Goal: Task Accomplishment & Management: Complete application form

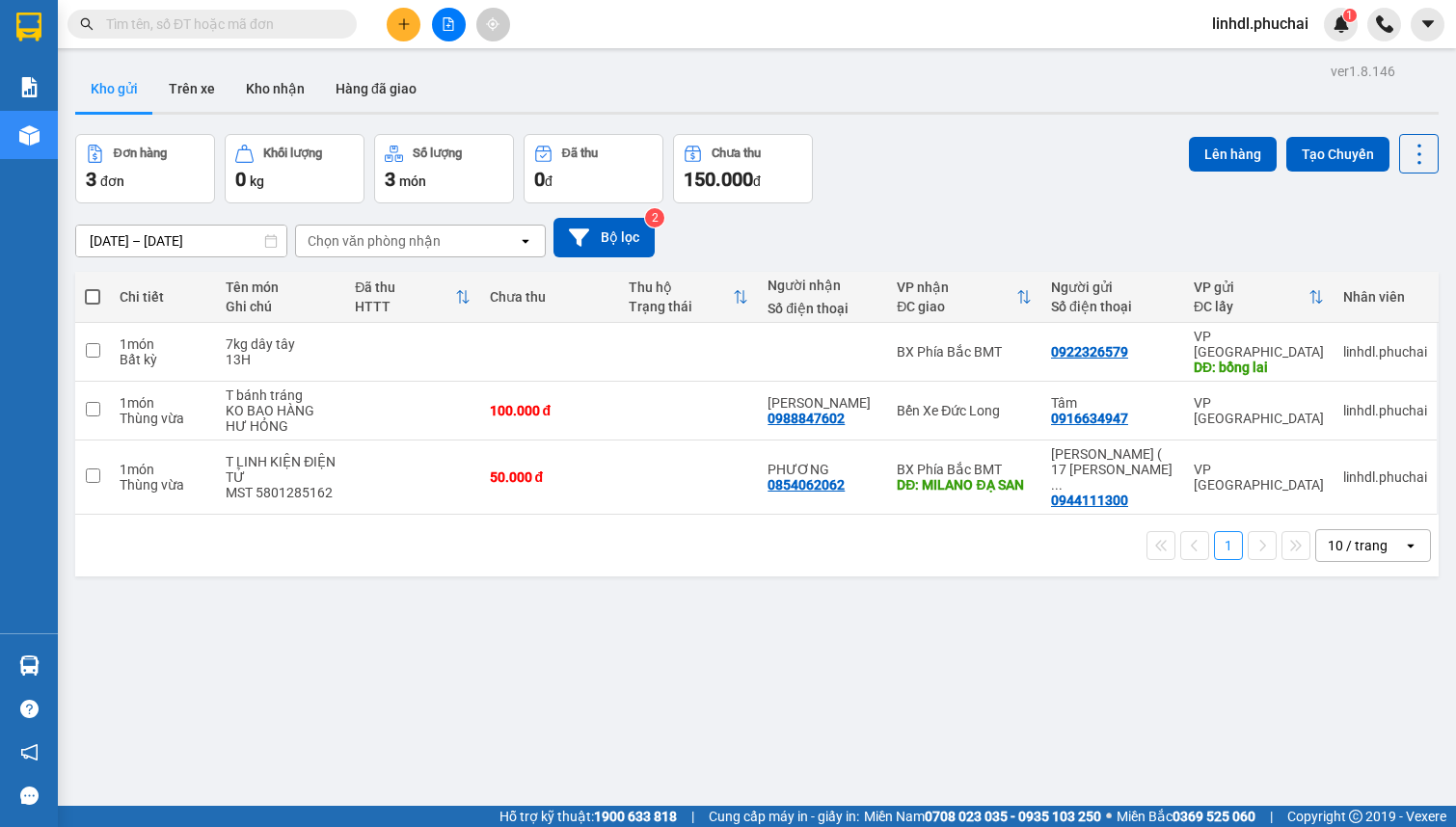
click at [257, 20] on input "text" at bounding box center [219, 24] width 228 height 22
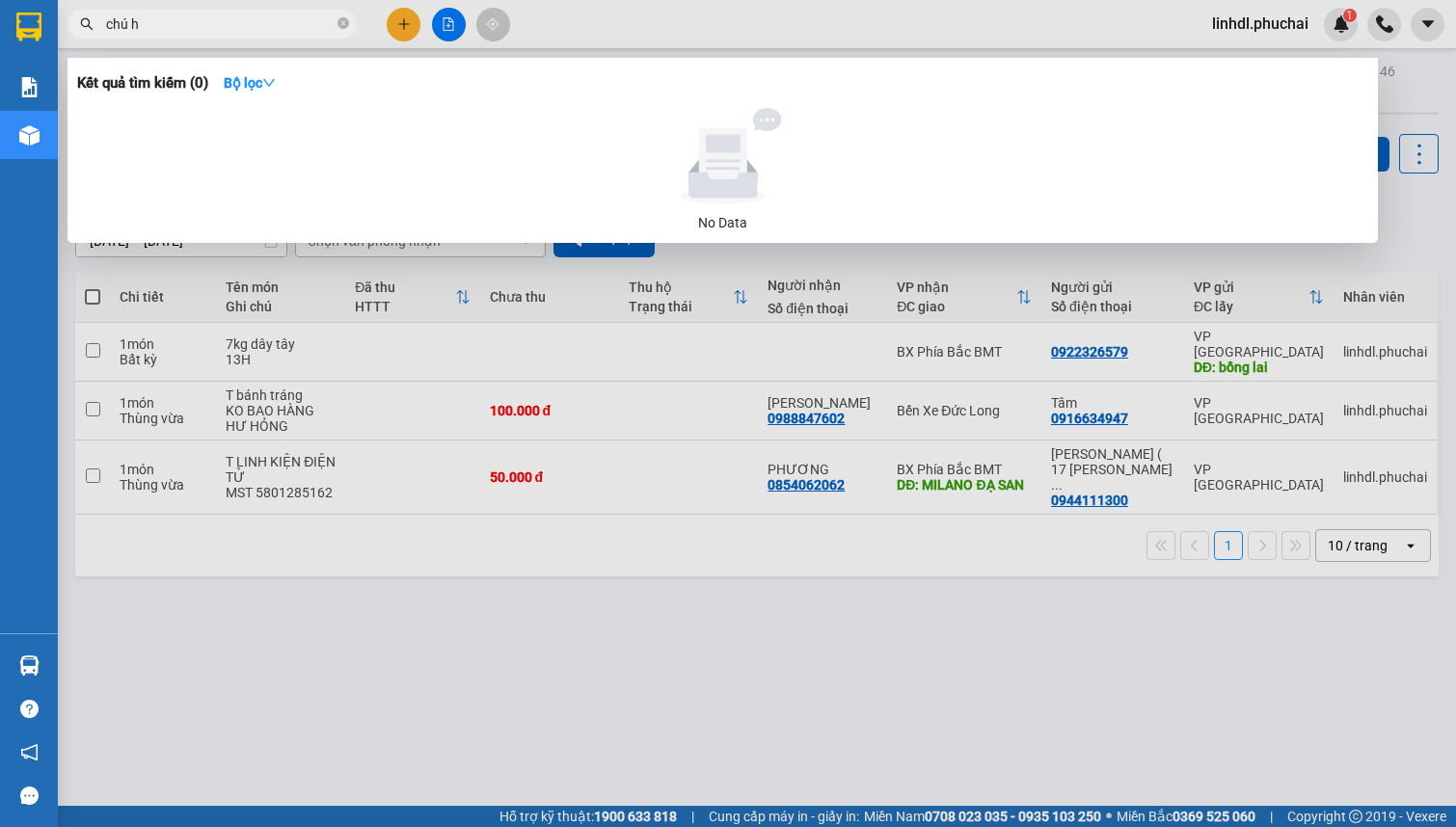
click at [256, 20] on input "chú h" at bounding box center [219, 24] width 228 height 22
click at [188, 21] on input "chú hiệp" at bounding box center [219, 24] width 228 height 22
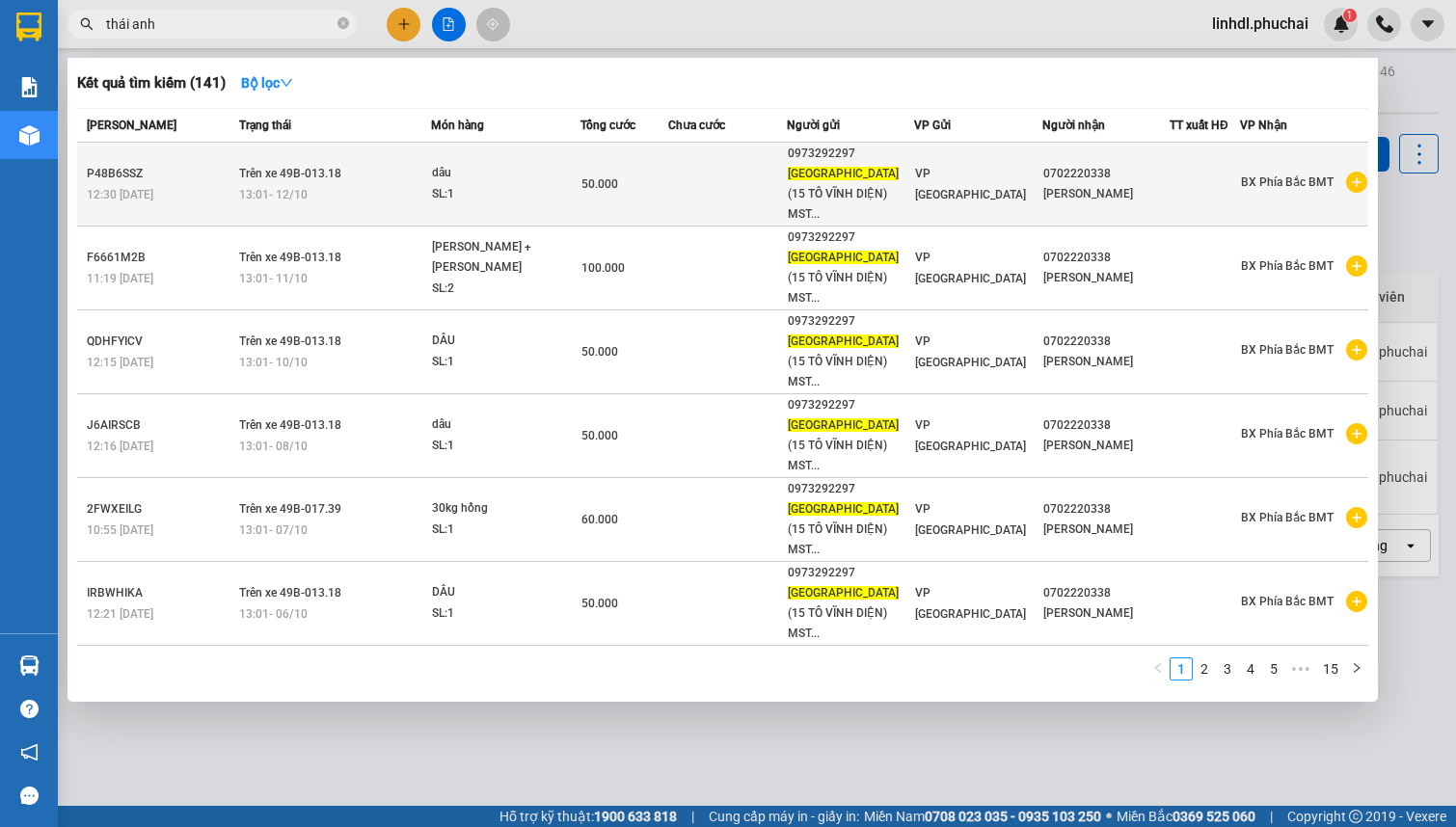
type input "thái anh"
click at [685, 151] on td at bounding box center [727, 185] width 117 height 84
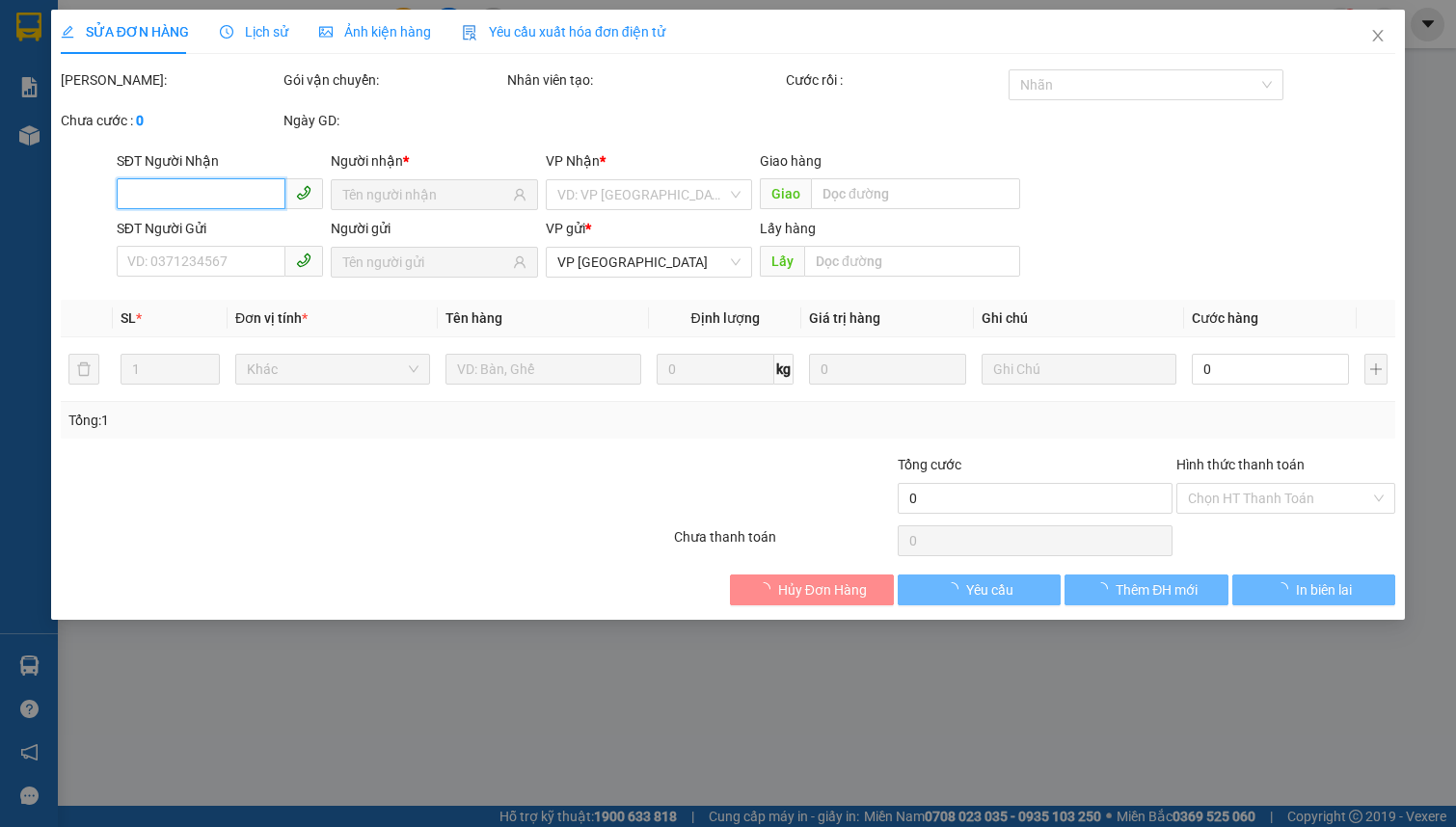
type input "0702220338"
type input "0973292297"
type input "50.000"
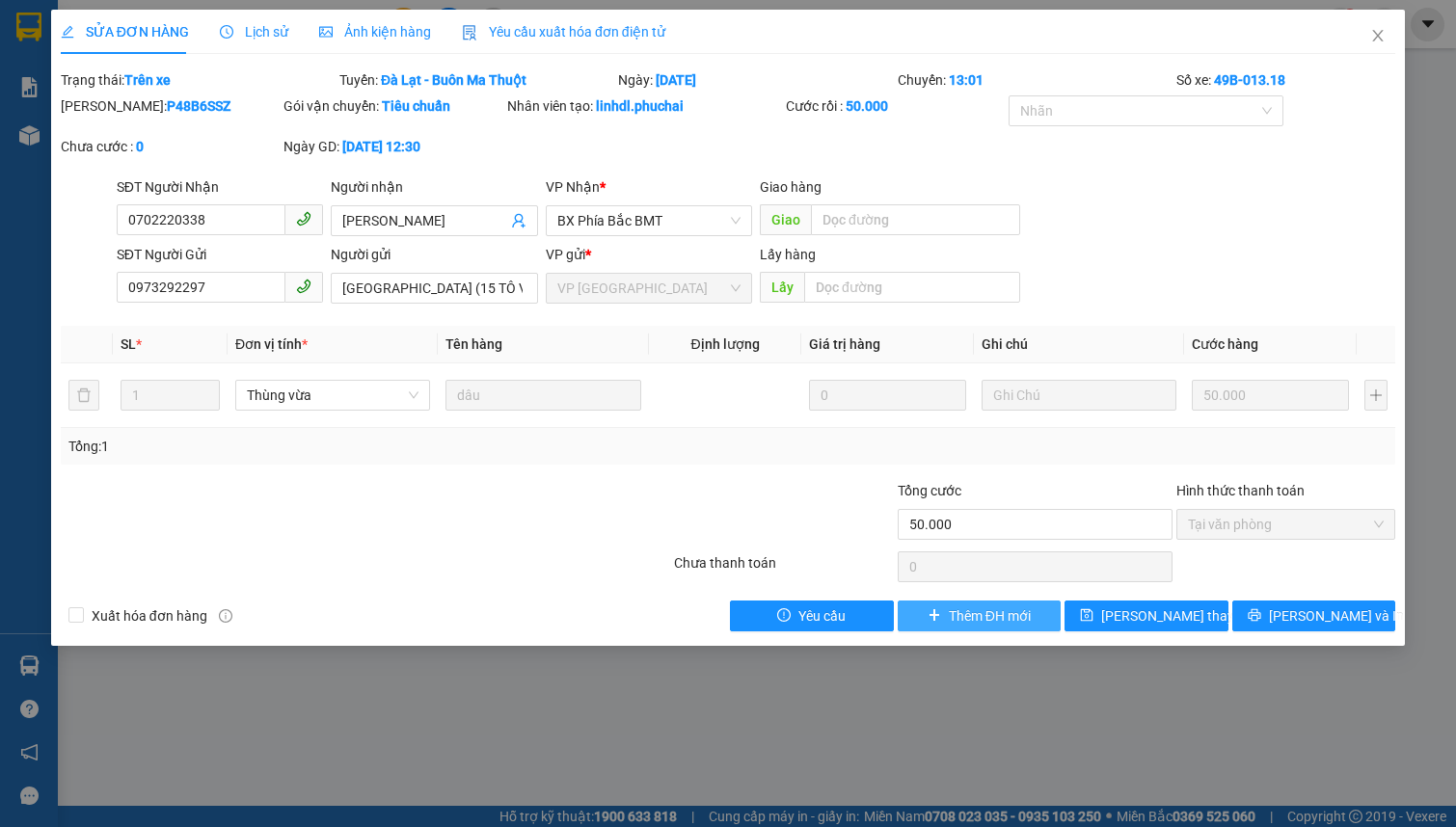
click at [963, 620] on span "Thêm ĐH mới" at bounding box center [990, 616] width 82 height 22
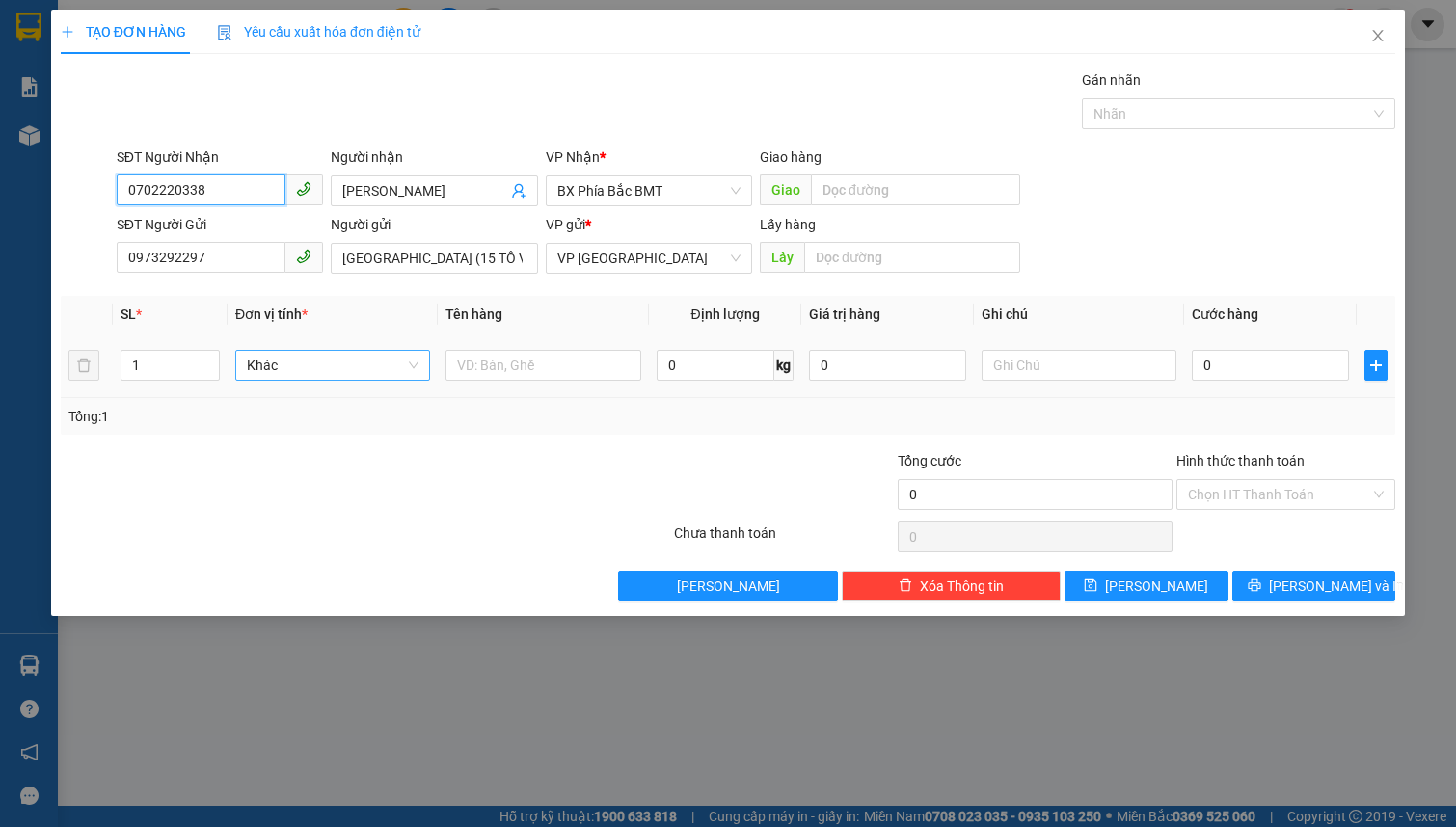
click at [320, 366] on span "Khác" at bounding box center [331, 366] width 171 height 29
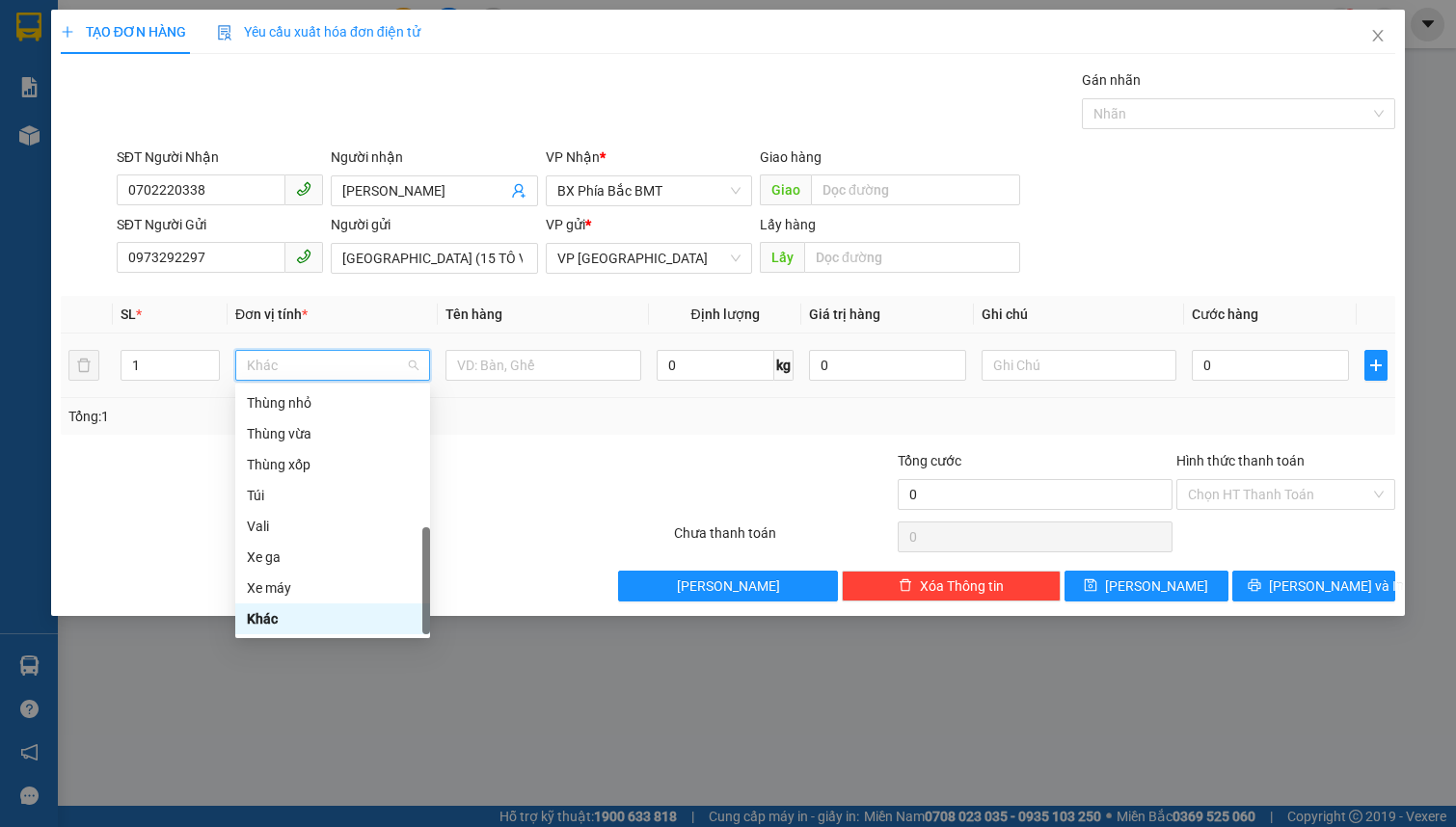
type input "t"
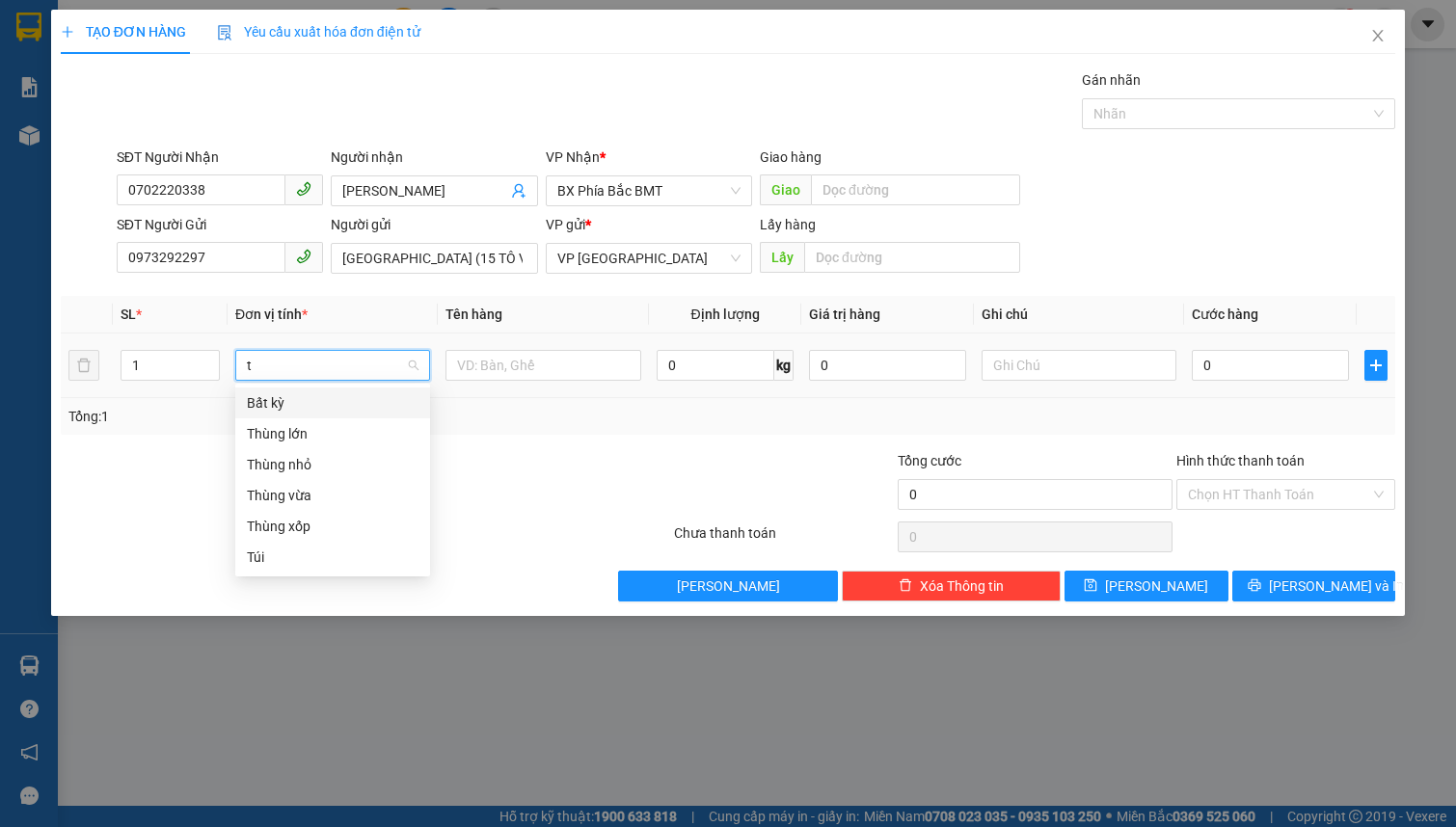
scroll to position [0, 0]
drag, startPoint x: 329, startPoint y: 491, endPoint x: 401, endPoint y: 421, distance: 100.4
click at [329, 491] on div "Thùng vừa" at bounding box center [331, 496] width 171 height 22
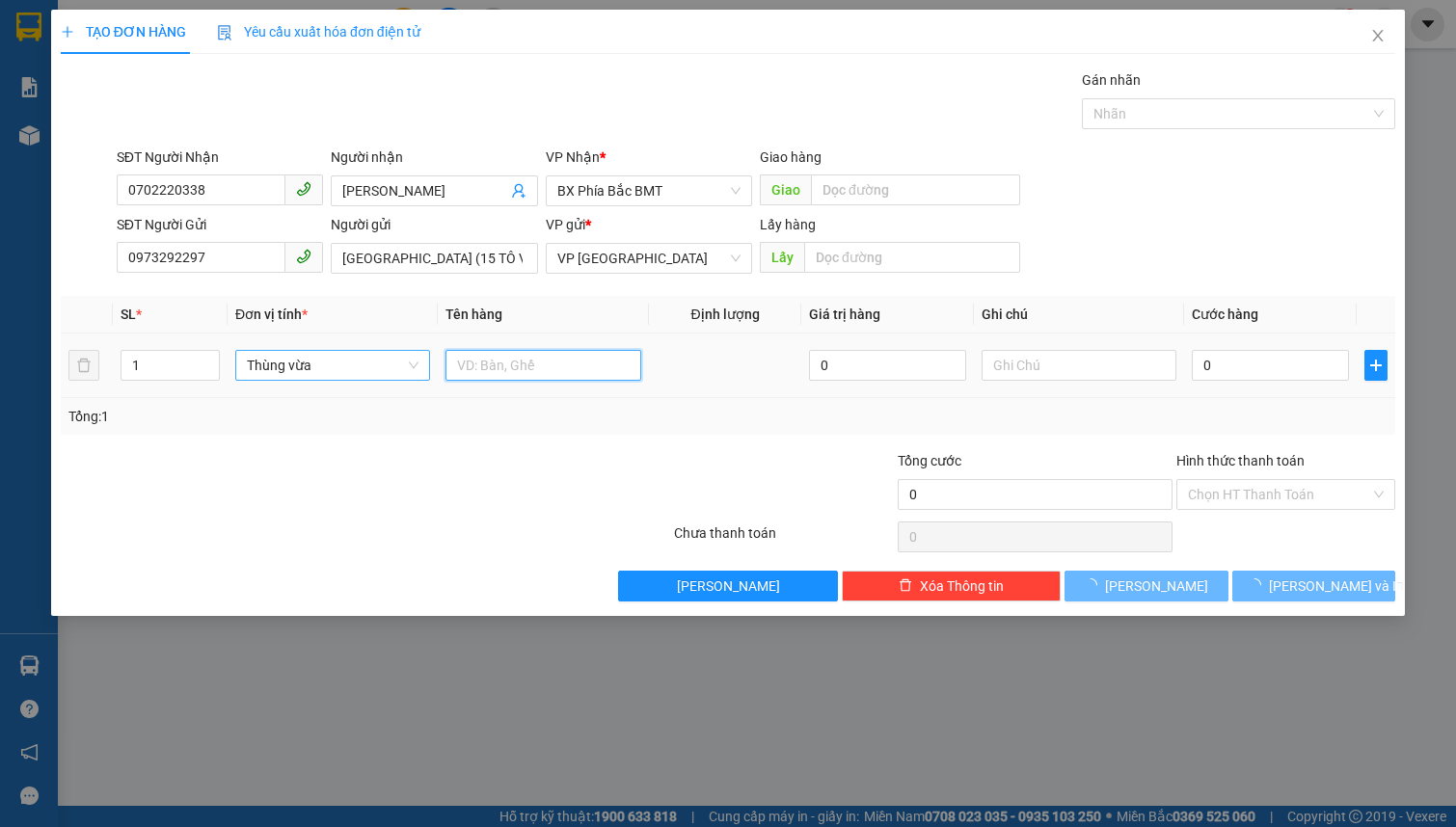
click at [476, 363] on input "text" at bounding box center [542, 366] width 195 height 31
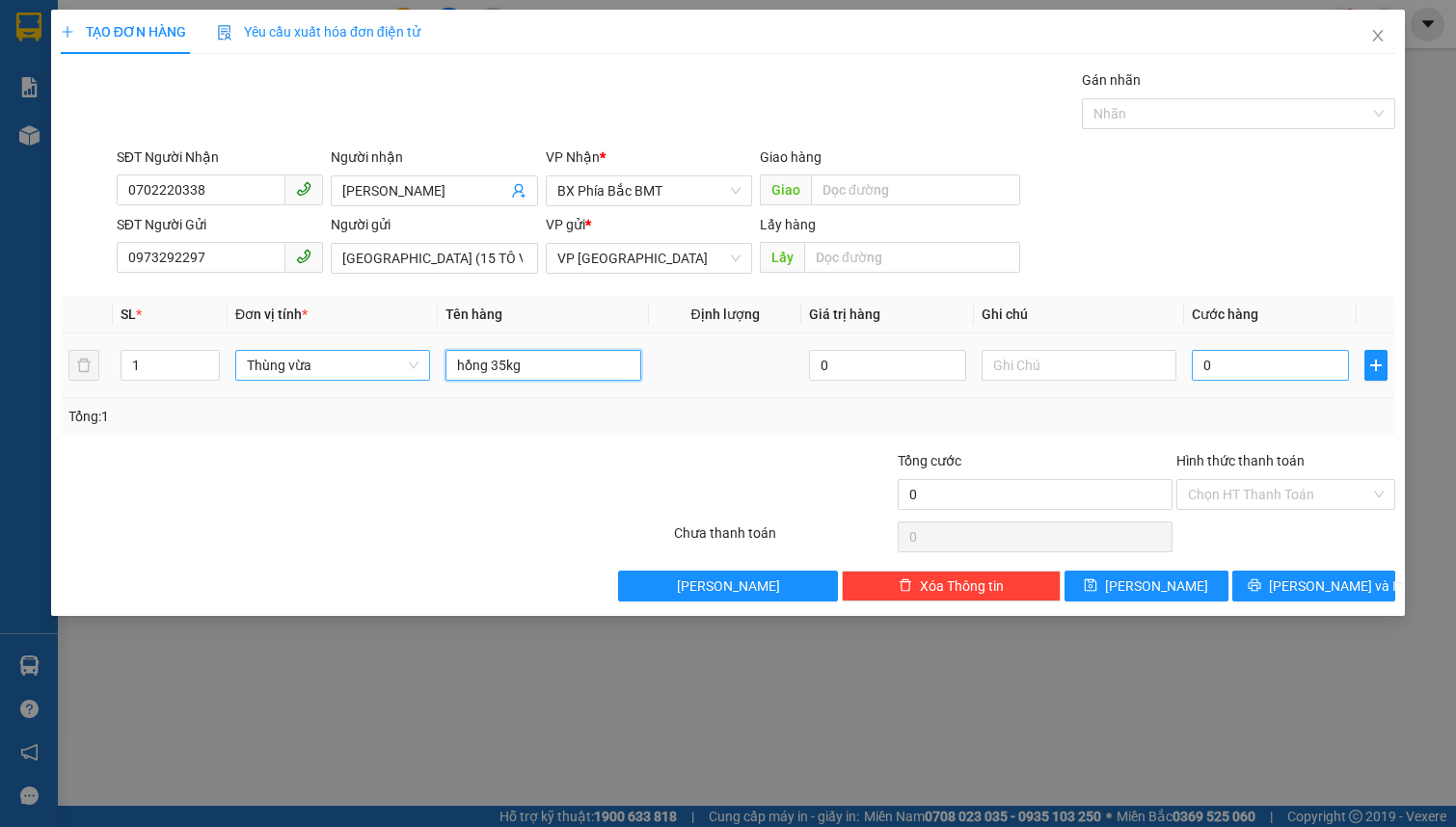
type input "hồng 35kg"
click at [1219, 369] on input "0" at bounding box center [1270, 366] width 157 height 31
type input "7"
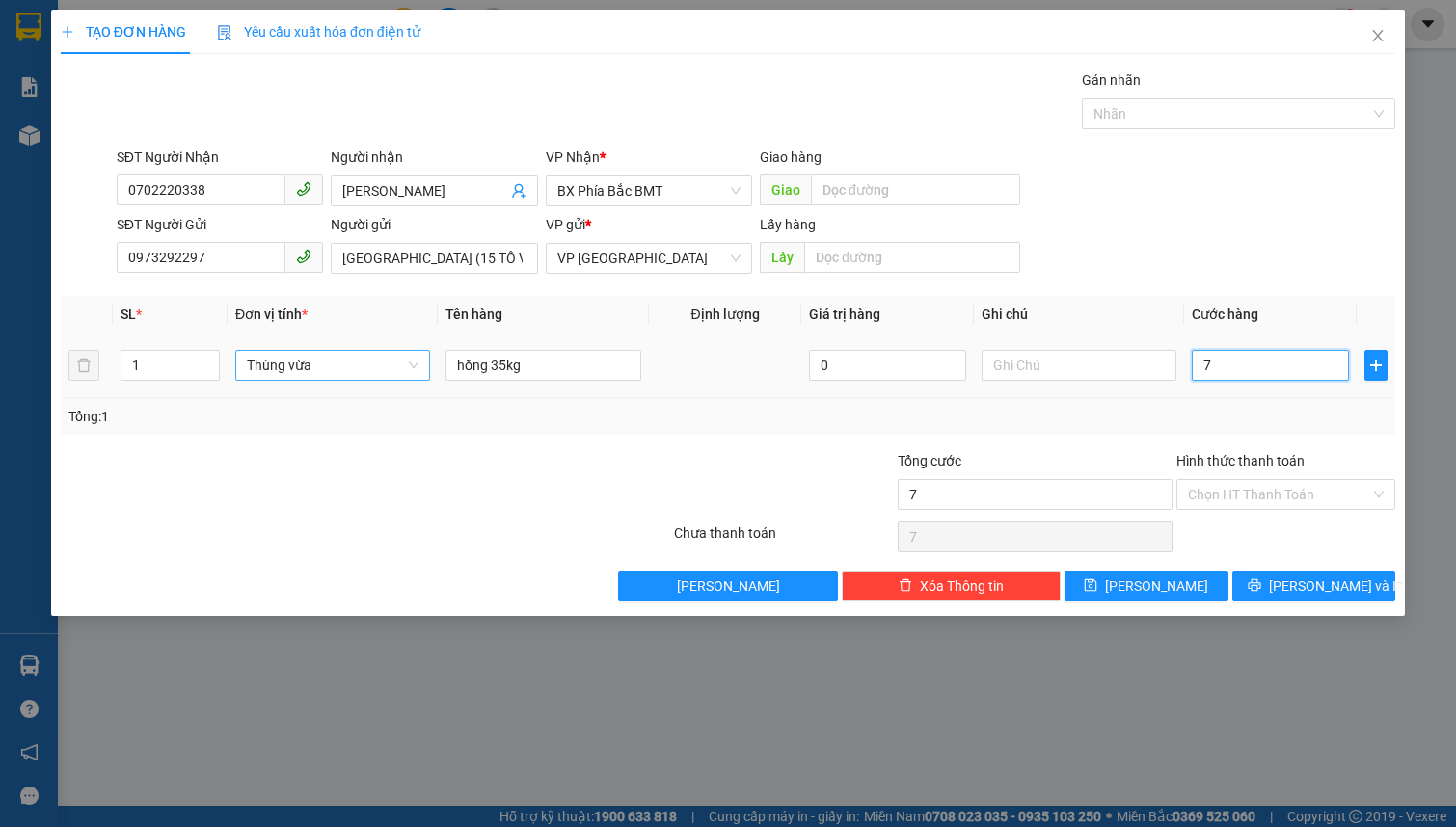
type input "70"
type input "700"
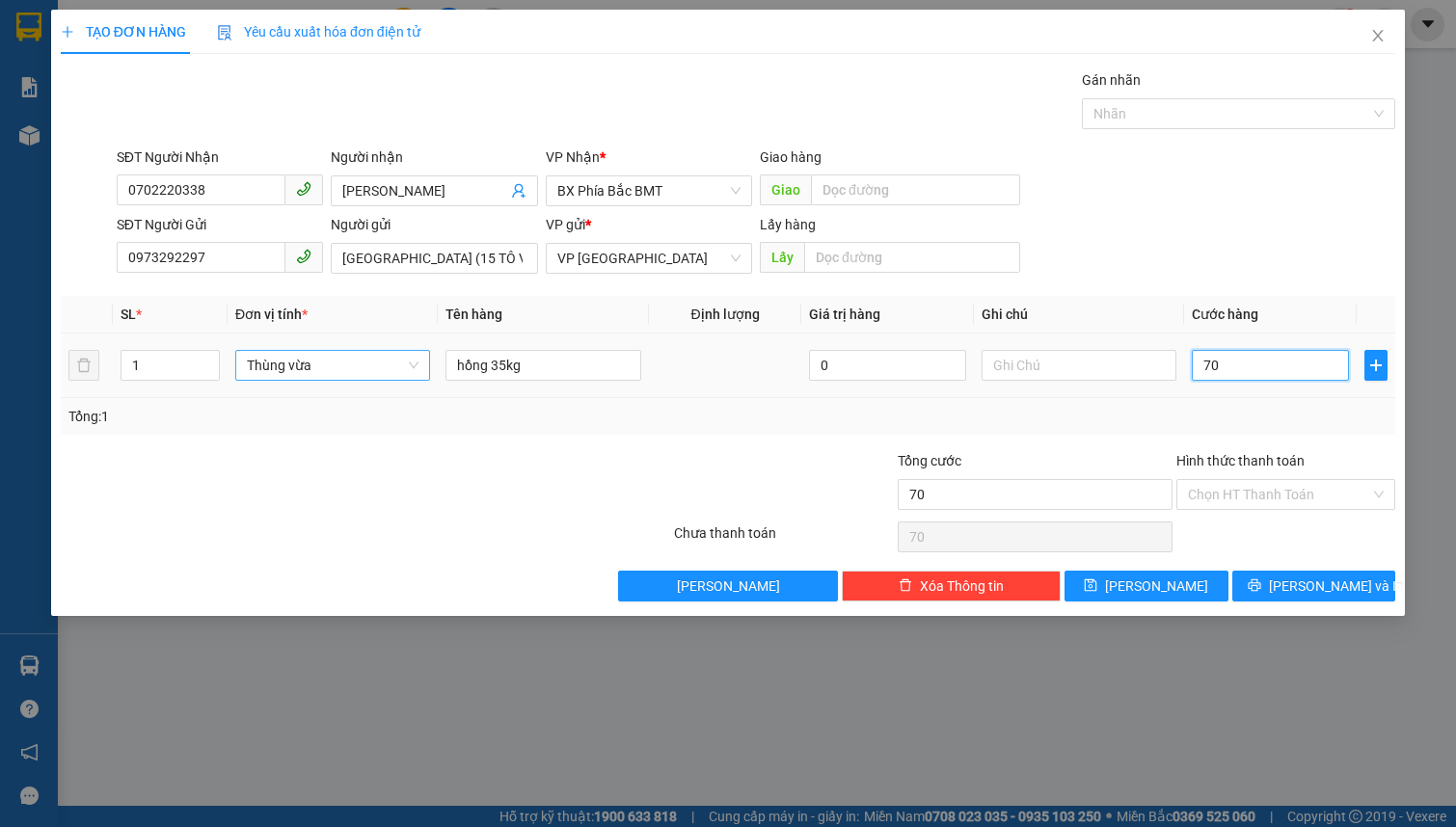
type input "700"
type input "7.000"
type input "70.000"
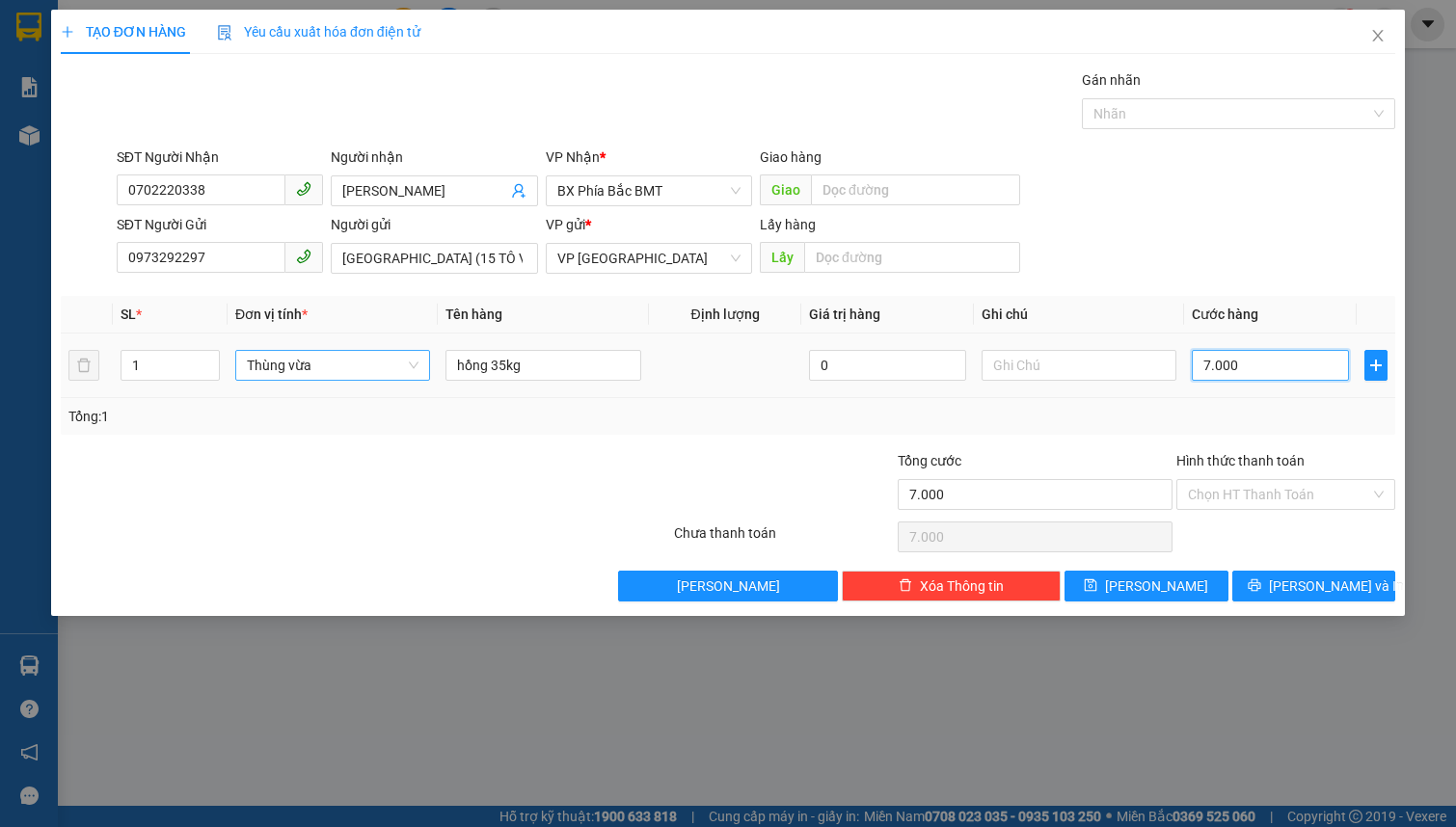
type input "70.000"
click at [1225, 491] on input "Hình thức thanh toán" at bounding box center [1279, 495] width 182 height 29
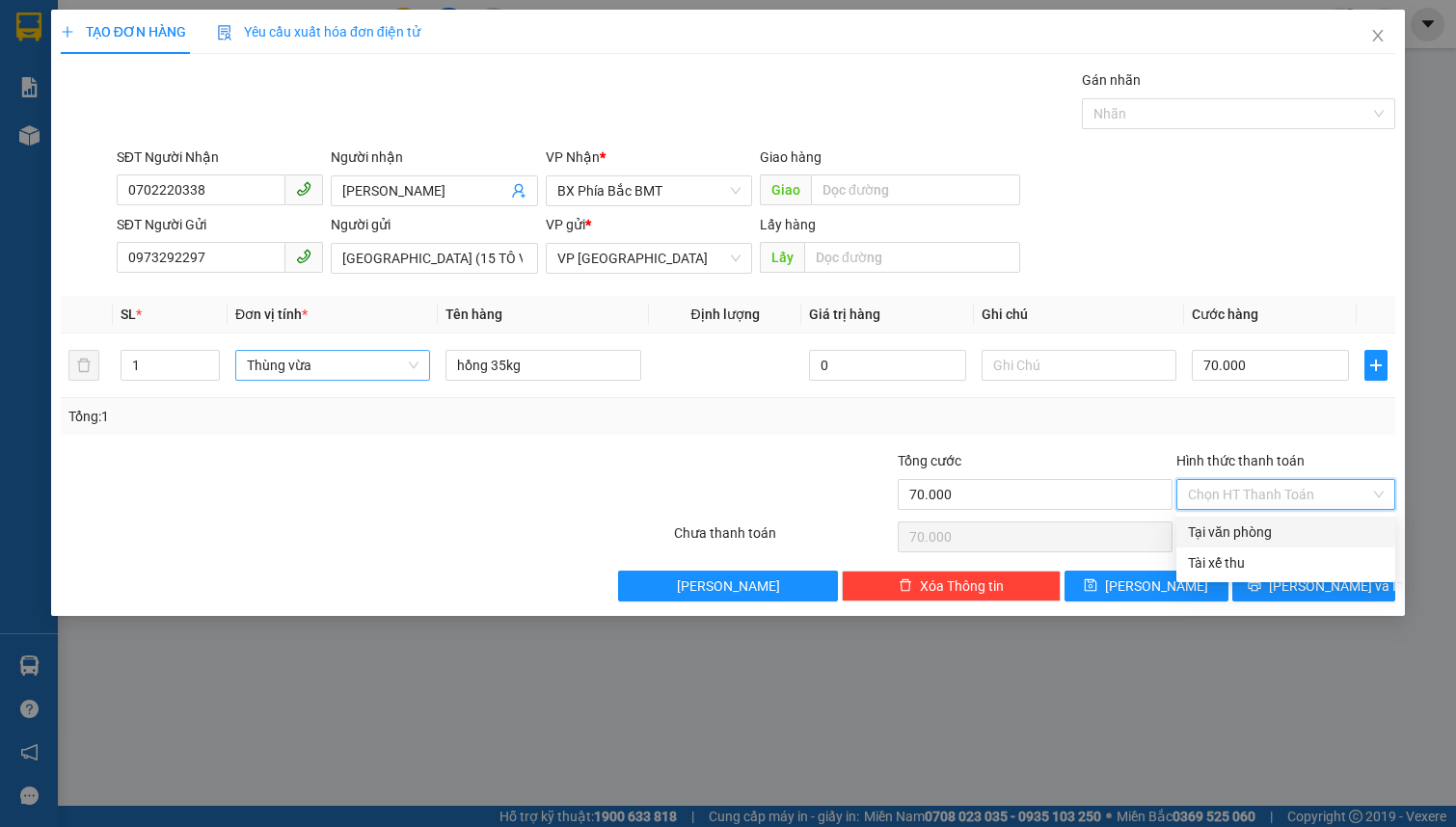
click at [1247, 530] on div "Tại văn phòng" at bounding box center [1286, 532] width 196 height 22
type input "0"
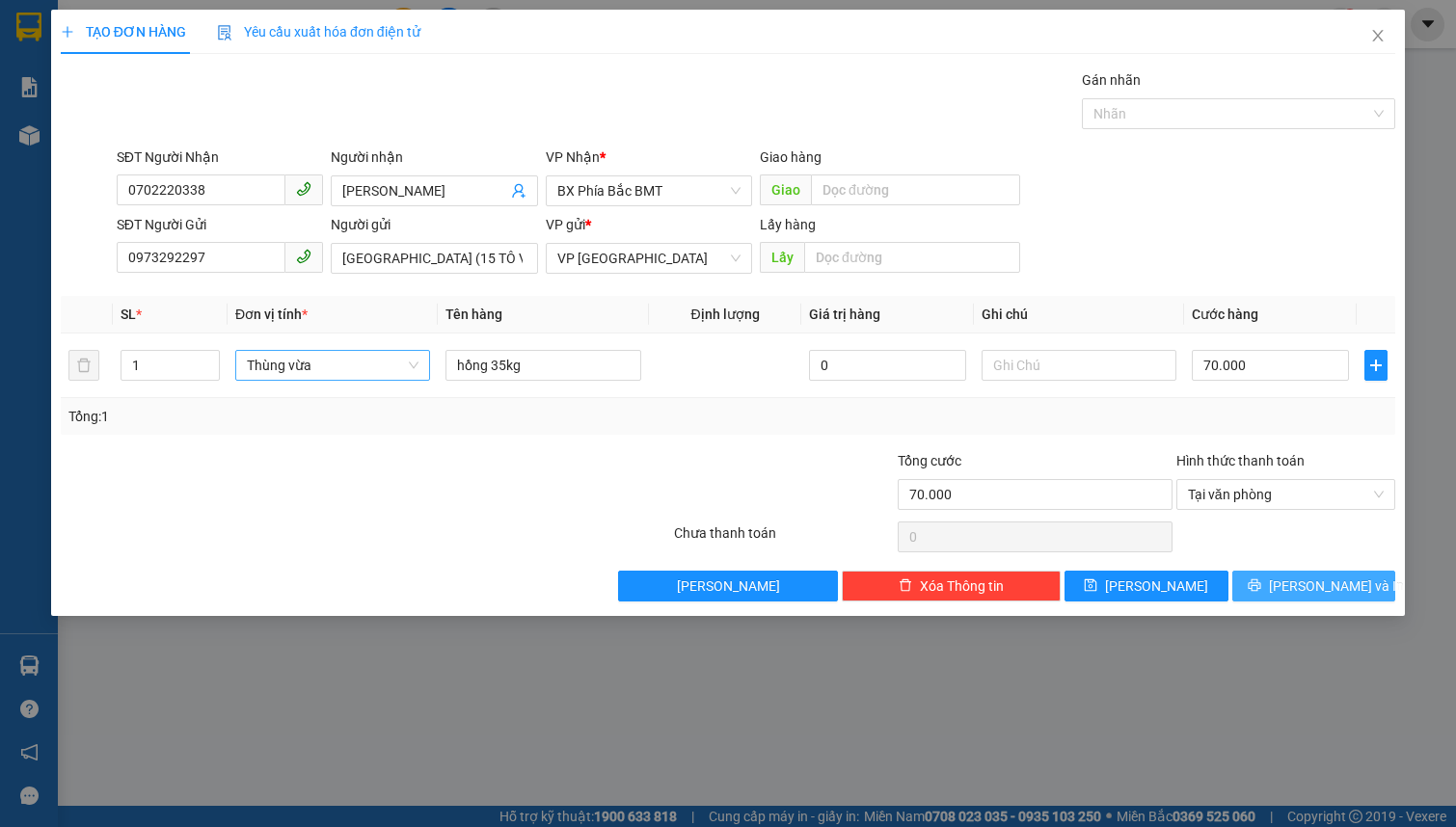
click at [1270, 594] on button "[PERSON_NAME] và In" at bounding box center [1314, 587] width 164 height 31
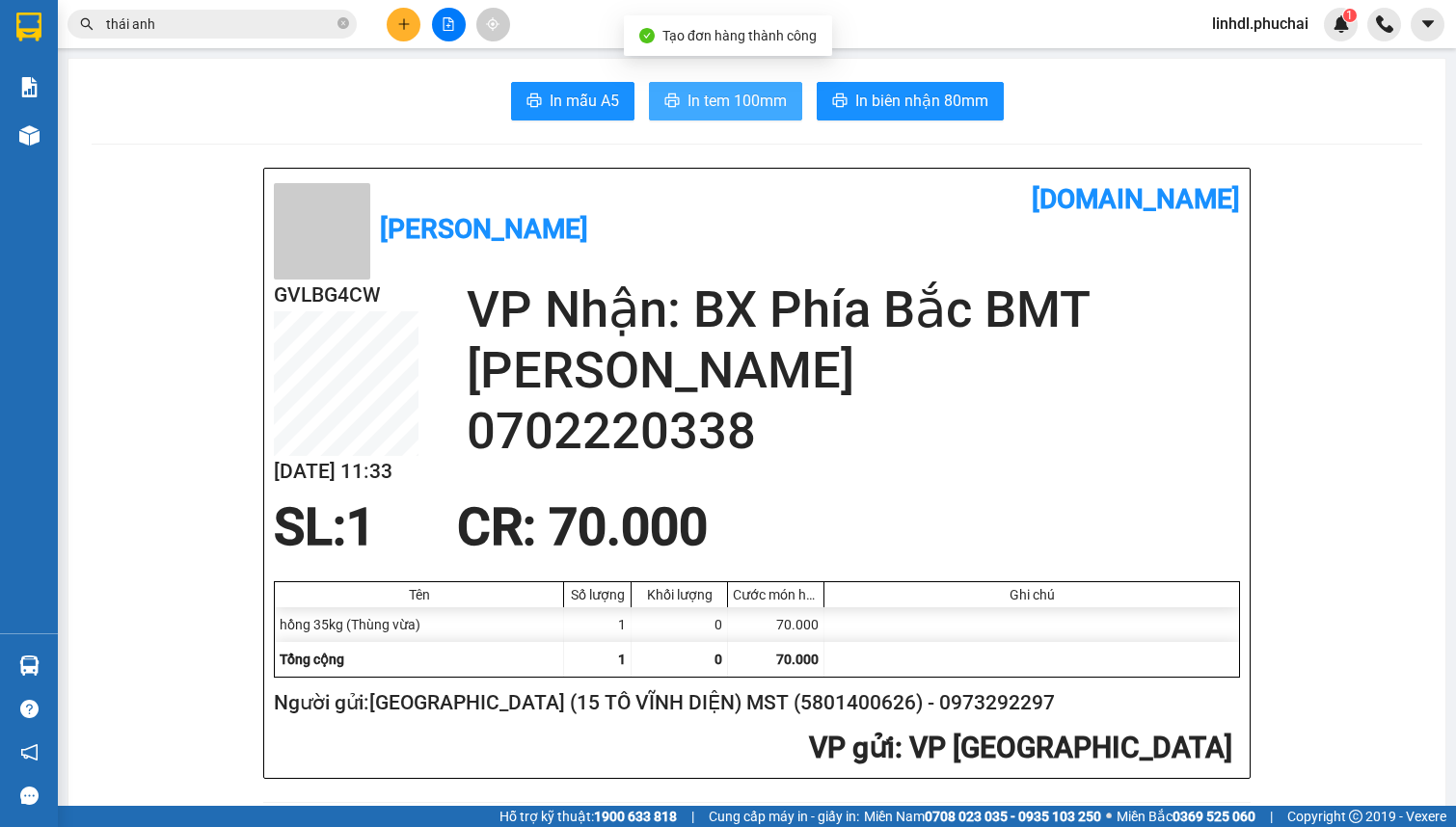
click at [693, 111] on span "In tem 100mm" at bounding box center [737, 101] width 100 height 24
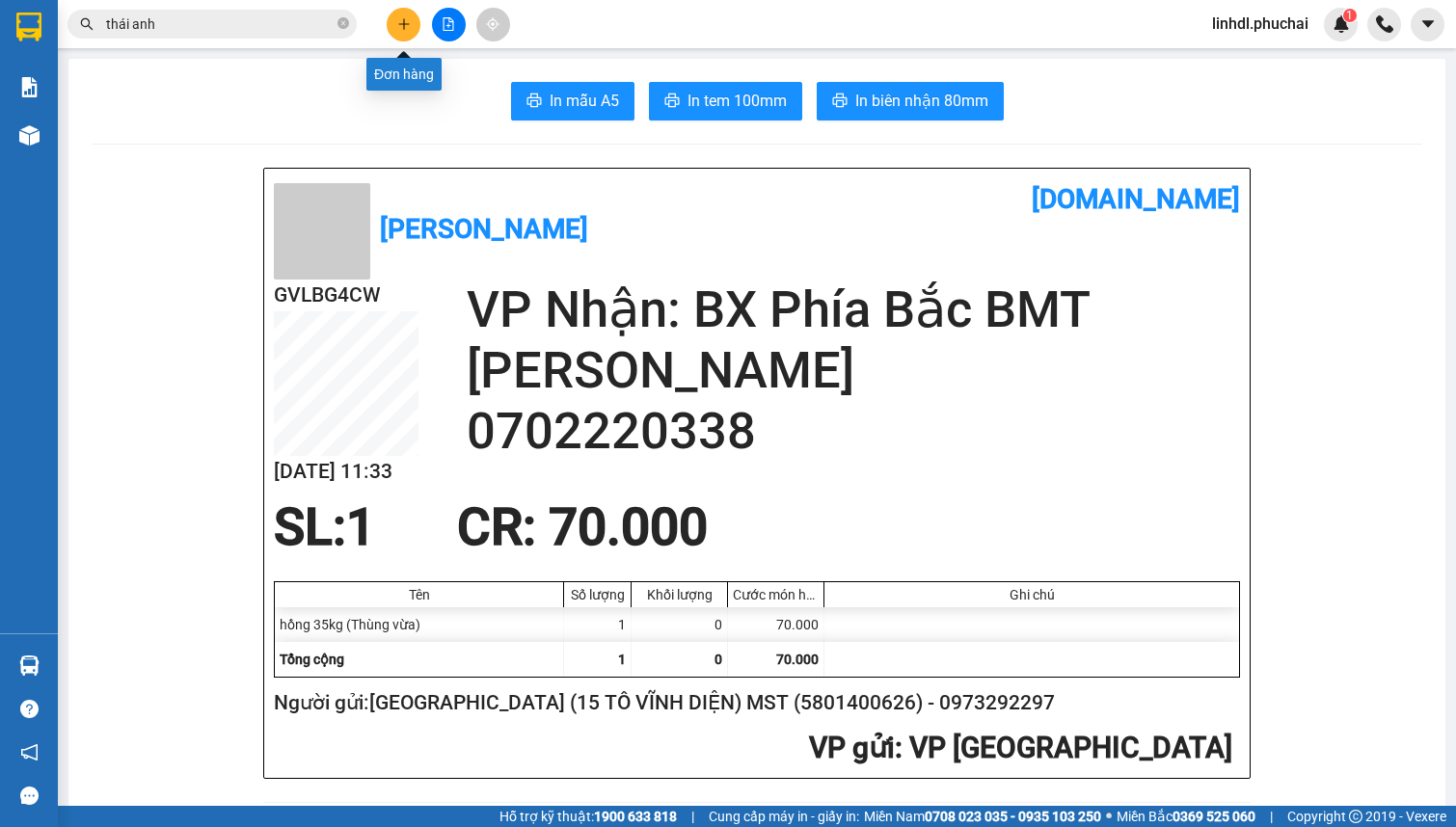
click at [403, 25] on icon "plus" at bounding box center [404, 24] width 14 height 14
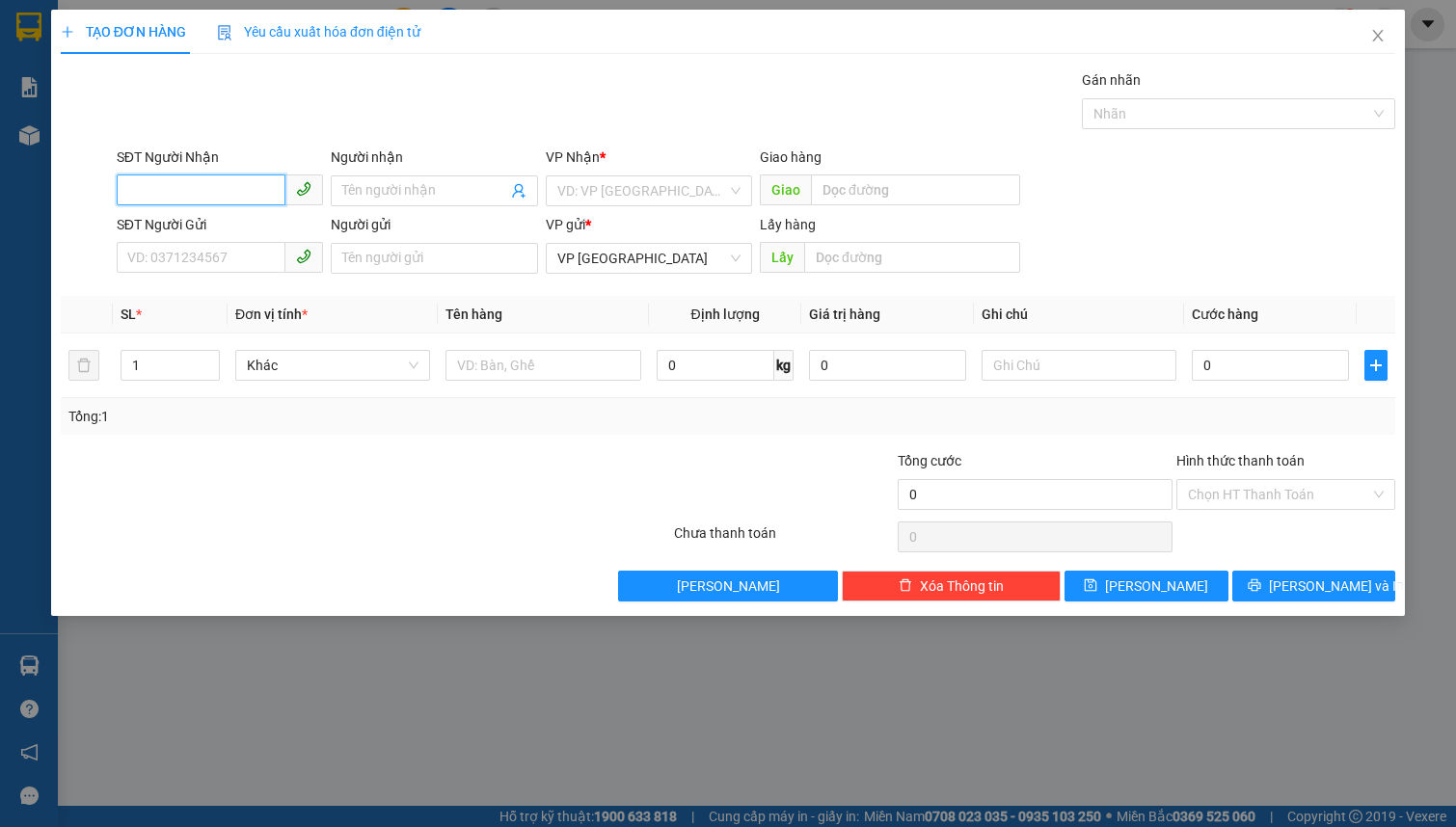
click at [222, 194] on input "SĐT Người Nhận" at bounding box center [200, 190] width 169 height 31
type input "0915649925"
click at [358, 193] on input "Người nhận" at bounding box center [424, 191] width 164 height 22
type input "TUYỀN"
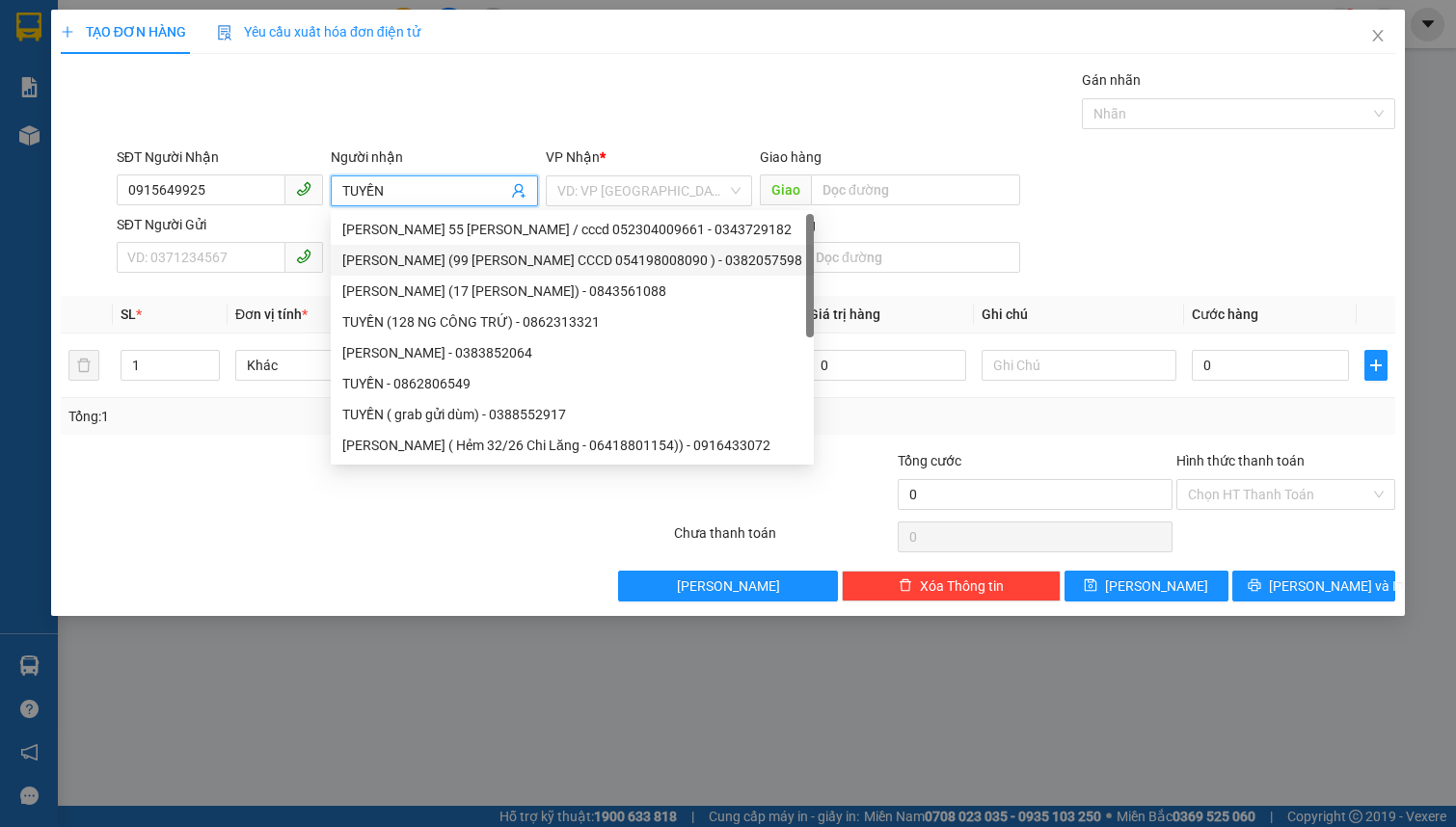
click at [375, 250] on div "[PERSON_NAME] (99 [PERSON_NAME] CCCD 054198008090 ) - 0382057598" at bounding box center [572, 260] width 460 height 22
type input "0382057598"
type input "[PERSON_NAME] (99 [PERSON_NAME] CCCD 054198008090 )"
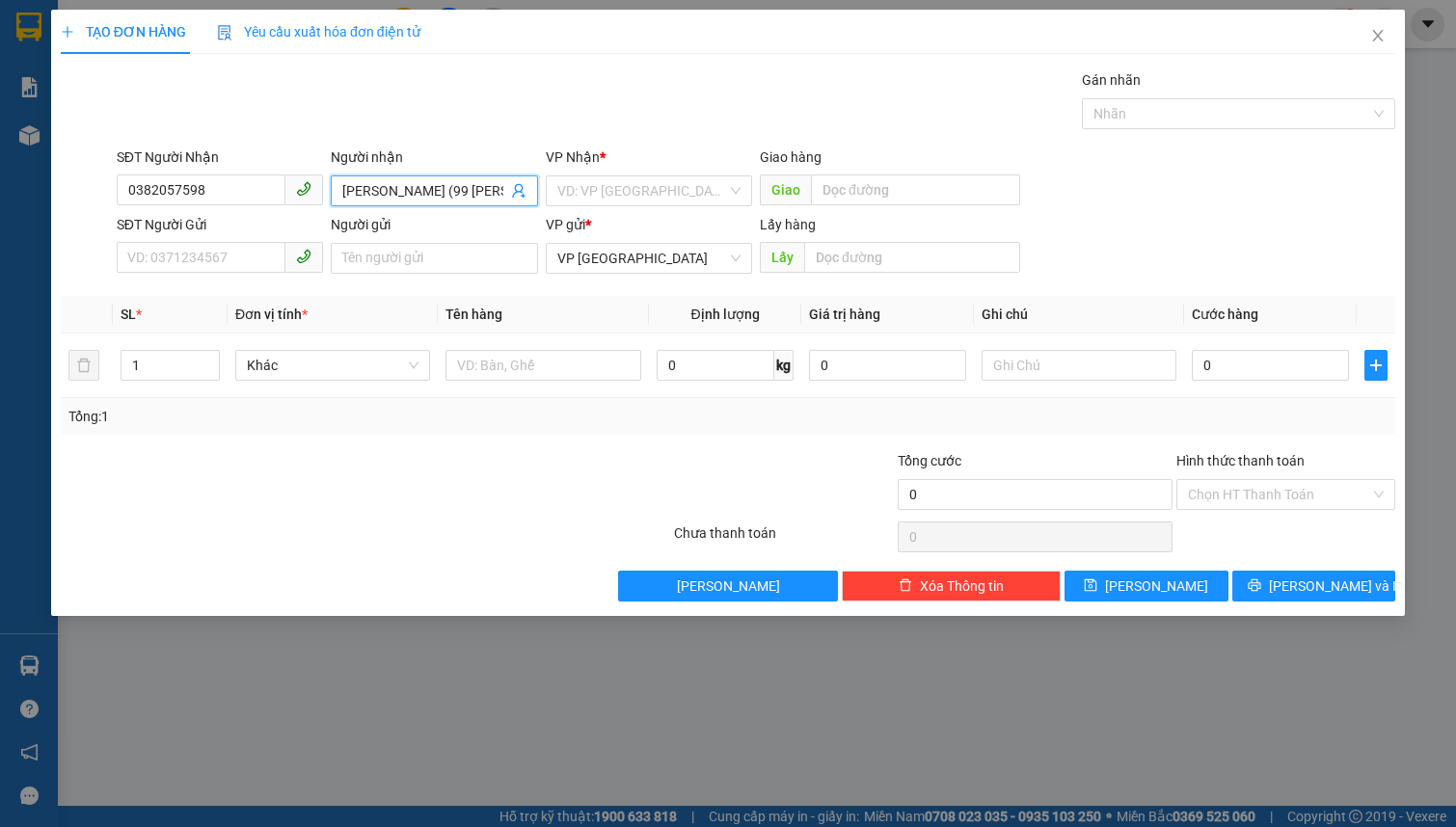
click at [367, 196] on input "[PERSON_NAME] (99 [PERSON_NAME] CCCD 054198008090 )" at bounding box center [424, 191] width 164 height 22
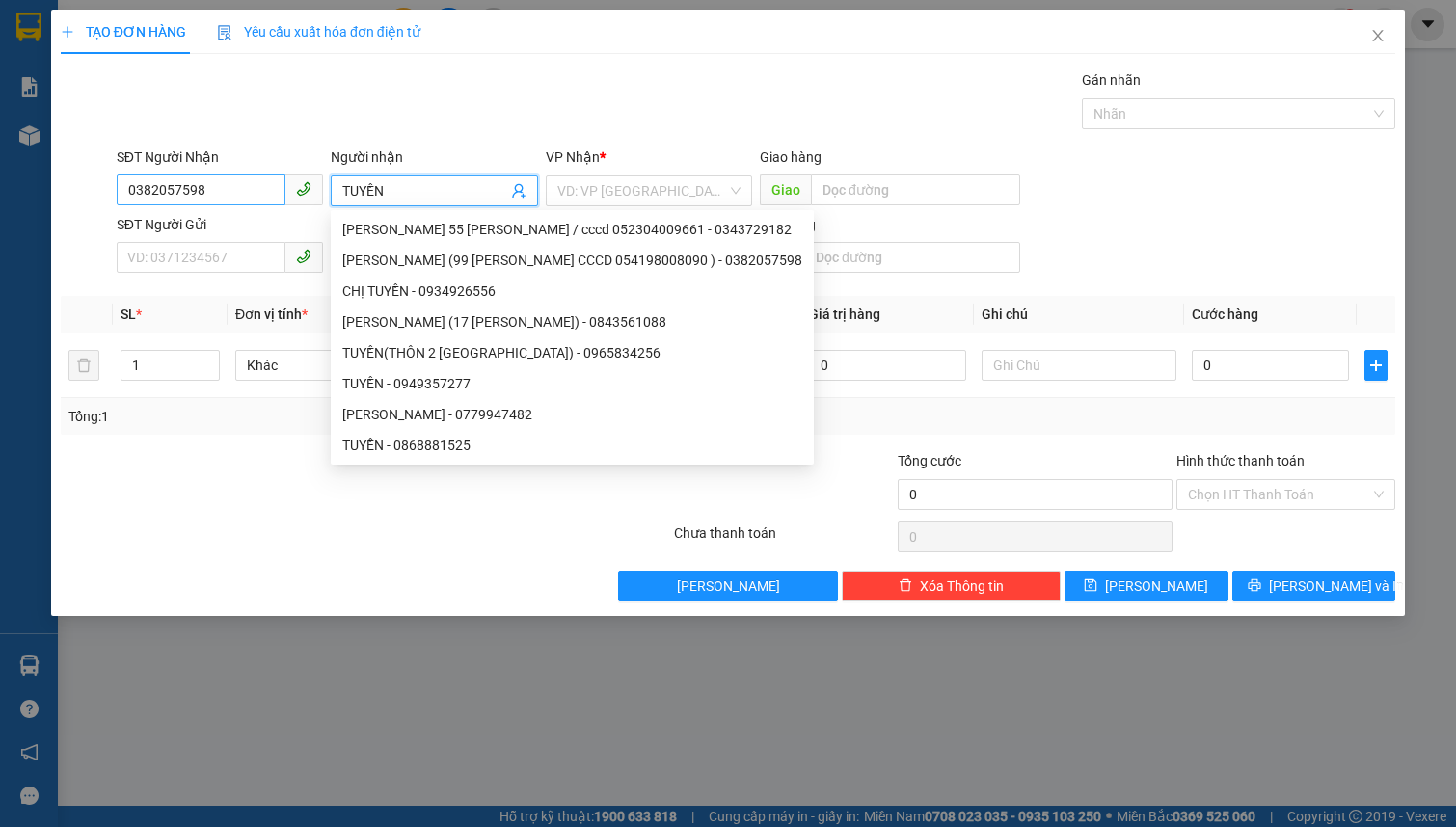
type input "TUYỀN"
click at [227, 200] on input "0382057598" at bounding box center [200, 190] width 169 height 31
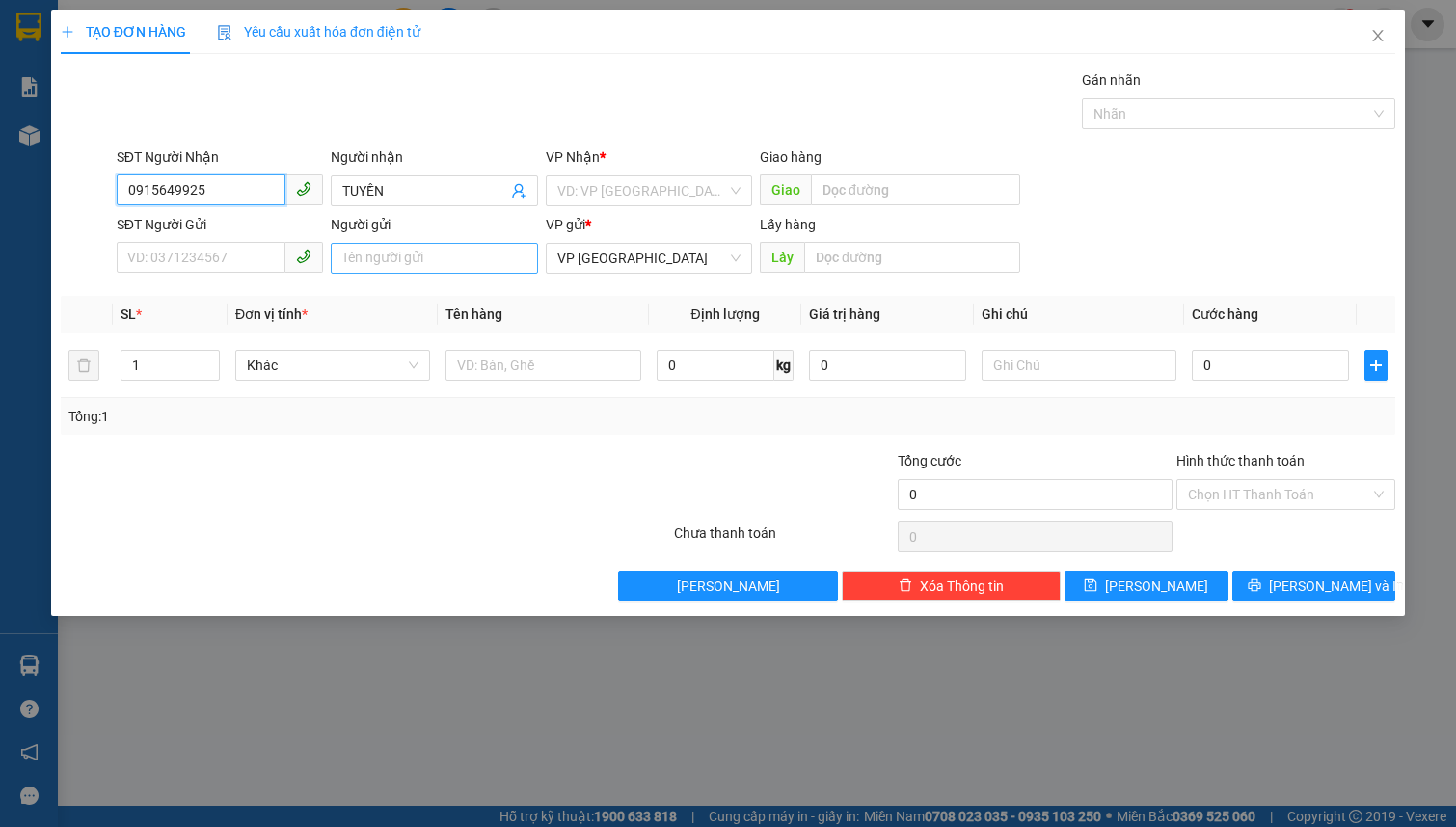
type input "0915649925"
click at [385, 260] on input "Người gửi" at bounding box center [433, 258] width 206 height 31
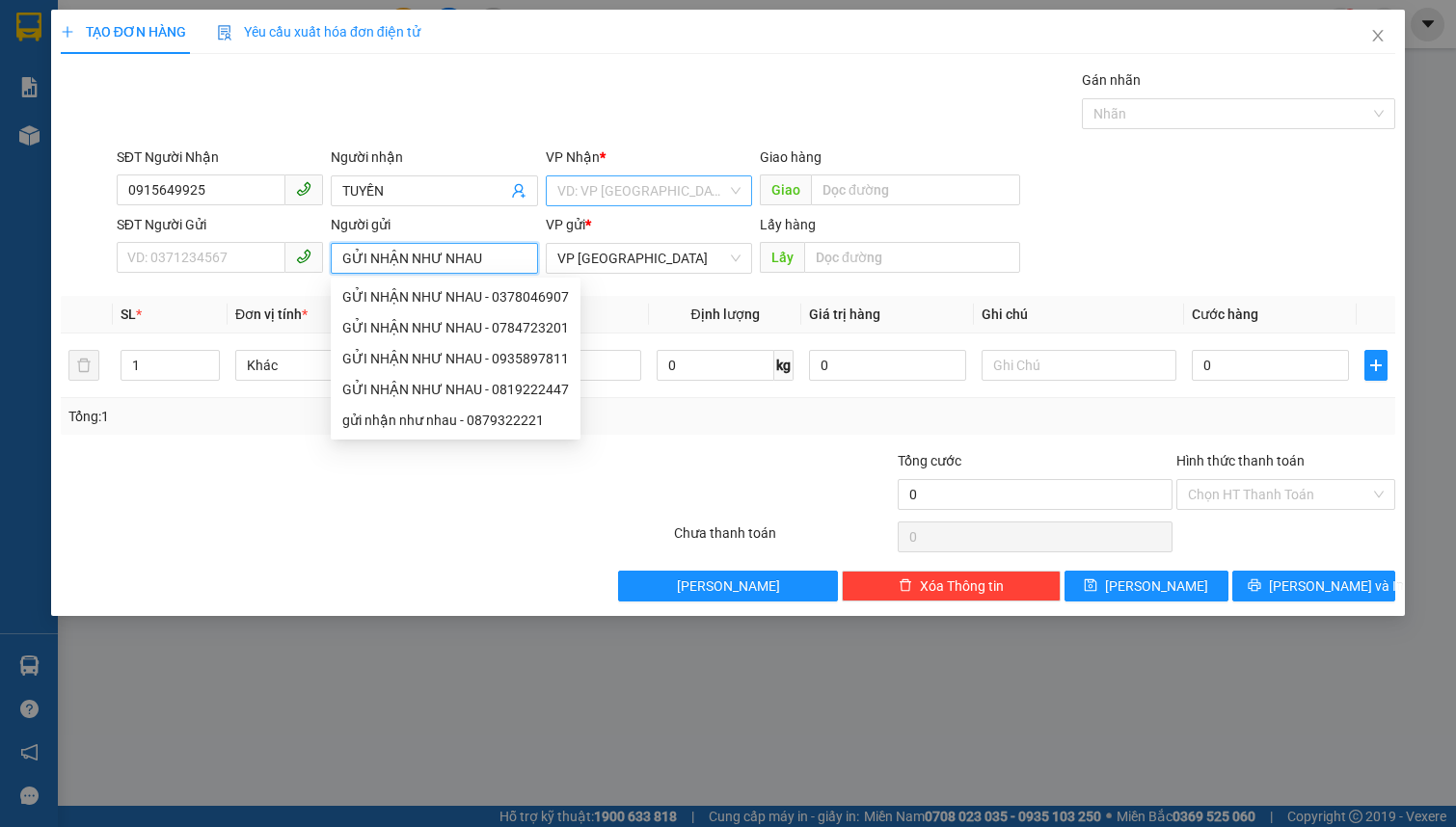
type input "GỬI NHẬN NHƯ NHAU"
click at [684, 197] on input "search" at bounding box center [642, 191] width 170 height 29
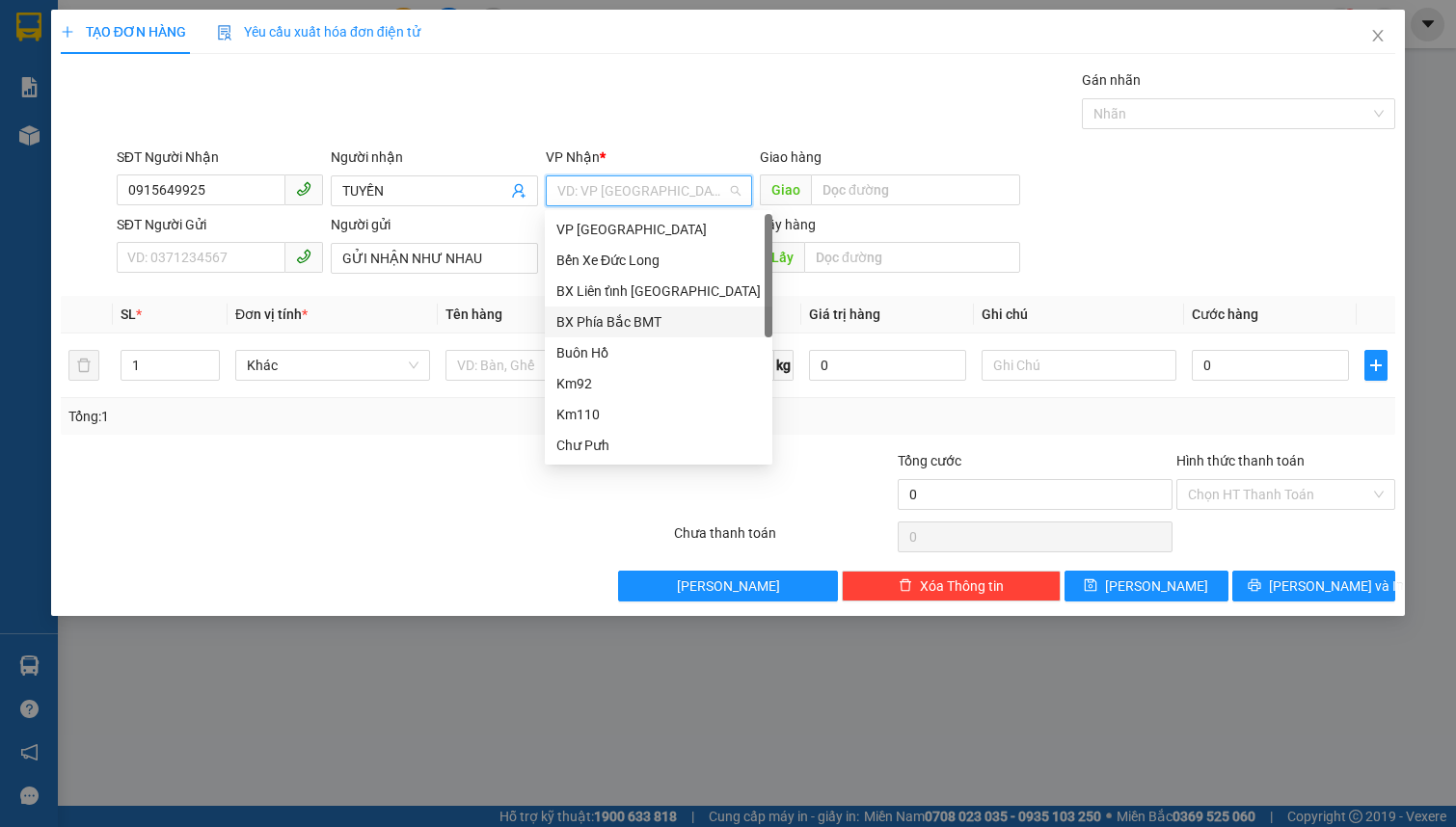
click at [654, 311] on div "BX Phía Bắc BMT" at bounding box center [658, 322] width 204 height 22
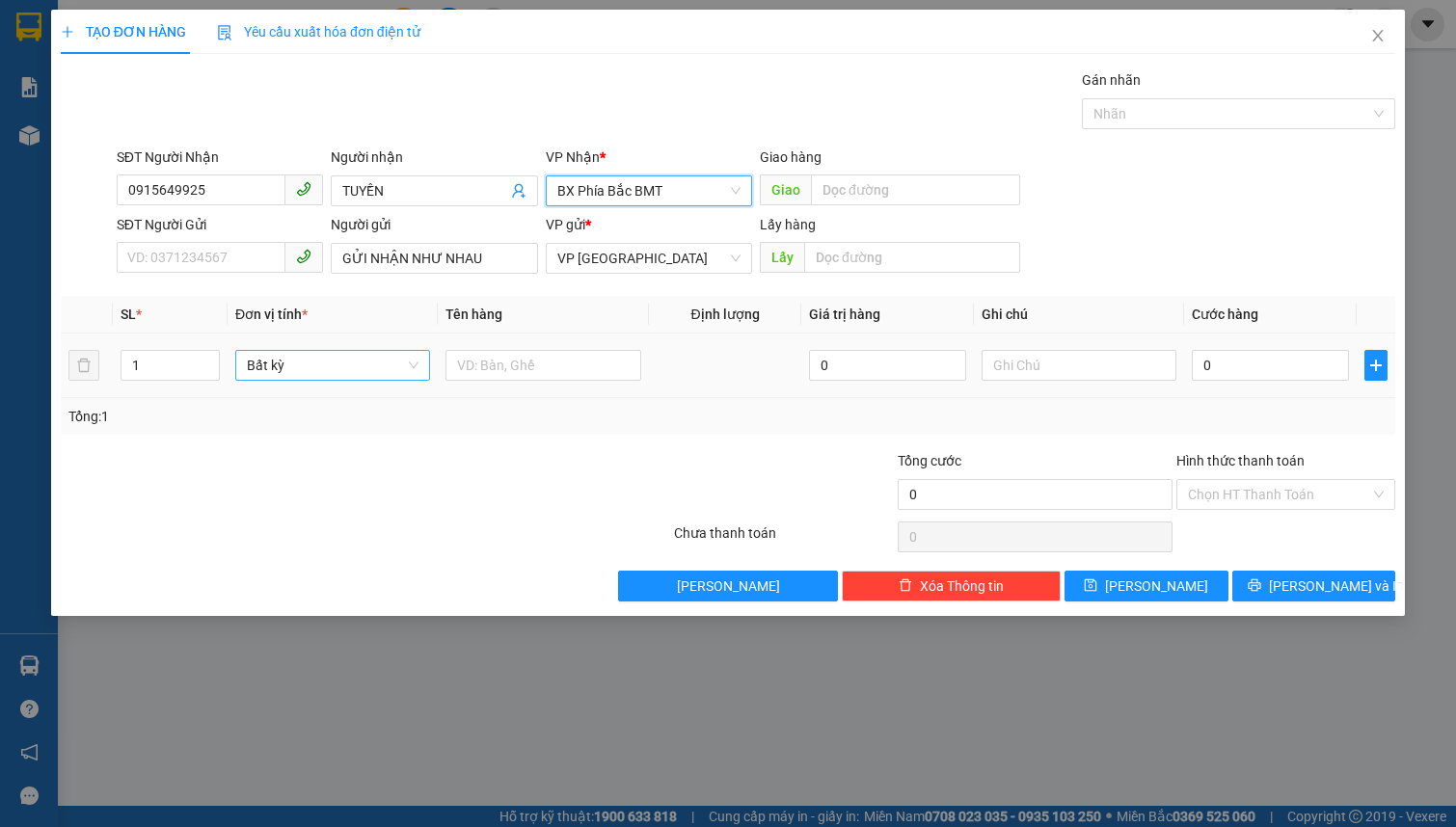
click at [347, 372] on span "Bất kỳ" at bounding box center [331, 366] width 171 height 29
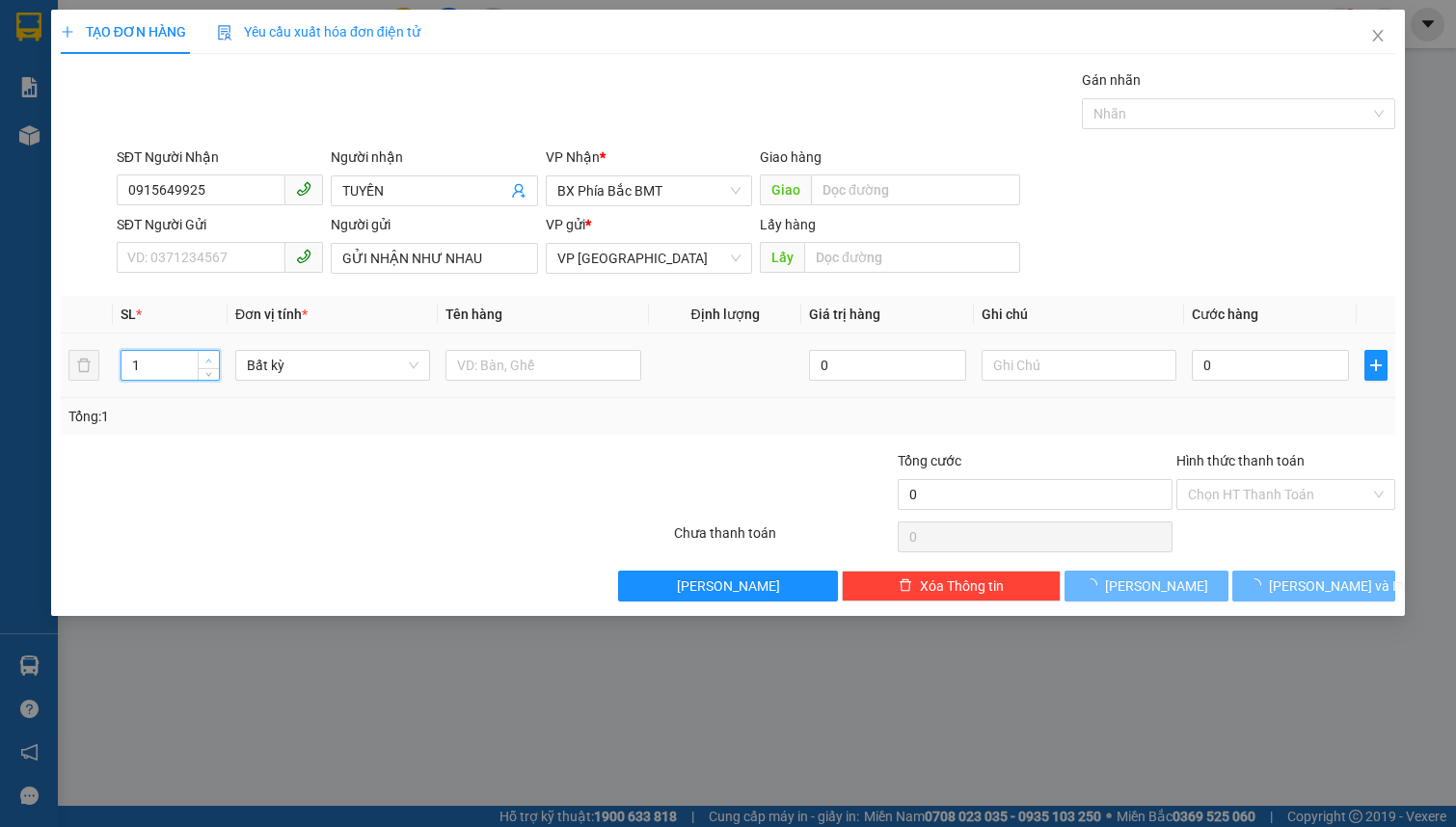
click at [212, 357] on span "up" at bounding box center [209, 361] width 12 height 12
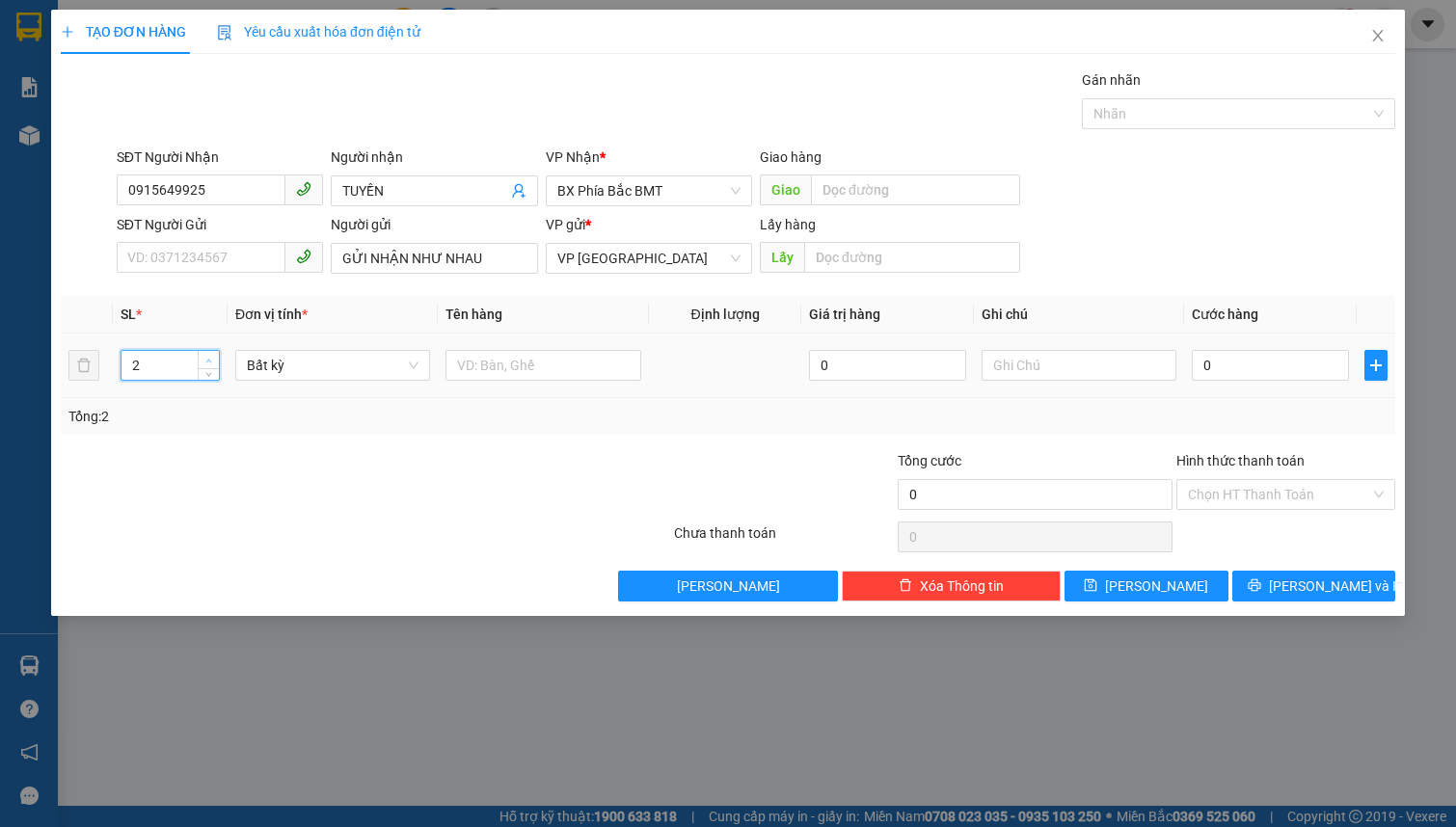
type input "3"
click at [212, 357] on span "up" at bounding box center [209, 361] width 12 height 12
click at [275, 367] on span "Bất kỳ" at bounding box center [331, 366] width 171 height 29
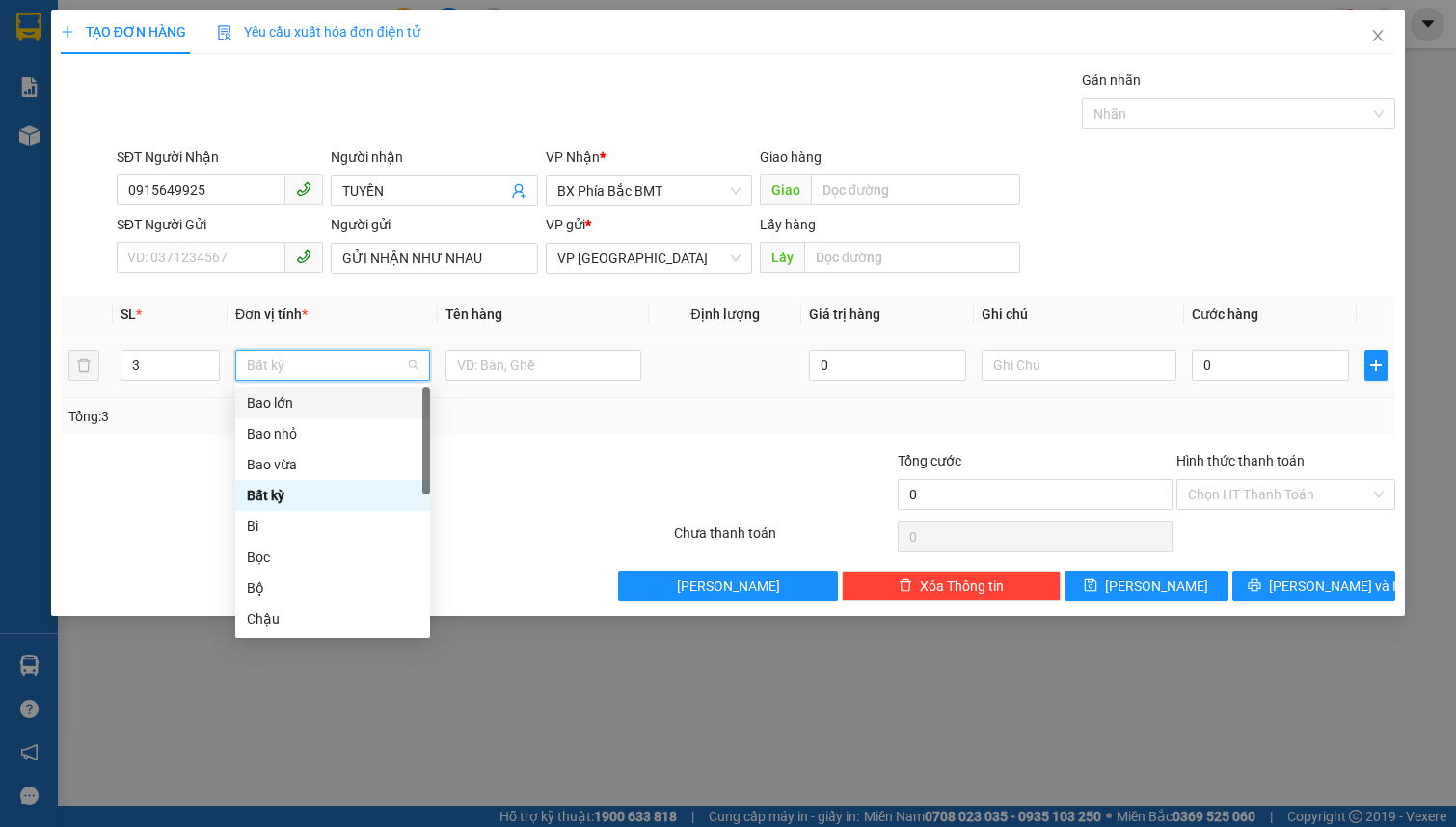
type input "M"
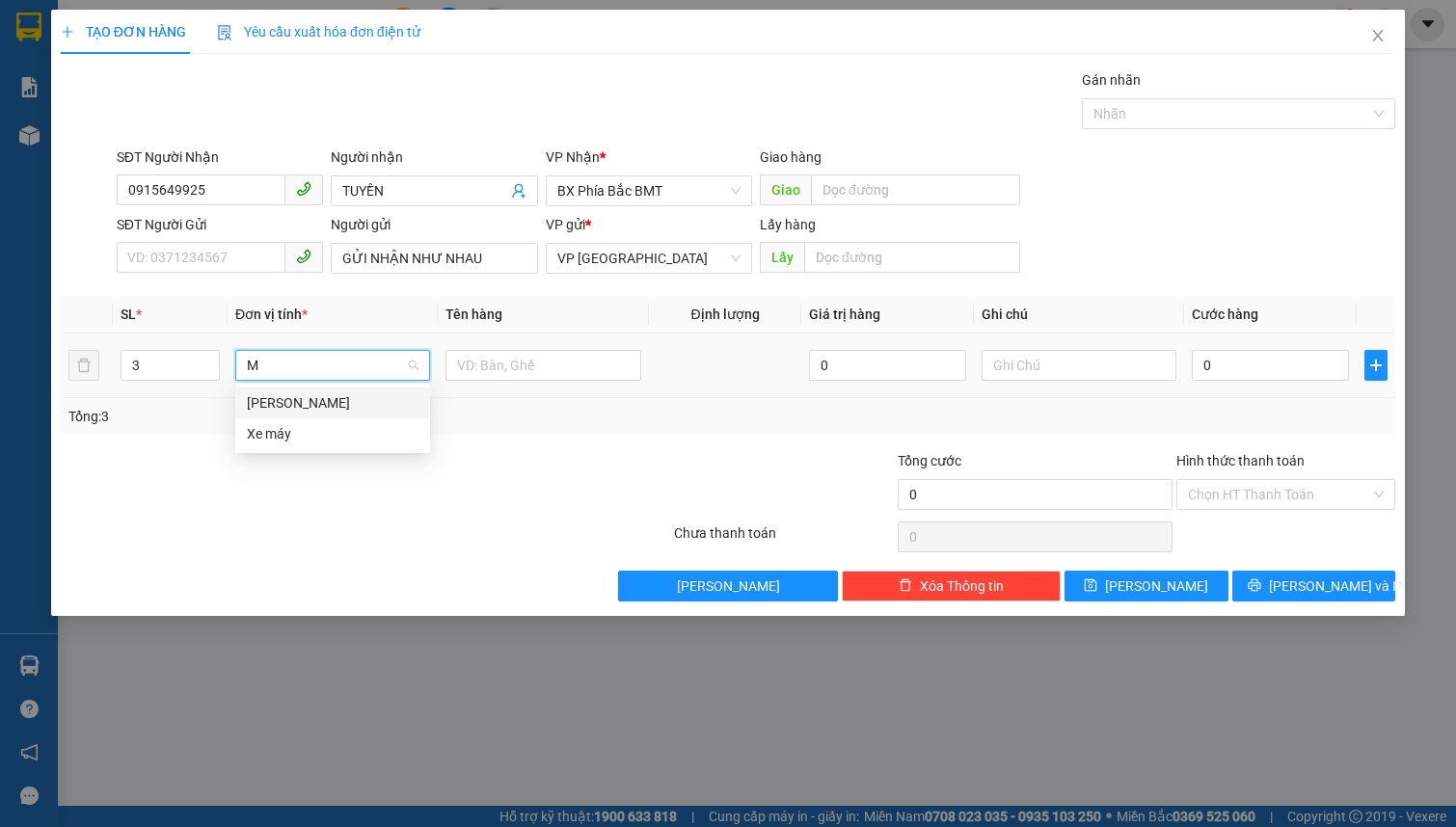
click at [315, 412] on div "[PERSON_NAME]" at bounding box center [331, 403] width 171 height 22
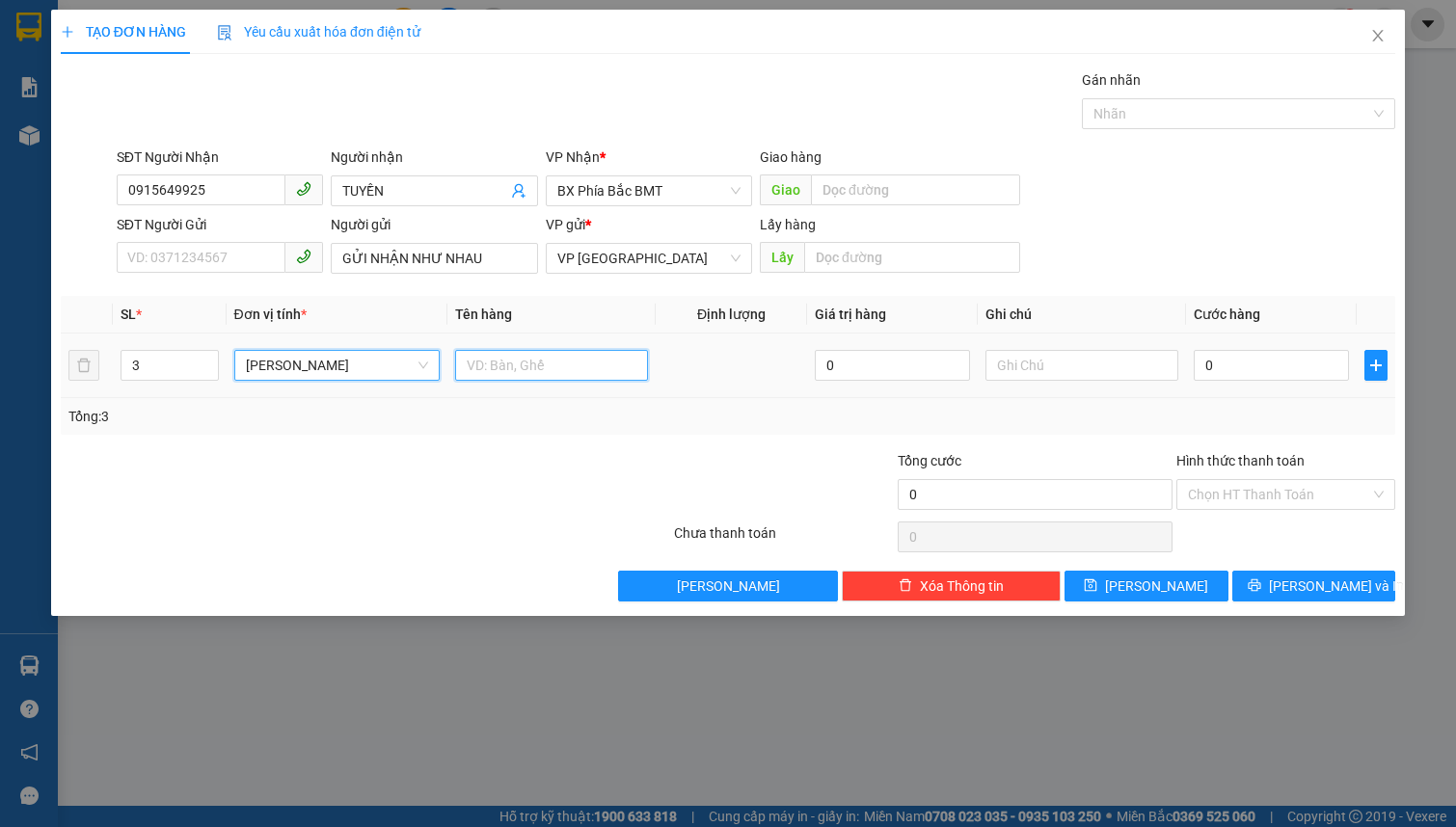
click at [504, 374] on input "text" at bounding box center [551, 366] width 193 height 31
type input "M"
type input "D"
type input "Đ"
type input "D"
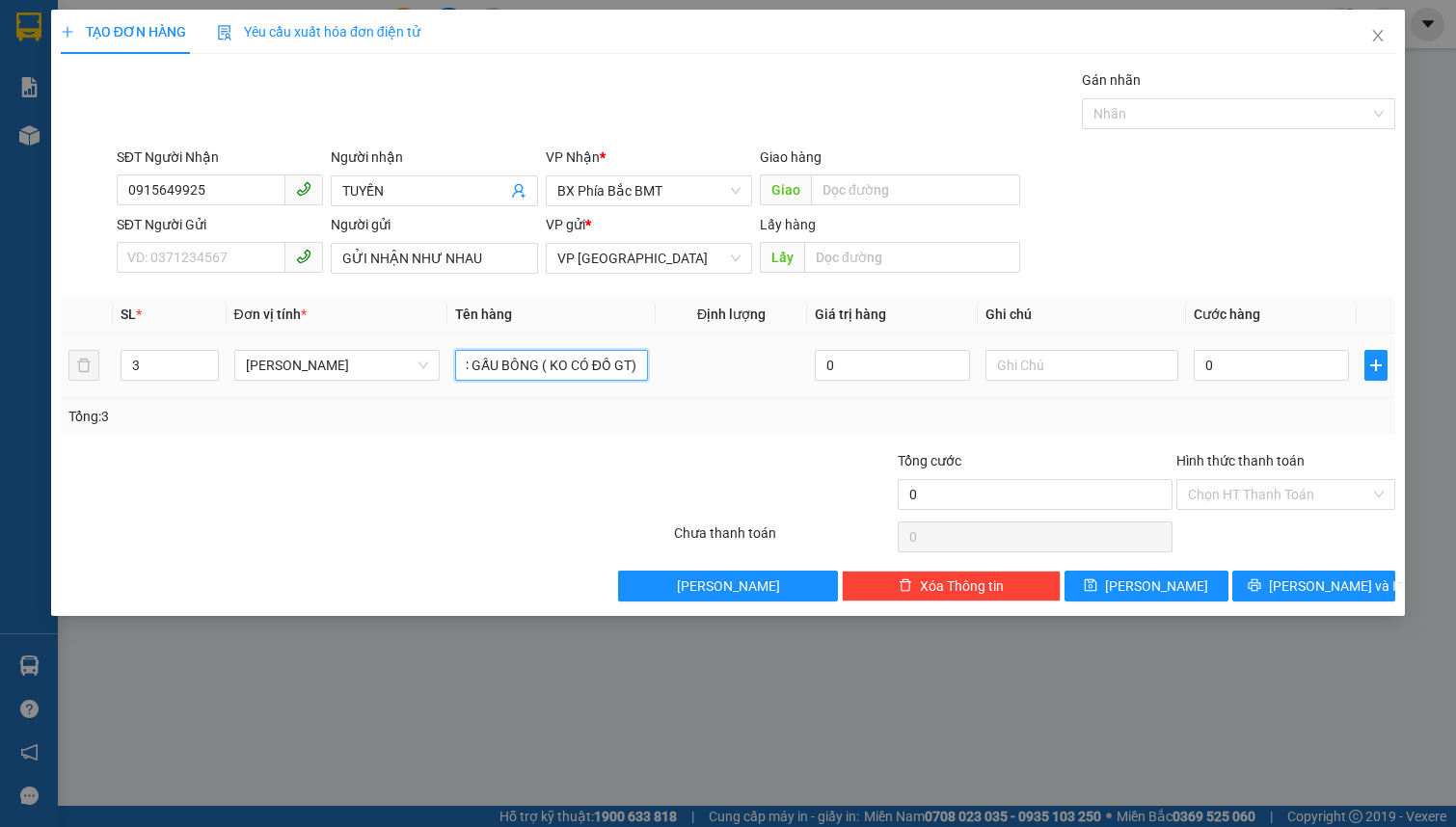
scroll to position [0, 110]
type input "ĐỒ SÂY , DÂU . 2C GẤU BÔNG ( KO CÓ ĐỒ GT)"
click at [1002, 366] on input "text" at bounding box center [1081, 366] width 193 height 31
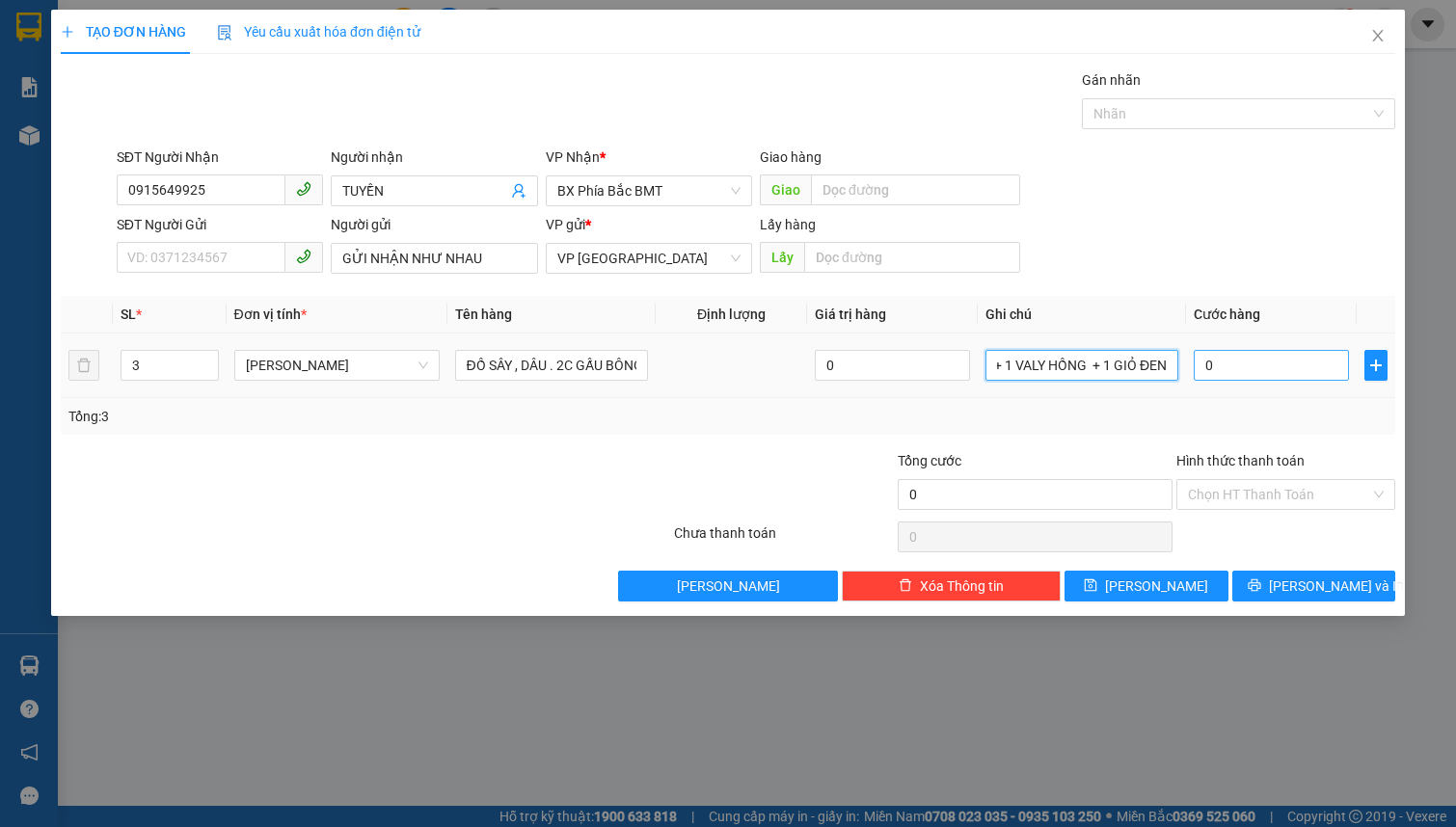
type input "1T GIẤY + 1 VALY HỒNG + 1 GIỎ ĐEN"
click at [1223, 368] on input "0" at bounding box center [1271, 366] width 155 height 31
type input "1"
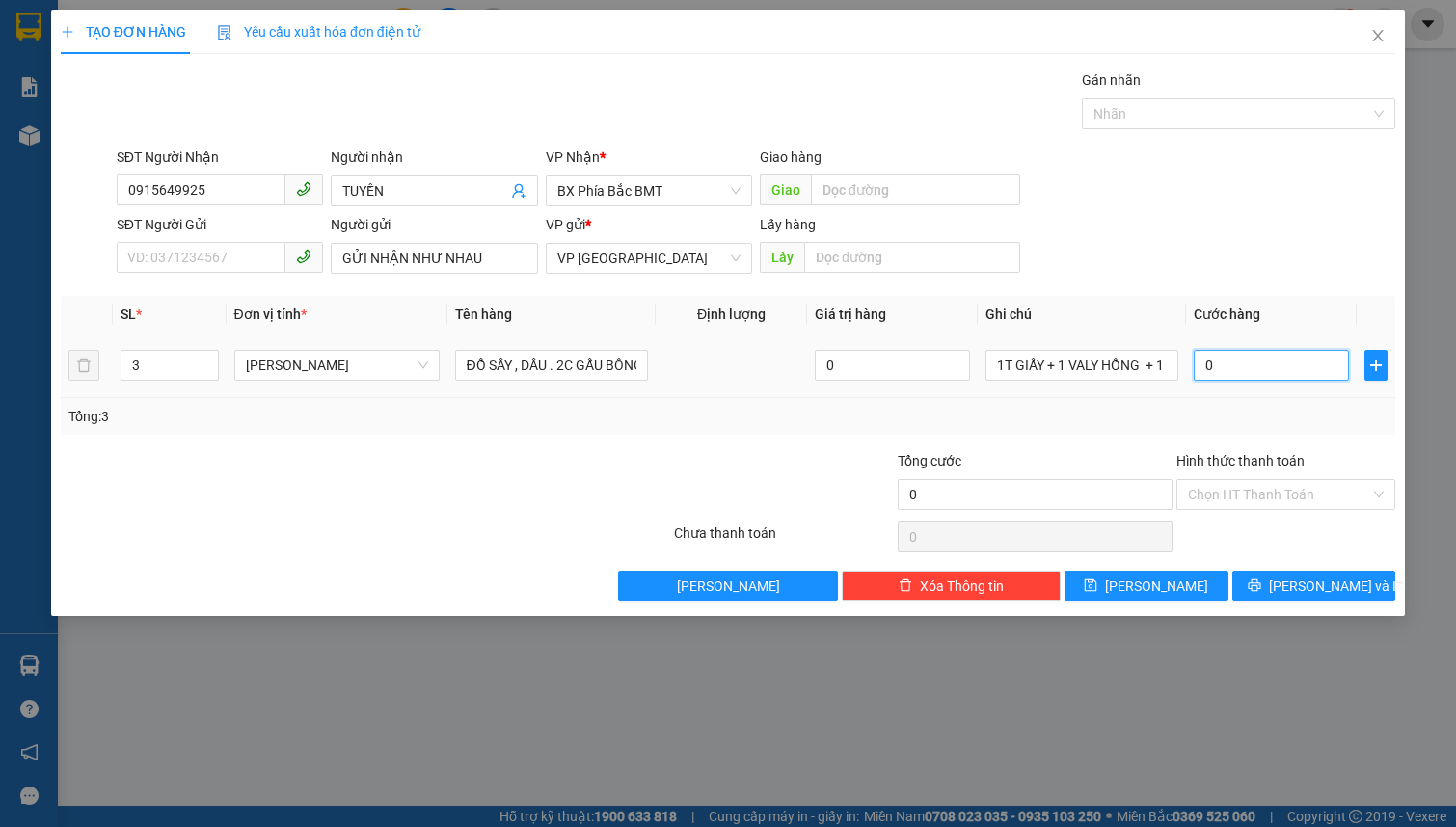
type input "1"
type input "15"
type input "150"
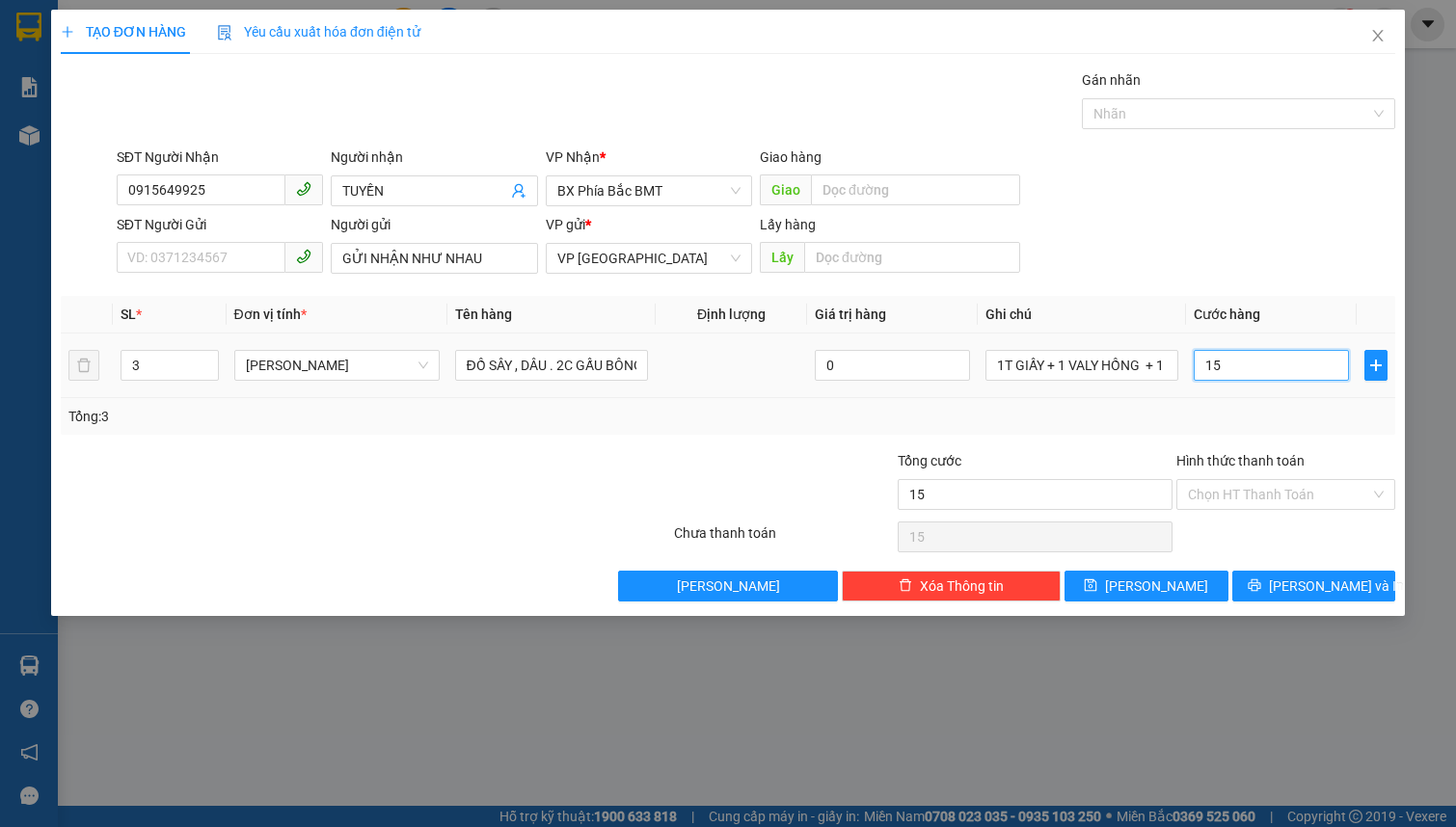
type input "150"
type input "1.500"
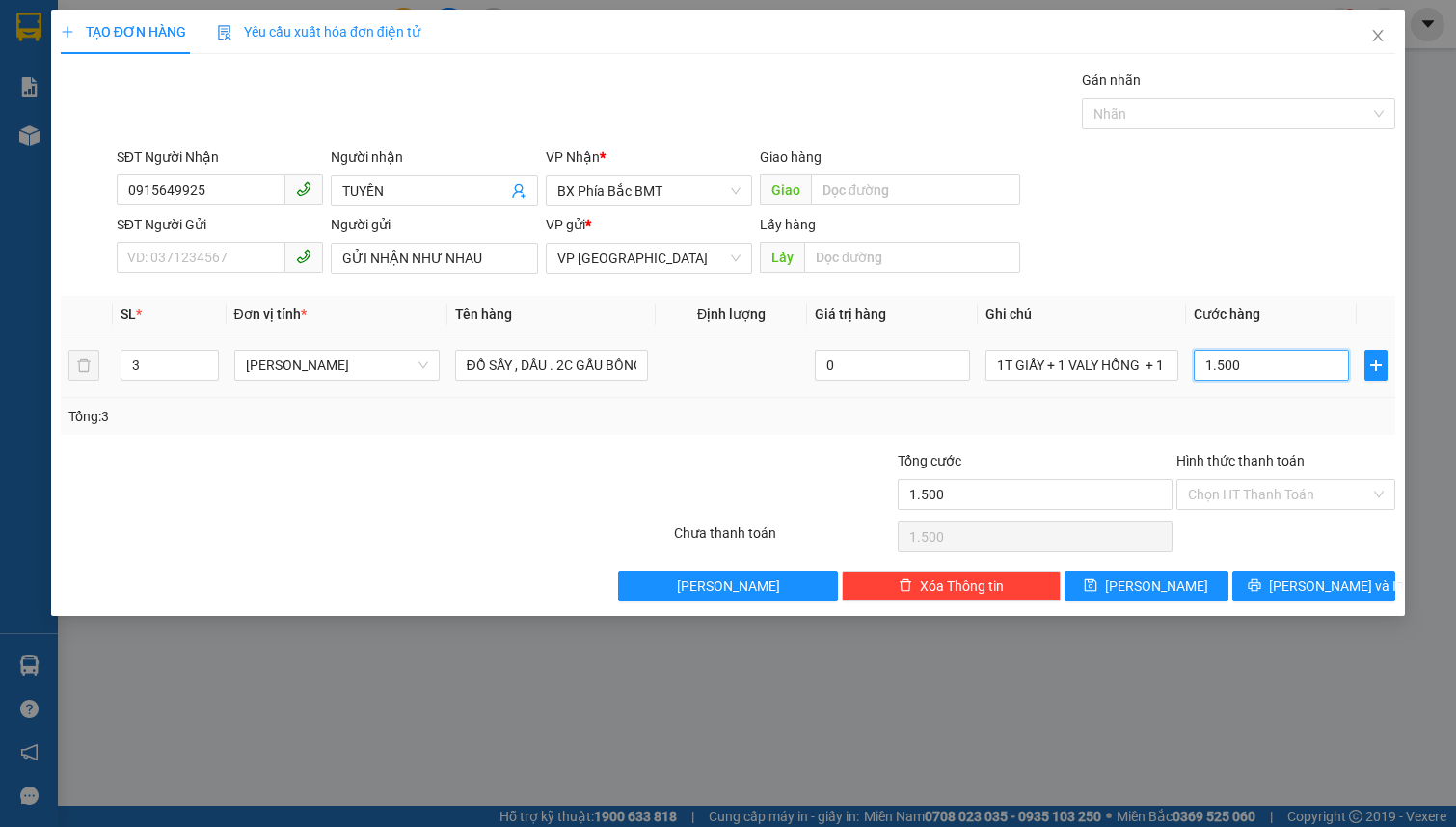
type input "15.000"
type input "150.000"
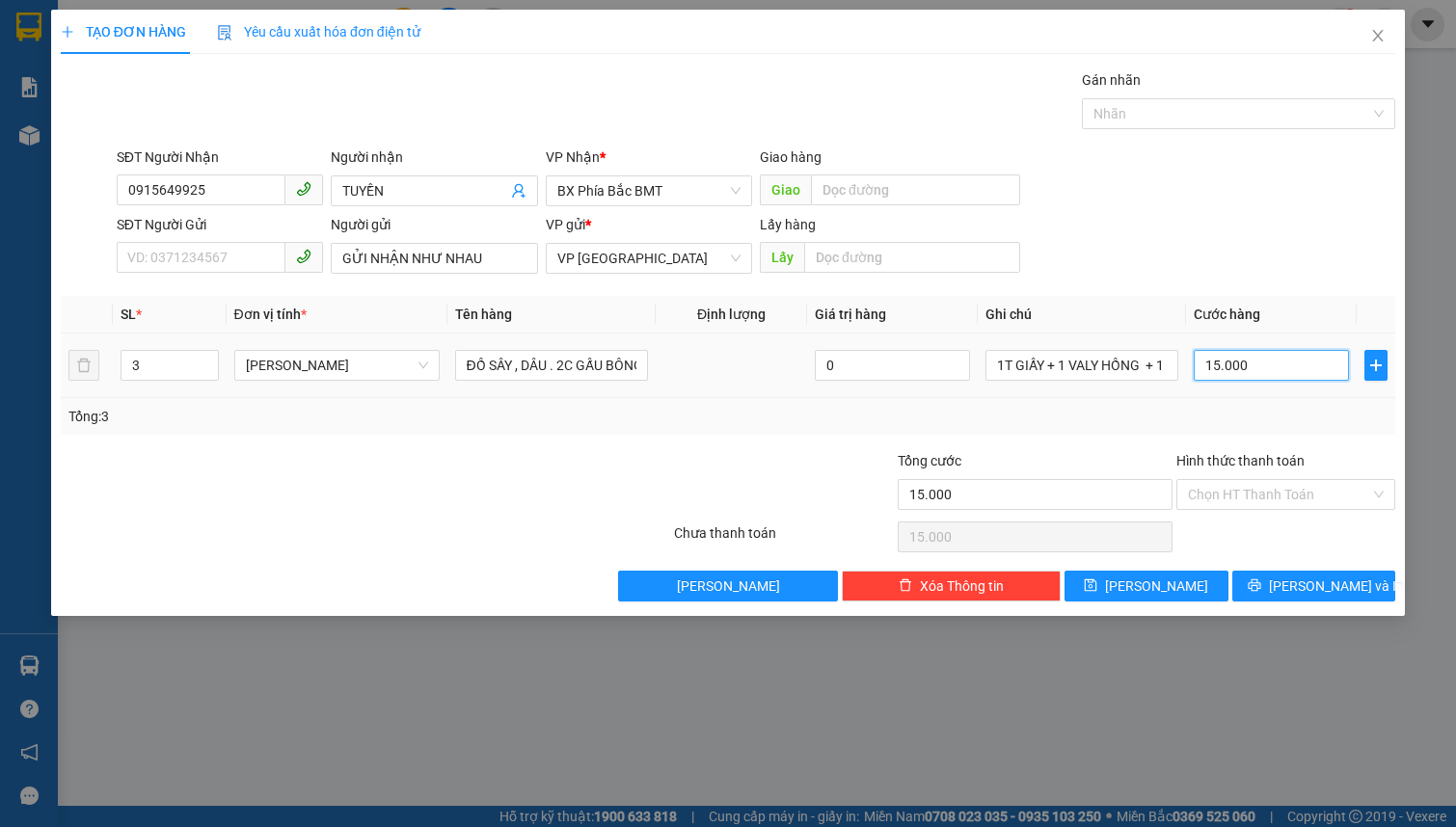
type input "150.000"
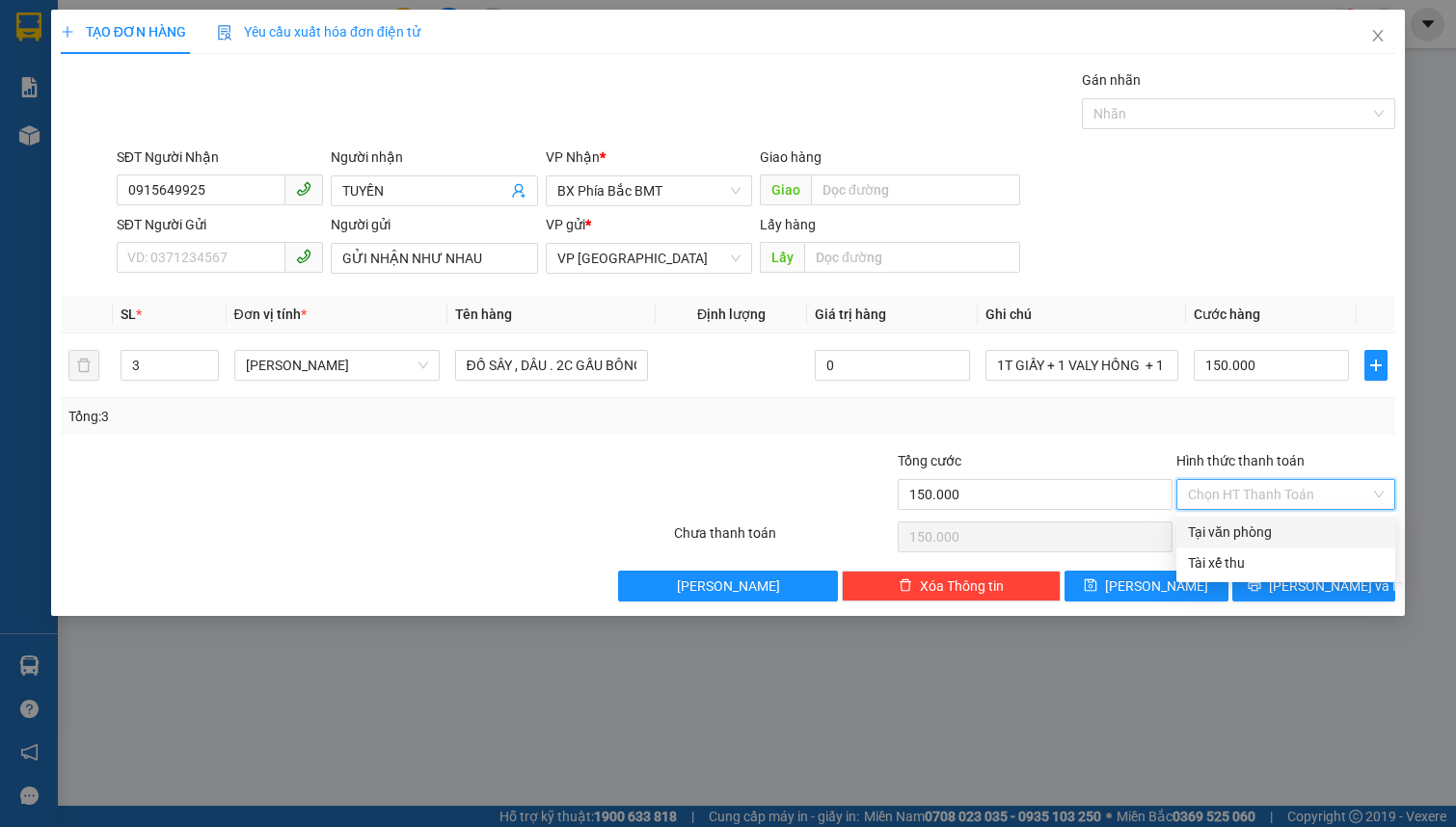
click at [1289, 486] on input "Hình thức thanh toán" at bounding box center [1279, 495] width 182 height 29
click at [1272, 532] on div "Tại văn phòng" at bounding box center [1286, 532] width 196 height 22
type input "0"
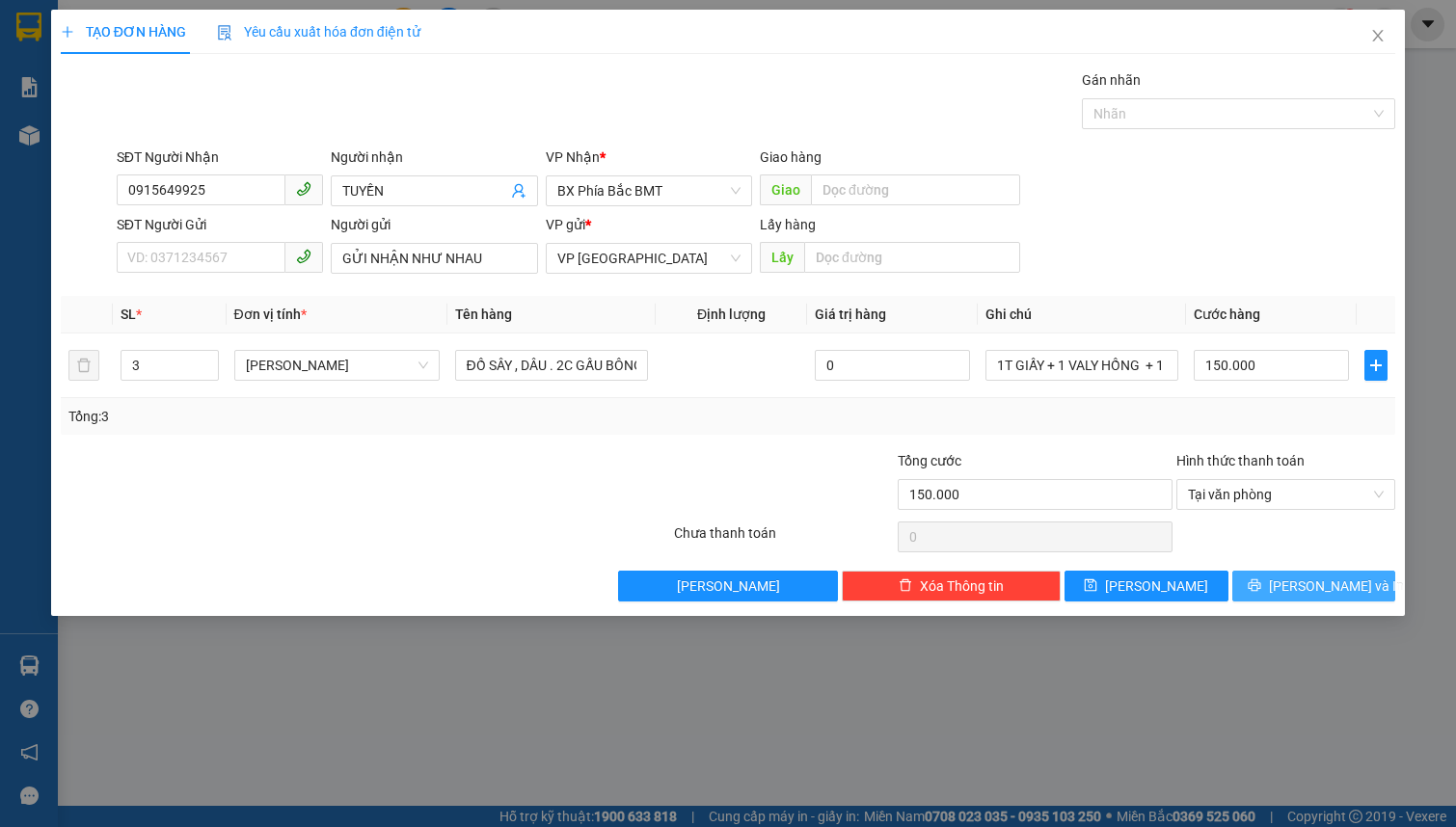
click at [1260, 588] on icon "printer" at bounding box center [1254, 586] width 13 height 13
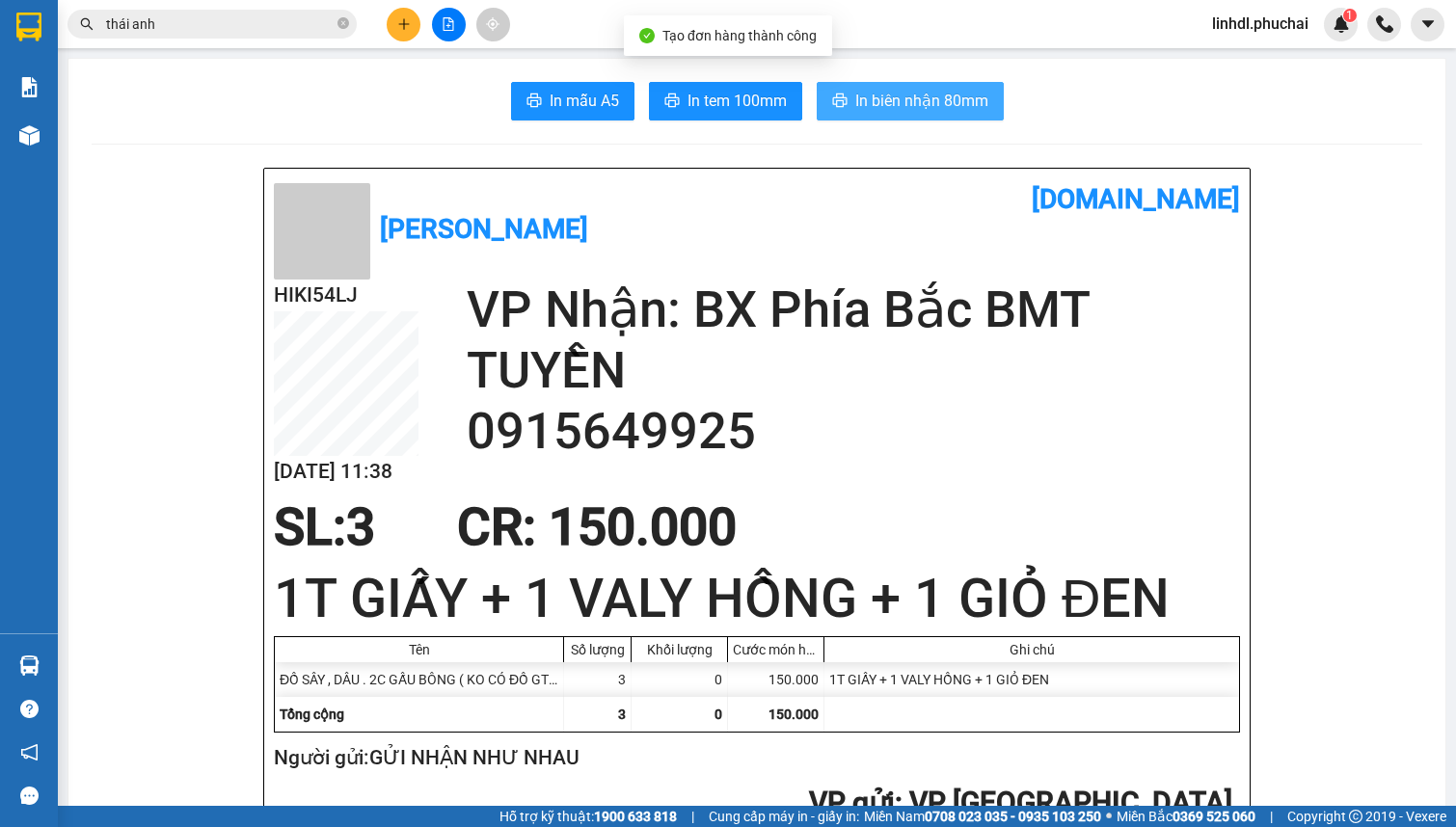
click at [905, 98] on span "In biên nhận 80mm" at bounding box center [921, 101] width 133 height 24
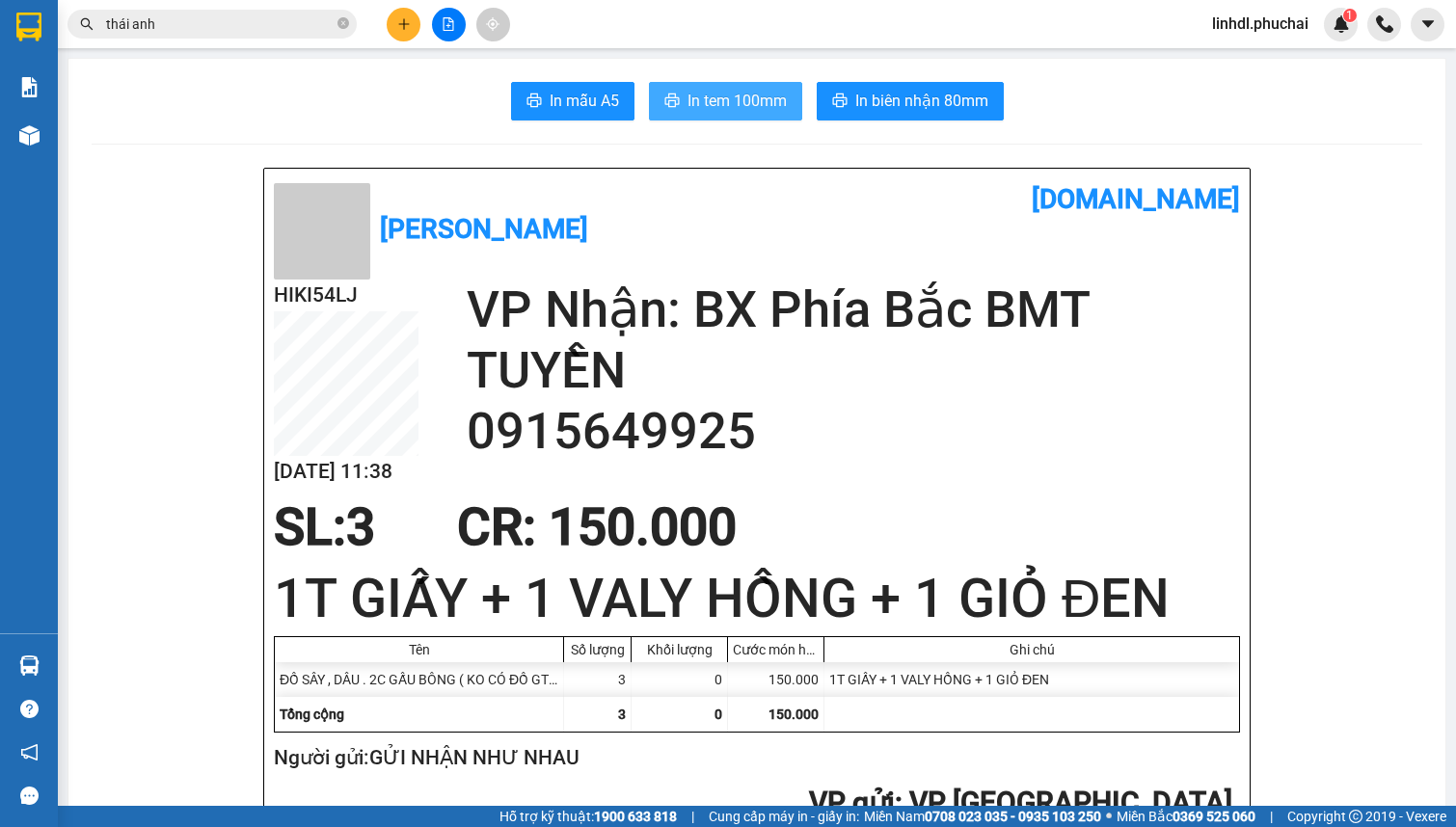
click at [709, 106] on span "In tem 100mm" at bounding box center [737, 101] width 100 height 24
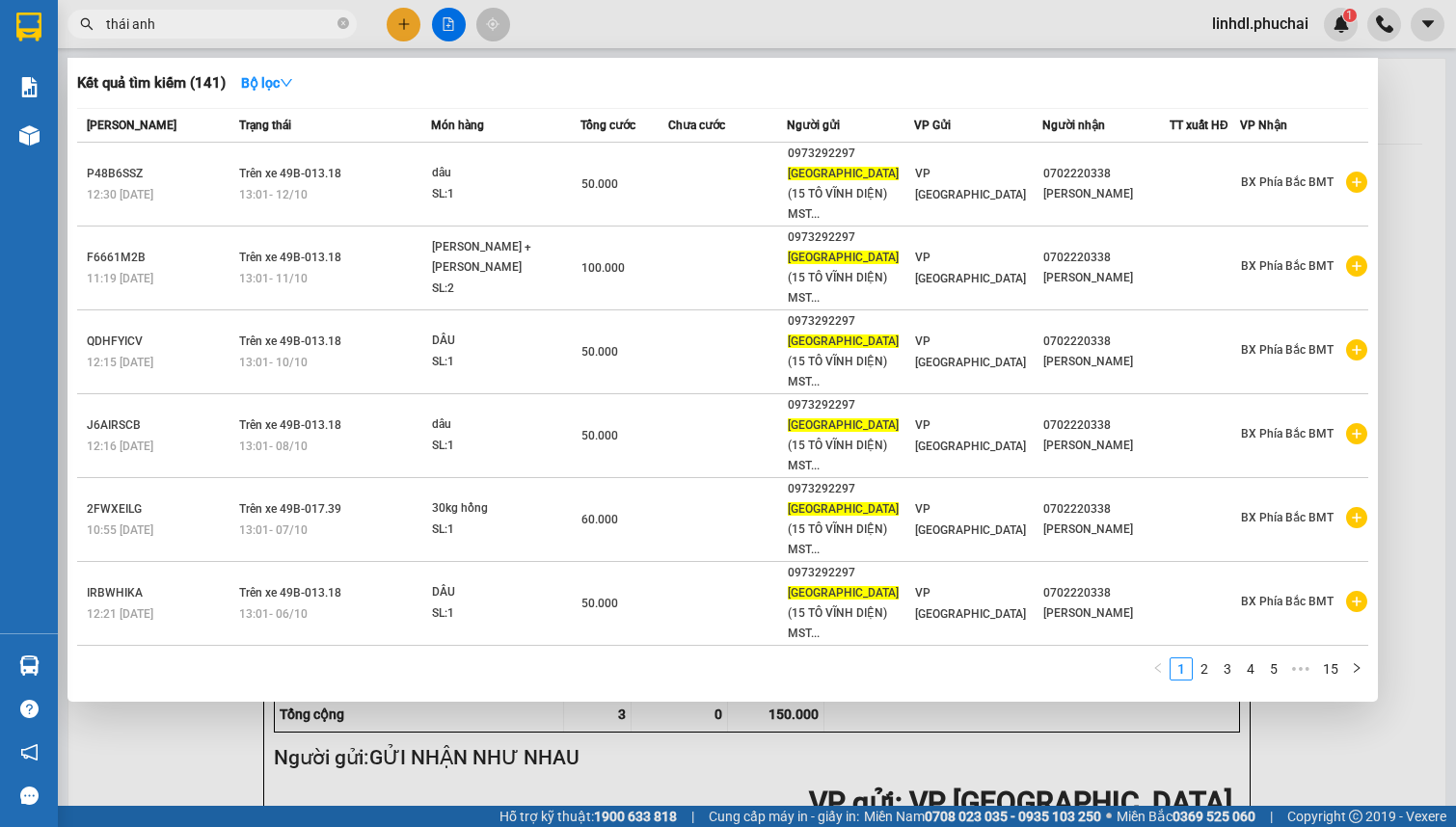
click at [187, 23] on input "thái anh" at bounding box center [219, 24] width 228 height 22
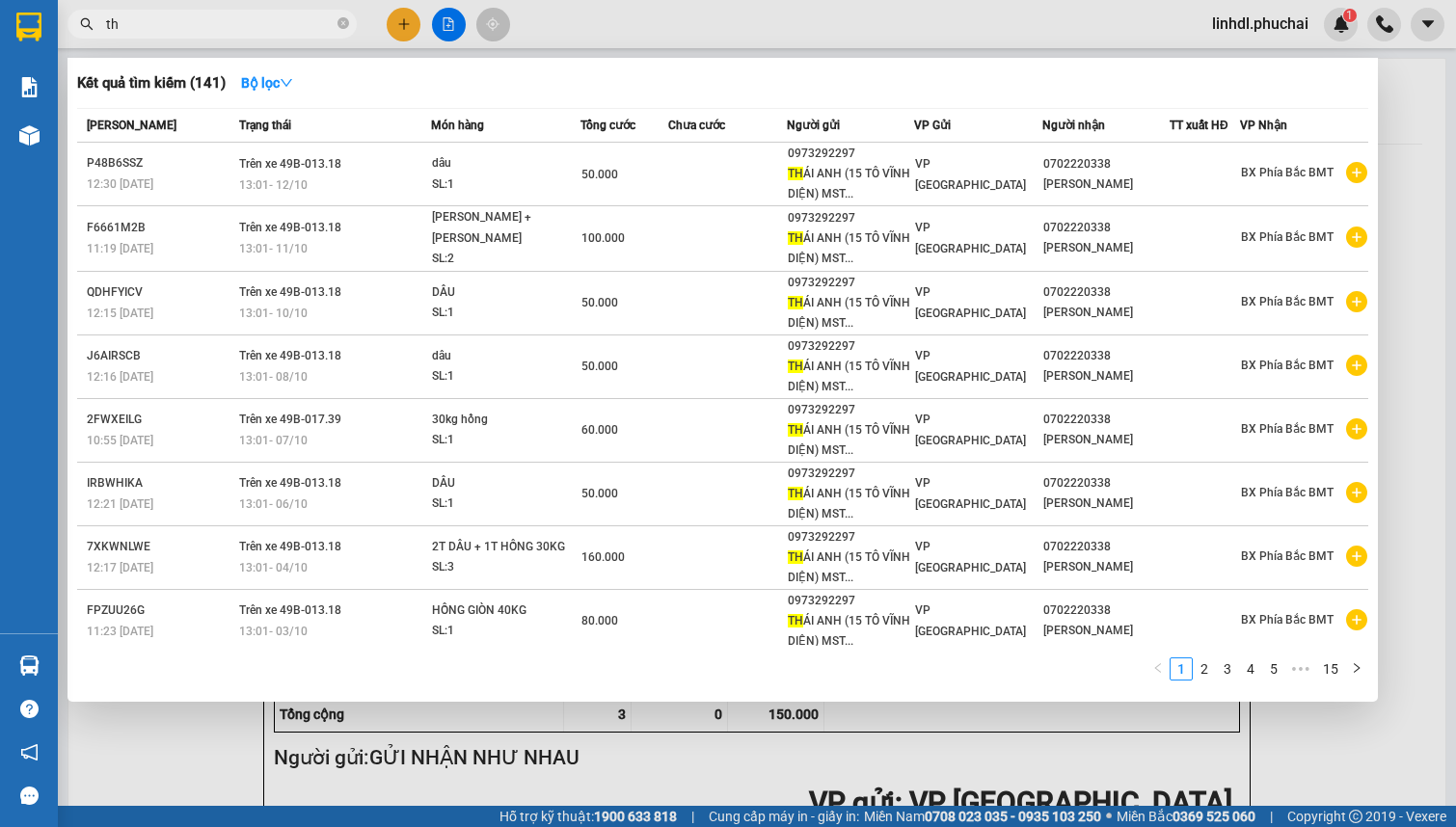
type input "t"
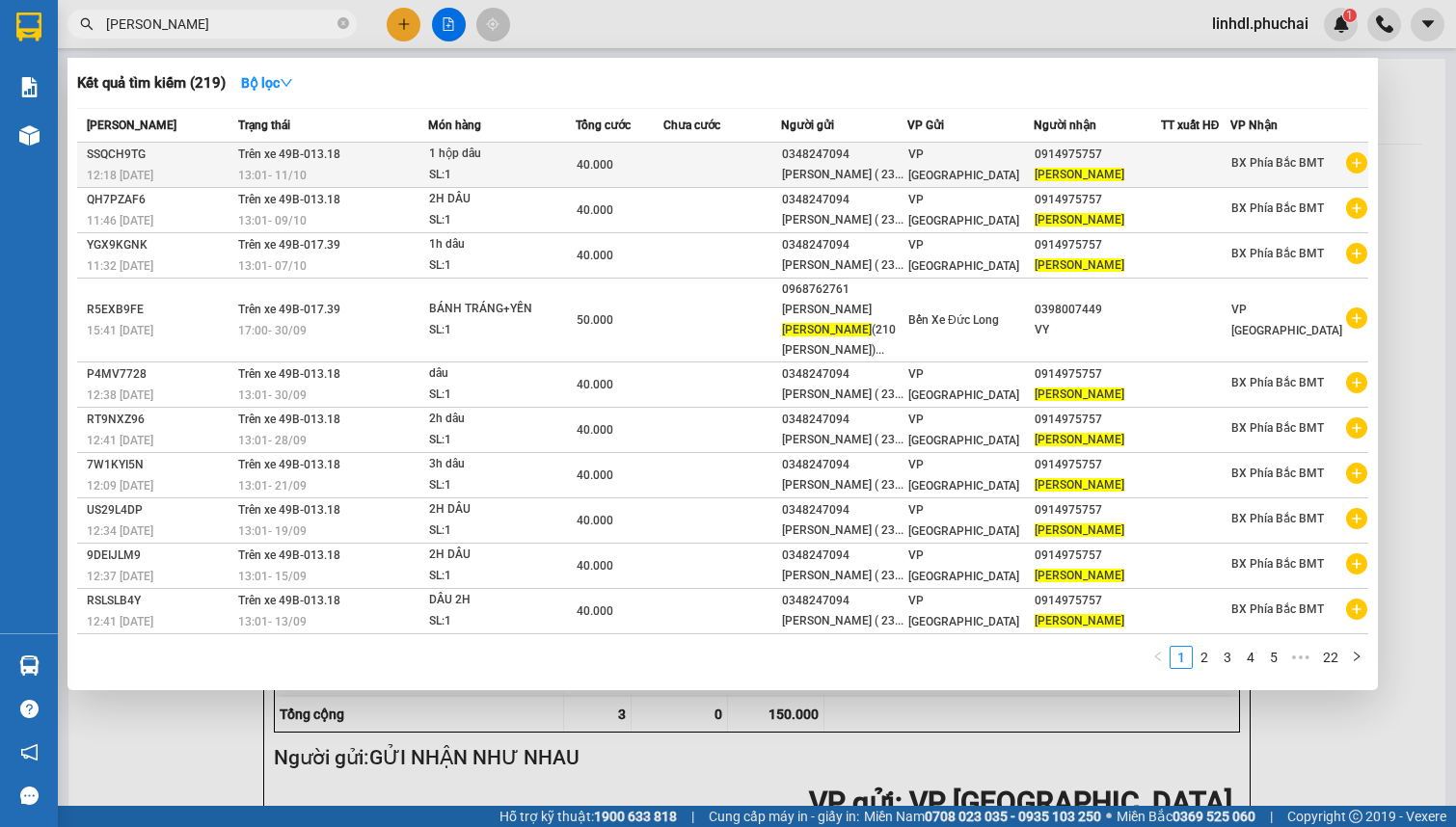
type input "[PERSON_NAME]"
click at [655, 188] on td "40.000" at bounding box center [620, 165] width 88 height 45
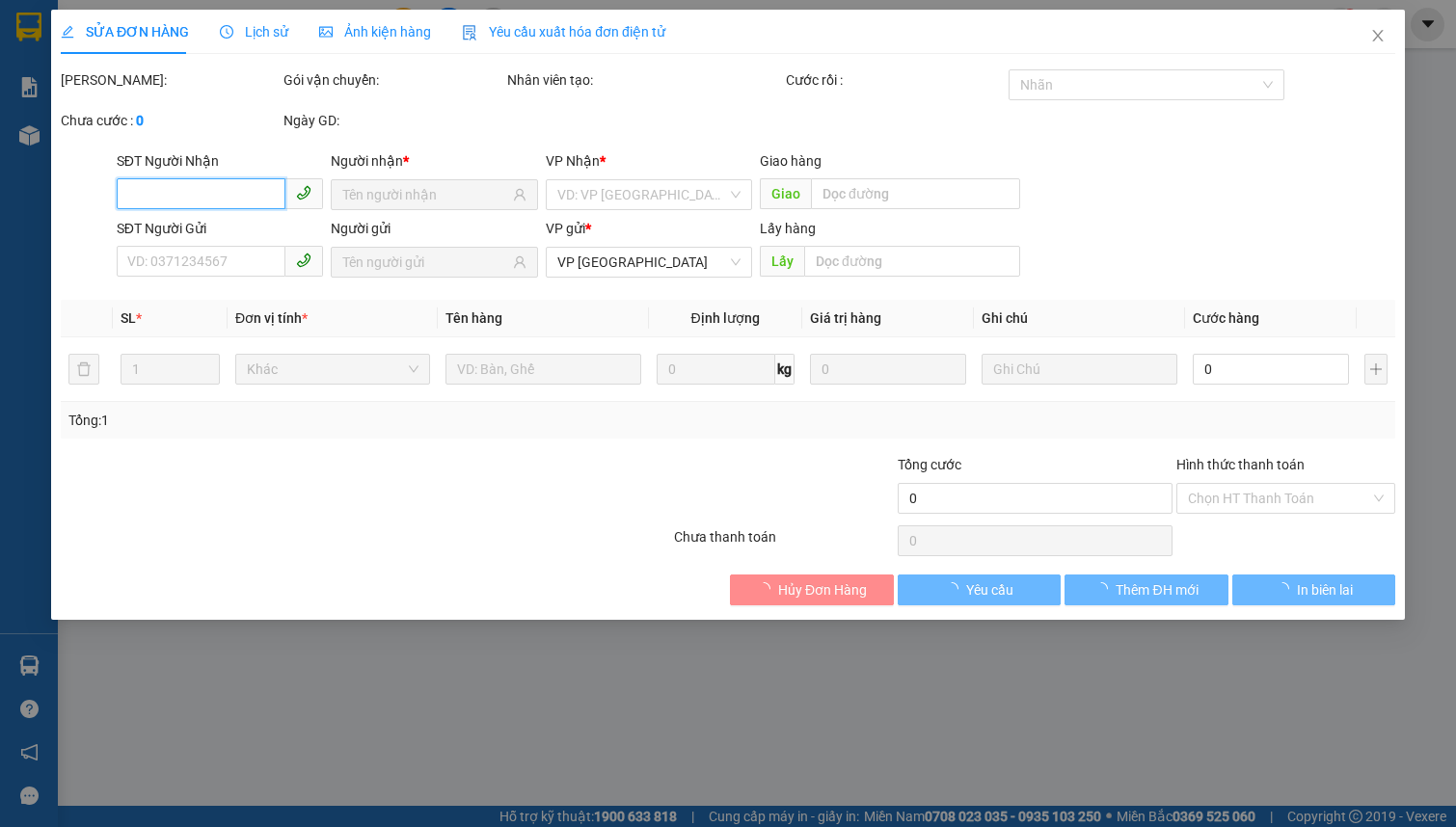
type input "0914975757"
type input "0348247094"
type input "40.000"
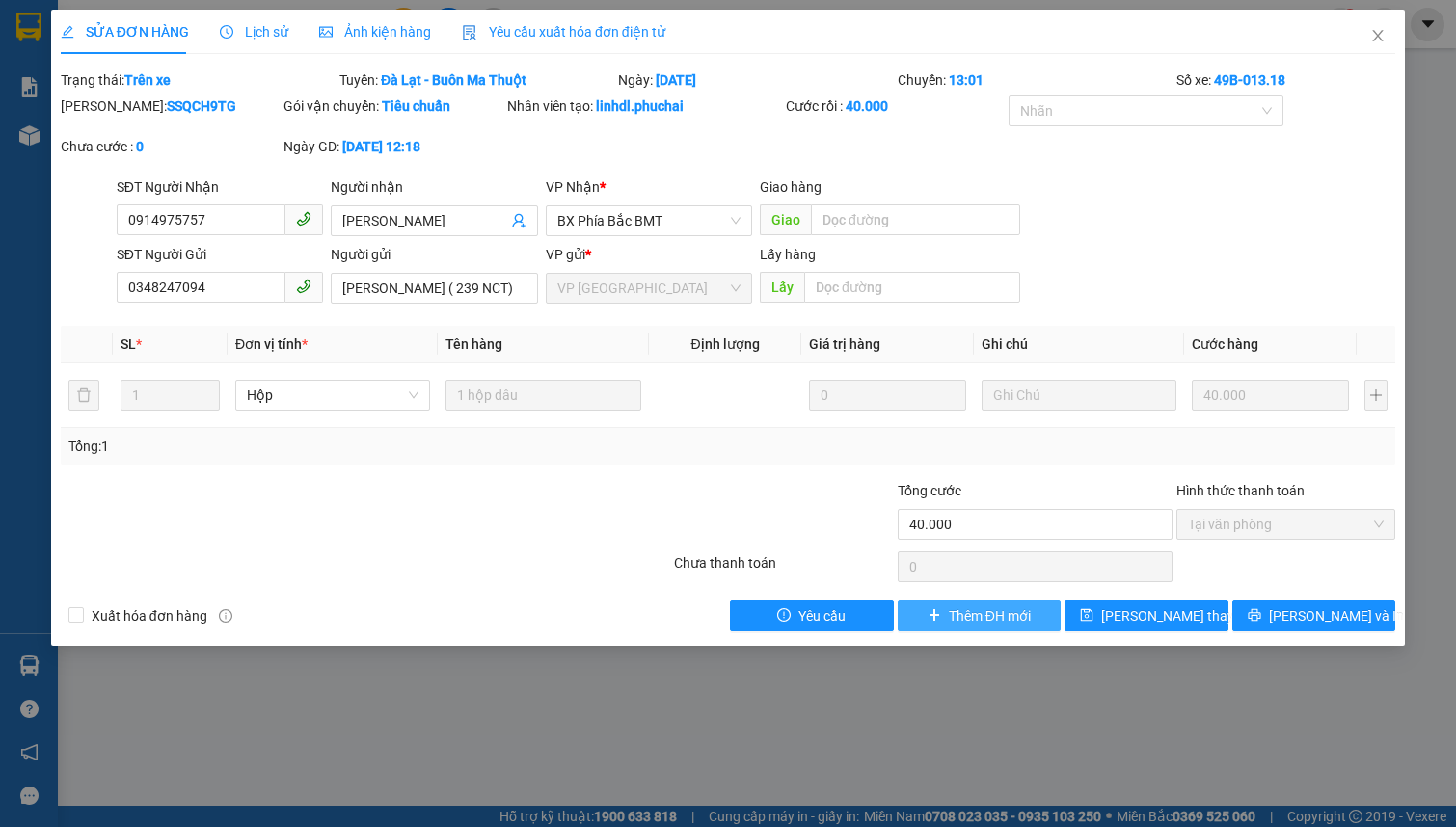
click at [973, 610] on span "Thêm ĐH mới" at bounding box center [990, 616] width 82 height 22
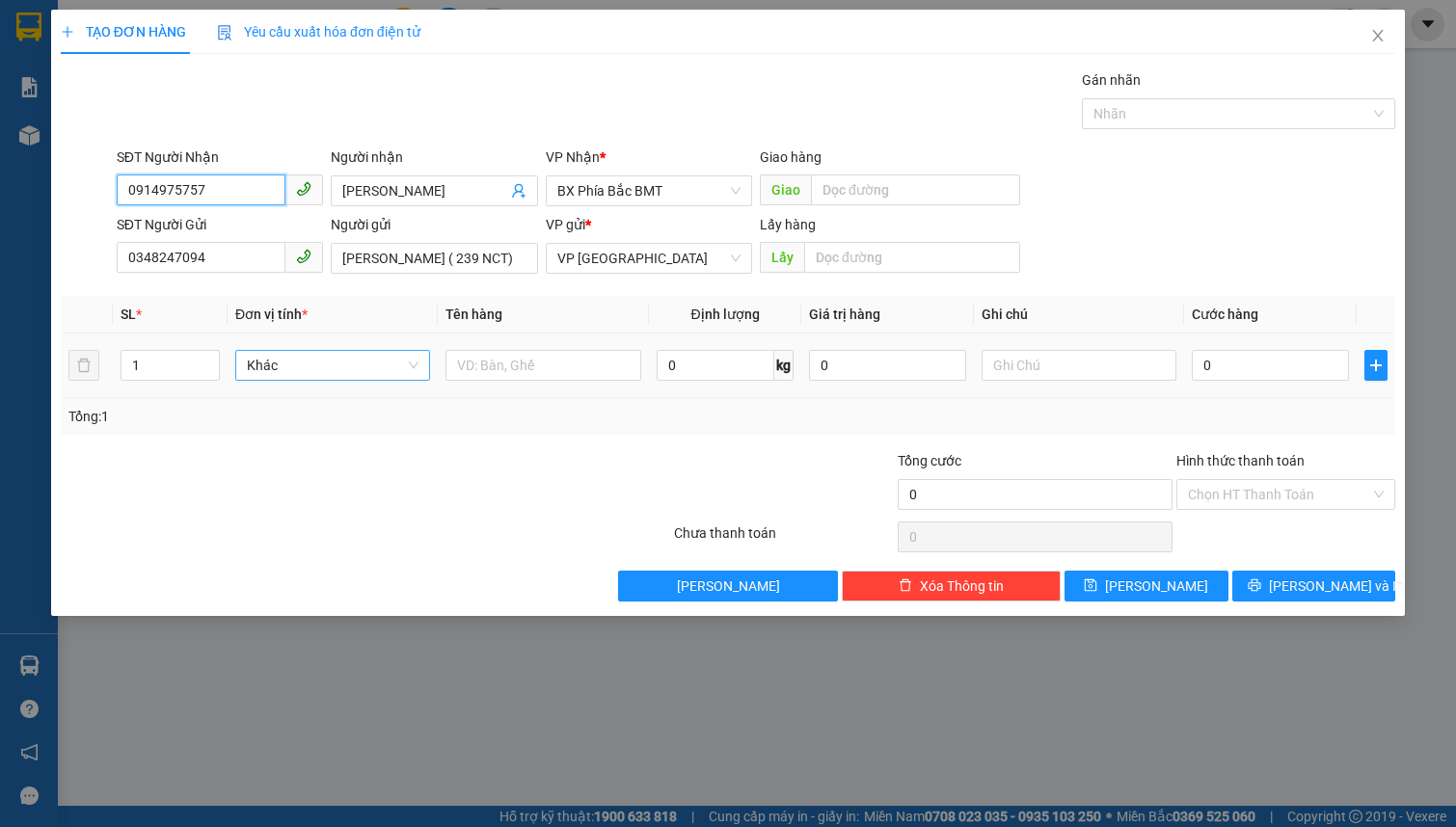
click at [272, 365] on span "Khác" at bounding box center [331, 366] width 171 height 29
click at [273, 374] on span "Khác" at bounding box center [331, 366] width 171 height 29
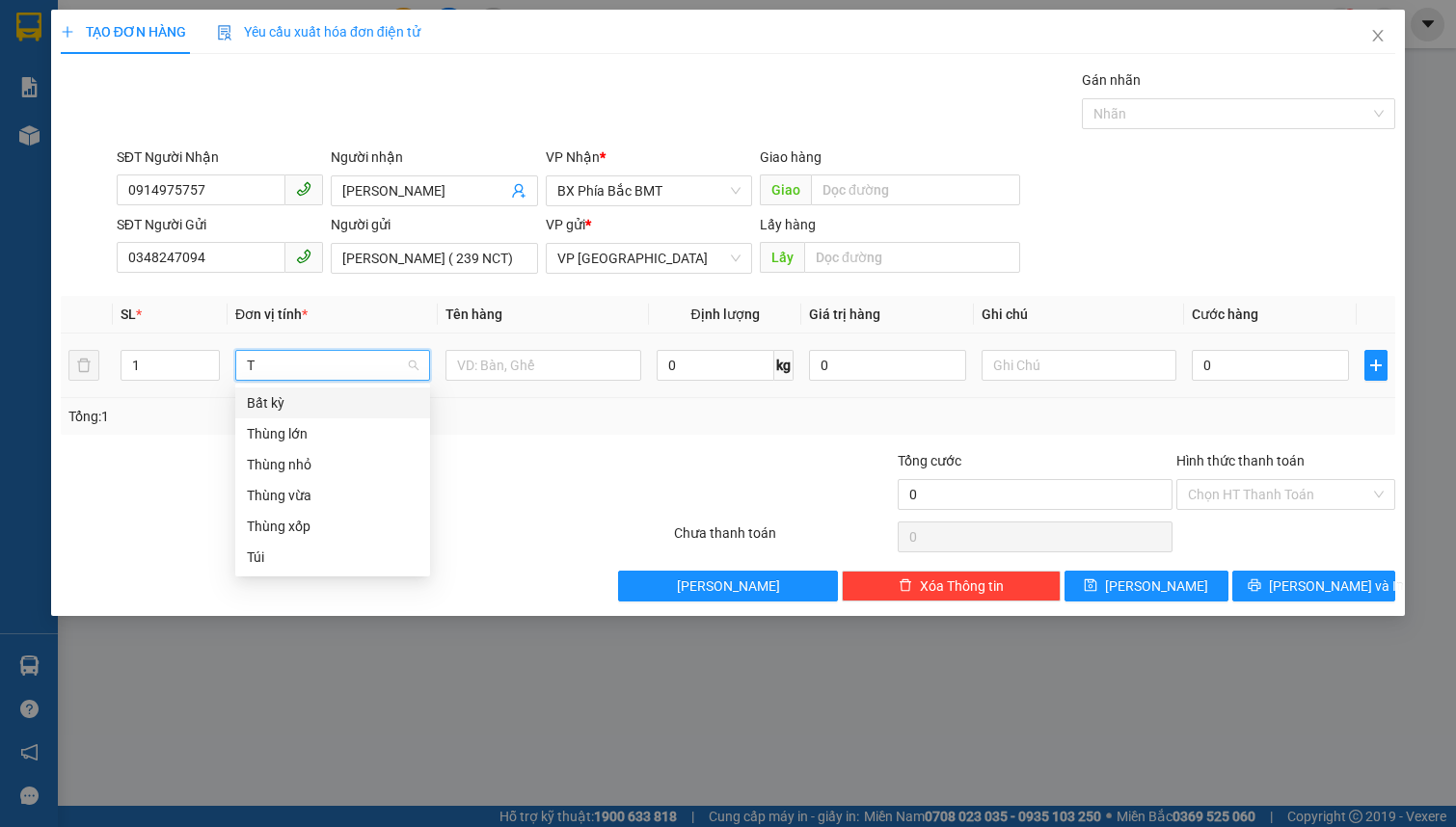
type input "T"
click at [283, 556] on div "Túi" at bounding box center [331, 557] width 171 height 22
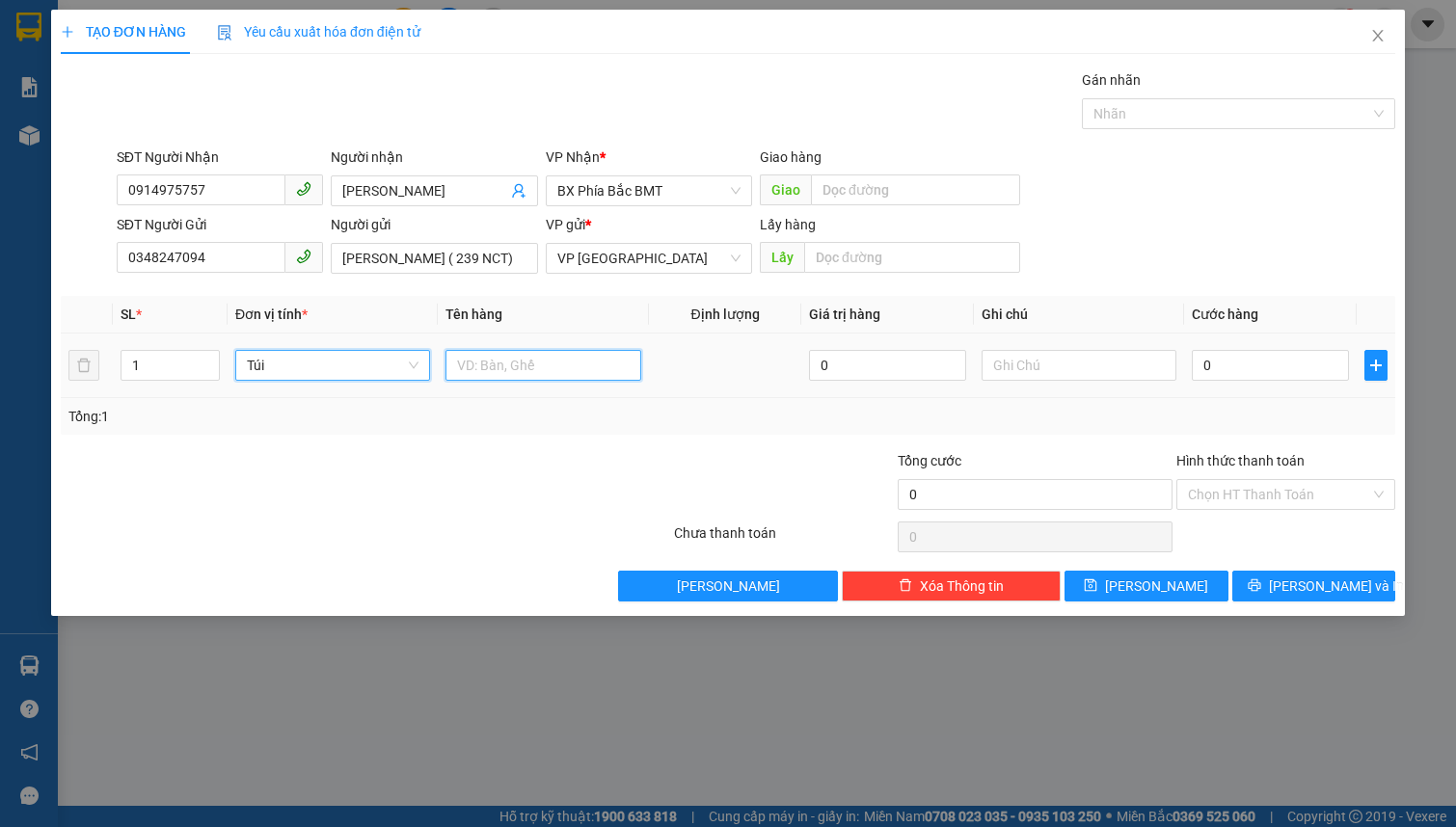
click at [470, 369] on input "text" at bounding box center [542, 366] width 195 height 31
type input "2H DÂU"
click at [988, 371] on input "text" at bounding box center [1079, 366] width 195 height 31
type input "TÚI XANH"
click at [1253, 363] on input "0" at bounding box center [1270, 366] width 157 height 31
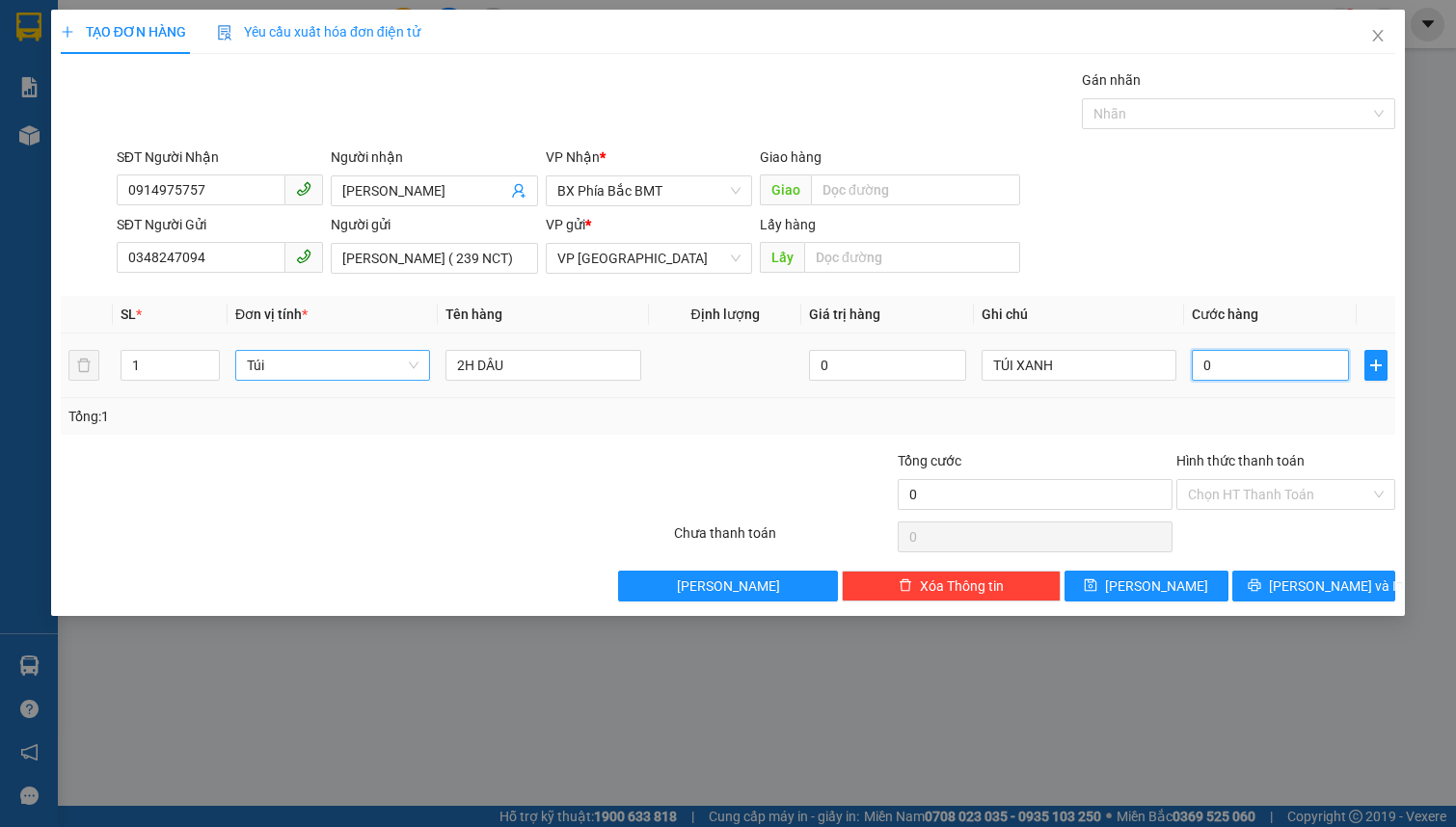
type input "4"
type input "40"
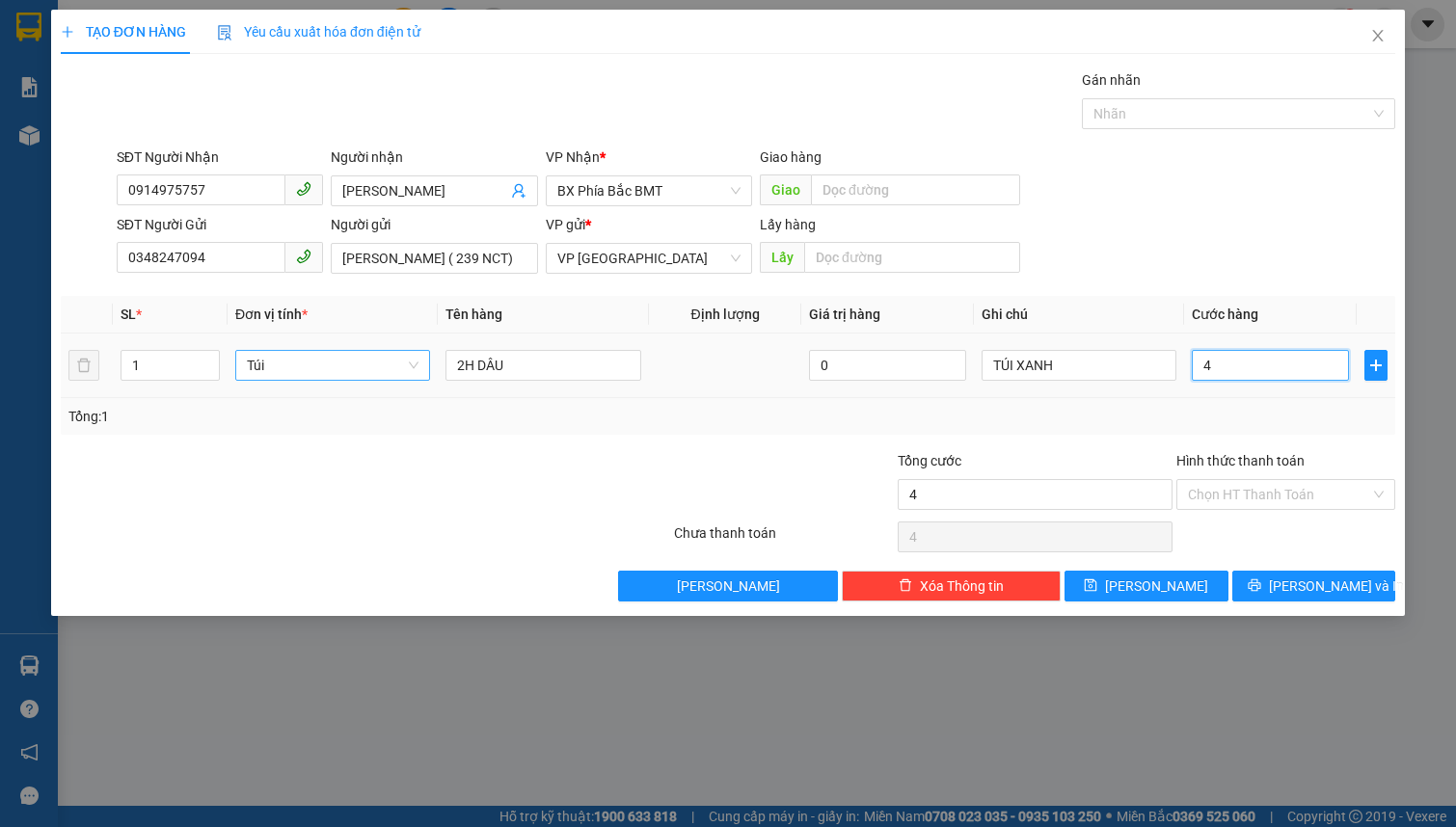
type input "40"
type input "400"
type input "4.000"
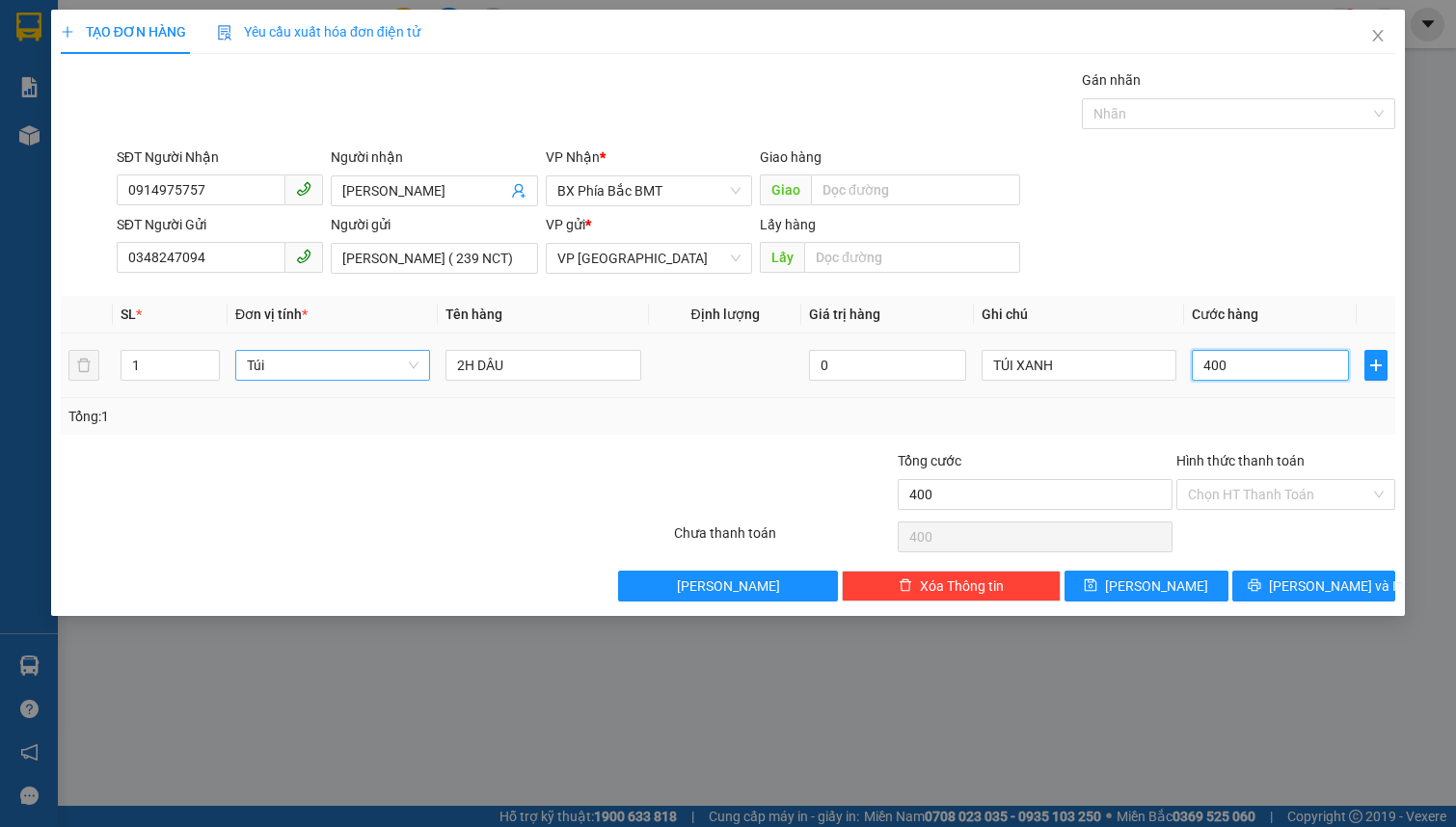
type input "4.000"
type input "40.000"
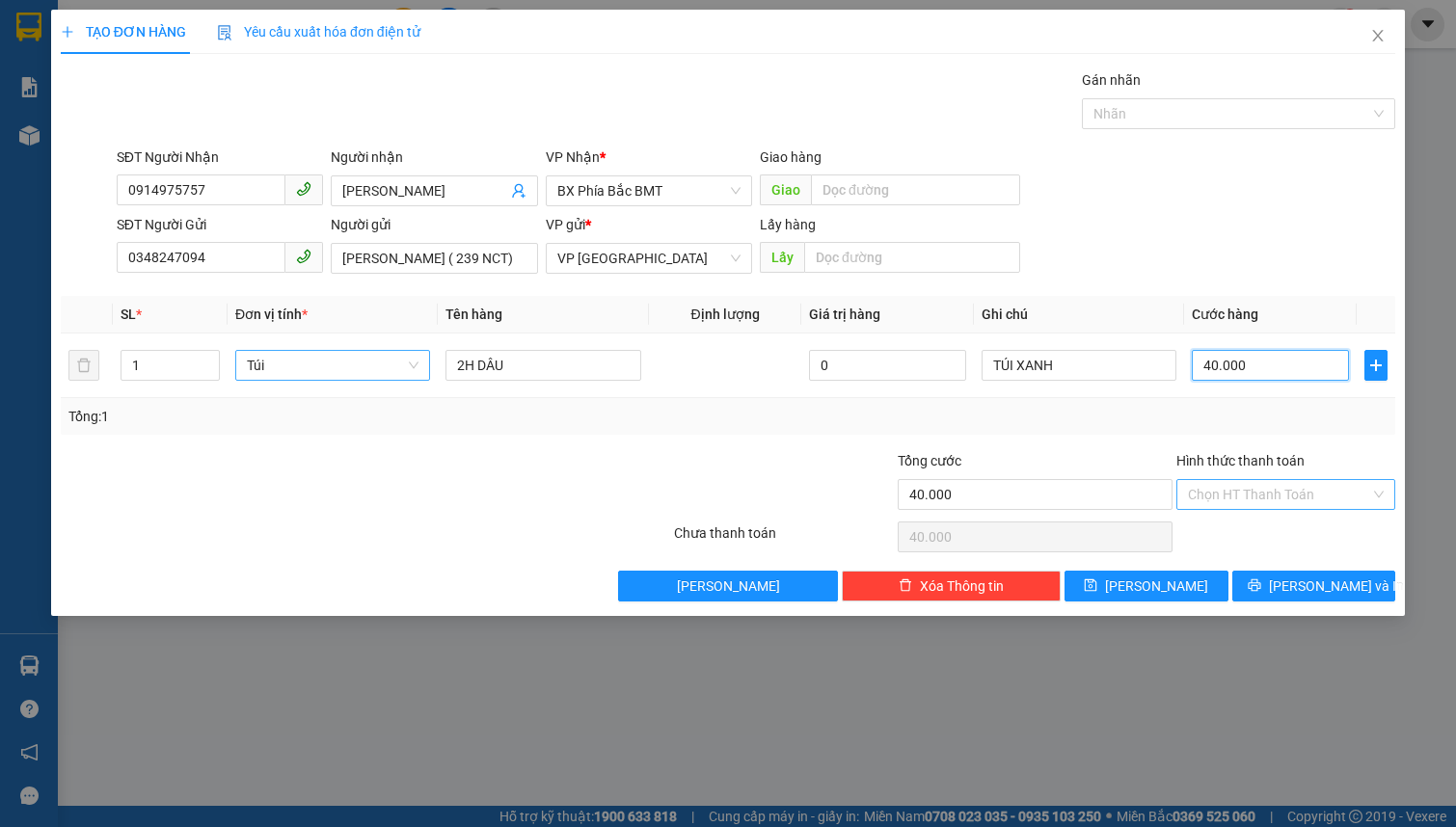
type input "40.000"
click at [1257, 488] on input "Hình thức thanh toán" at bounding box center [1279, 495] width 182 height 29
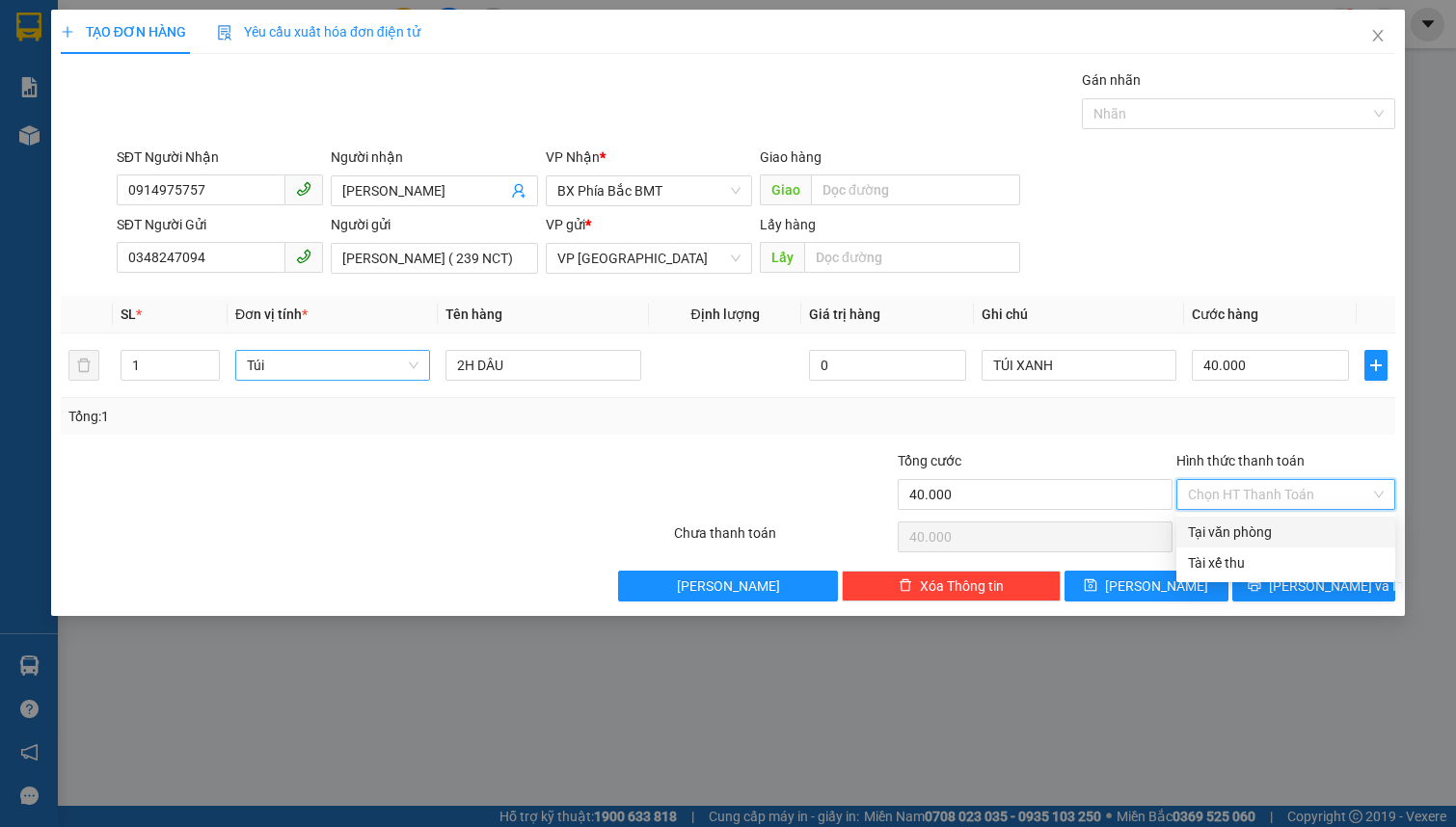
click at [1250, 531] on div "Tại văn phòng" at bounding box center [1286, 532] width 196 height 22
type input "0"
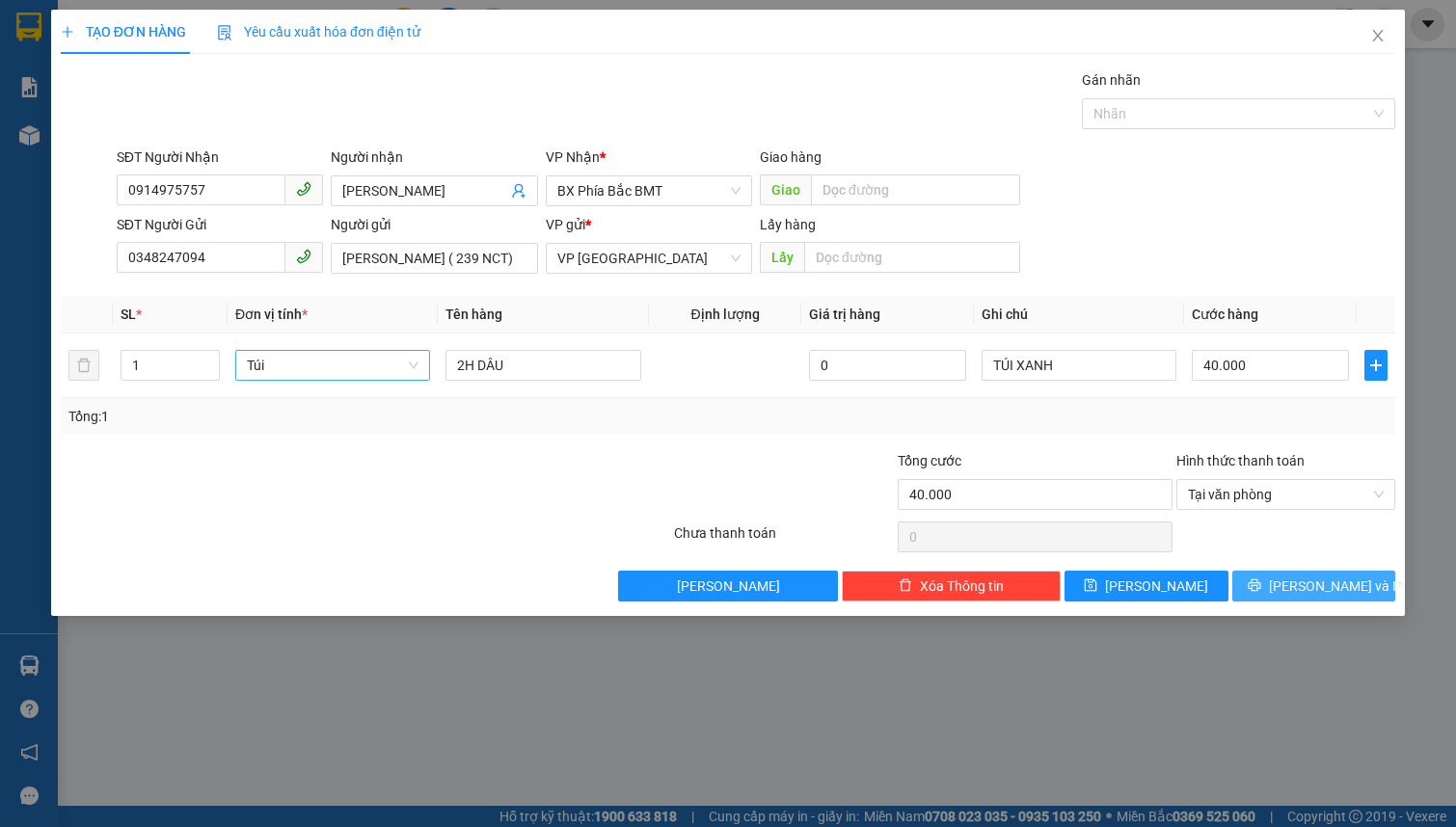
click at [1261, 587] on icon "printer" at bounding box center [1255, 586] width 14 height 14
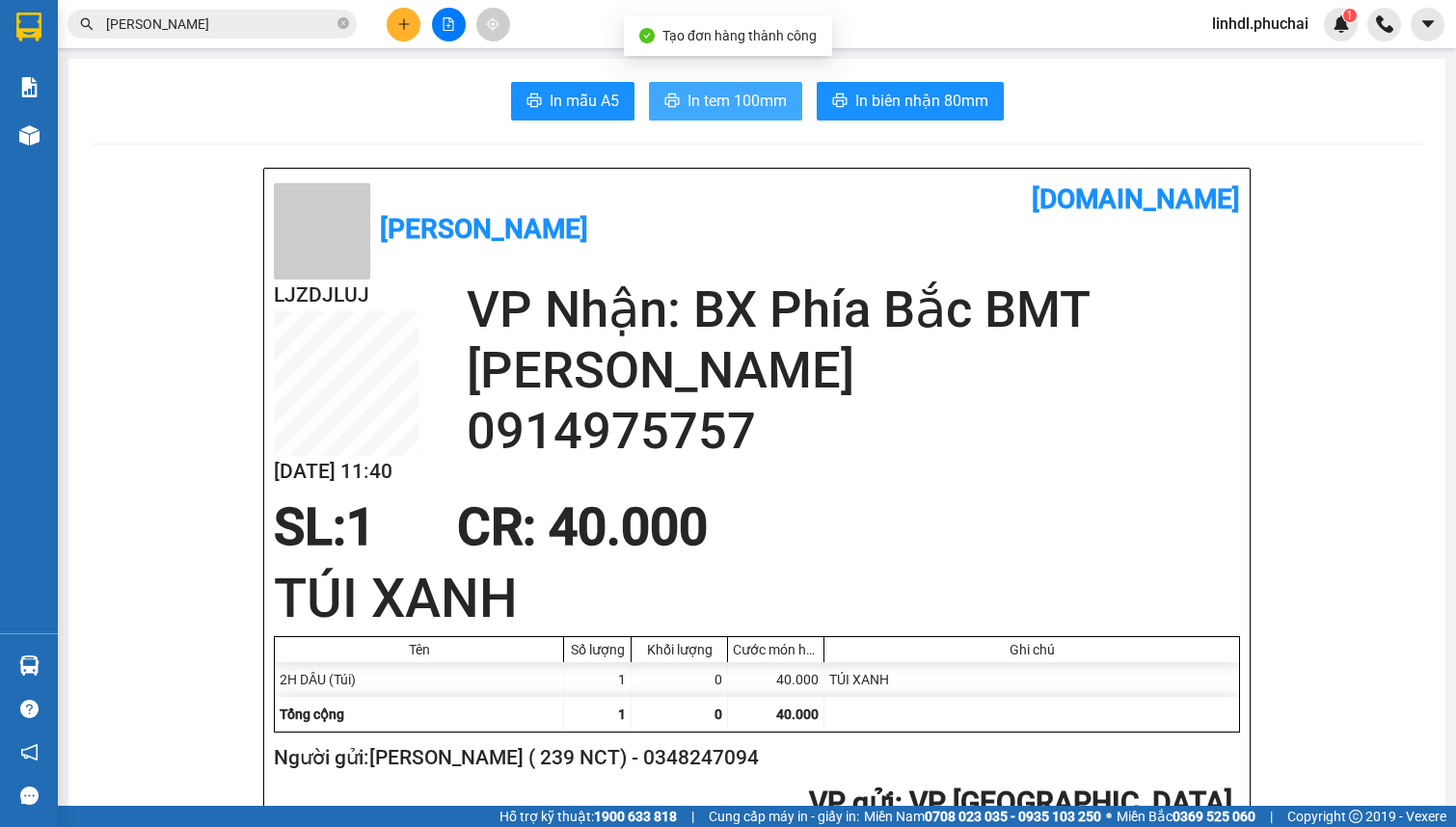
click at [752, 100] on span "In tem 100mm" at bounding box center [737, 101] width 100 height 24
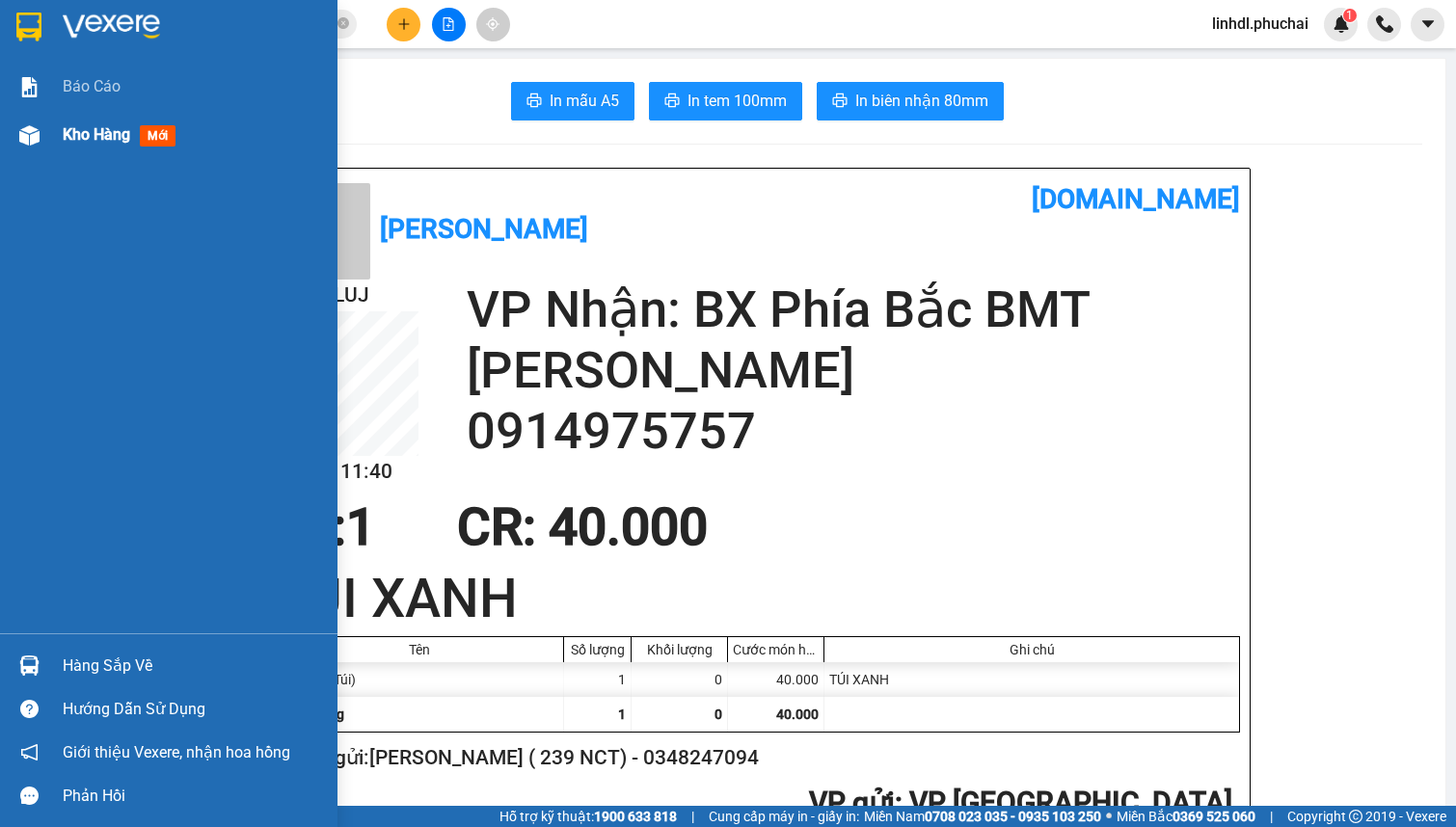
click at [48, 141] on div "Kho hàng mới" at bounding box center [168, 134] width 337 height 48
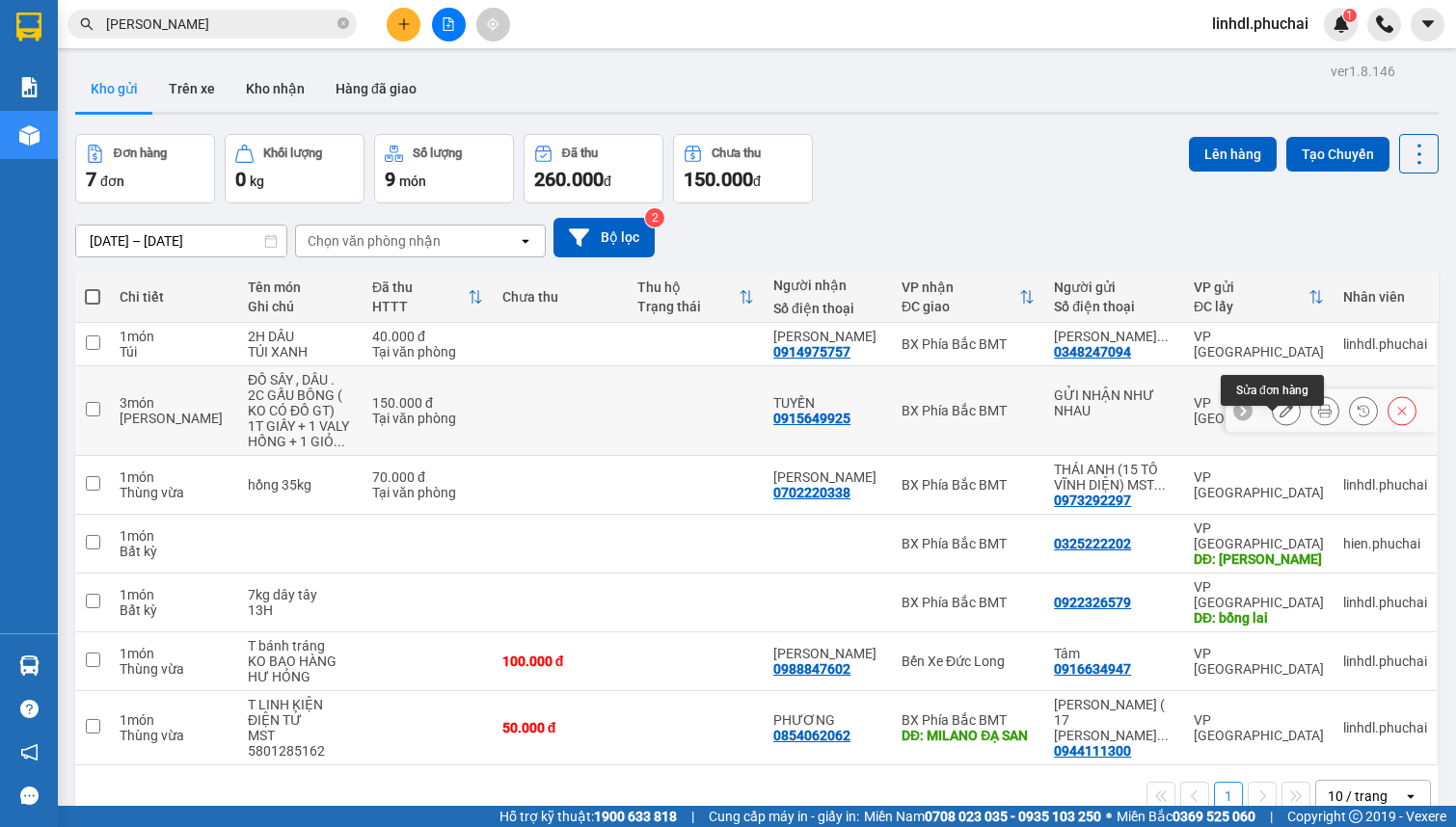
click at [1279, 417] on icon at bounding box center [1286, 411] width 14 height 14
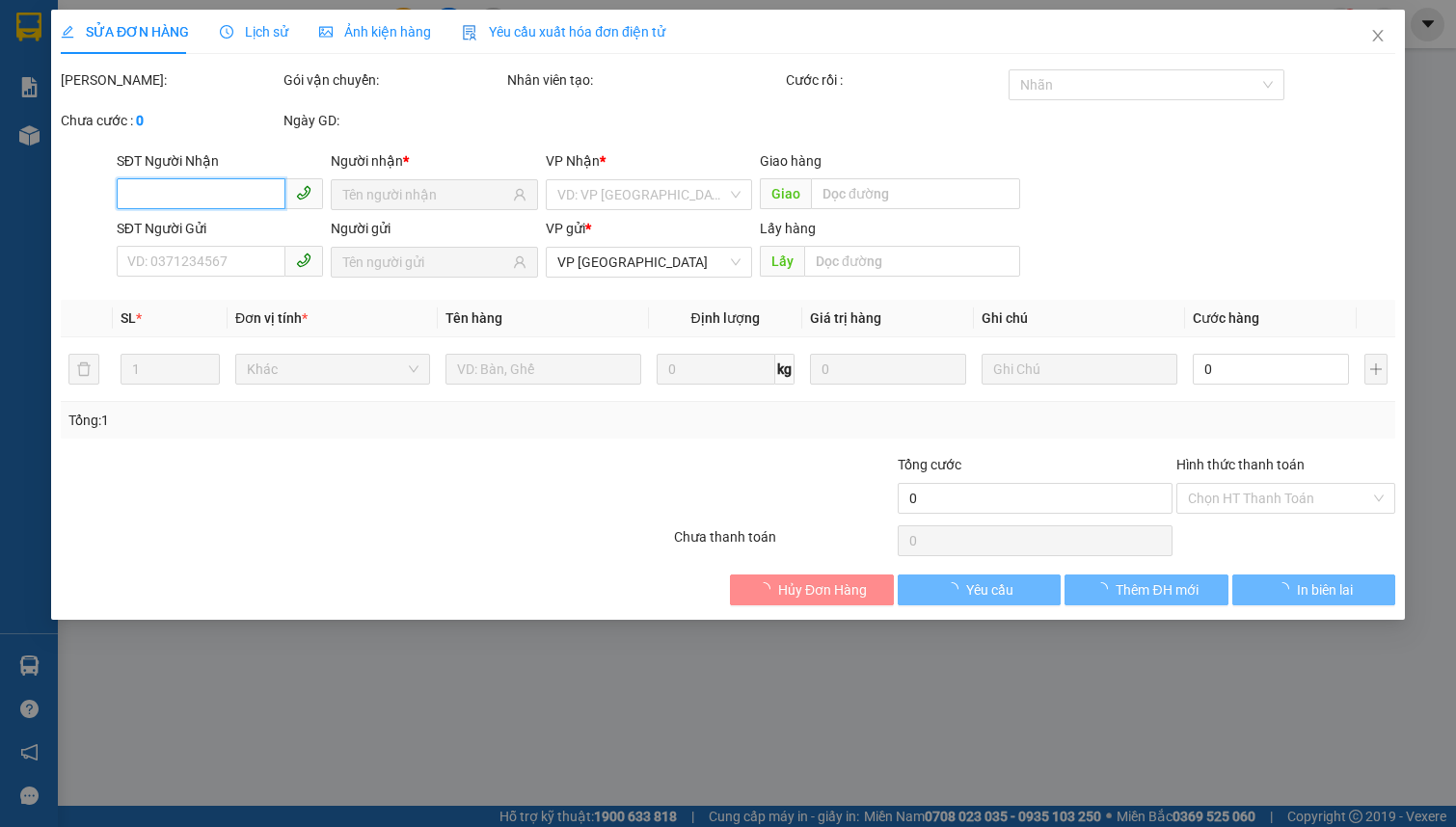
type input "0915649925"
type input "150.000"
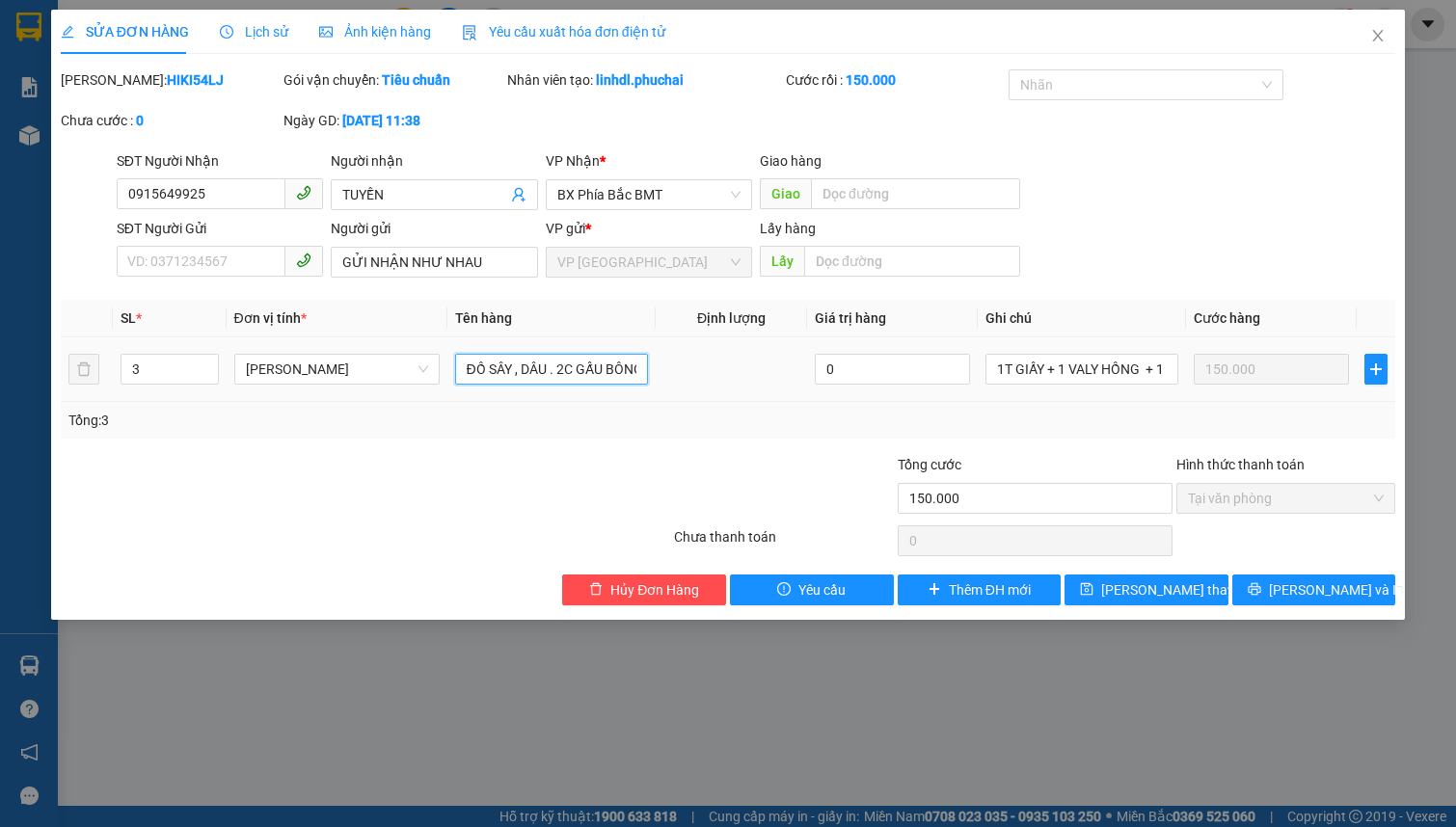
click at [600, 371] on input "ĐỒ SÂY , DÂU . 2C GẤU BÔNG ( KO CÓ ĐỒ GT)" at bounding box center [551, 370] width 193 height 31
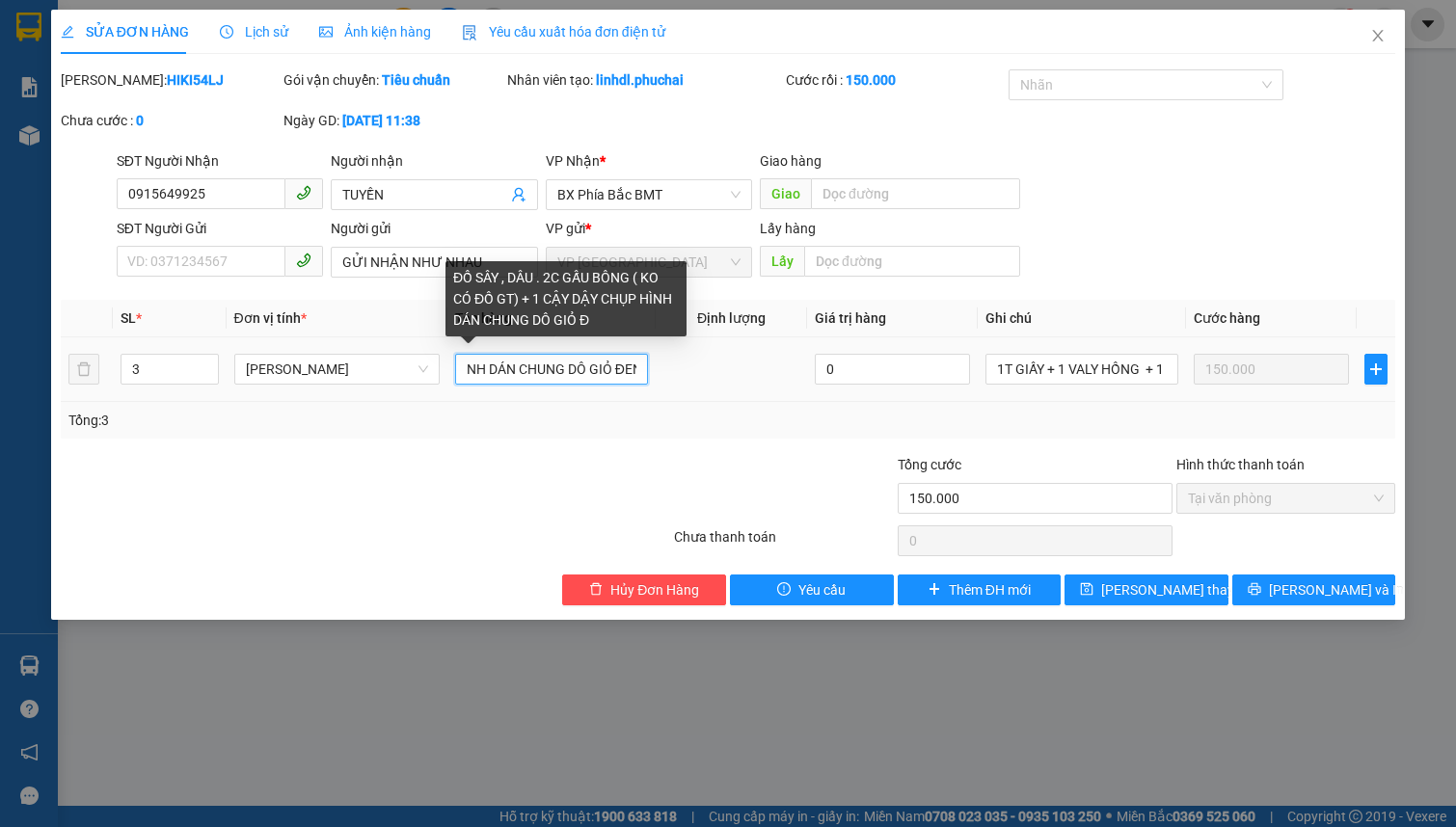
scroll to position [0, 424]
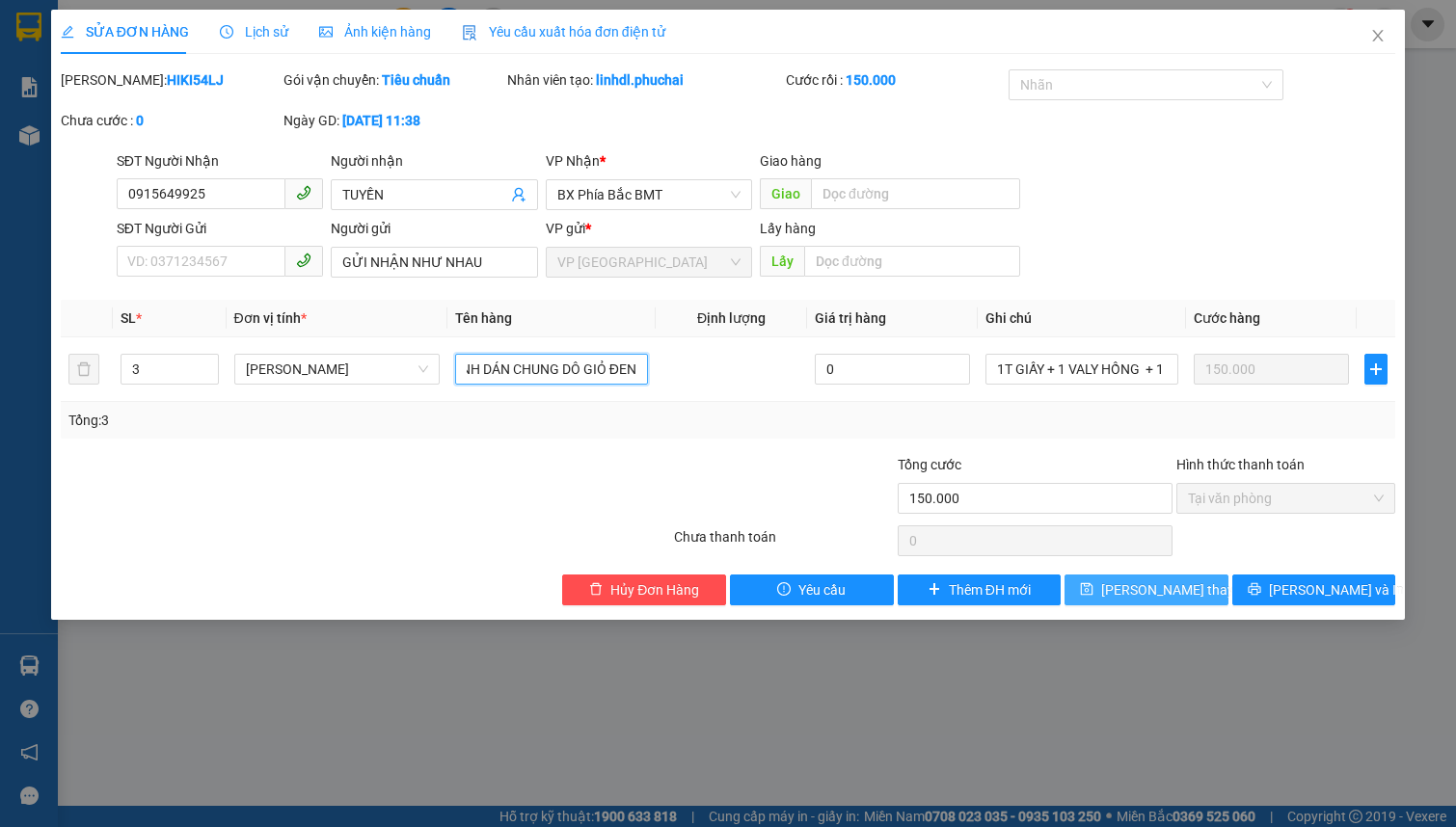
type input "ĐỒ SÂY , DÂU . 2C GẤU BÔNG ( KO CÓ ĐỒ GT) + 1 CẬY DẬY CHỤP HÌNH DÁN CHUNG DÔ GI…"
click at [1099, 579] on button "[PERSON_NAME] thay đổi" at bounding box center [1146, 590] width 164 height 31
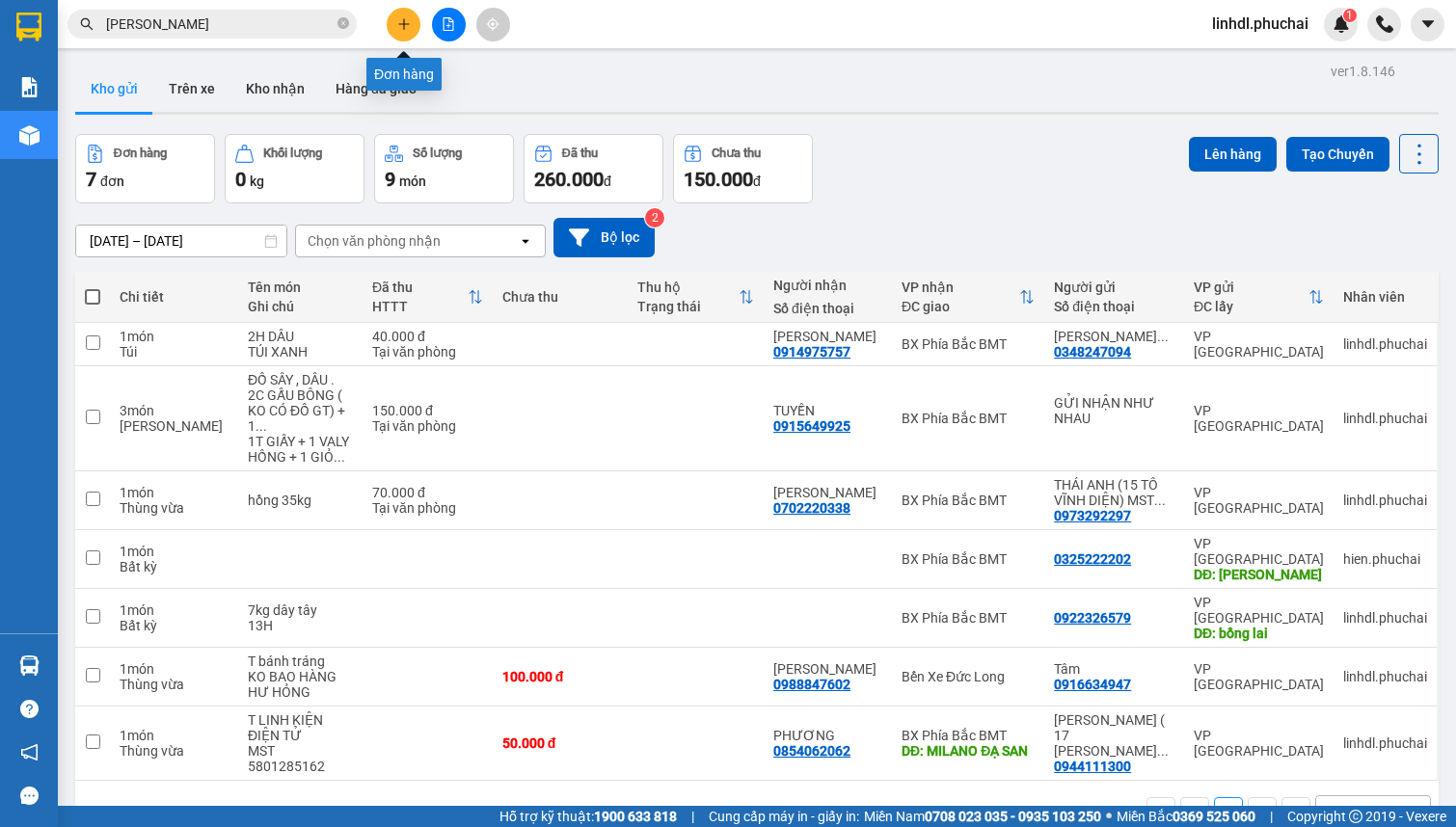
click at [408, 20] on icon "plus" at bounding box center [404, 24] width 14 height 14
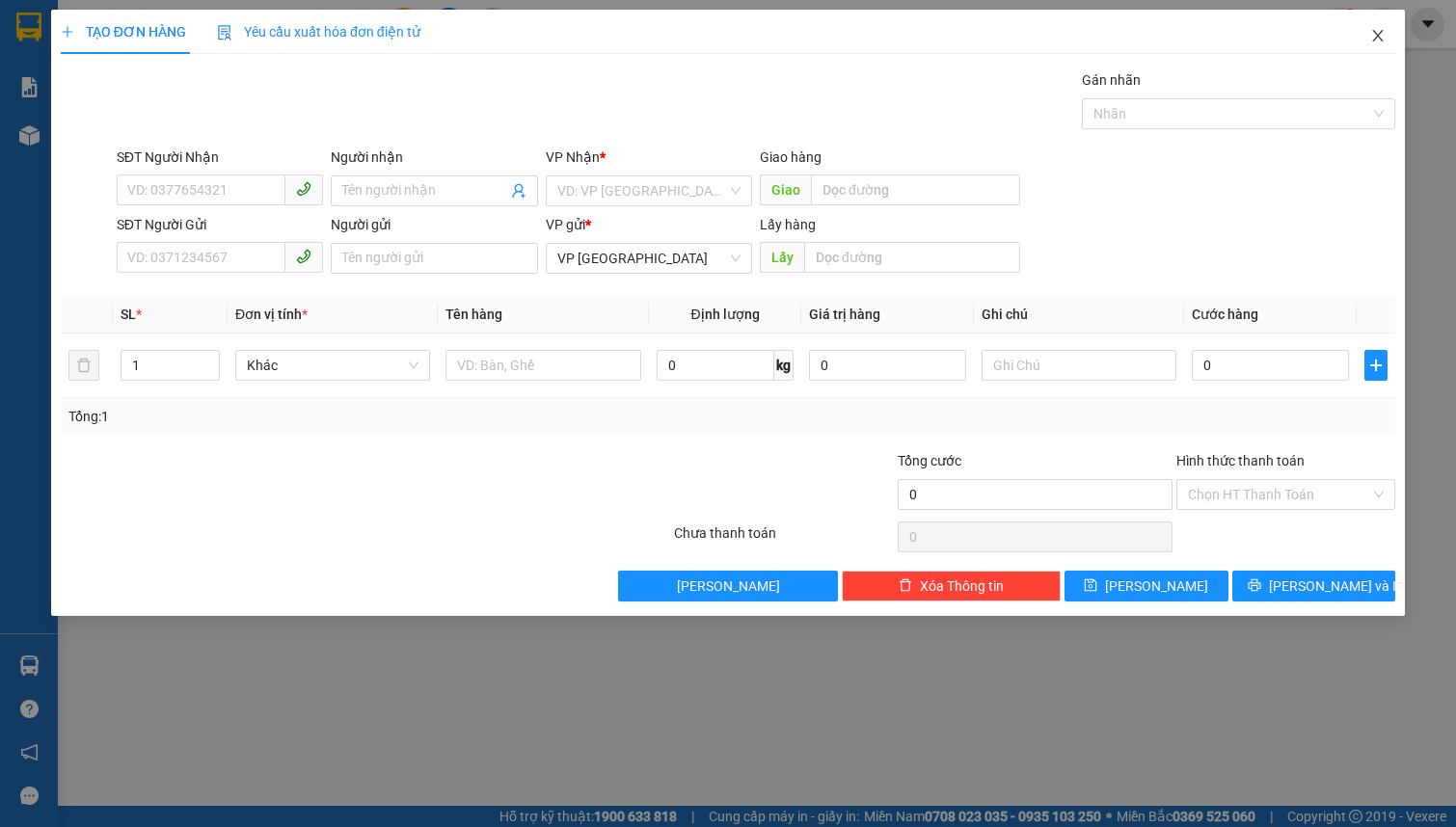
click at [1375, 38] on icon "close" at bounding box center [1378, 36] width 16 height 16
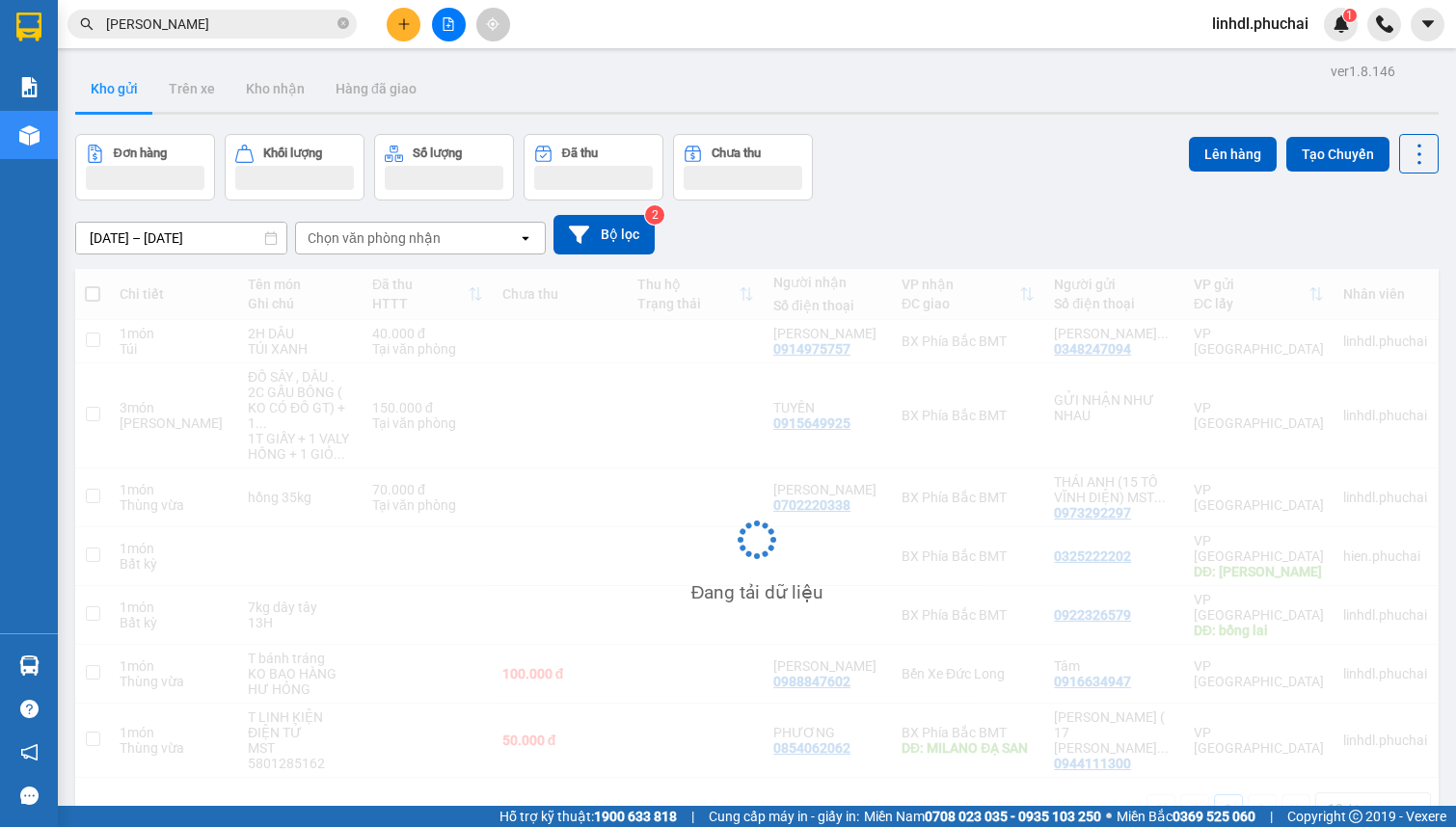
click at [230, 22] on input "[PERSON_NAME]" at bounding box center [219, 24] width 228 height 22
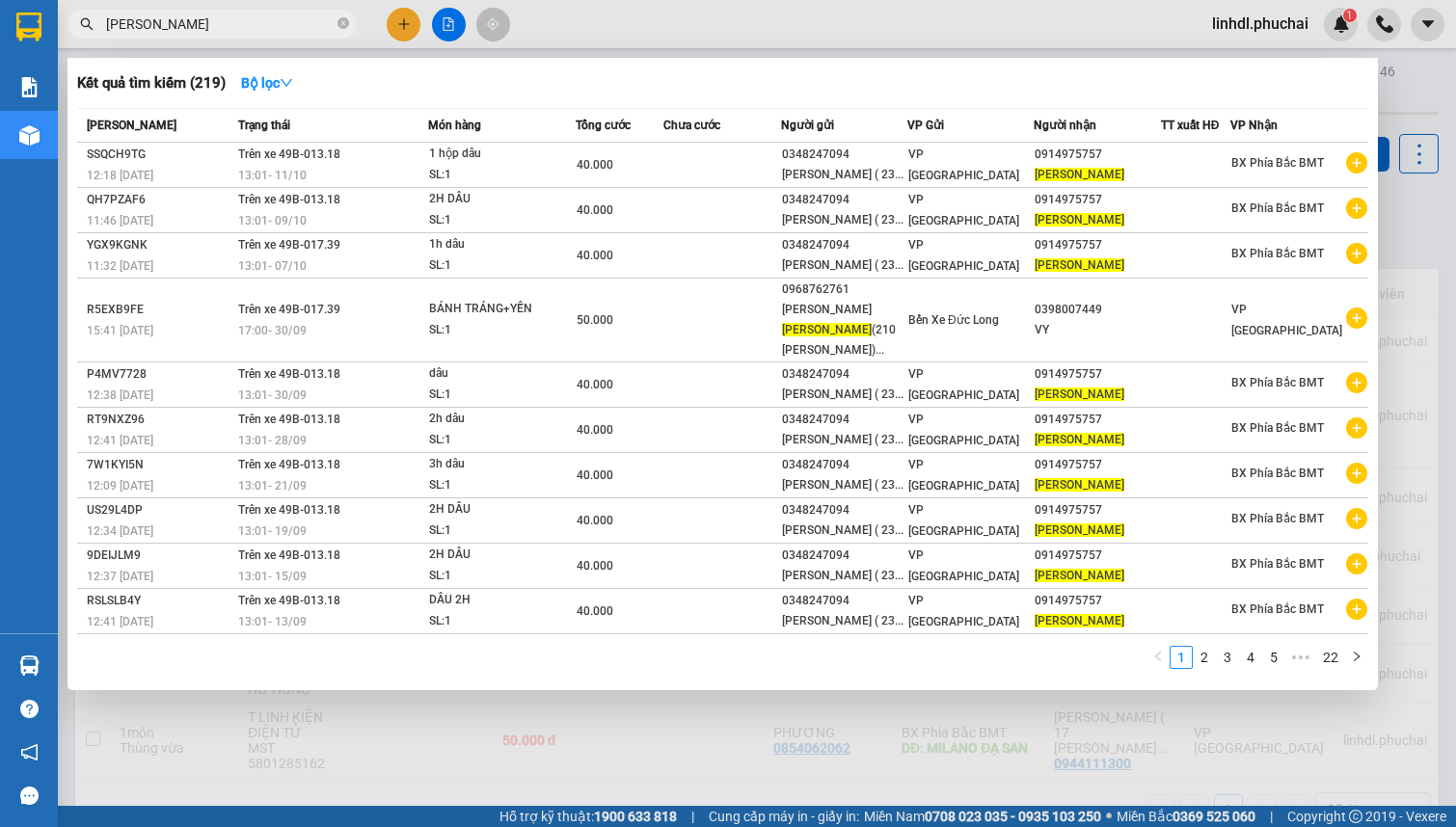
click at [230, 22] on input "[PERSON_NAME]" at bounding box center [219, 24] width 228 height 22
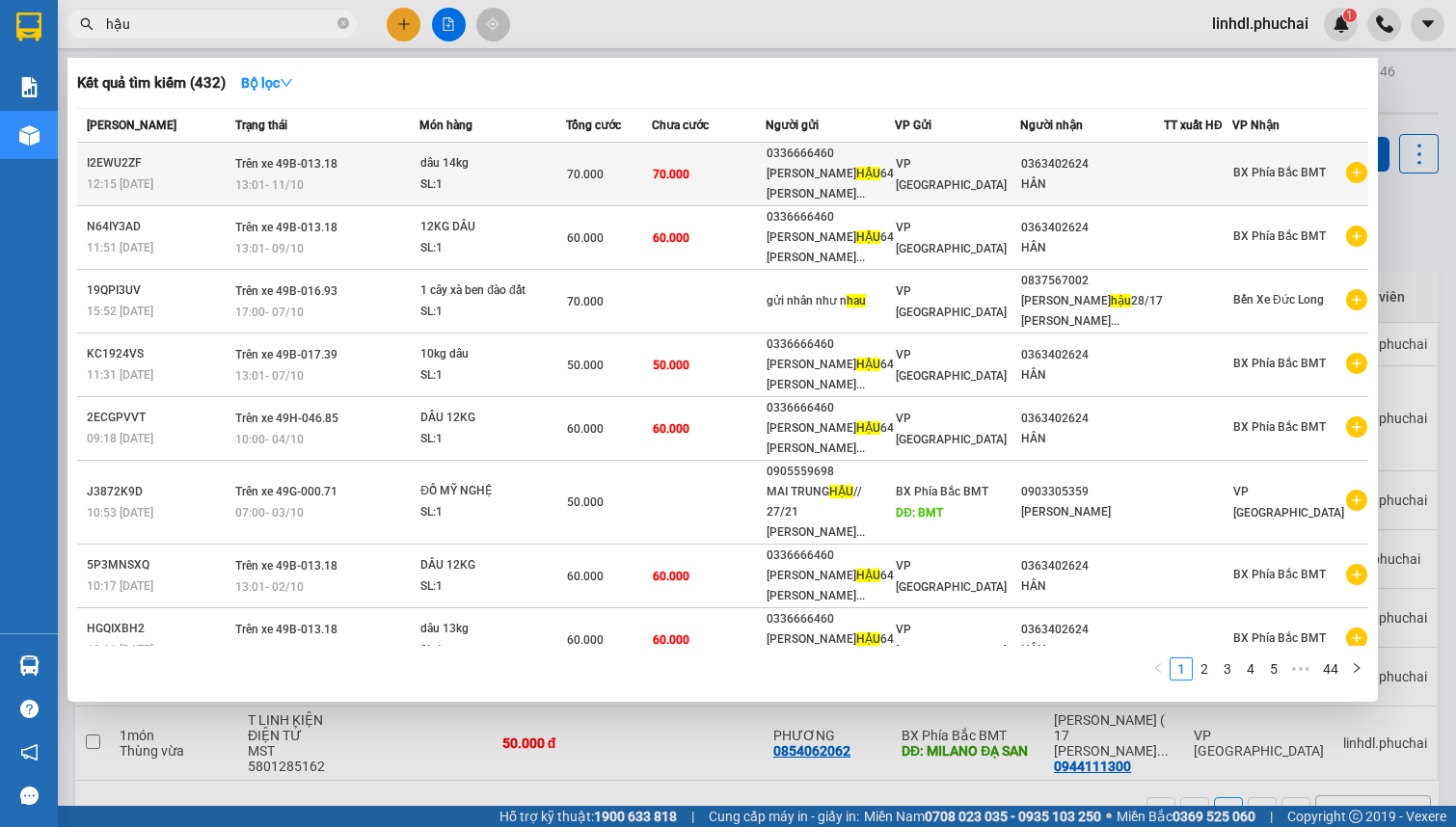
type input "hậu"
click at [718, 180] on td "70.000" at bounding box center [708, 174] width 113 height 64
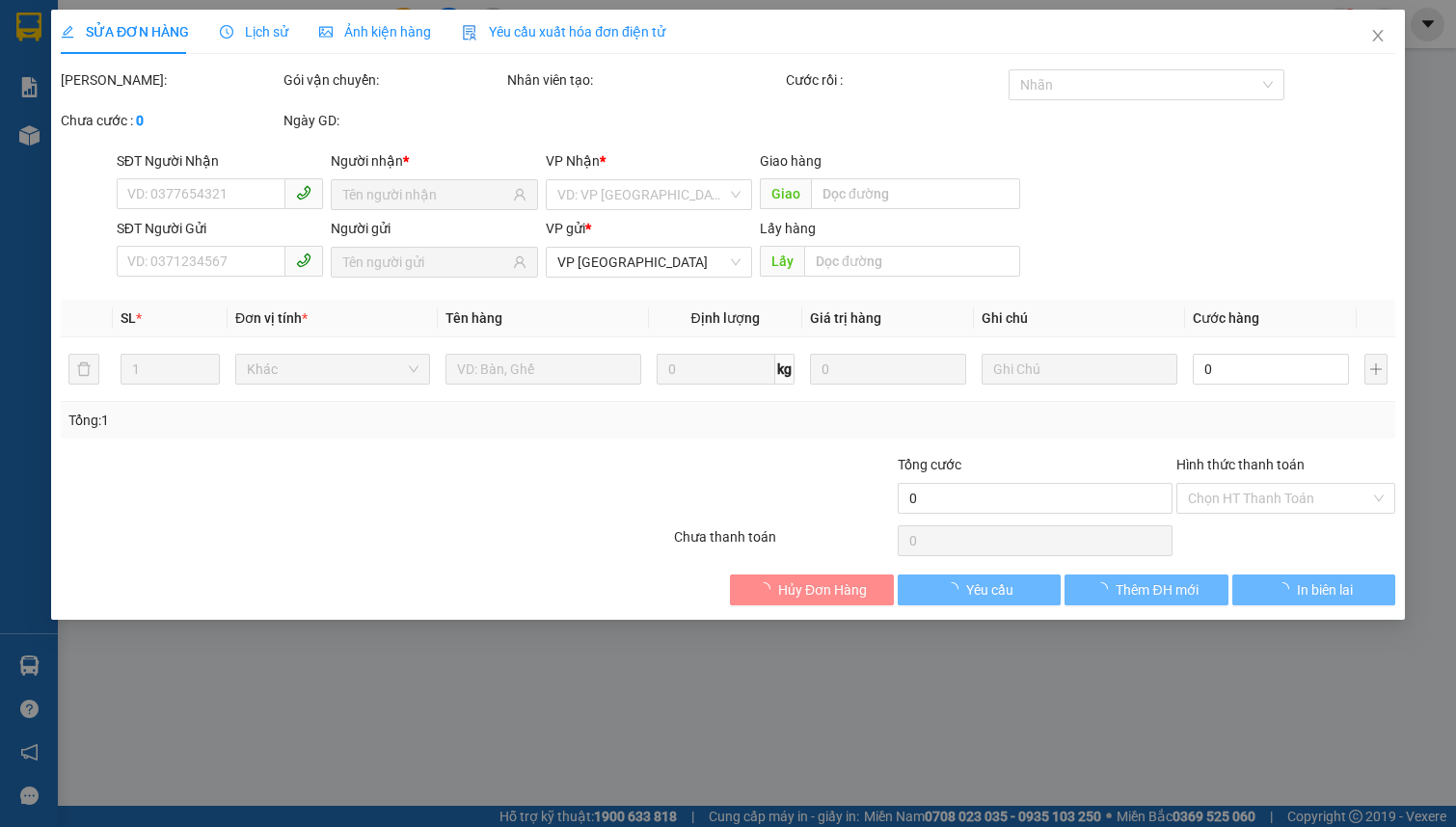
type input "0363402624"
type input "0336666460"
type input "70.000"
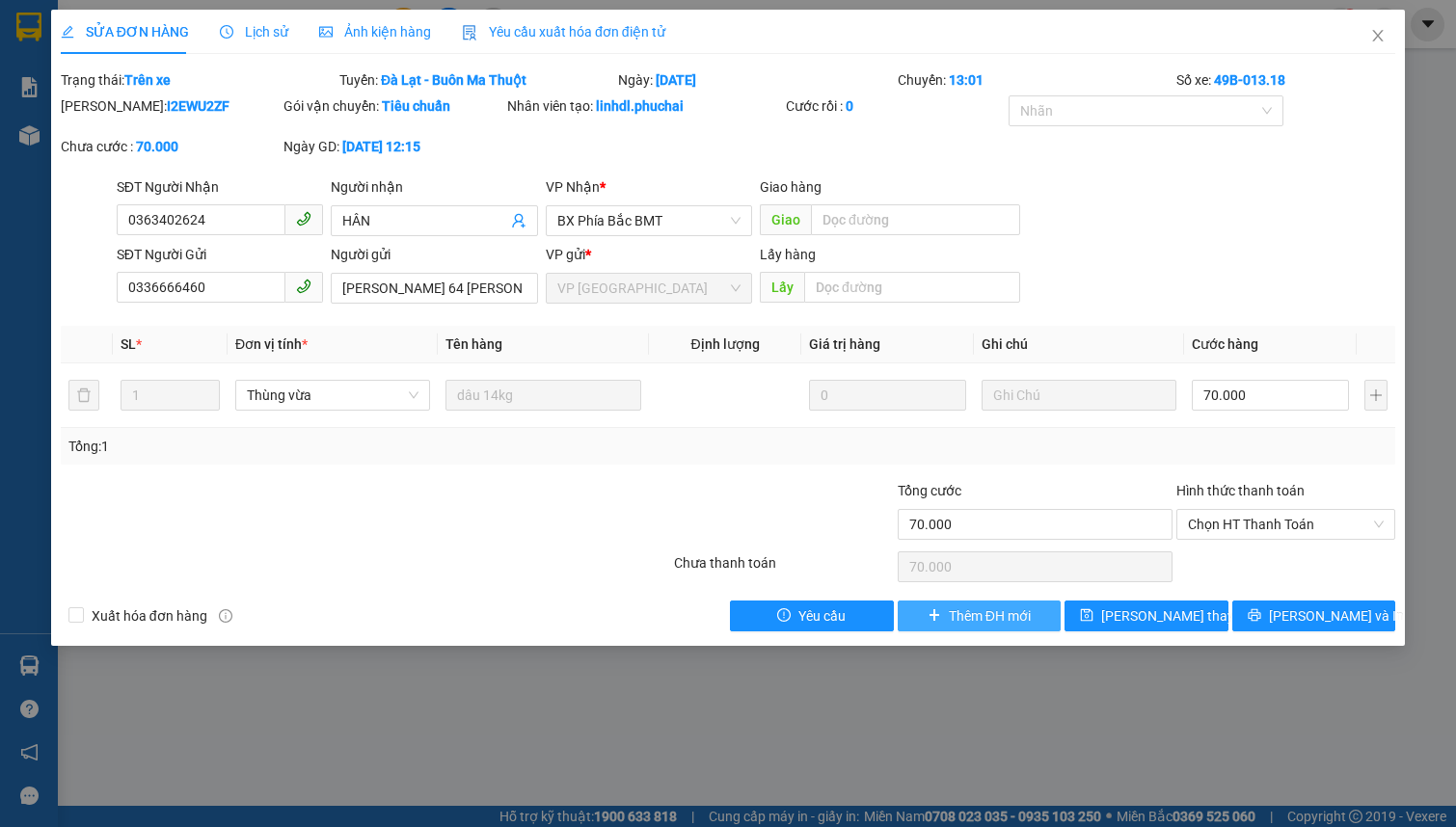
click at [970, 617] on span "Thêm ĐH mới" at bounding box center [990, 616] width 82 height 22
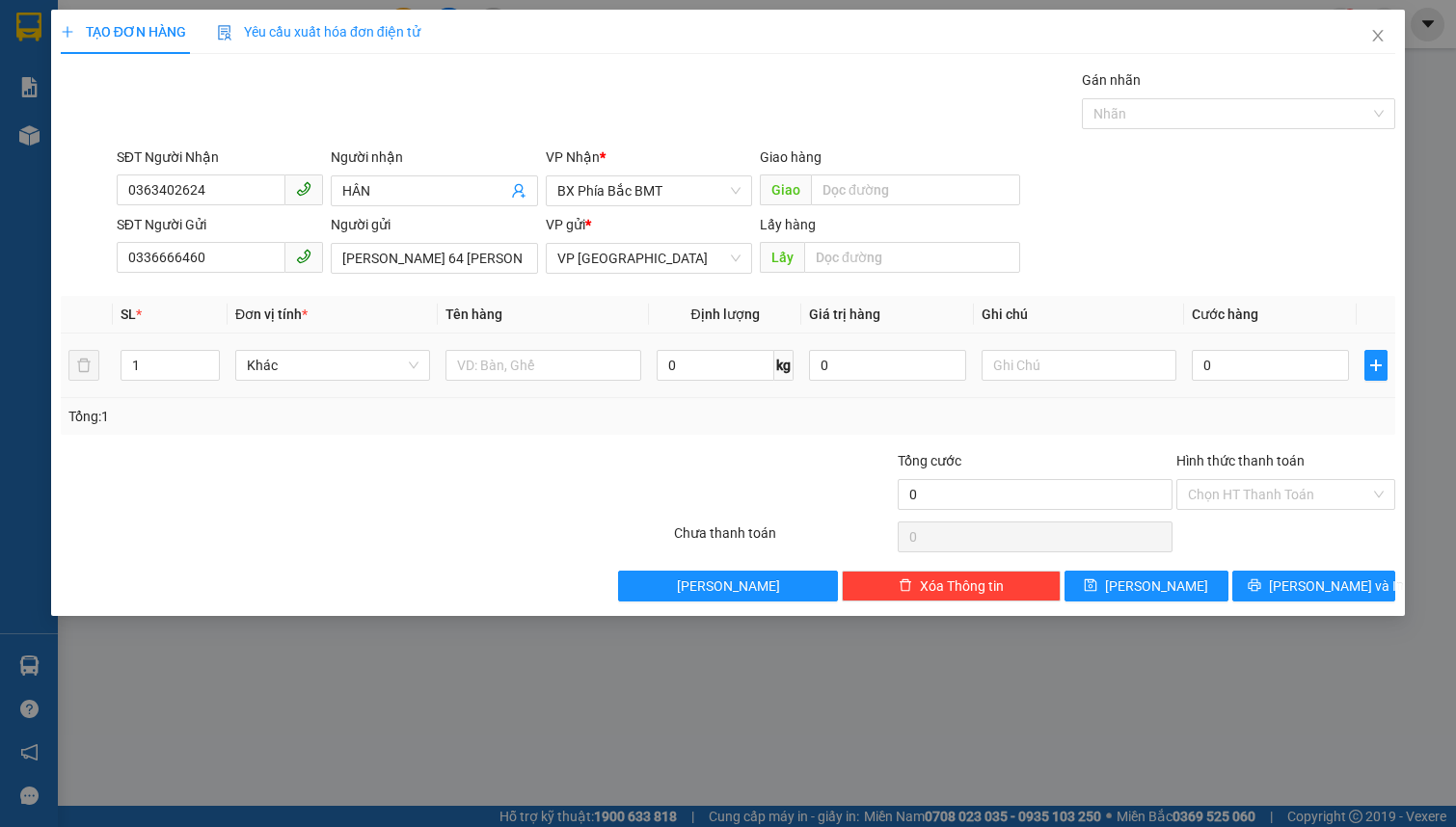
drag, startPoint x: 309, startPoint y: 387, endPoint x: 307, endPoint y: 370, distance: 17.1
click at [309, 385] on td "Khác" at bounding box center [332, 366] width 210 height 65
click at [306, 368] on span "Khác" at bounding box center [331, 366] width 171 height 29
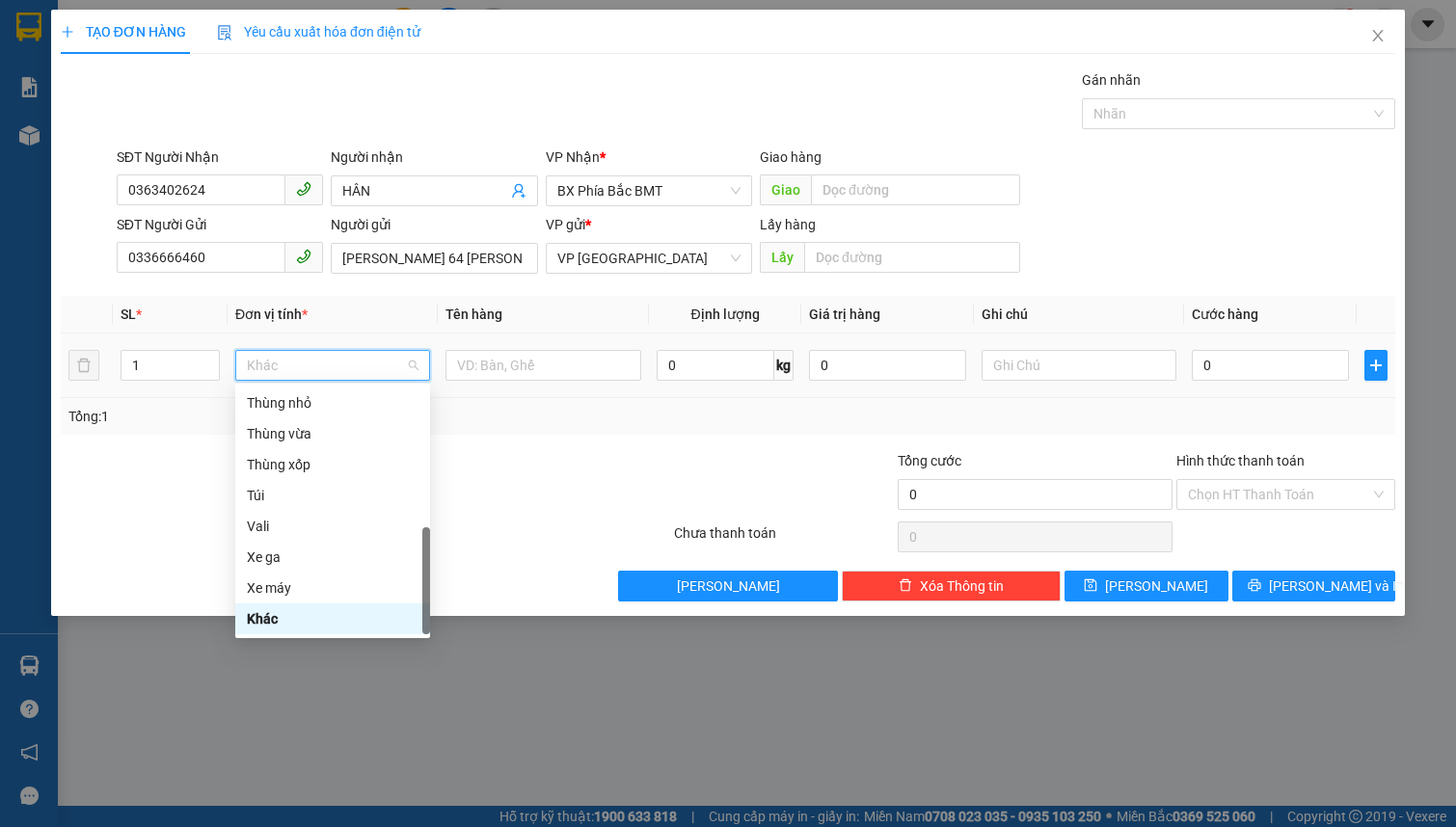
type input "t"
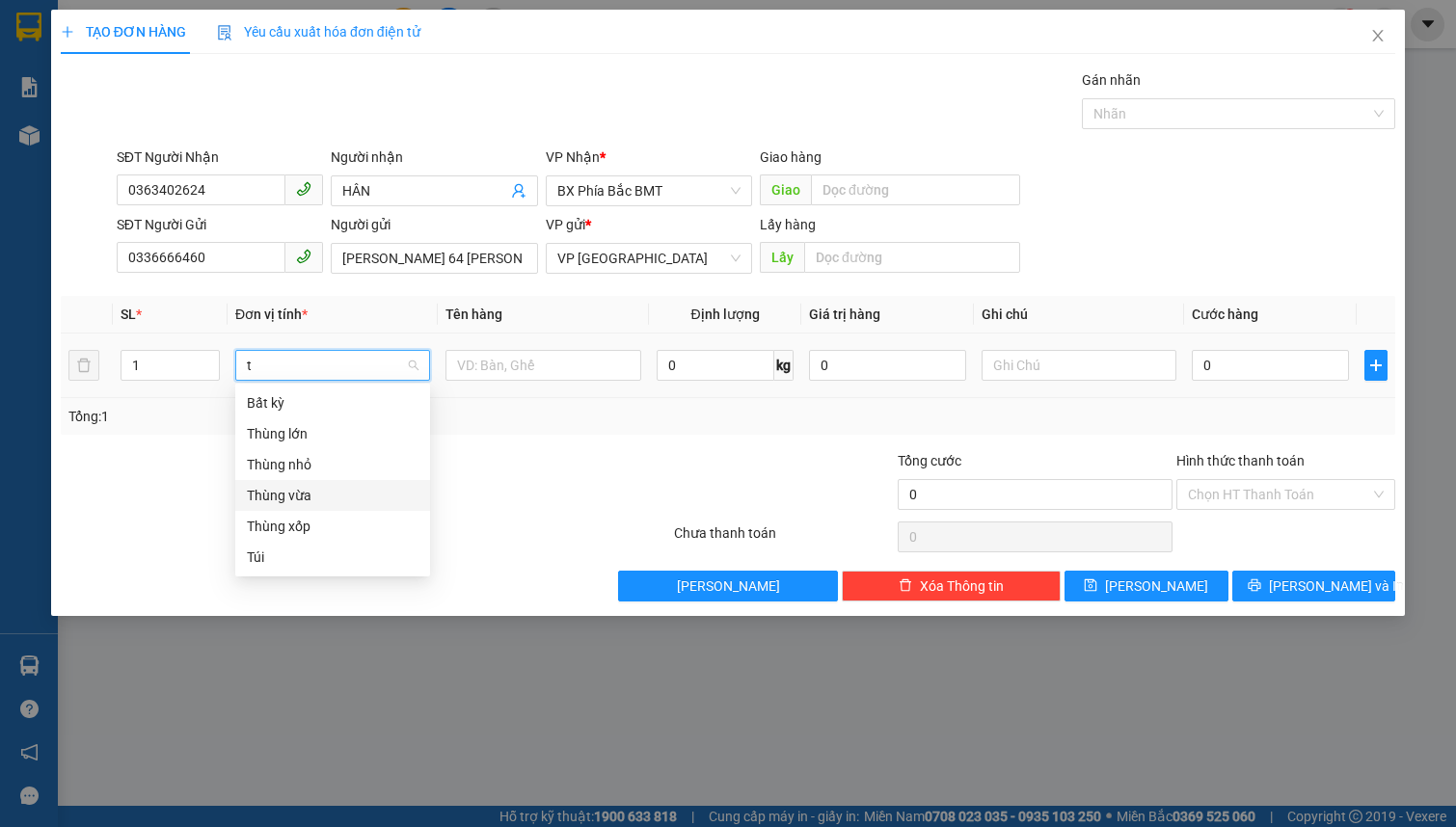
click at [316, 501] on div "Thùng vừa" at bounding box center [331, 496] width 171 height 22
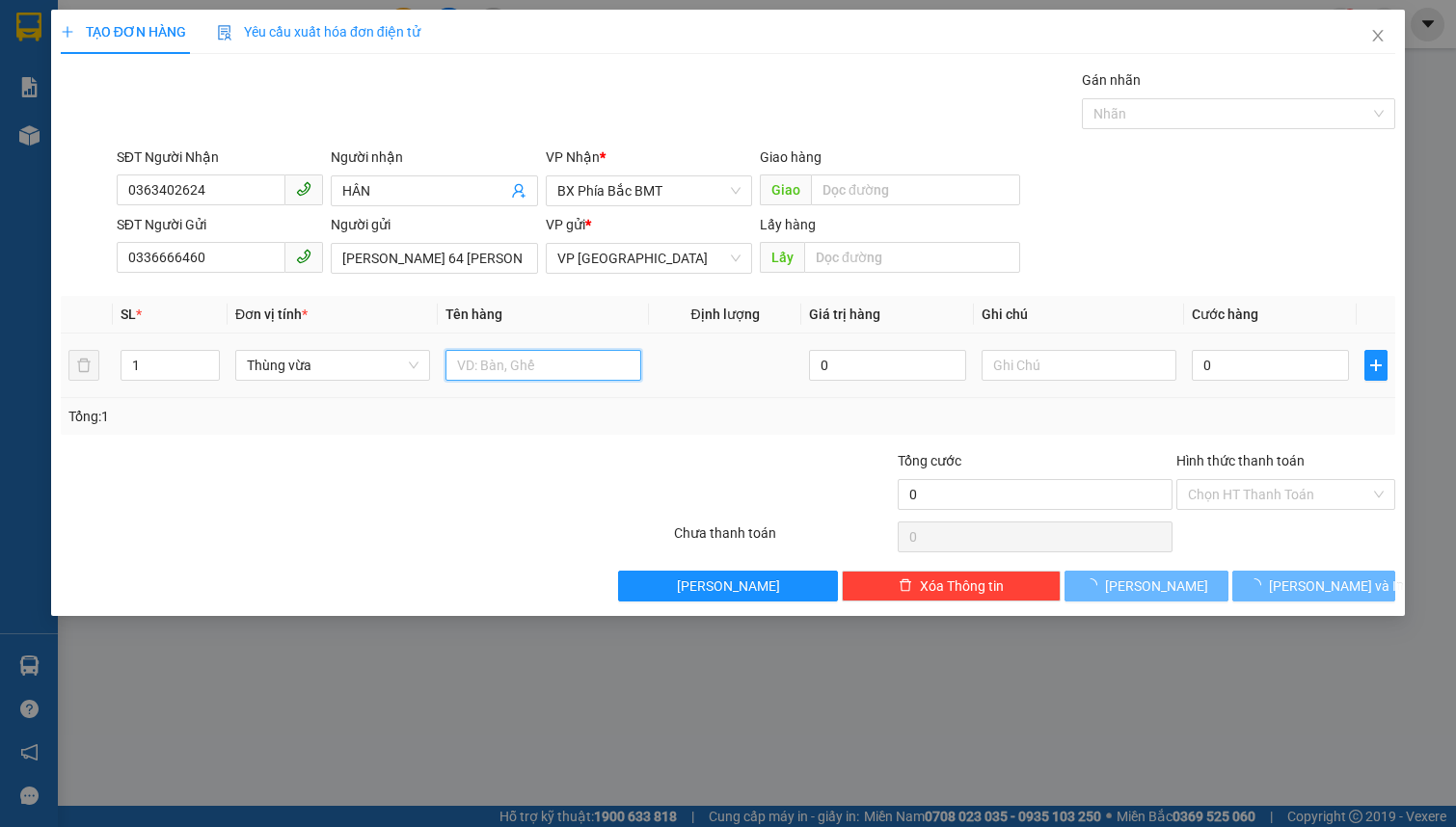
click at [474, 367] on input "text" at bounding box center [542, 366] width 195 height 31
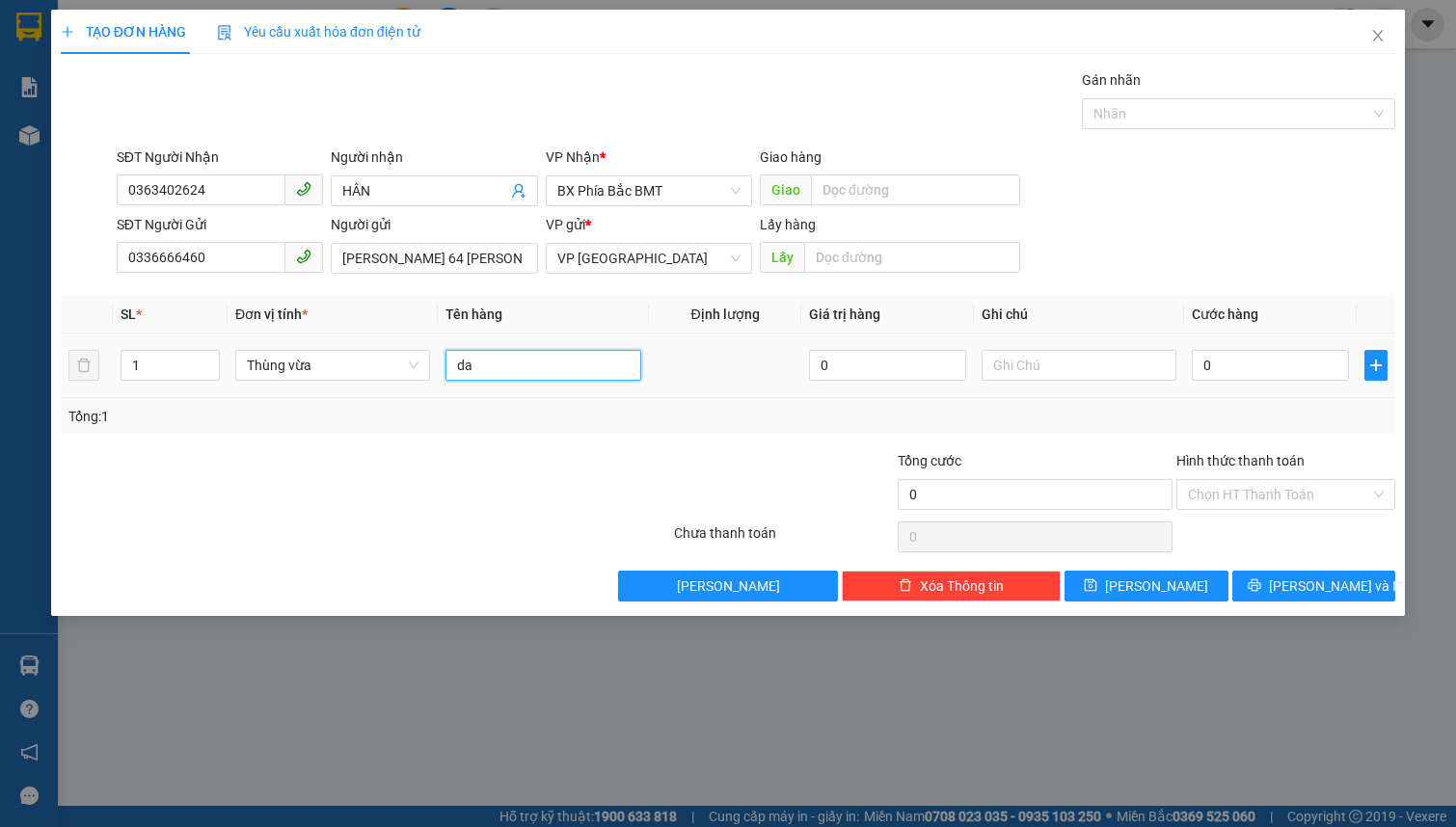
click at [478, 361] on input "da" at bounding box center [542, 366] width 195 height 31
type input "daau 10kg"
click at [1251, 375] on input "0" at bounding box center [1270, 366] width 157 height 31
type input "5"
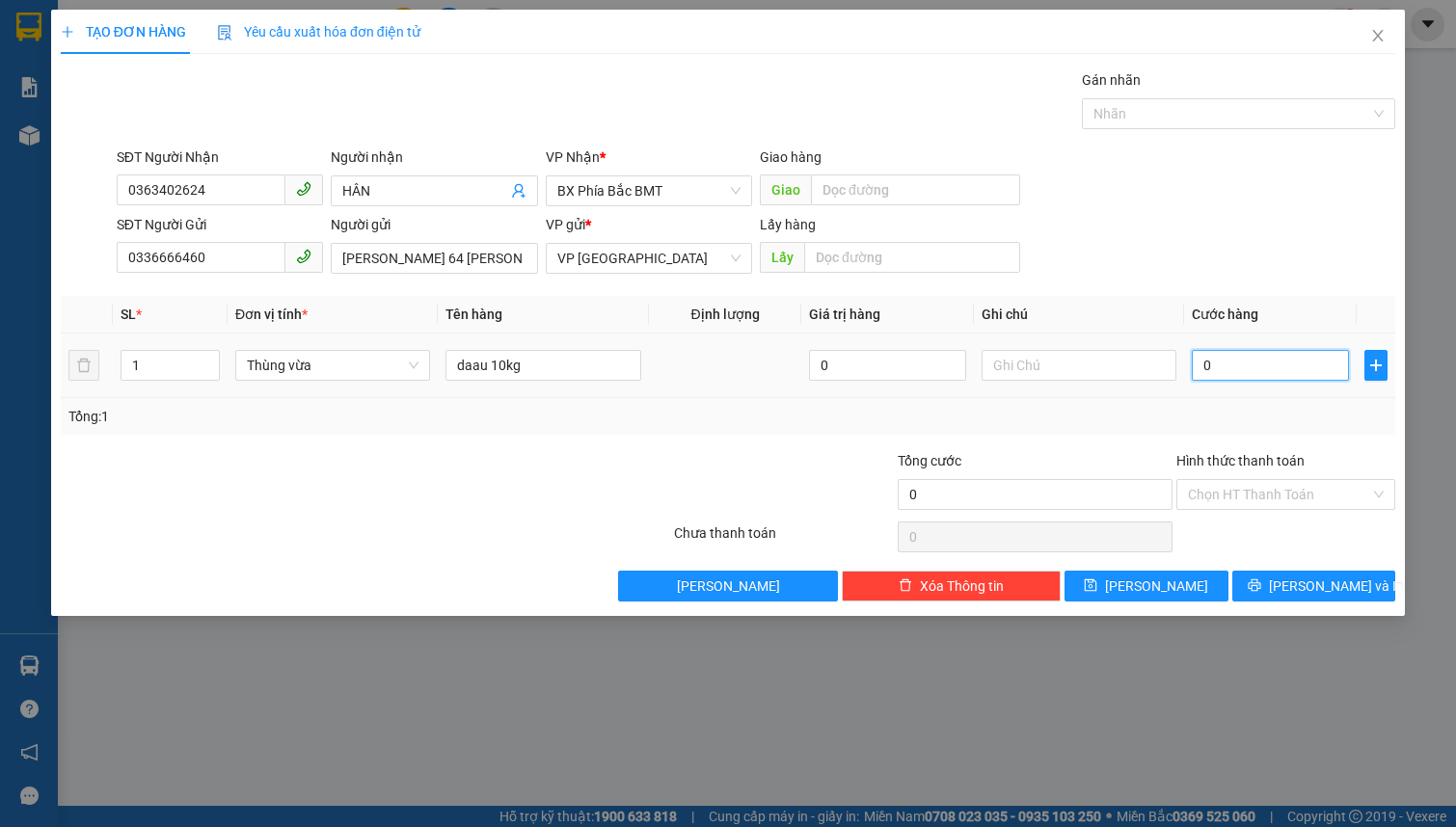
type input "5"
type input "50"
type input "500"
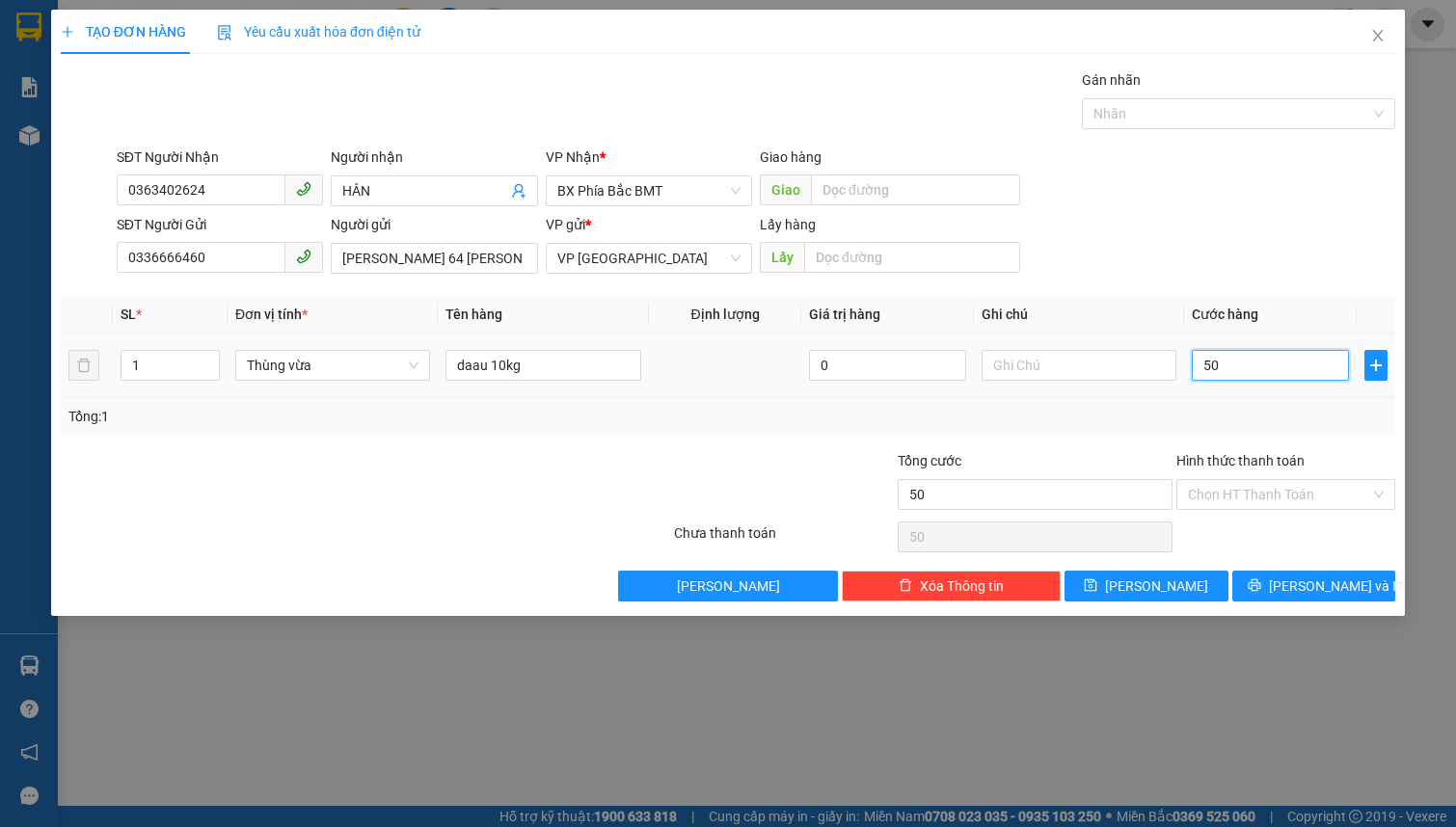
type input "500"
type input "5.000"
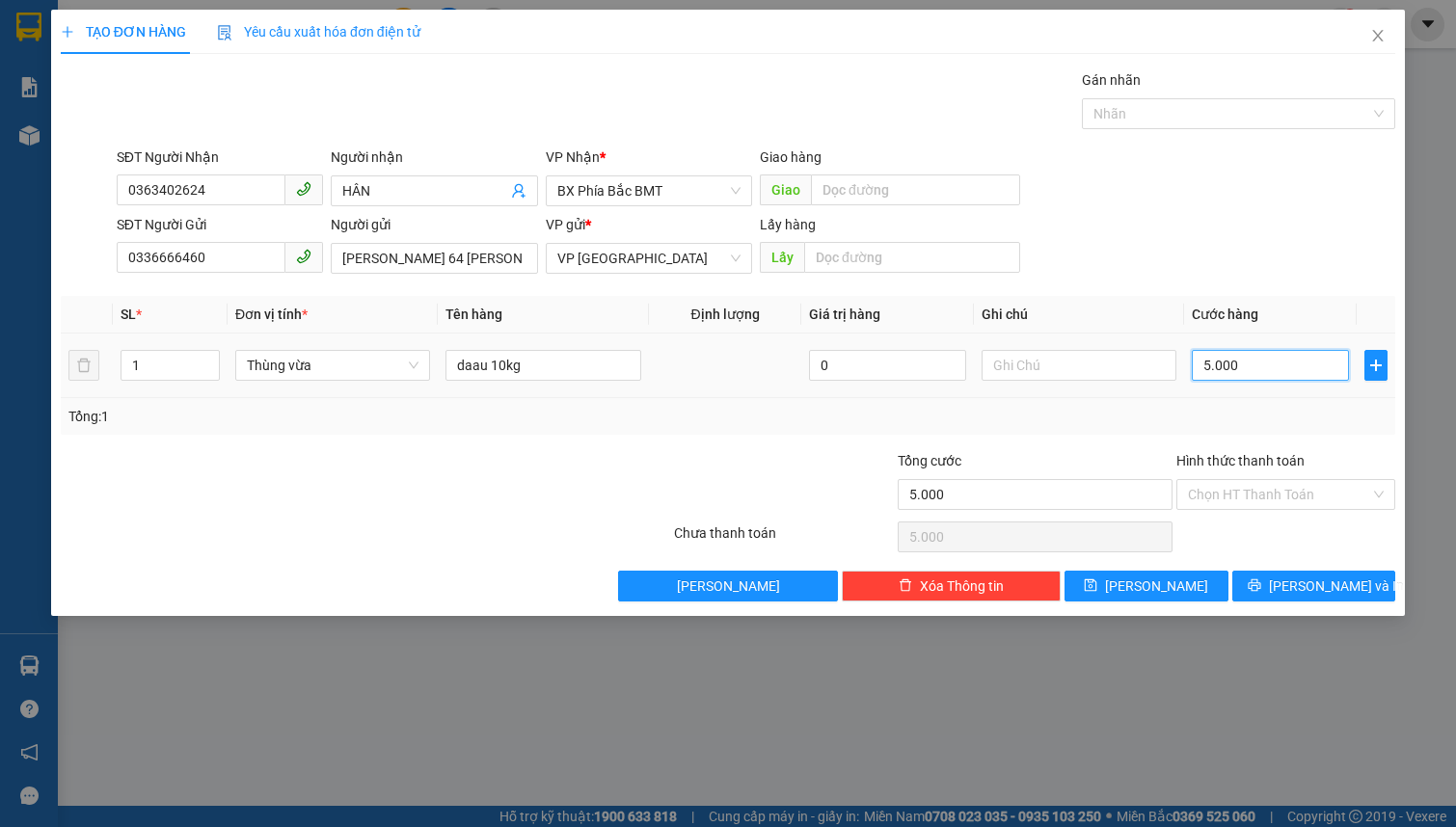
type input "50.000"
click at [1333, 599] on button "[PERSON_NAME] và In" at bounding box center [1314, 587] width 164 height 31
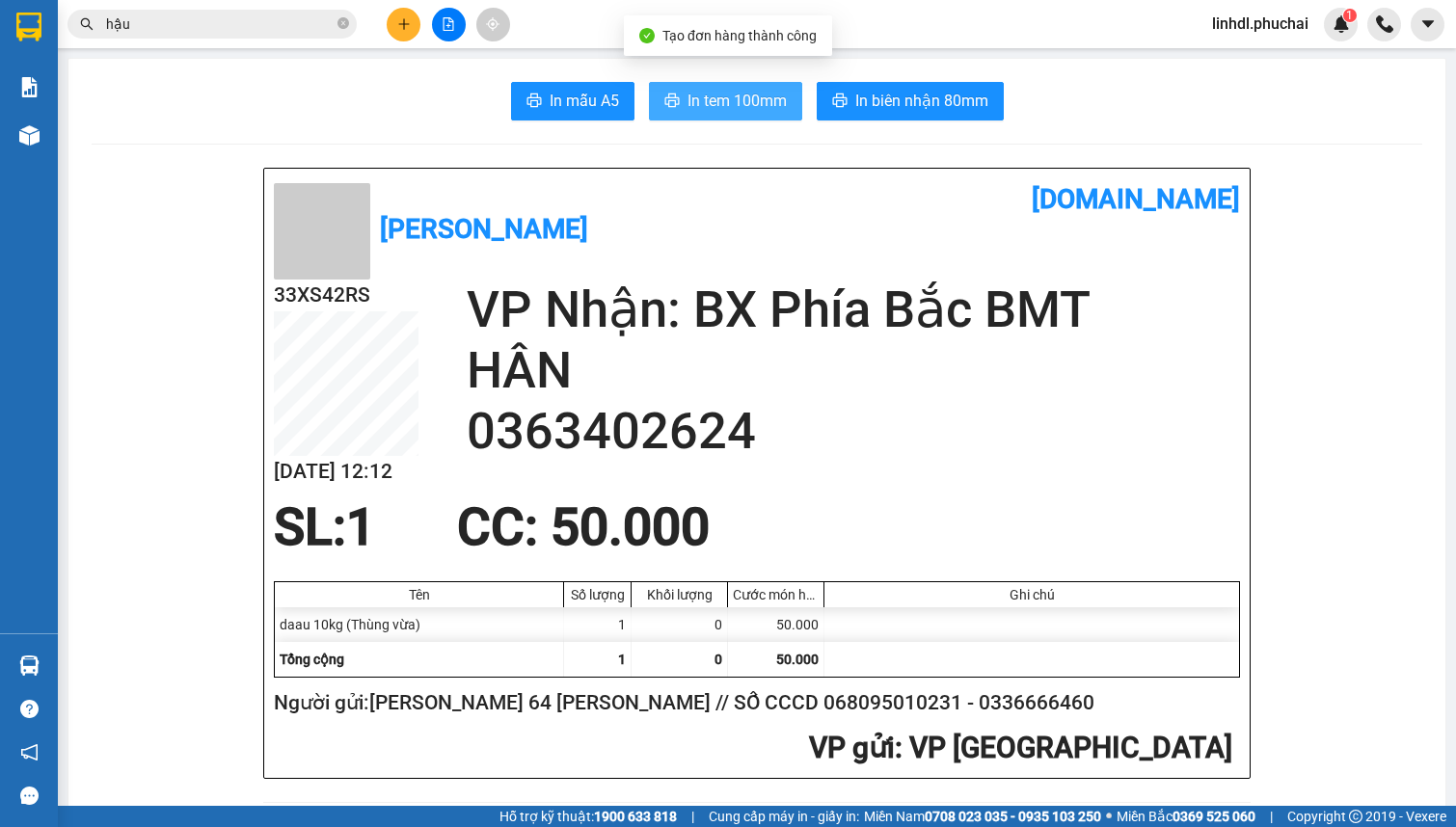
click at [671, 99] on icon "printer" at bounding box center [671, 101] width 15 height 14
click at [394, 29] on button at bounding box center [403, 24] width 34 height 34
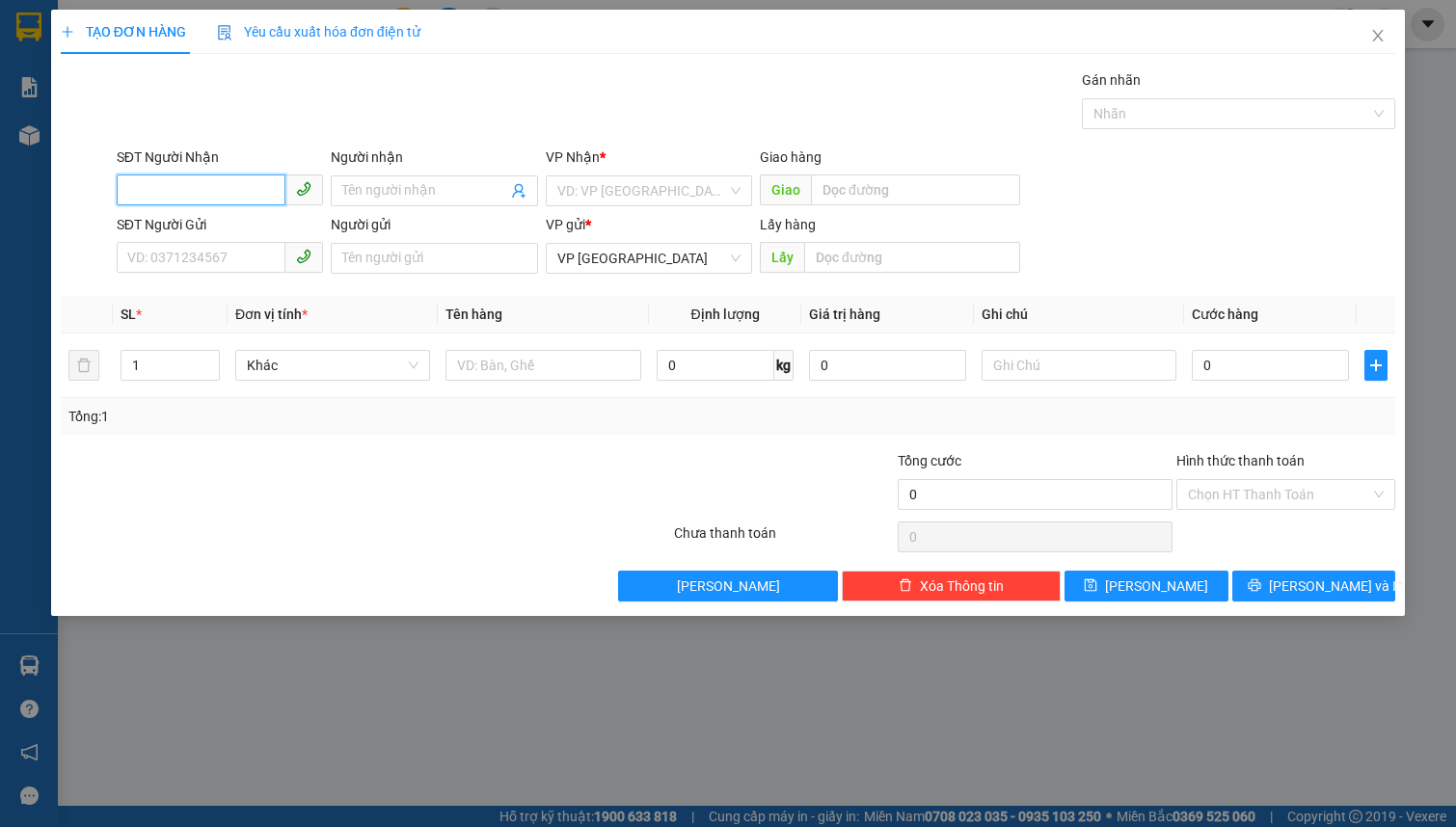
click at [163, 172] on div "SĐT Người Nhận VD: 0377654321" at bounding box center [219, 180] width 206 height 67
drag, startPoint x: 240, startPoint y: 193, endPoint x: 376, endPoint y: 192, distance: 136.0
click at [243, 192] on input "0838311352" at bounding box center [200, 190] width 169 height 31
type input "0838311352"
click at [398, 189] on input "Người nhận" at bounding box center [424, 191] width 164 height 22
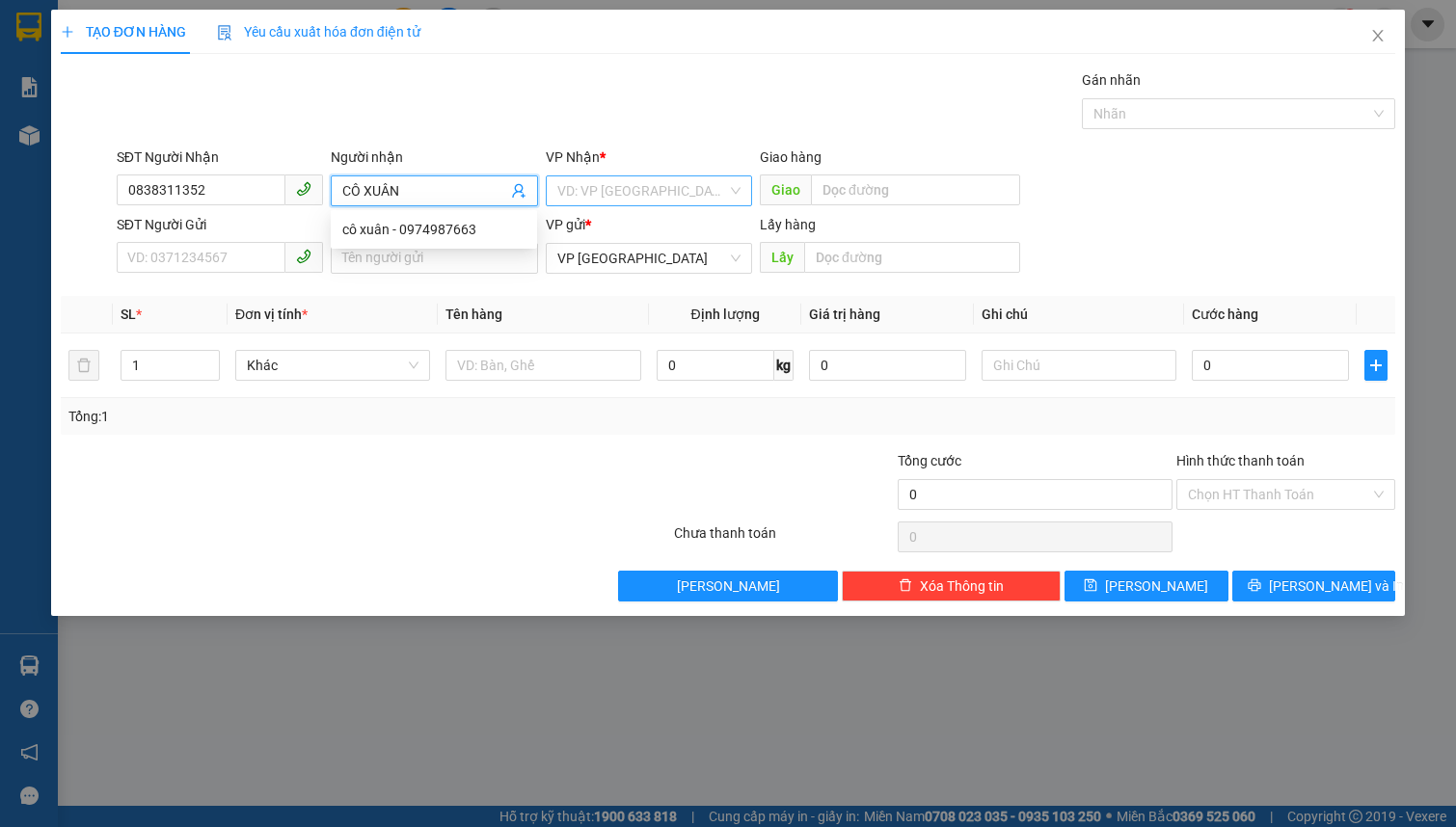
type input "CÔ XUÂN"
click at [645, 193] on input "search" at bounding box center [642, 191] width 170 height 29
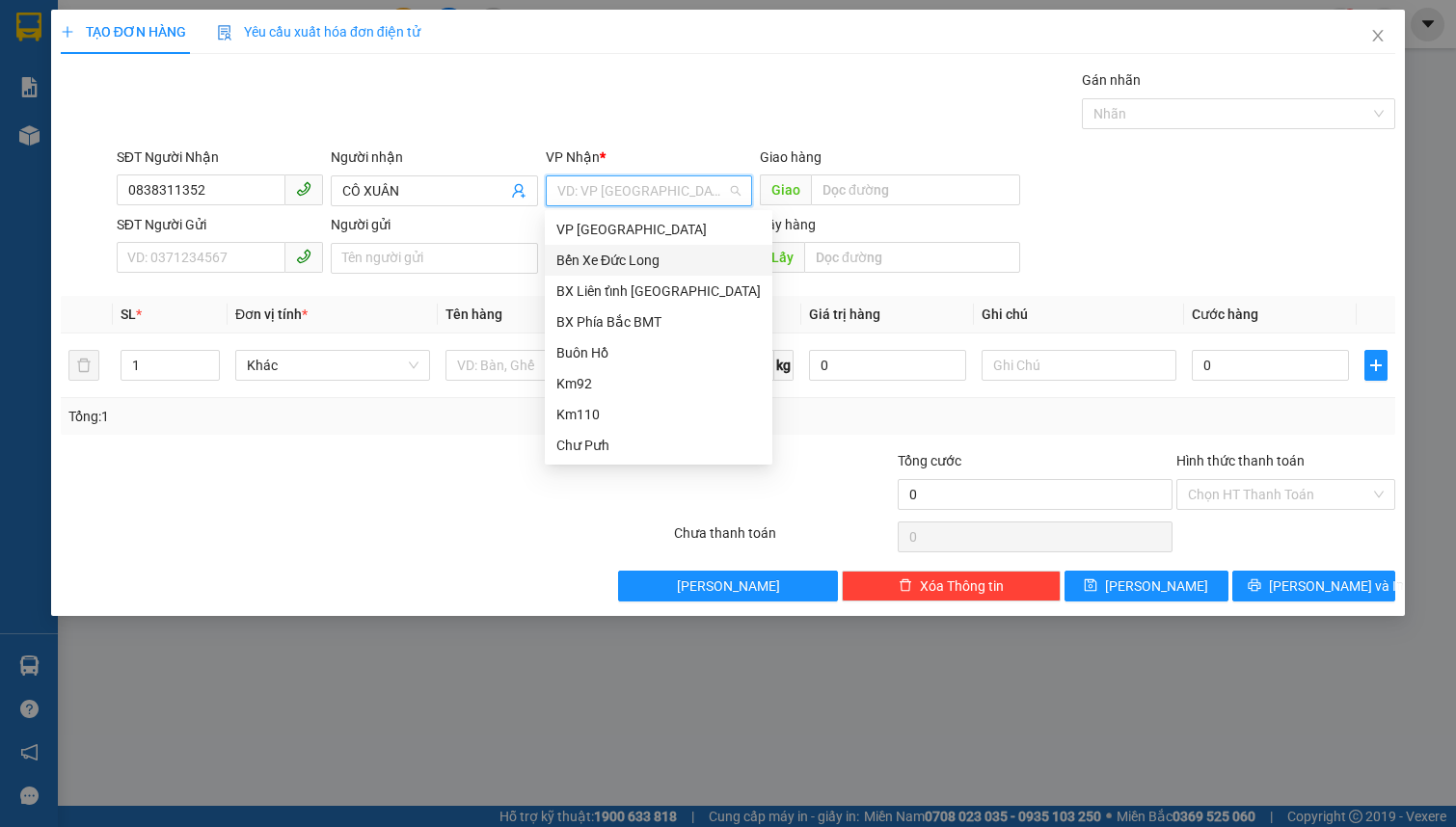
click at [676, 259] on div "Bến Xe Đức Long" at bounding box center [658, 260] width 204 height 22
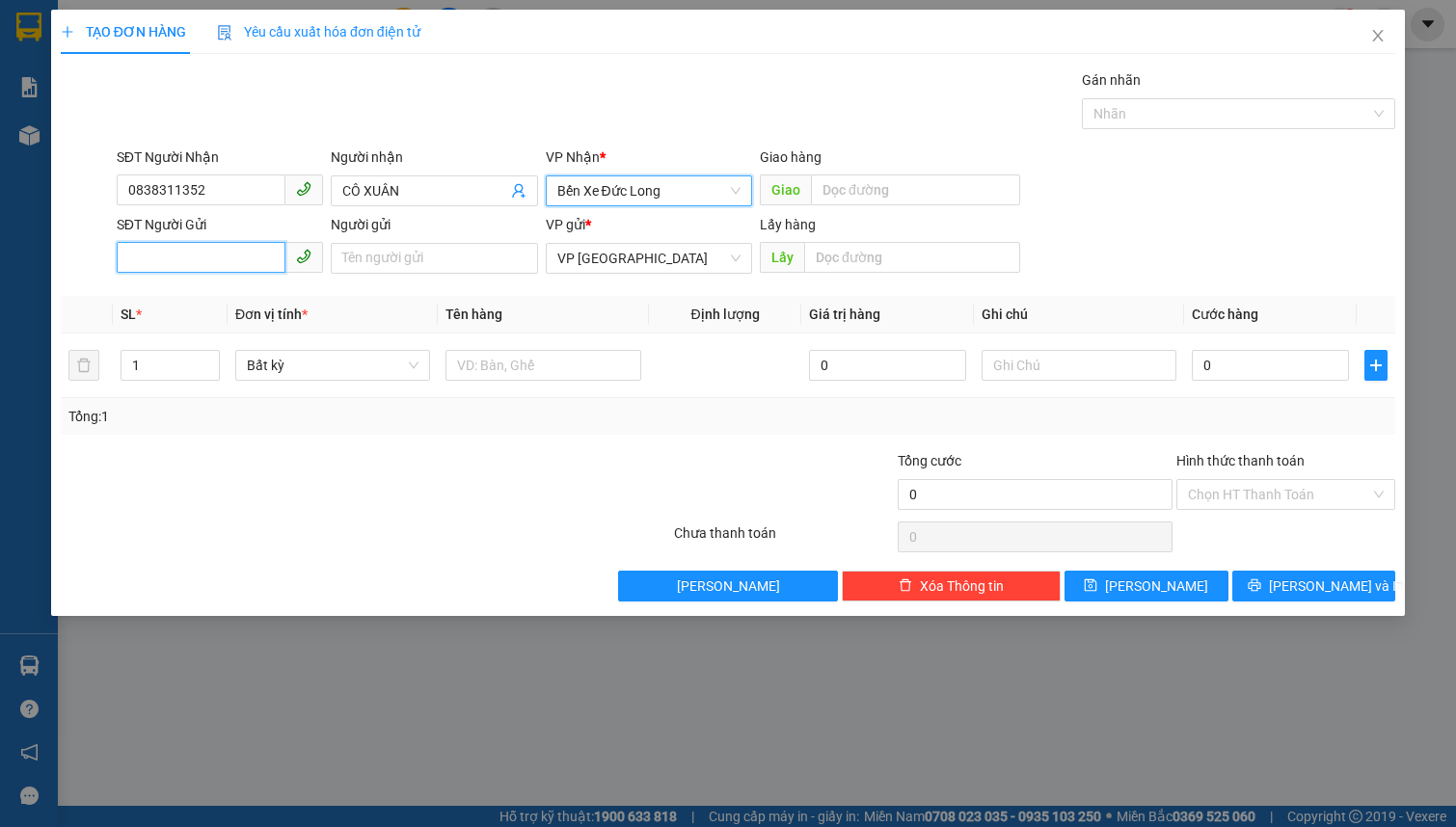
click at [242, 260] on input "SĐT Người Gửi" at bounding box center [200, 257] width 169 height 31
type input "0913341277"
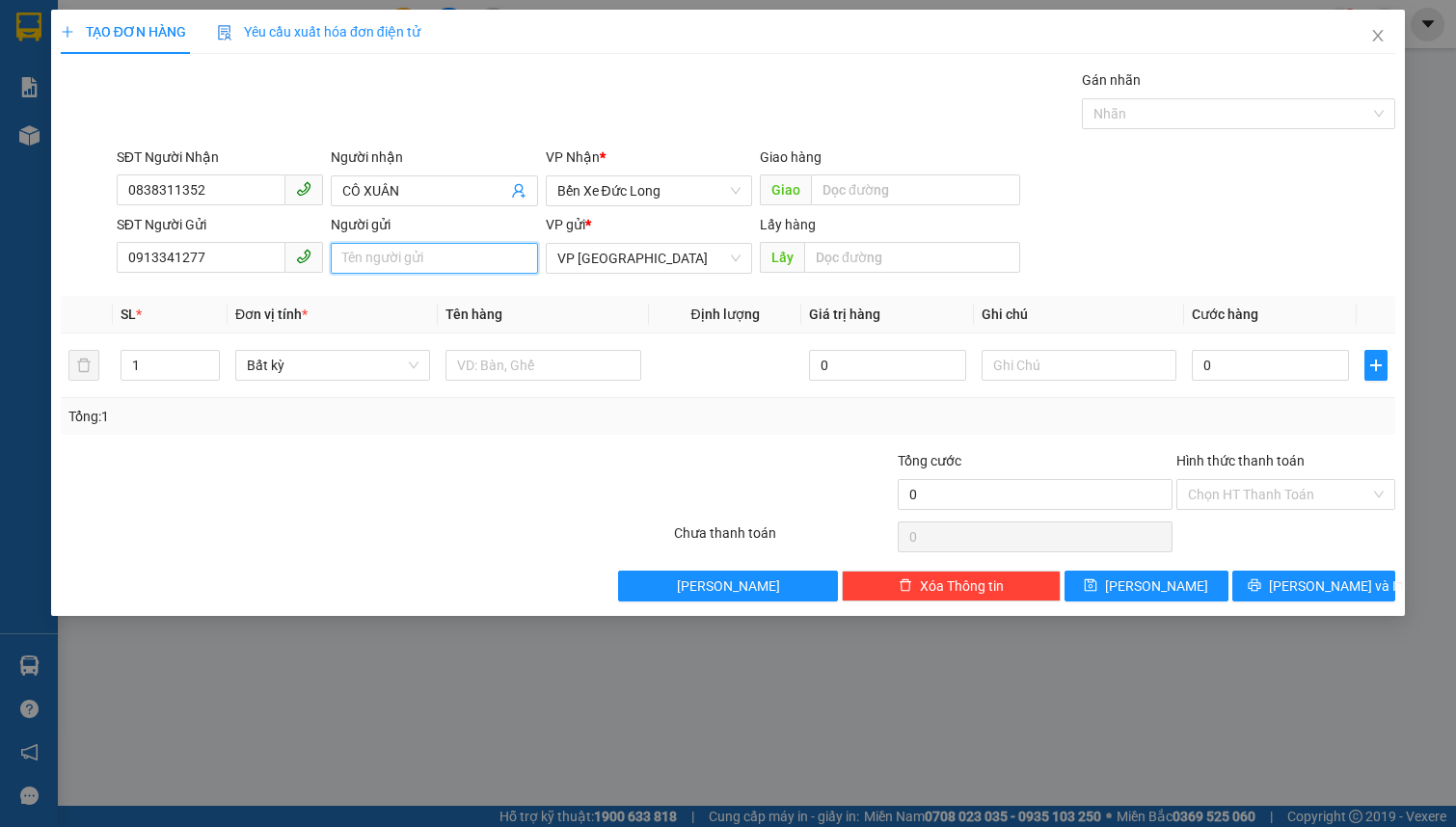
click at [379, 272] on input "Người gửi" at bounding box center [433, 258] width 206 height 31
click at [330, 373] on span "Bất kỳ" at bounding box center [331, 366] width 171 height 29
type input "LỄ THỊ MỸ VÂN 142/5 XUÂN TRƯỜNG"
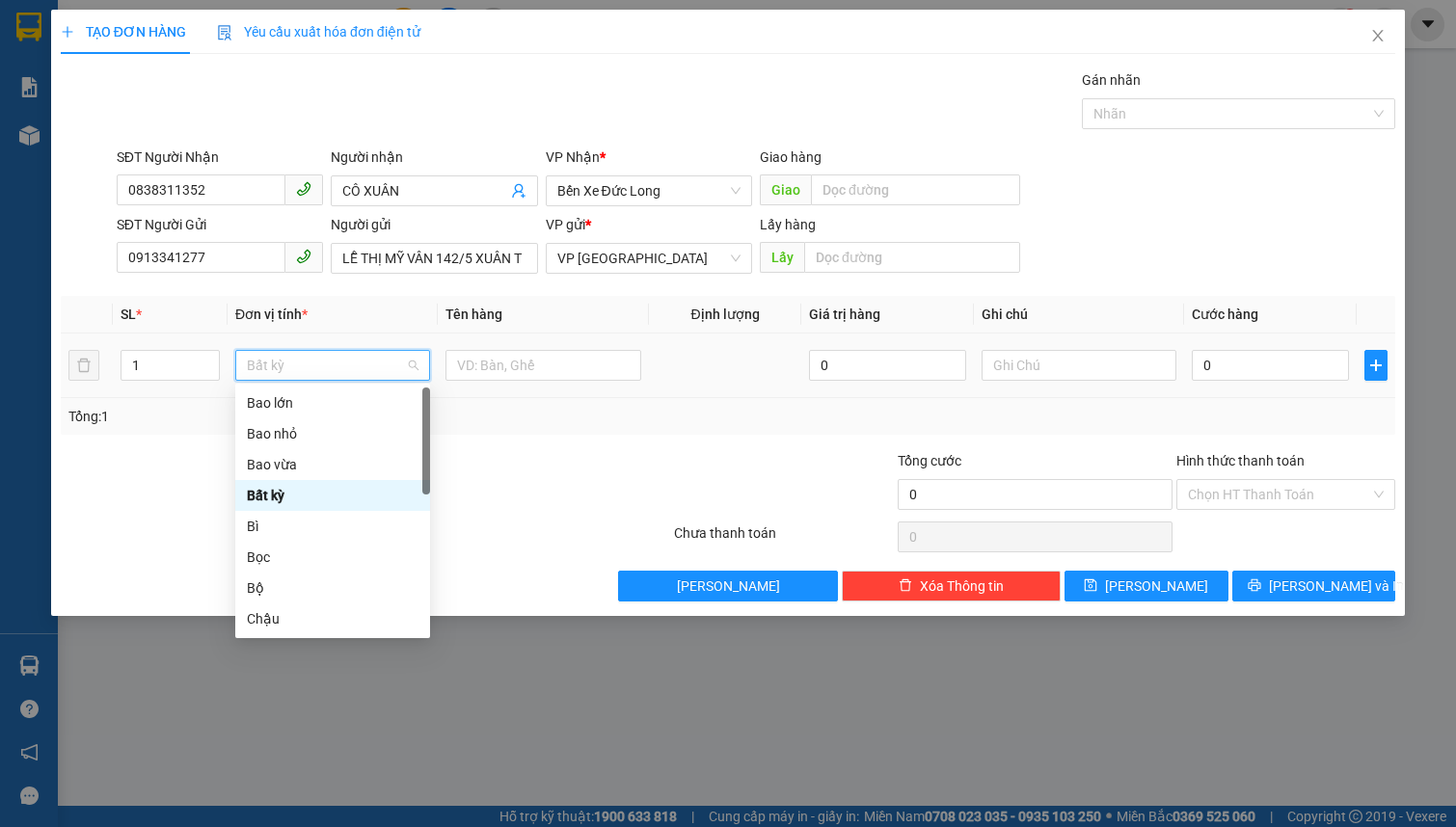
type input "T"
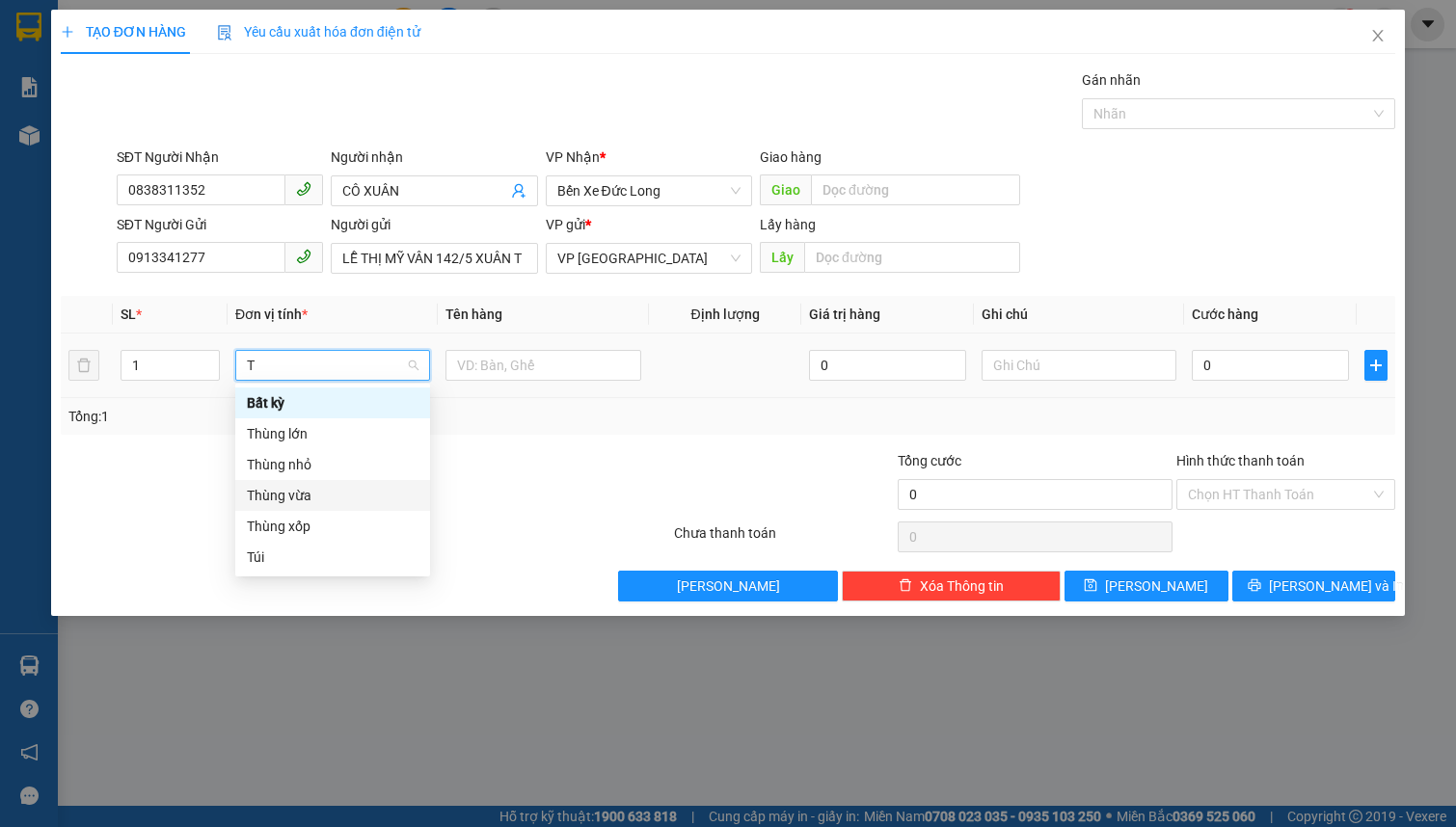
drag, startPoint x: 324, startPoint y: 505, endPoint x: 466, endPoint y: 425, distance: 163.0
click at [326, 504] on div "Thùng vừa" at bounding box center [331, 496] width 171 height 22
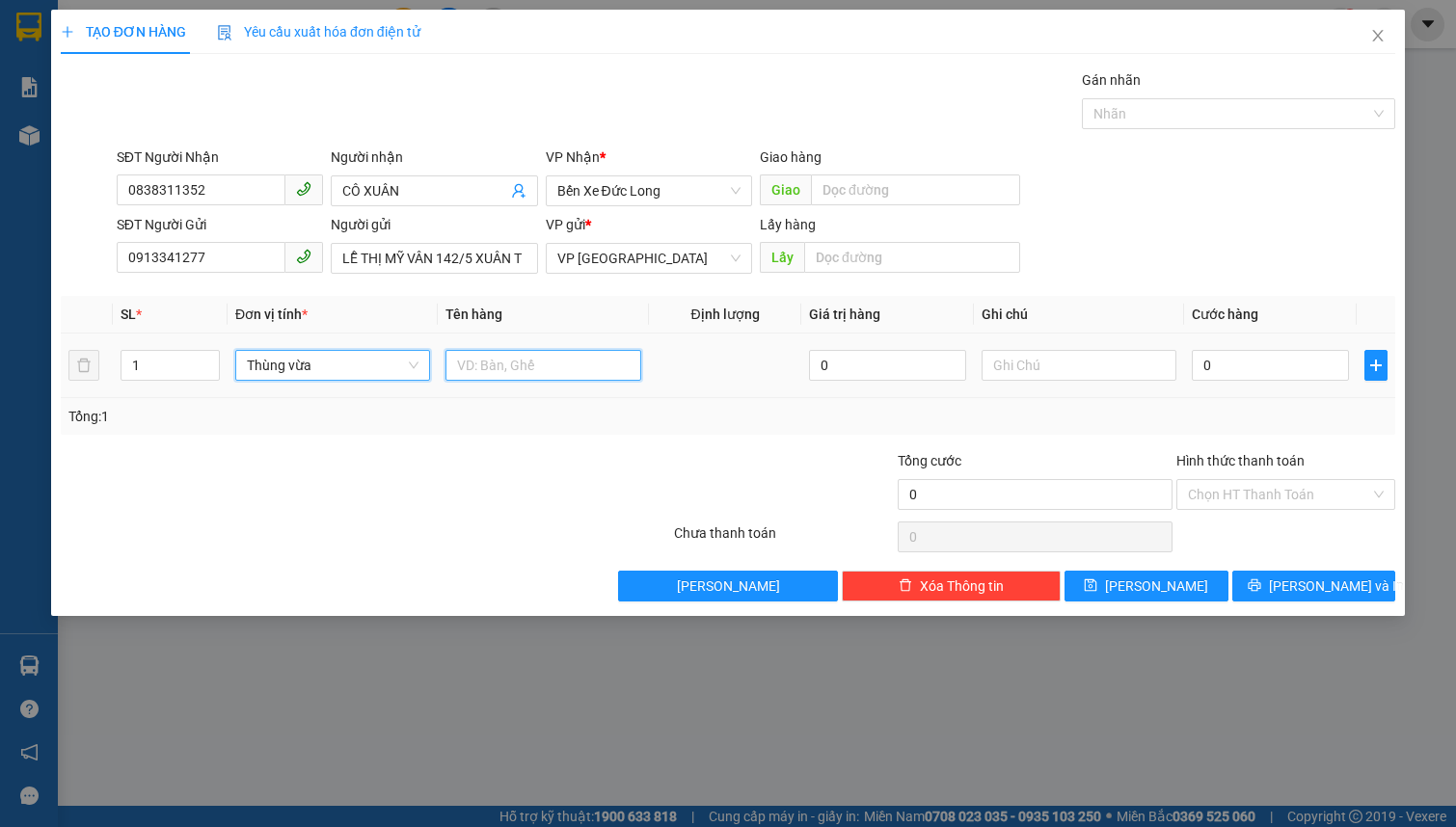
click at [498, 361] on input "text" at bounding box center [542, 366] width 195 height 31
type input "HỒNG GIÒN 12KG ( CẢ THÙNG)"
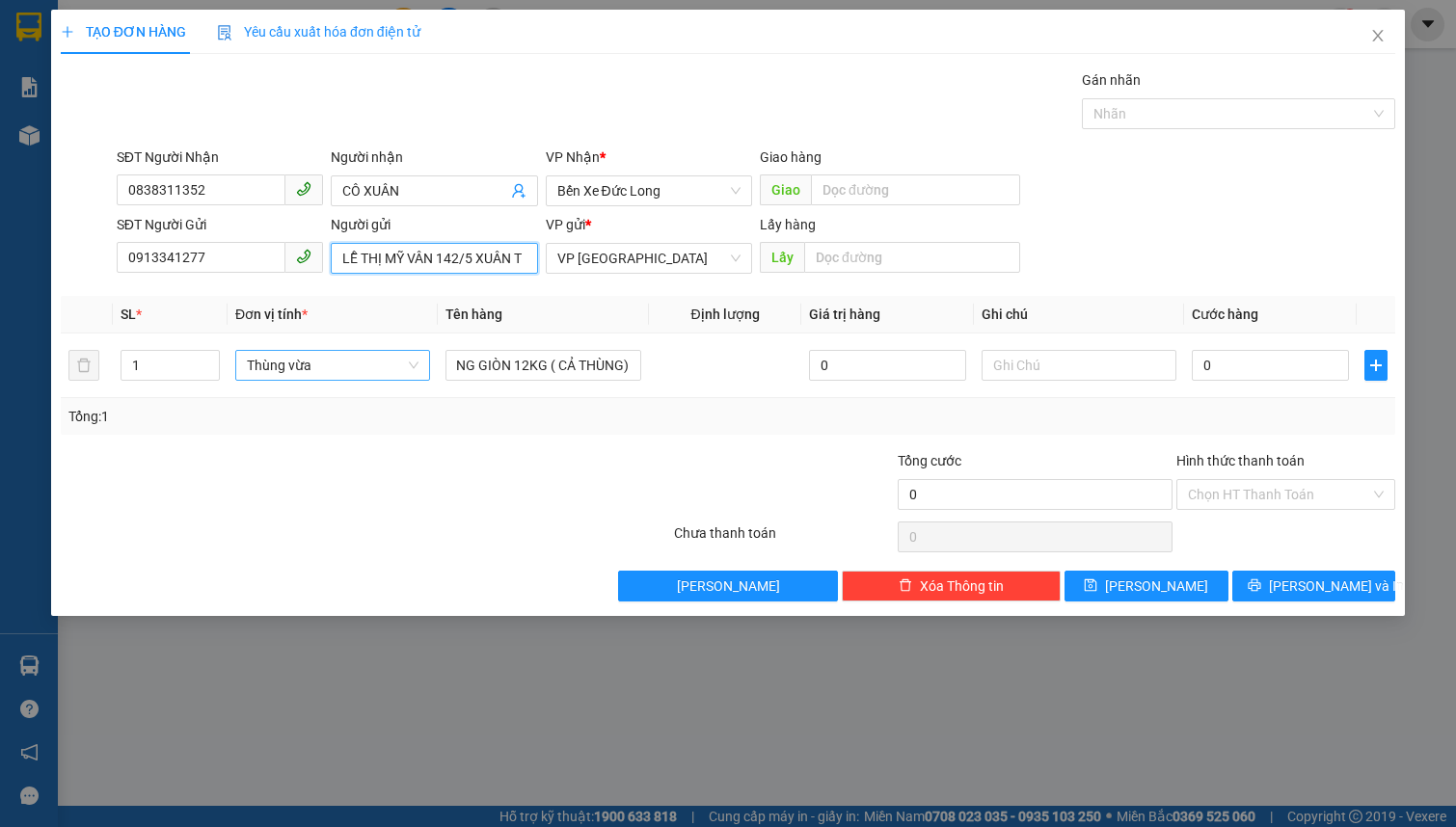
click at [481, 242] on input "LỄ THỊ MỸ VÂN 142/5 XUÂN TRƯỜNG" at bounding box center [433, 258] width 206 height 31
type input "LỄ THỊ MỸ VÂN 142/5 XUÂN TRƯỜNG 064199001580"
click at [1287, 367] on input "0" at bounding box center [1270, 366] width 157 height 31
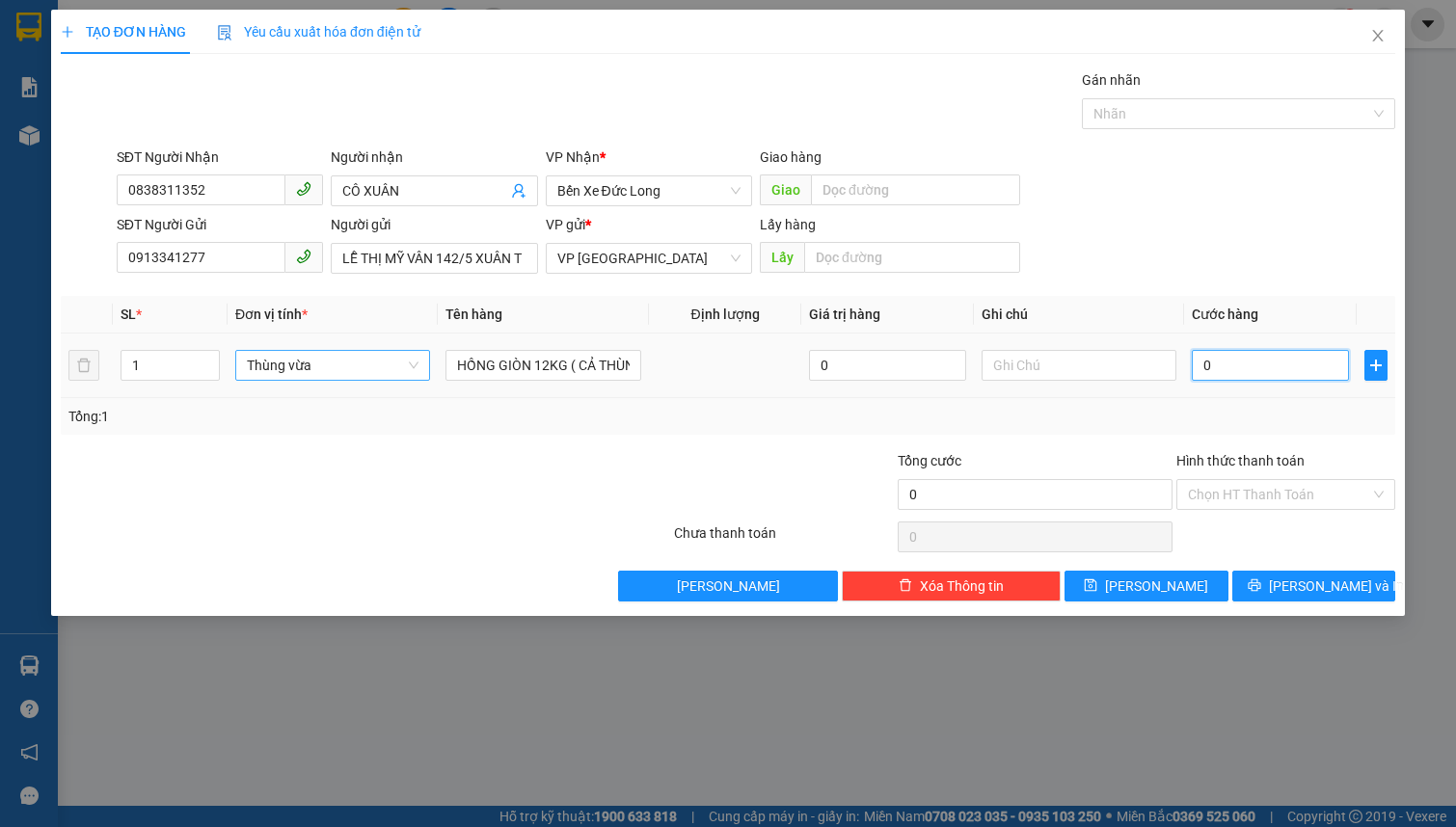
type input "5"
type input "50"
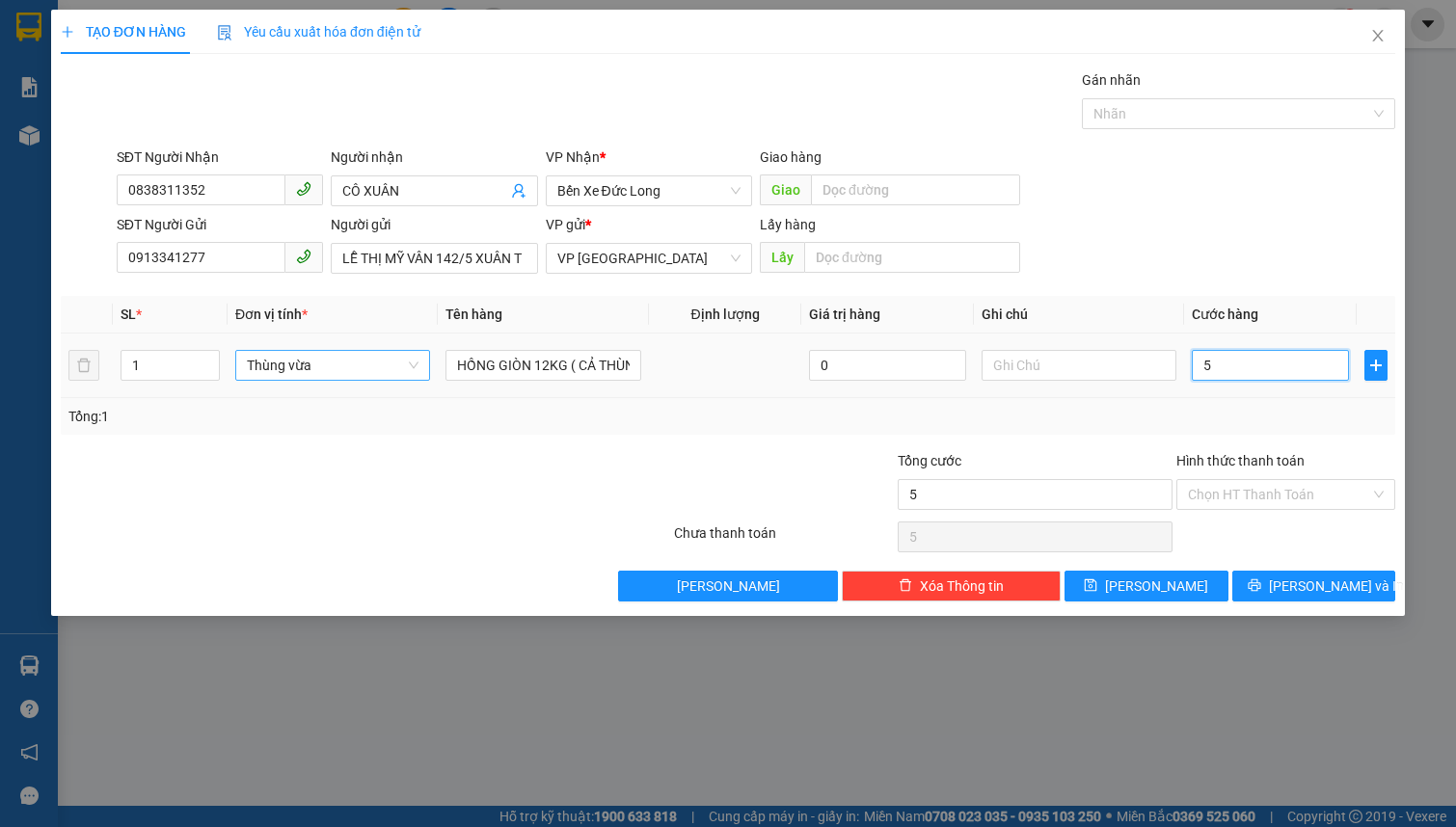
type input "50"
type input "500"
type input "5.000"
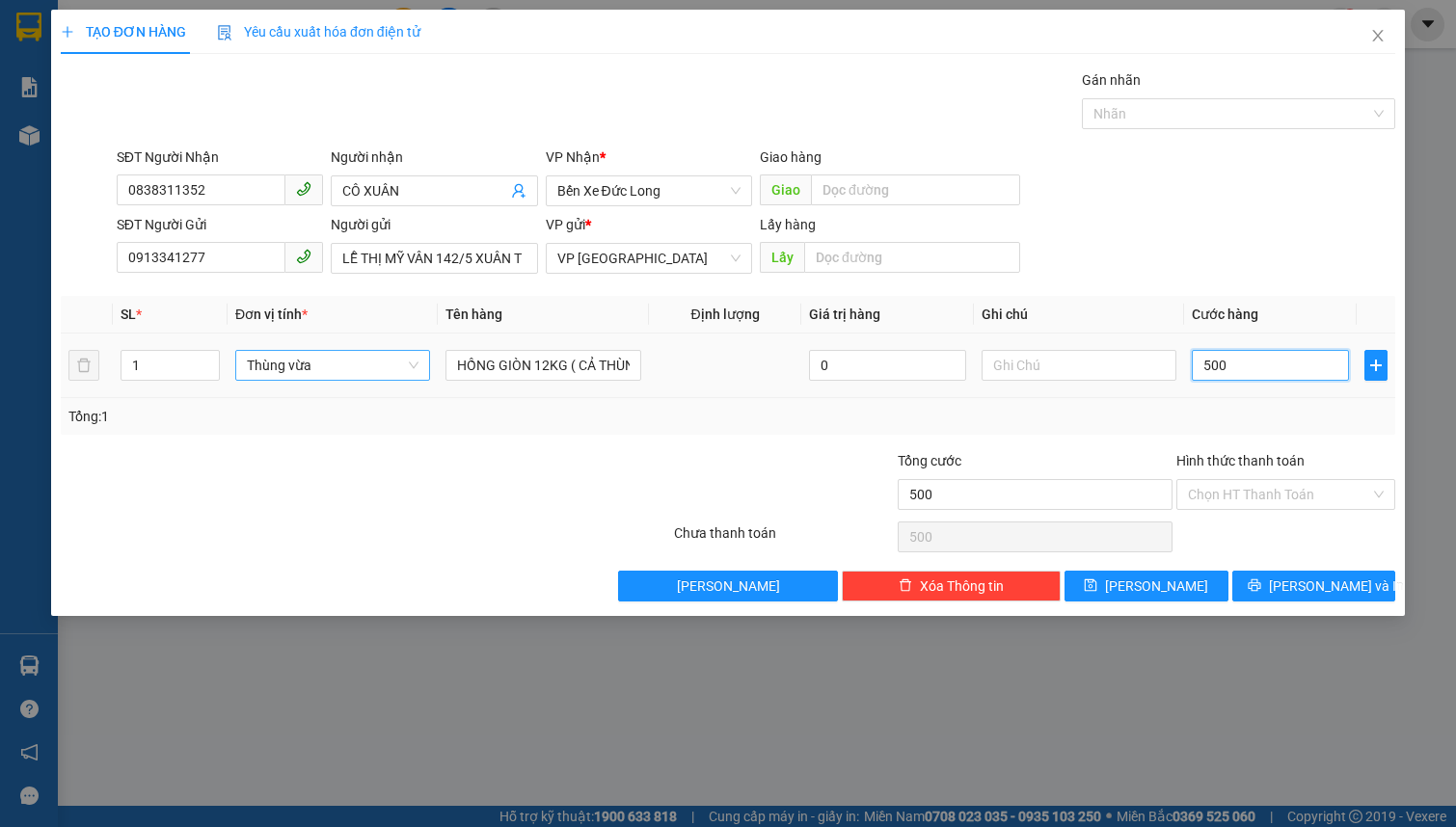
type input "5.000"
type input "5.000.000"
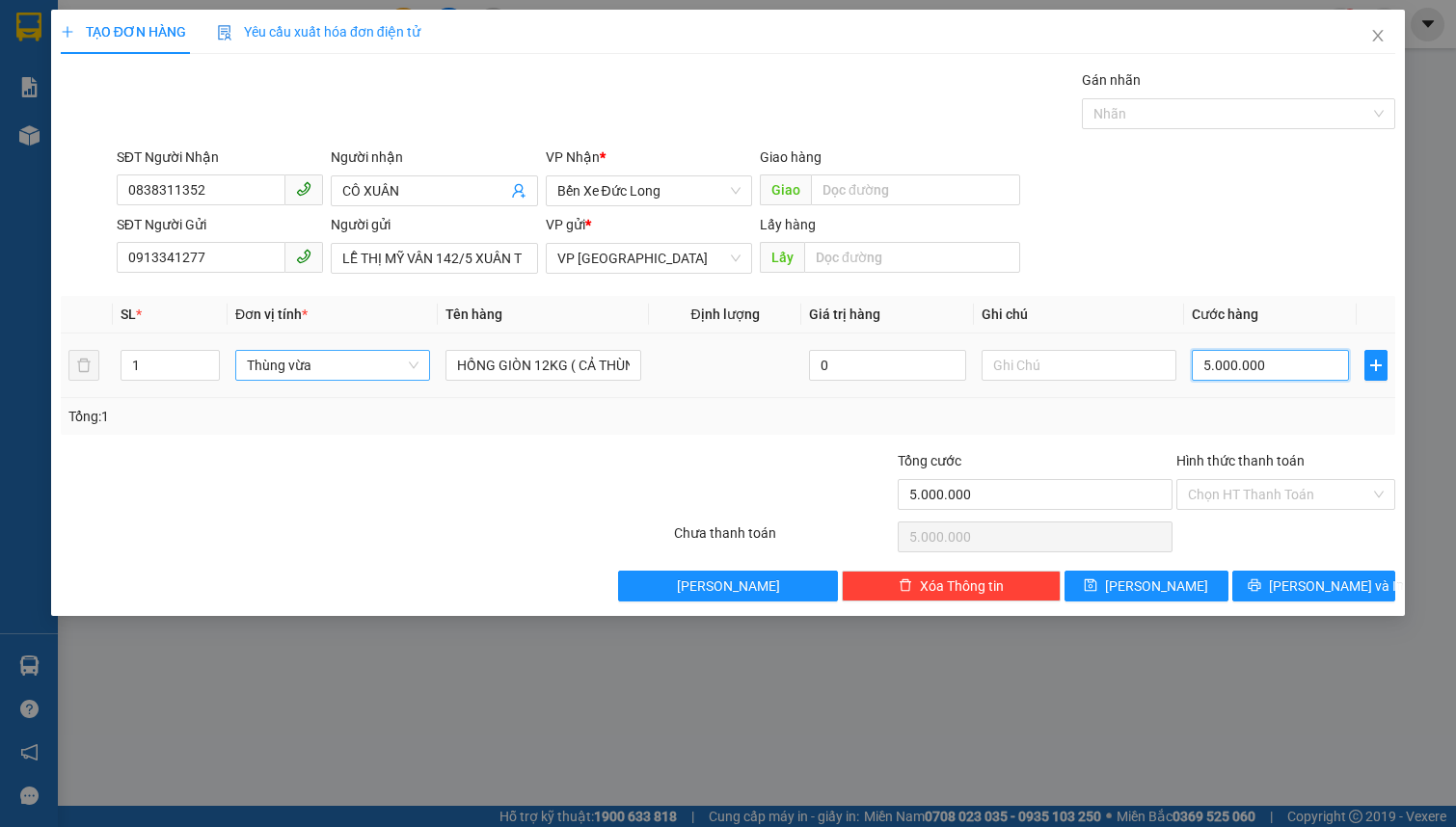
click at [1287, 367] on input "5.000.000" at bounding box center [1270, 366] width 157 height 31
type input "50.000.005"
type input "500.000.050"
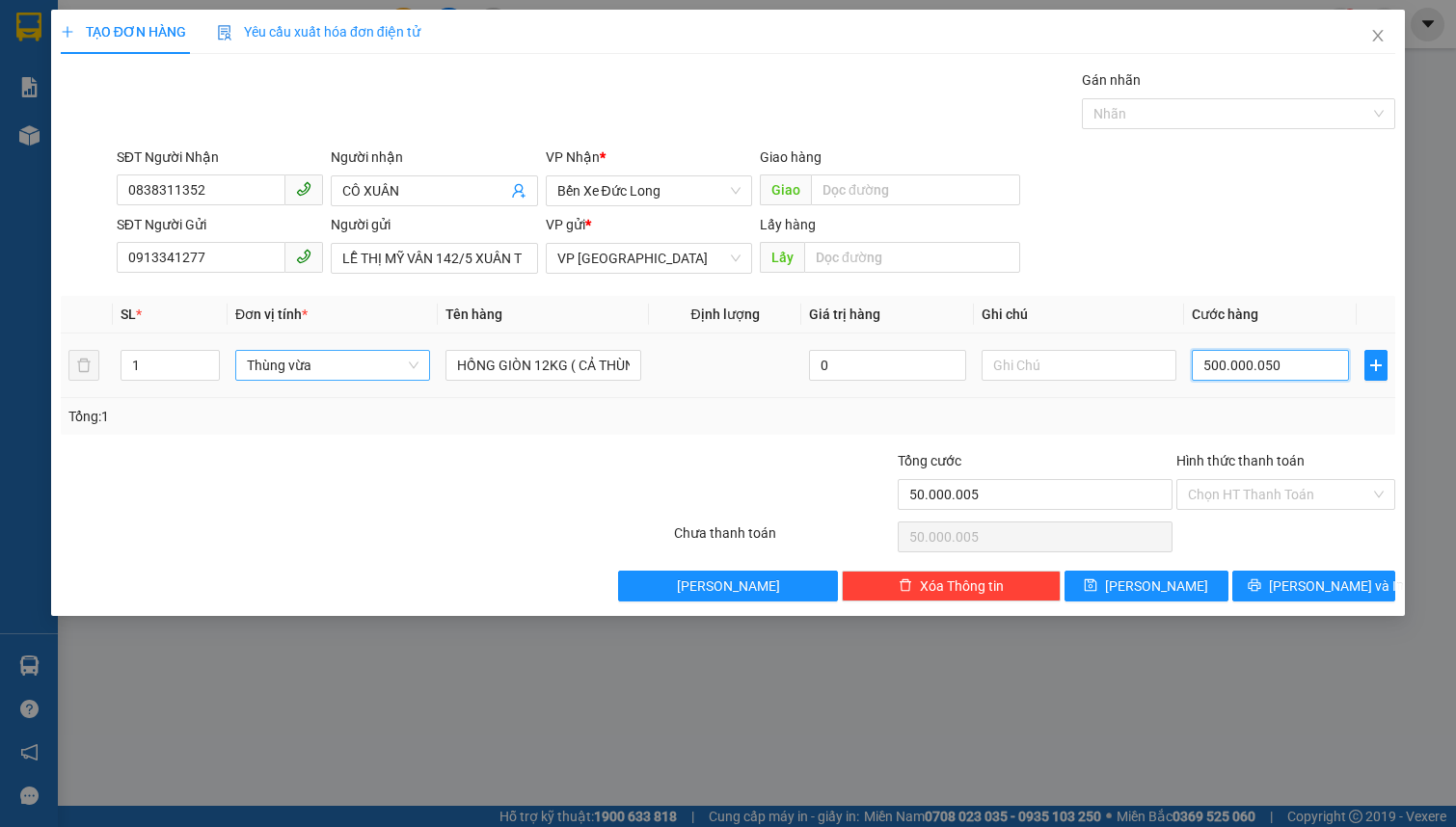
type input "500.000.050"
type input "5.000.000.500"
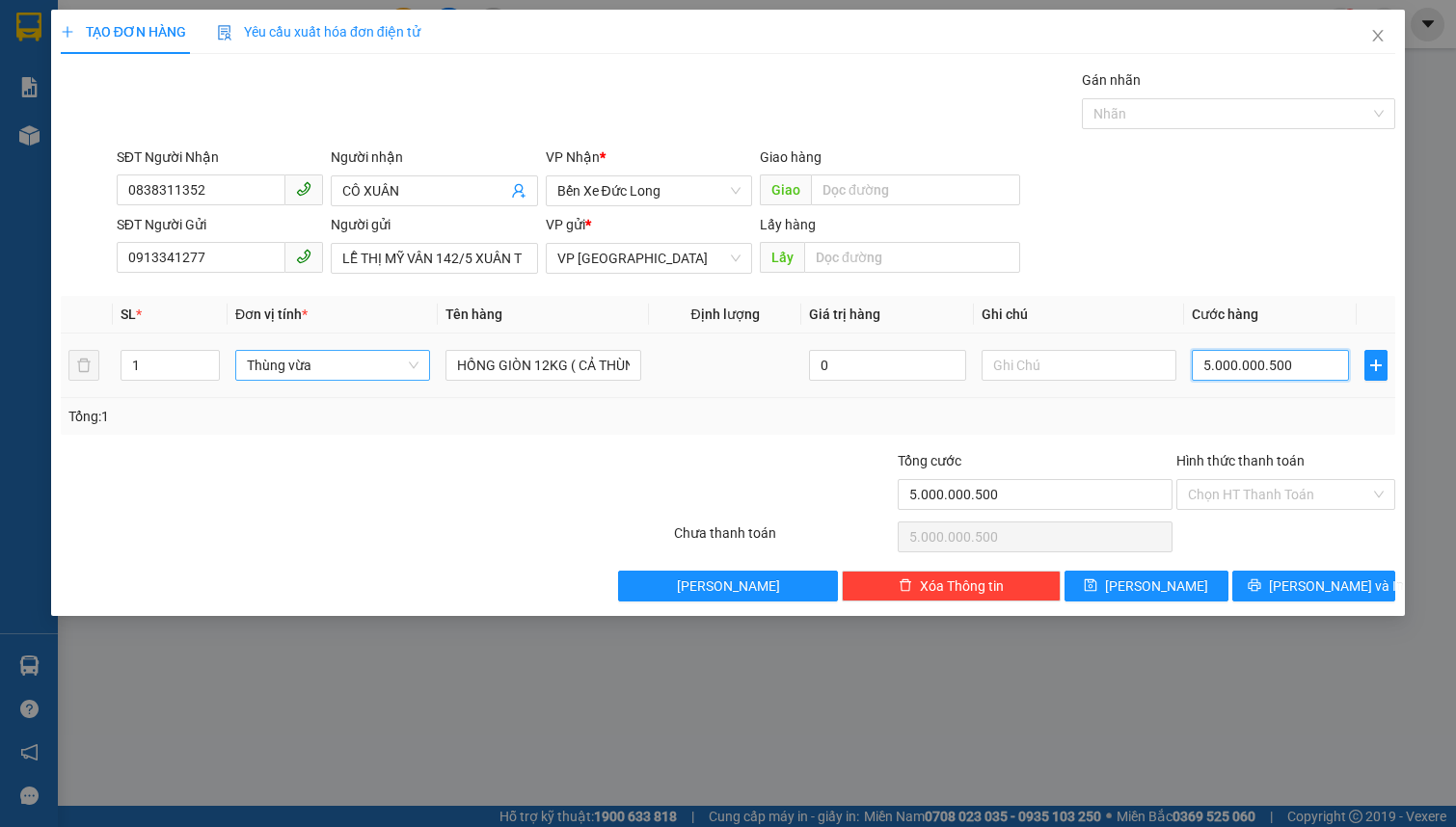
type input "50.000.005.000"
click at [1291, 367] on input "50.000.005.000" at bounding box center [1270, 366] width 157 height 31
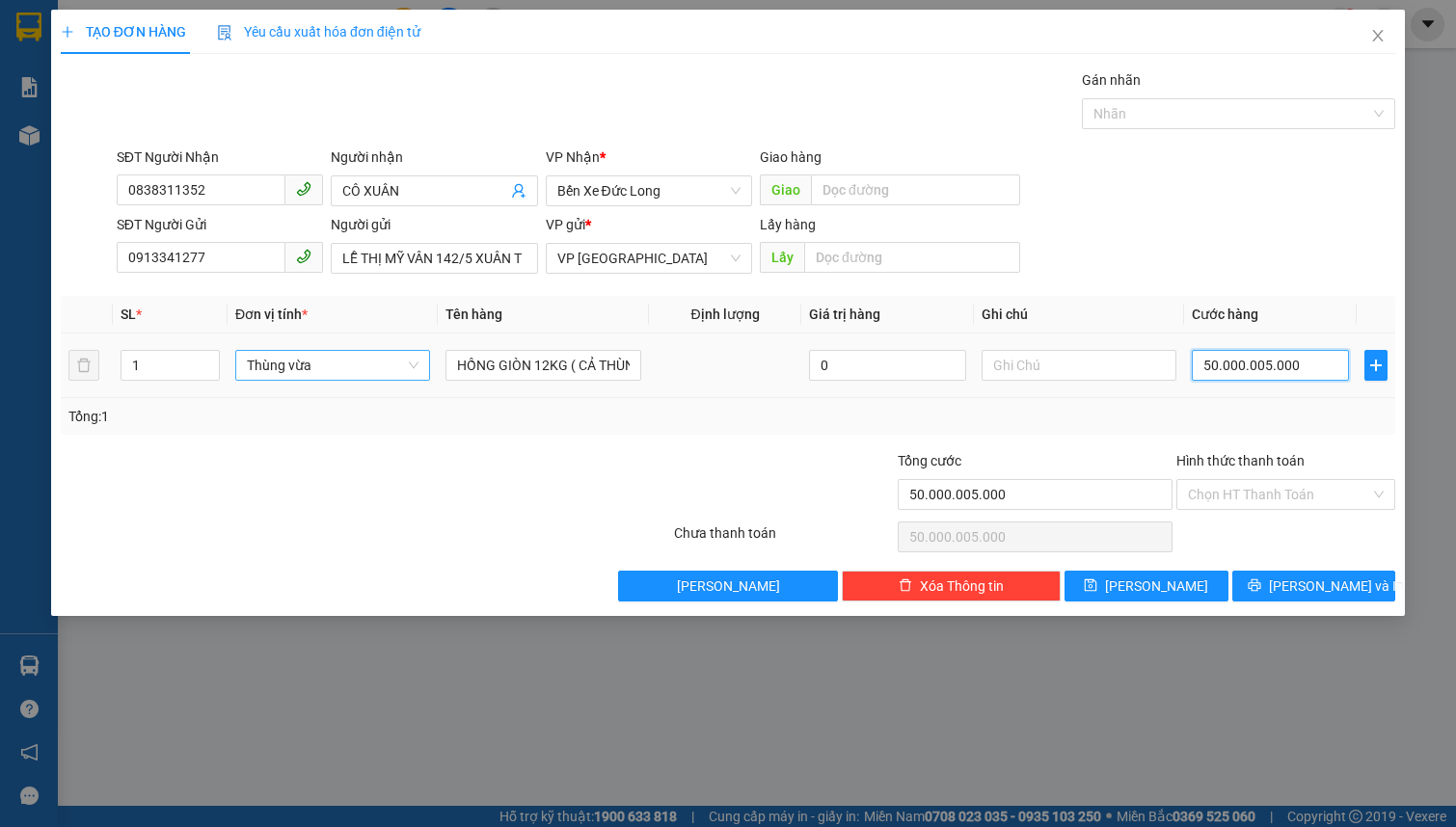
click at [1291, 367] on input "50.000.005.000" at bounding box center [1270, 366] width 157 height 31
type input "5"
type input "50"
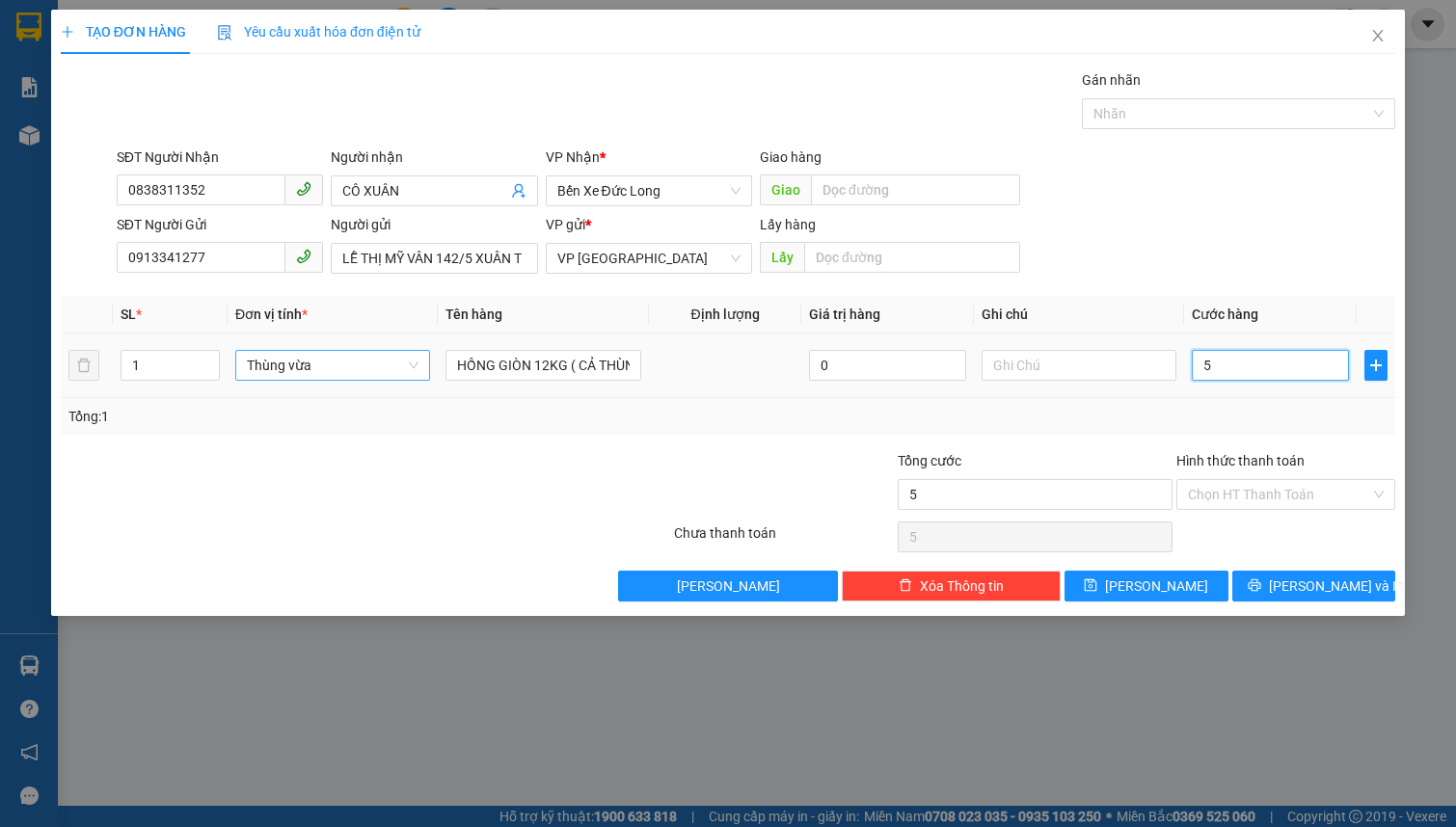
type input "50"
type input "500"
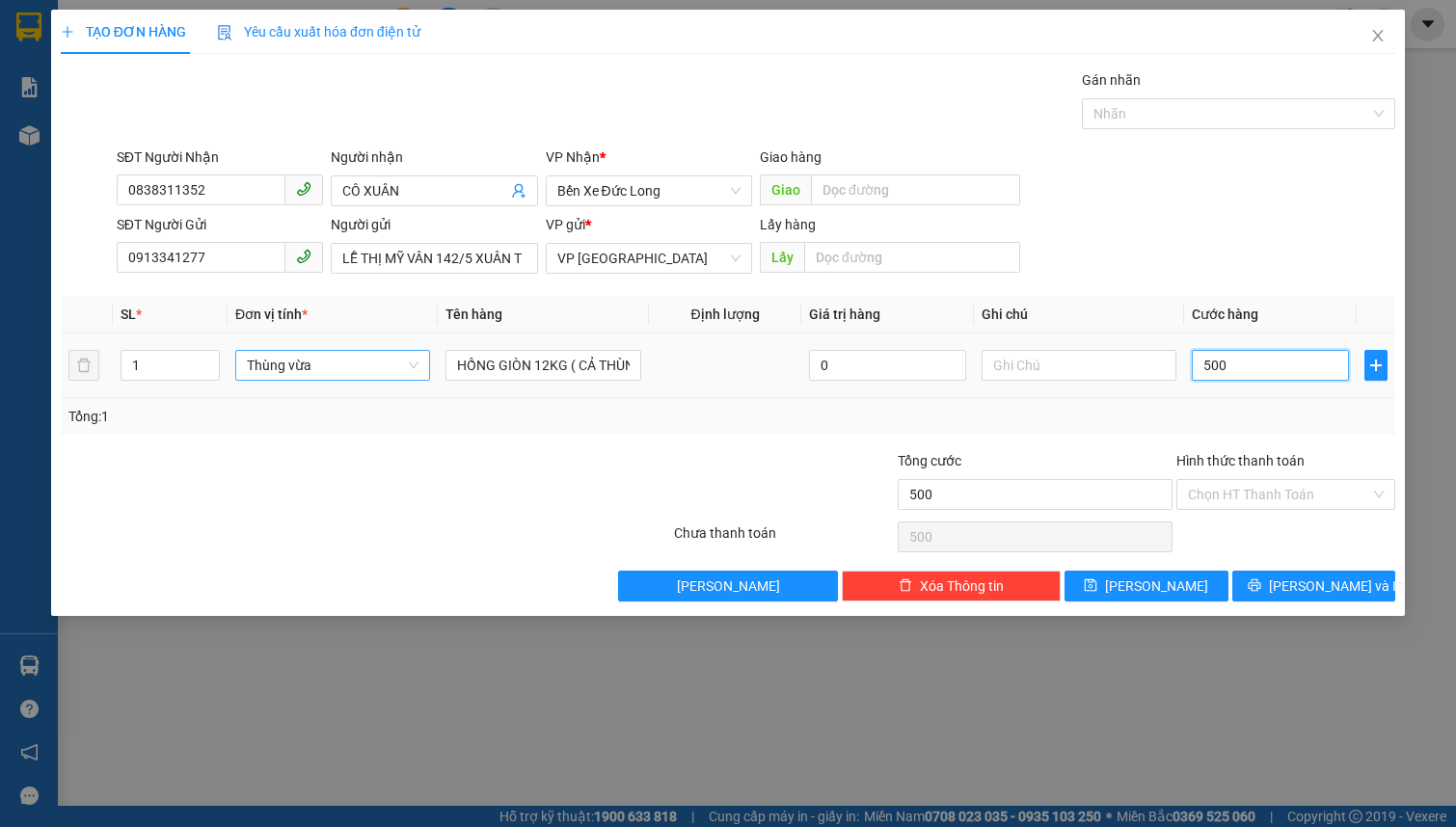
type input "5.000"
type input "50.000"
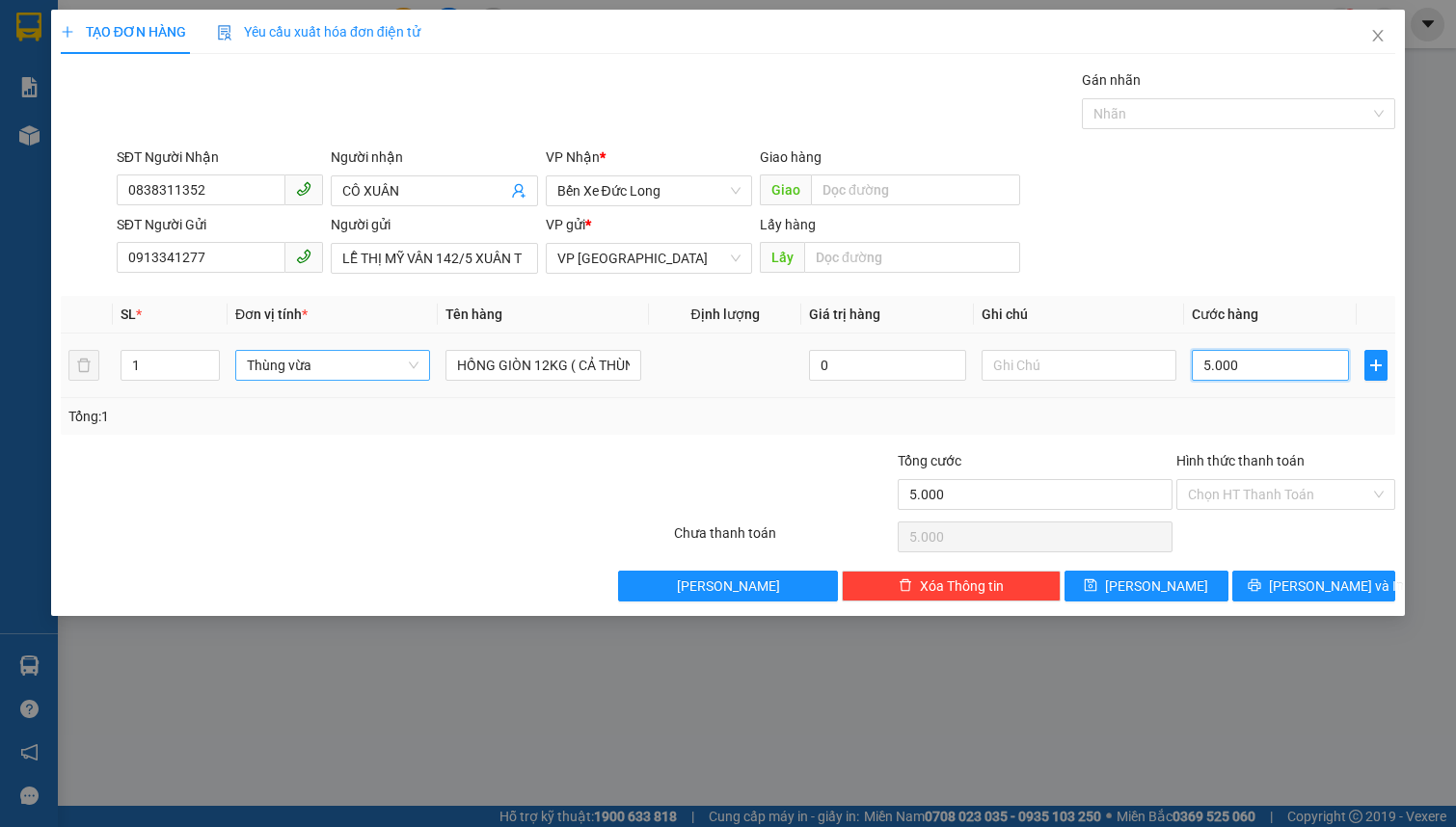
type input "50.000"
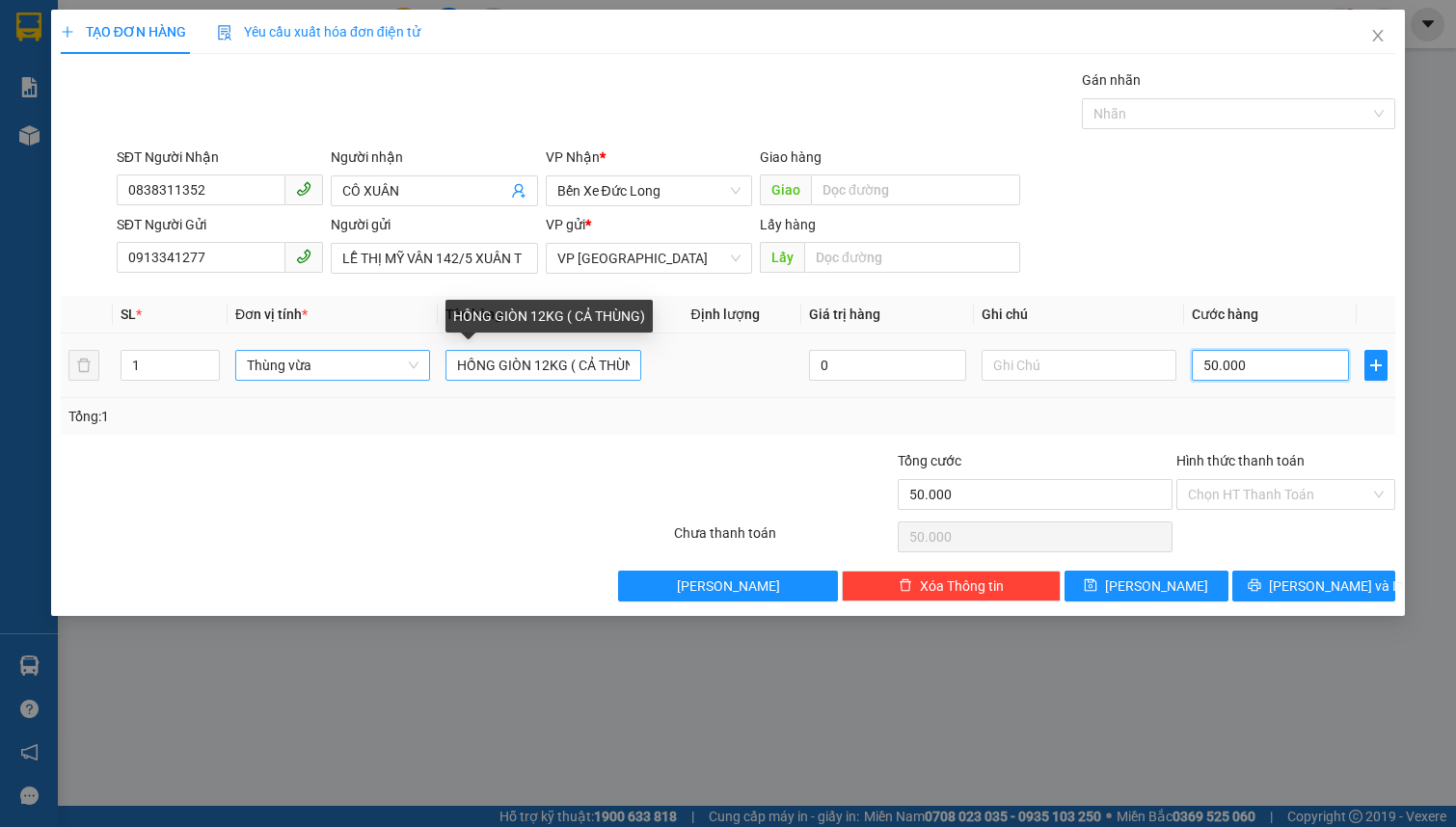
type input "50.000"
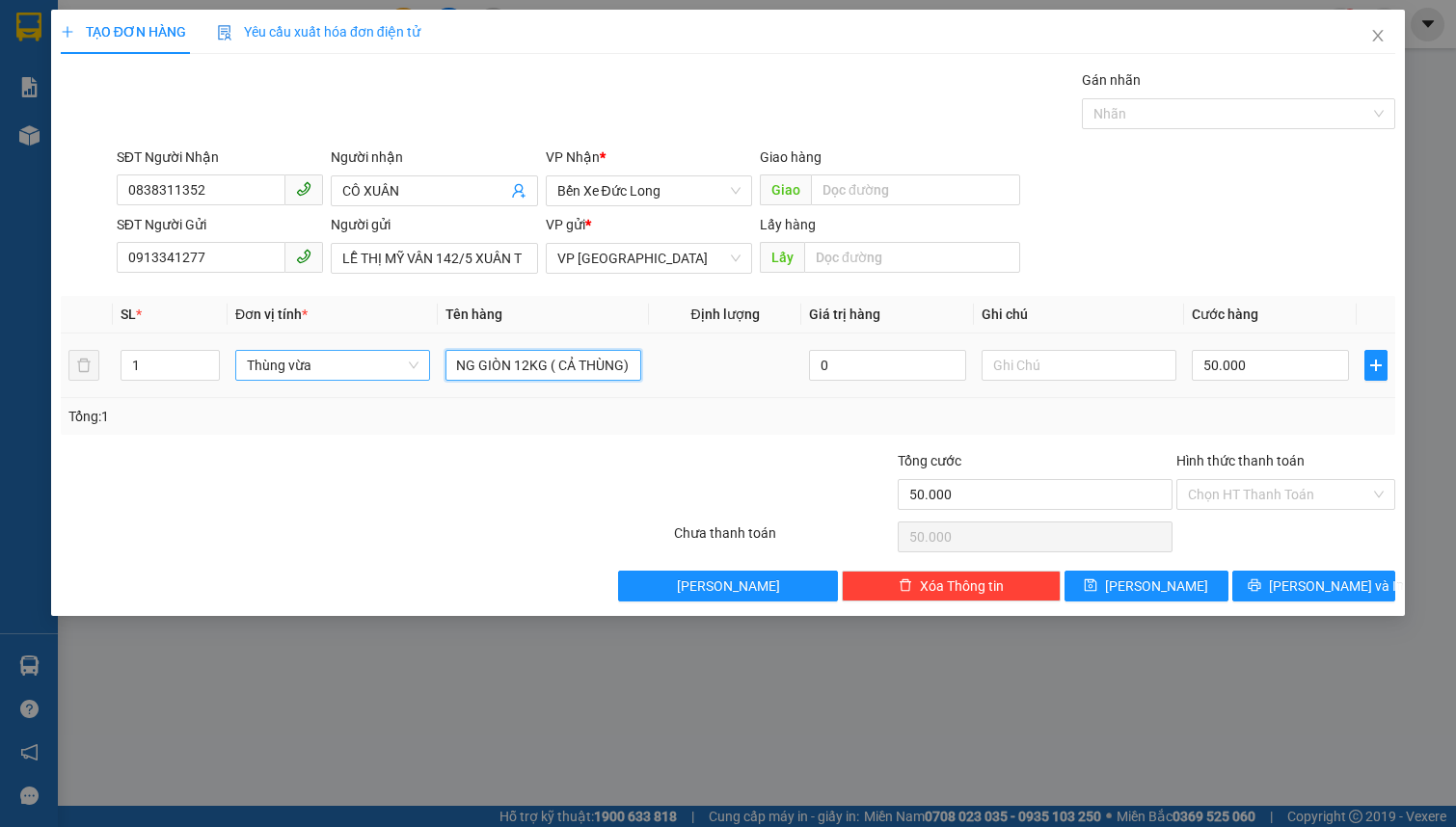
drag, startPoint x: 536, startPoint y: 365, endPoint x: 672, endPoint y: 365, distance: 136.0
click at [672, 365] on tr "1 Thùng vừa HỒNG GIÒN 12KG ( CẢ THÙNG) 0 50.000" at bounding box center [728, 366] width 1334 height 65
type input "HỒNG GIÒN"
click at [1031, 371] on input "text" at bounding box center [1079, 366] width 195 height 31
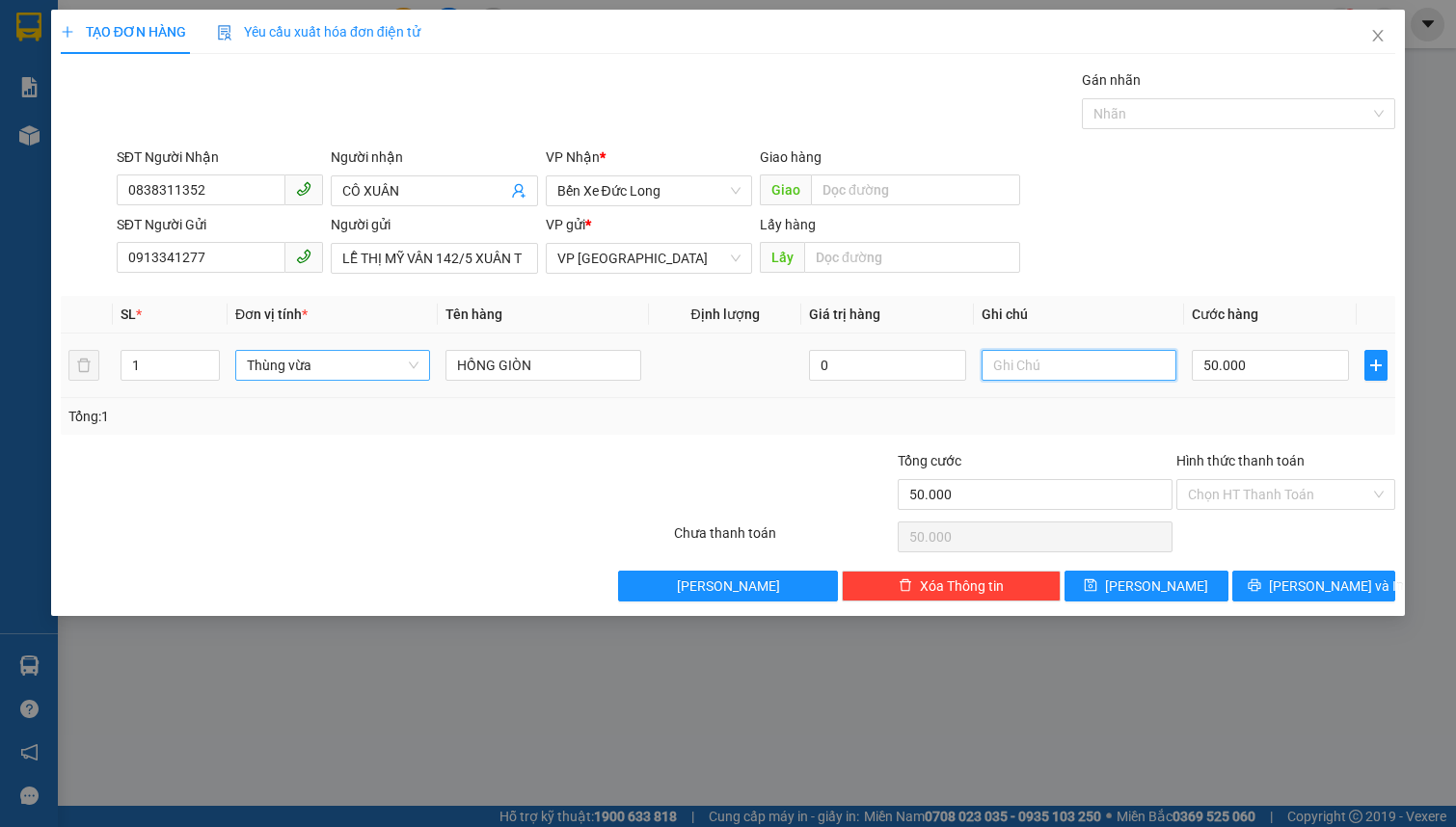
paste input "12KG ( CẢ THÙNG)"
type input "12KG ( CẢ THÙNG)"
click at [1302, 489] on input "Hình thức thanh toán" at bounding box center [1279, 495] width 182 height 29
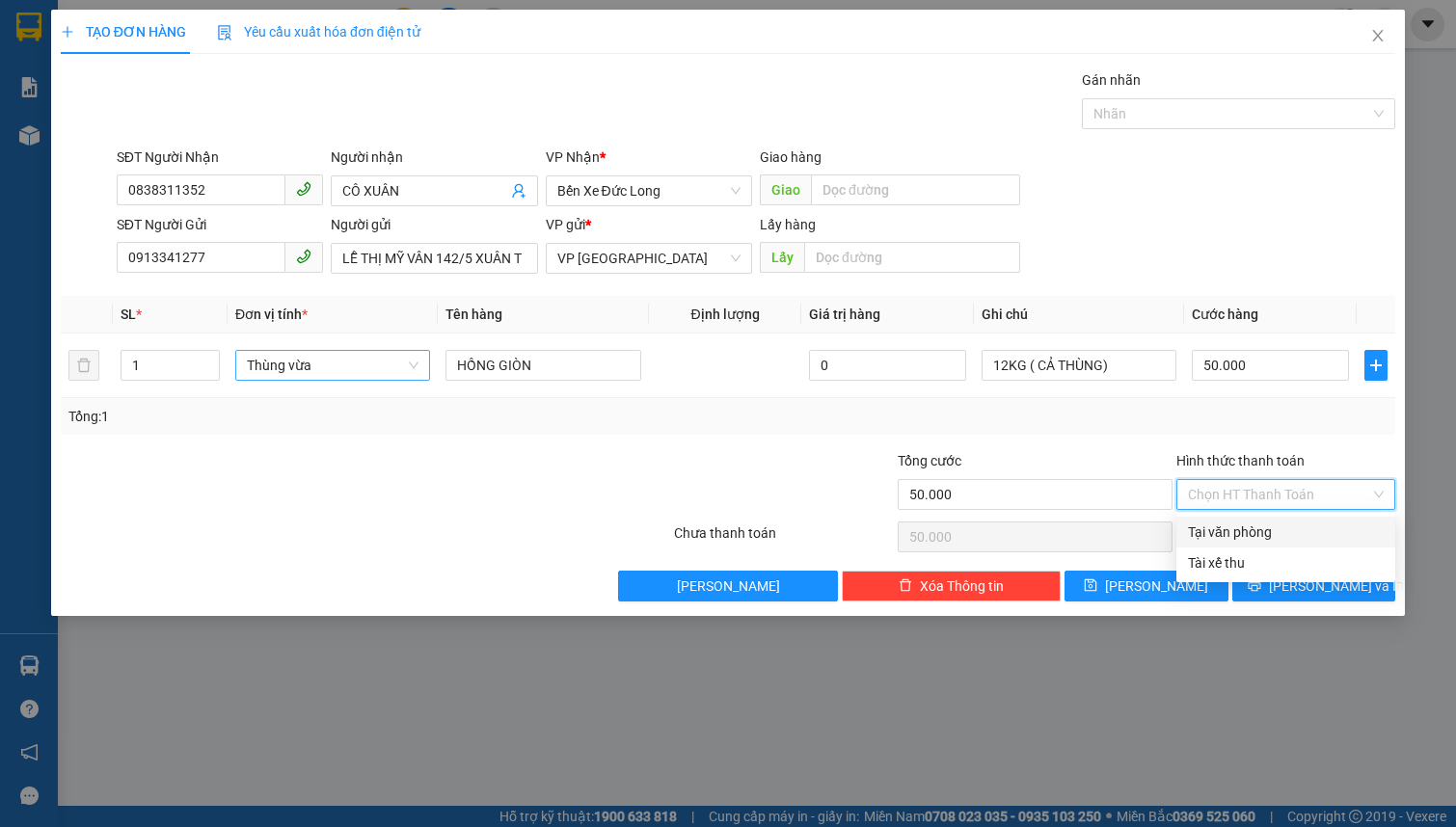
click at [1277, 540] on div "Tại văn phòng" at bounding box center [1286, 532] width 196 height 22
type input "0"
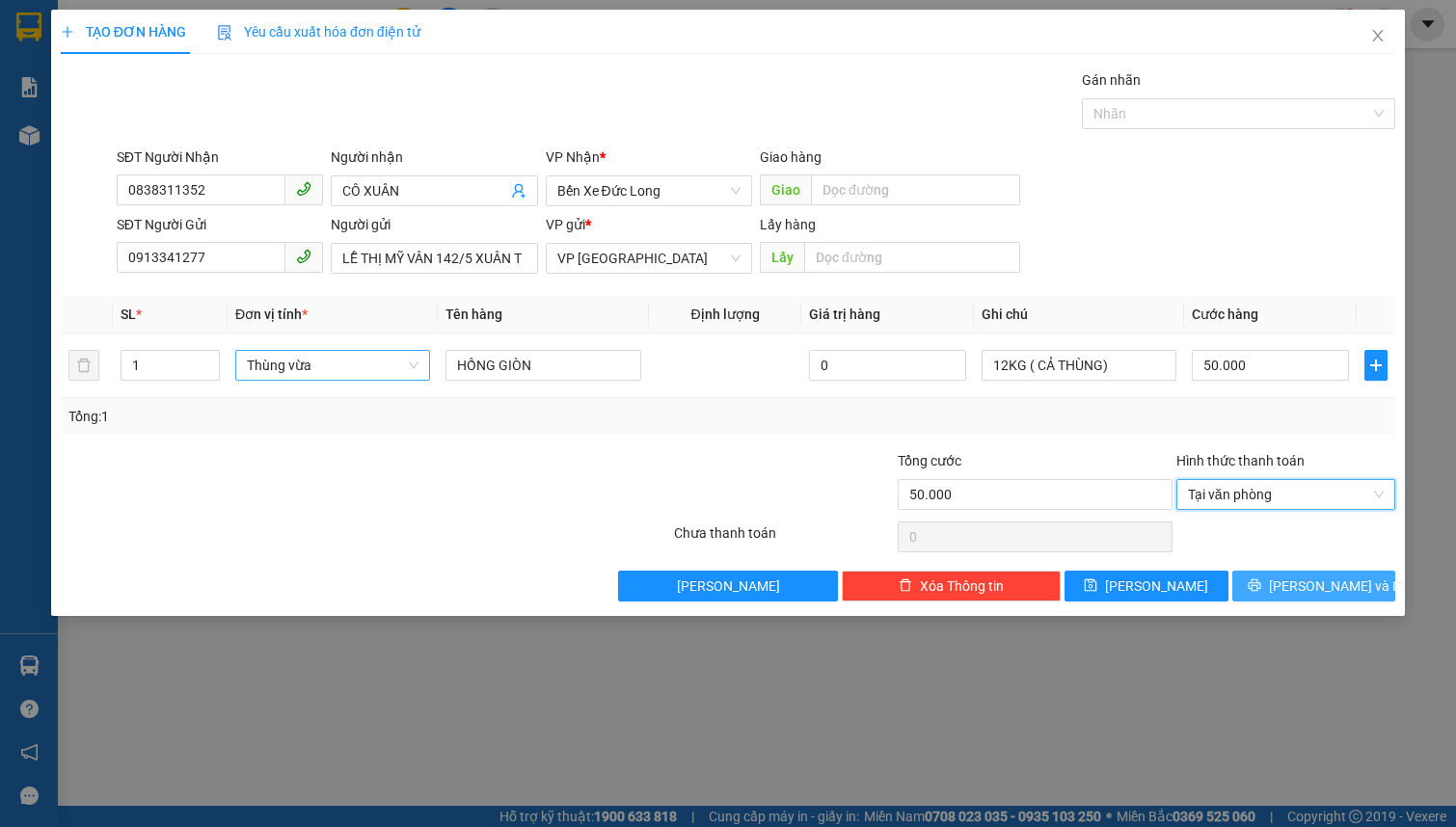
click at [1261, 579] on icon "printer" at bounding box center [1255, 586] width 14 height 14
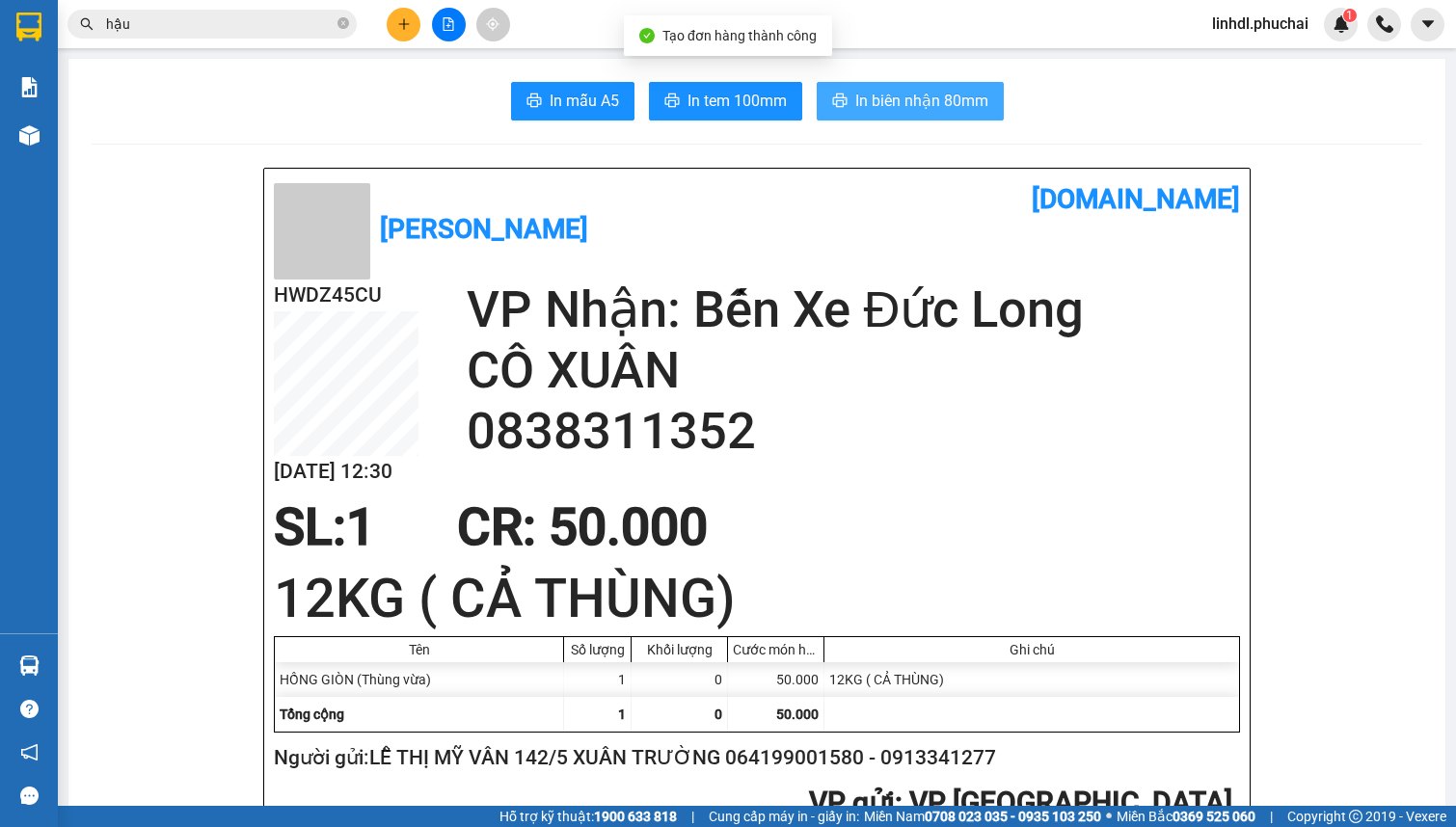
click at [901, 112] on span "In biên nhận 80mm" at bounding box center [921, 101] width 133 height 24
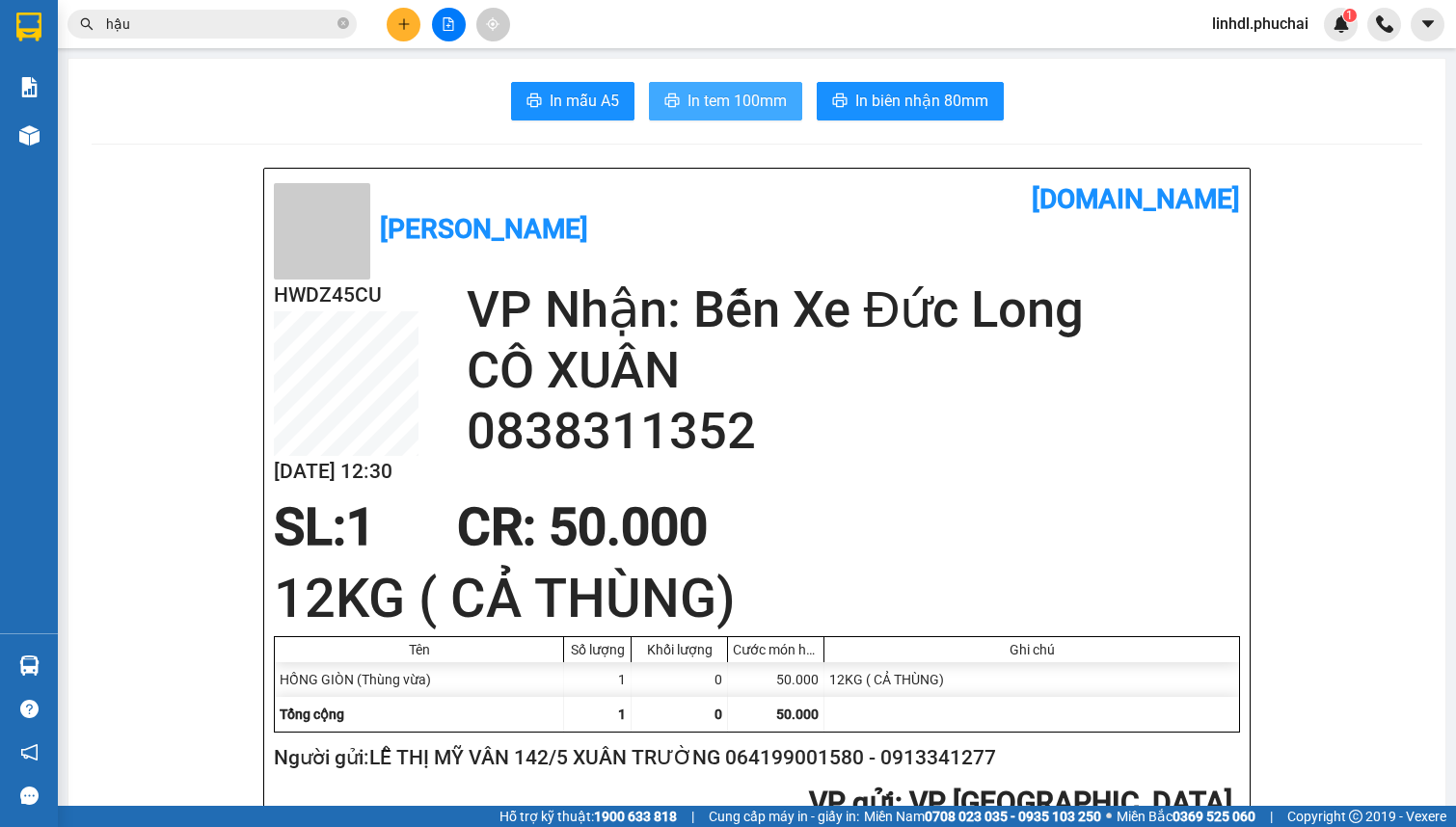
click at [737, 97] on span "In tem 100mm" at bounding box center [737, 101] width 100 height 24
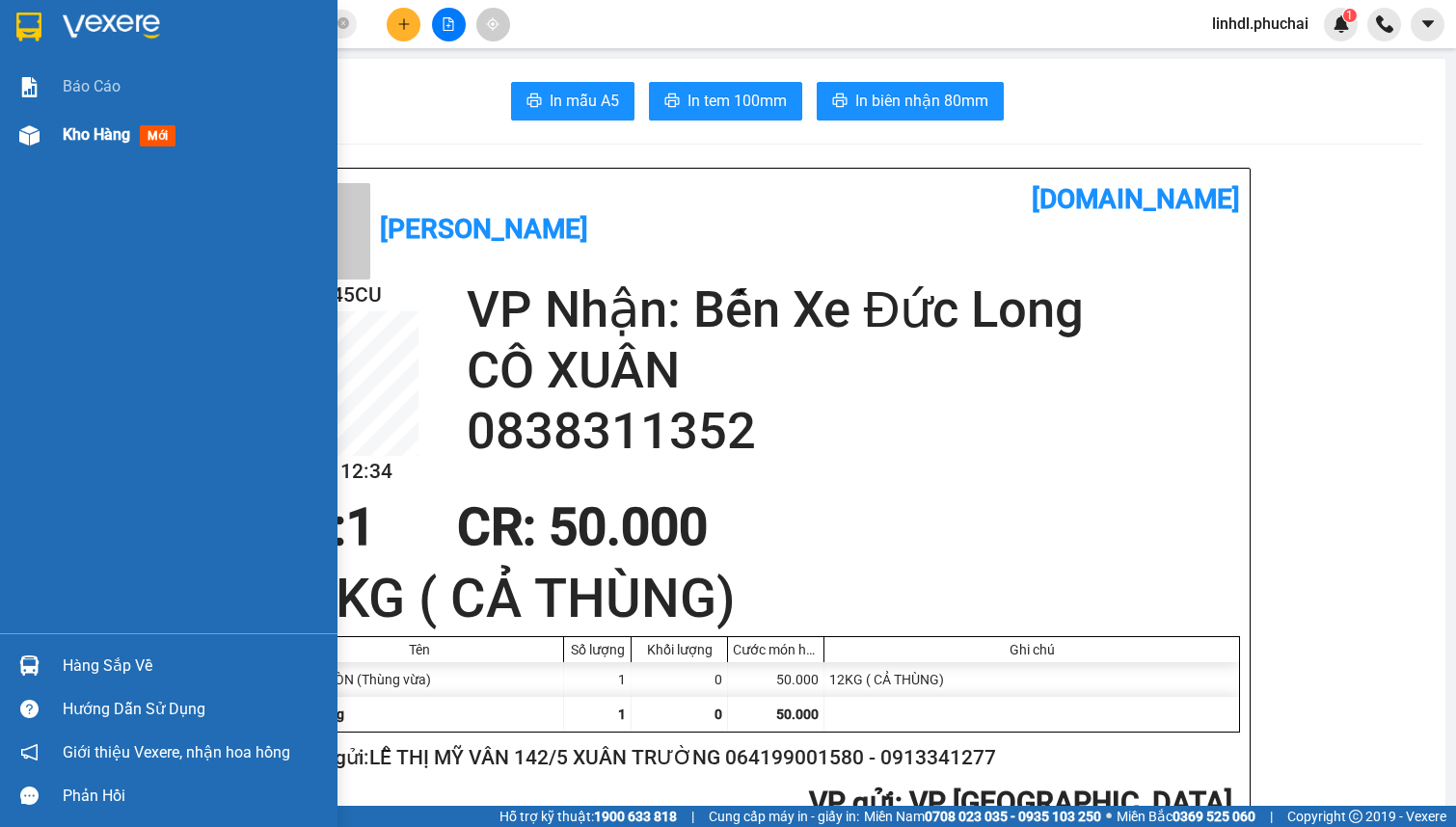
click at [59, 139] on div "Kho hàng mới" at bounding box center [168, 134] width 337 height 48
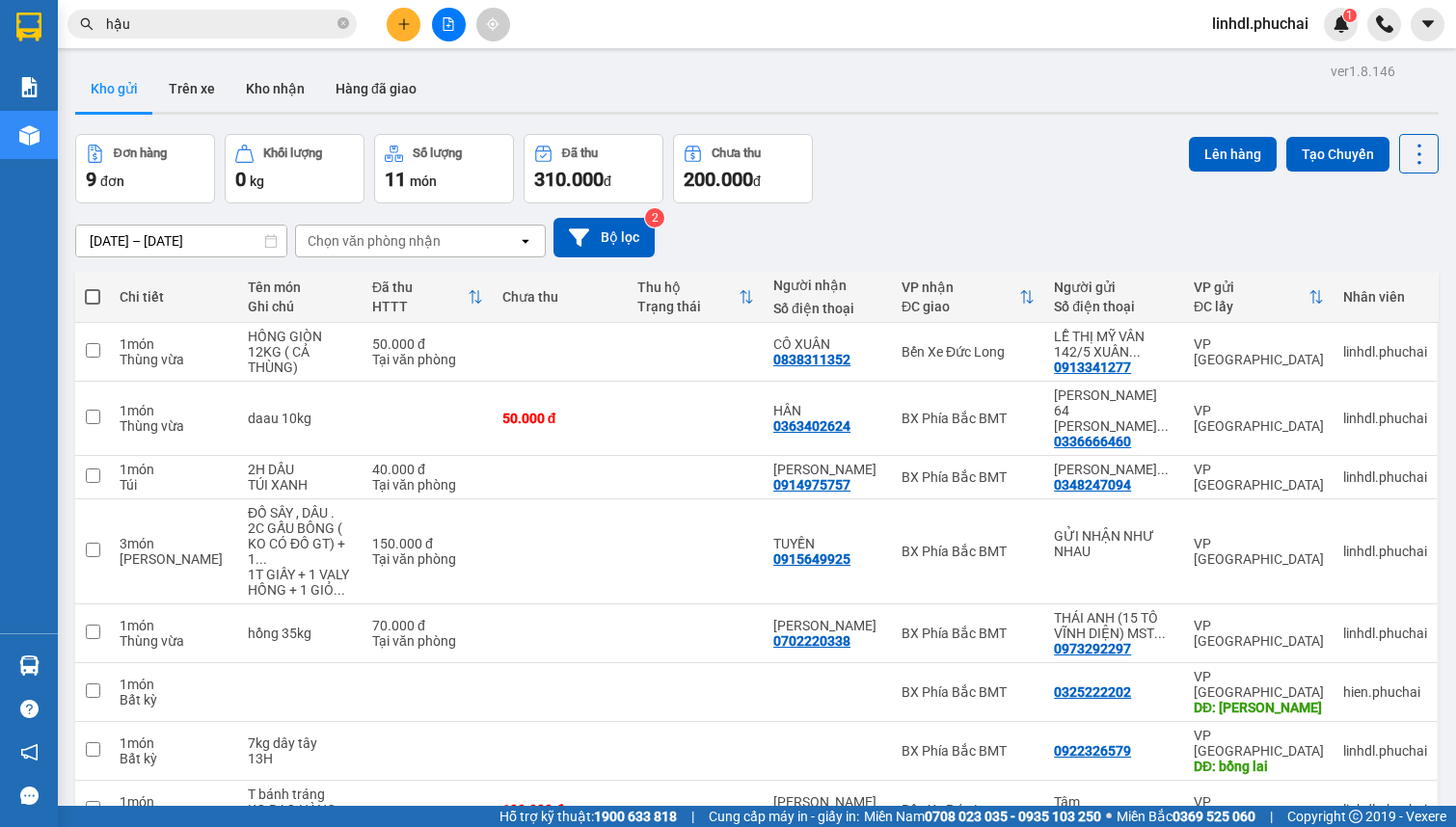
click at [454, 22] on icon "file-add" at bounding box center [449, 24] width 14 height 14
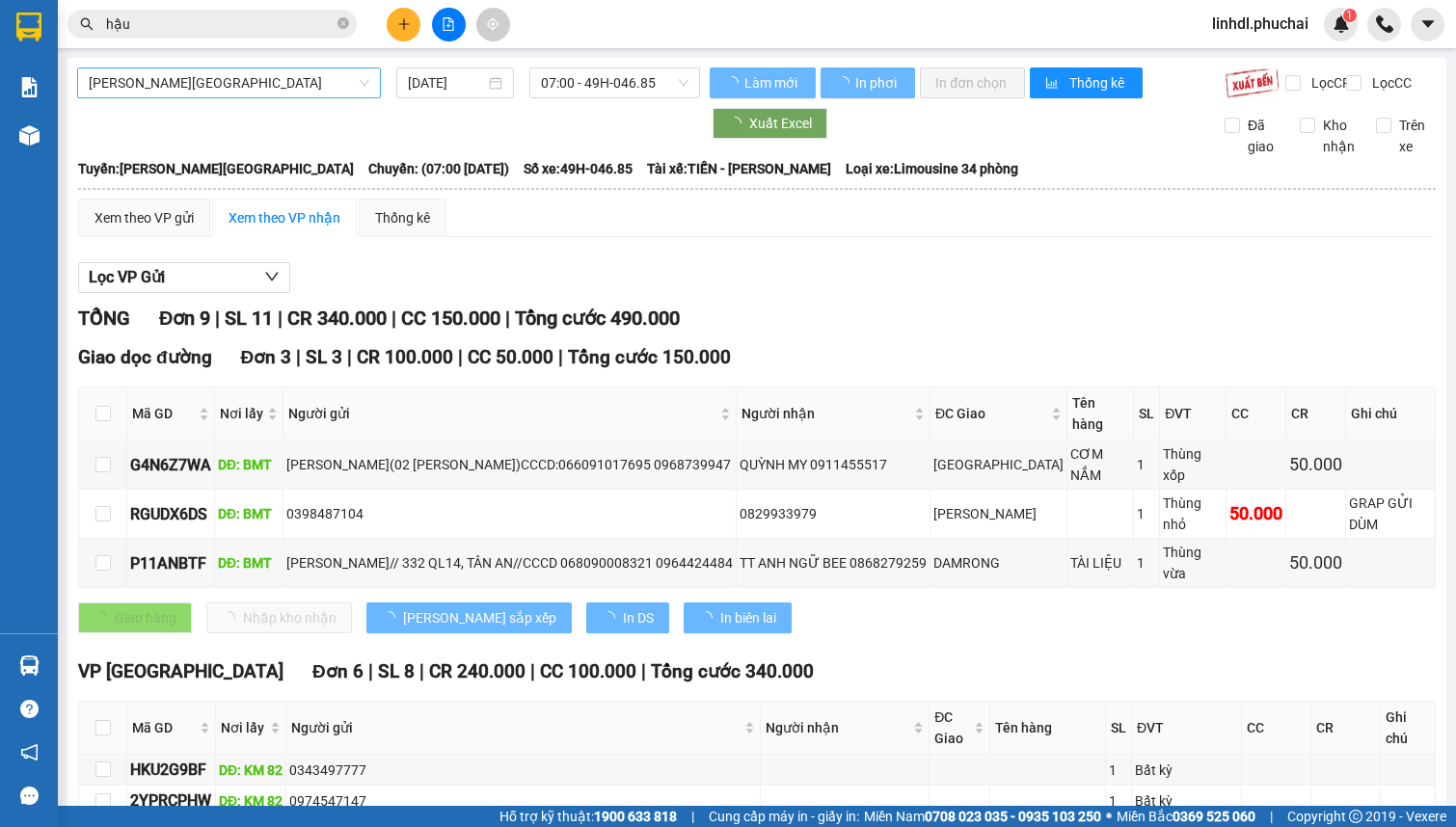
click at [266, 87] on span "[PERSON_NAME][GEOGRAPHIC_DATA]" at bounding box center [229, 83] width 281 height 29
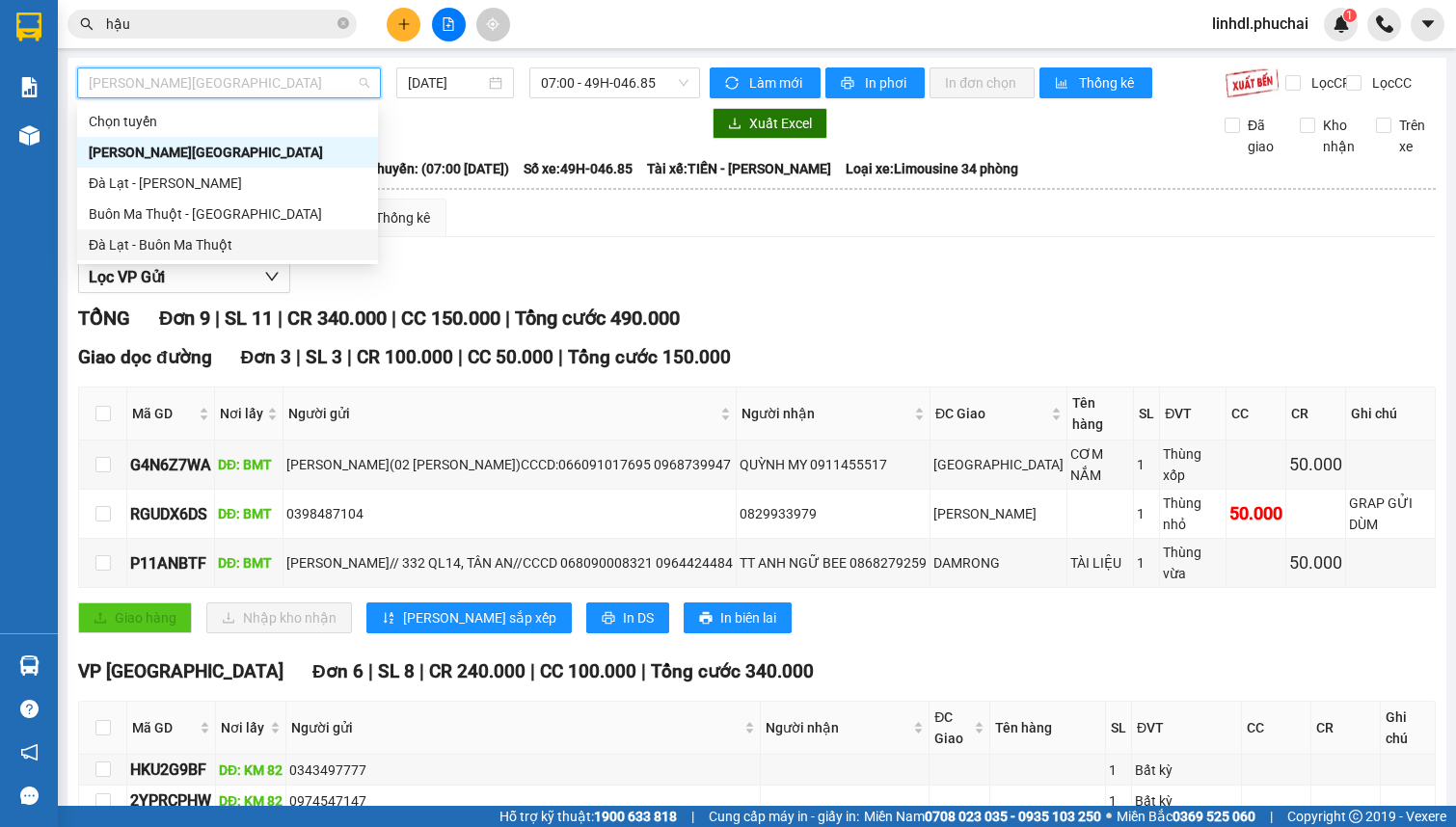
click at [171, 241] on div "Đà Lạt - Buôn Ma Thuột" at bounding box center [228, 245] width 278 height 22
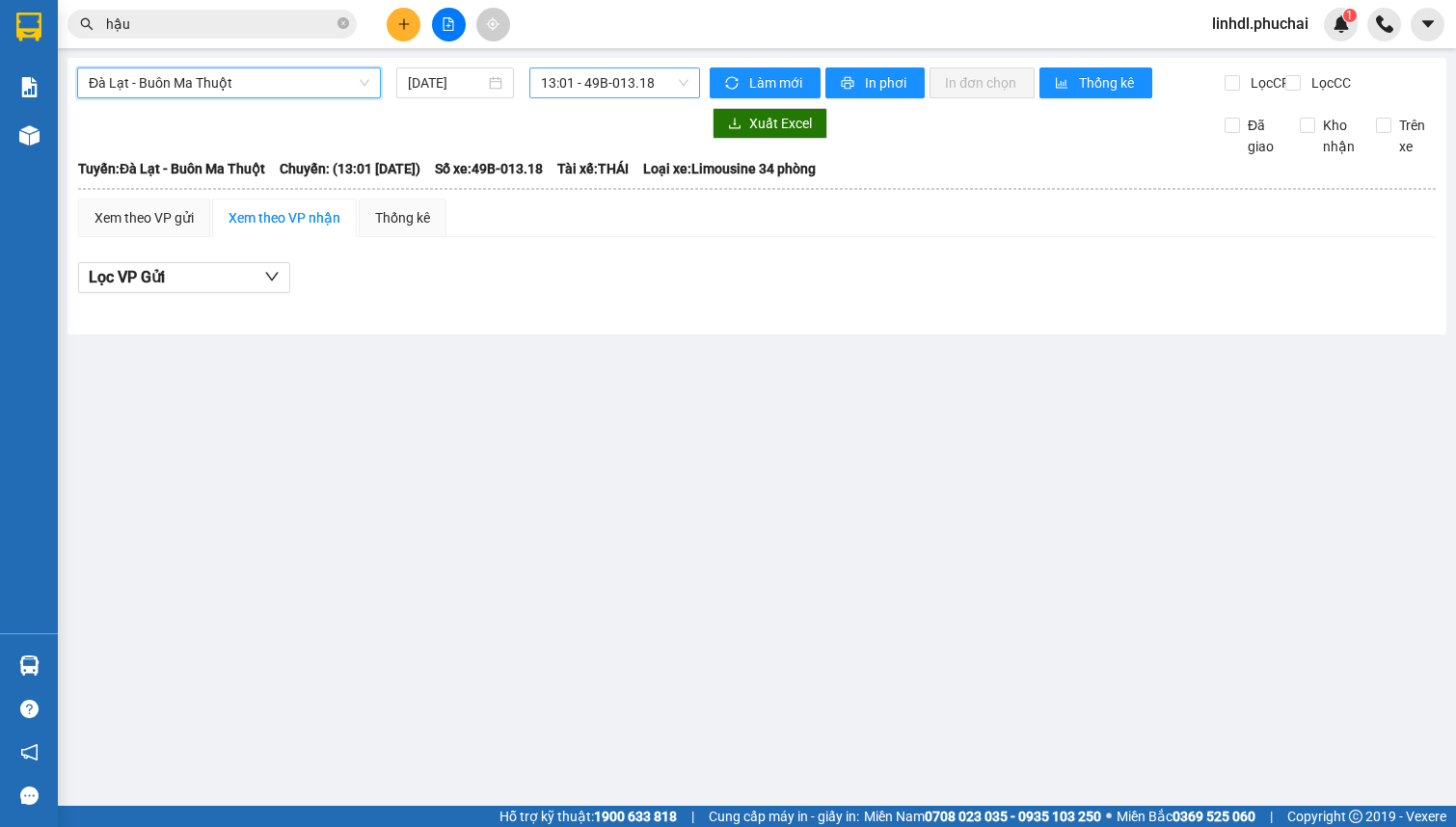
click at [588, 97] on span "13:01 - 49B-013.18" at bounding box center [614, 83] width 148 height 29
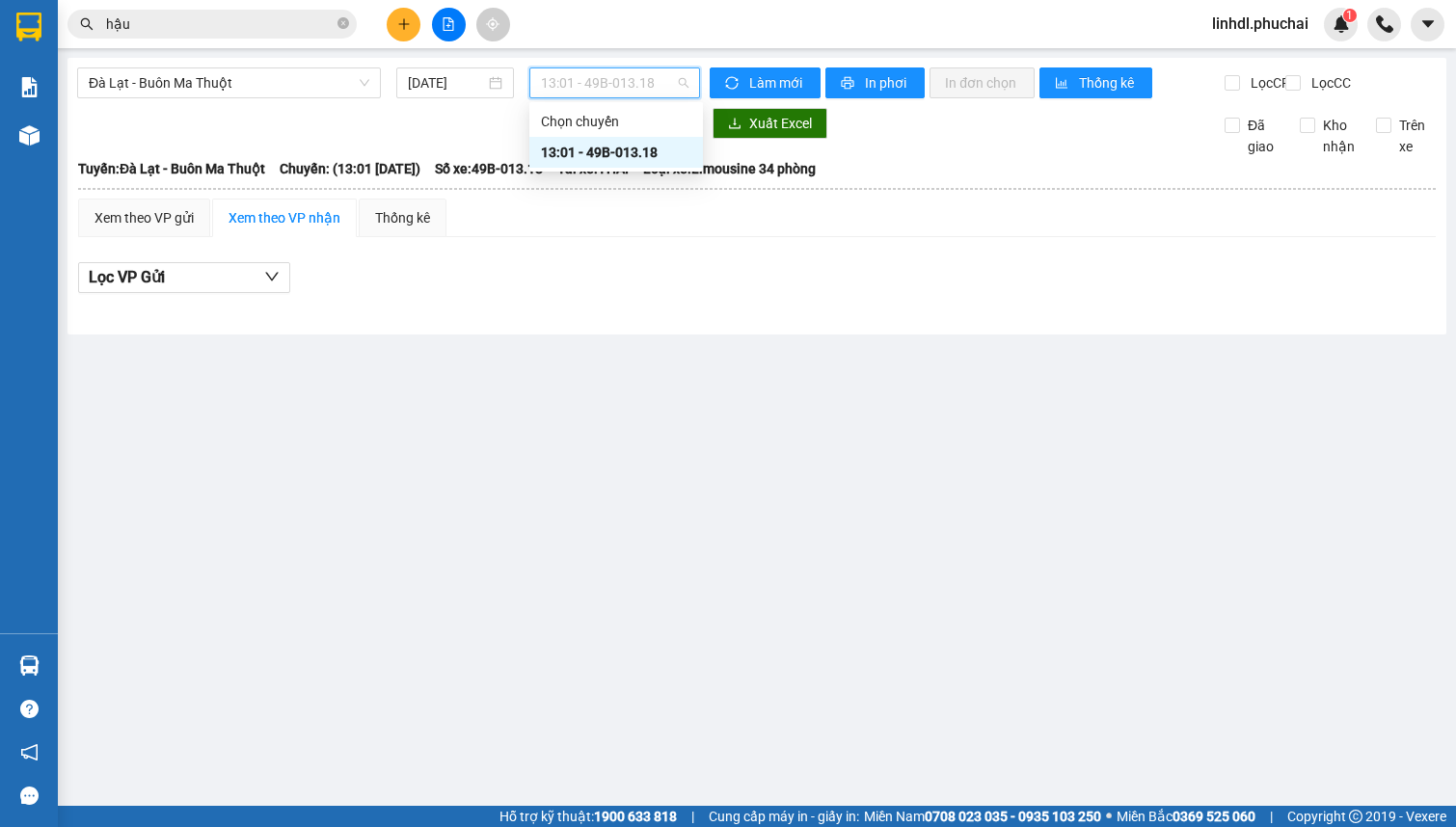
click at [617, 153] on div "13:01 - 49B-013.18" at bounding box center [616, 152] width 151 height 22
click at [424, 87] on input "[DATE]" at bounding box center [446, 83] width 77 height 22
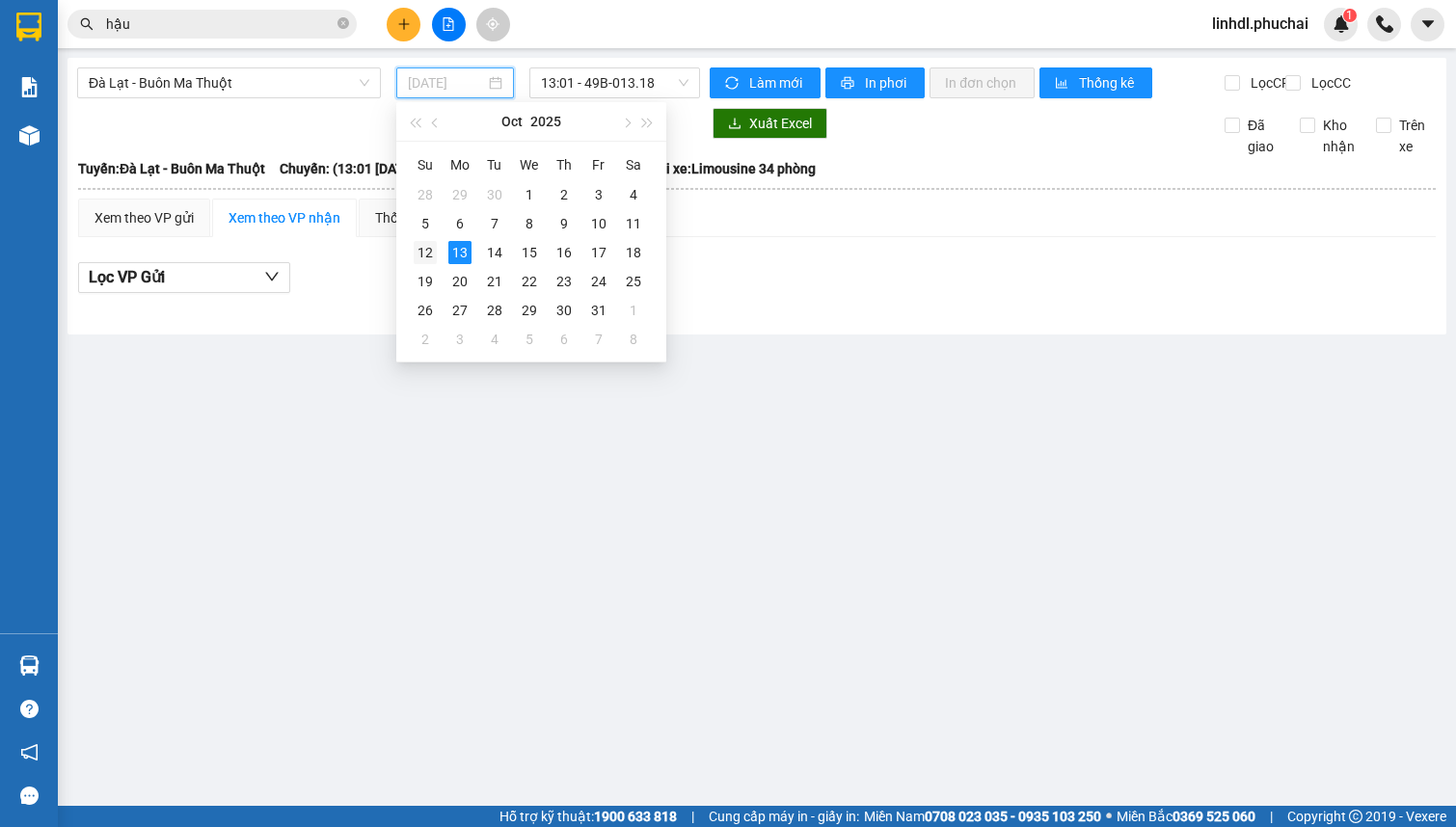
click at [426, 260] on div "12" at bounding box center [425, 252] width 23 height 23
type input "[DATE]"
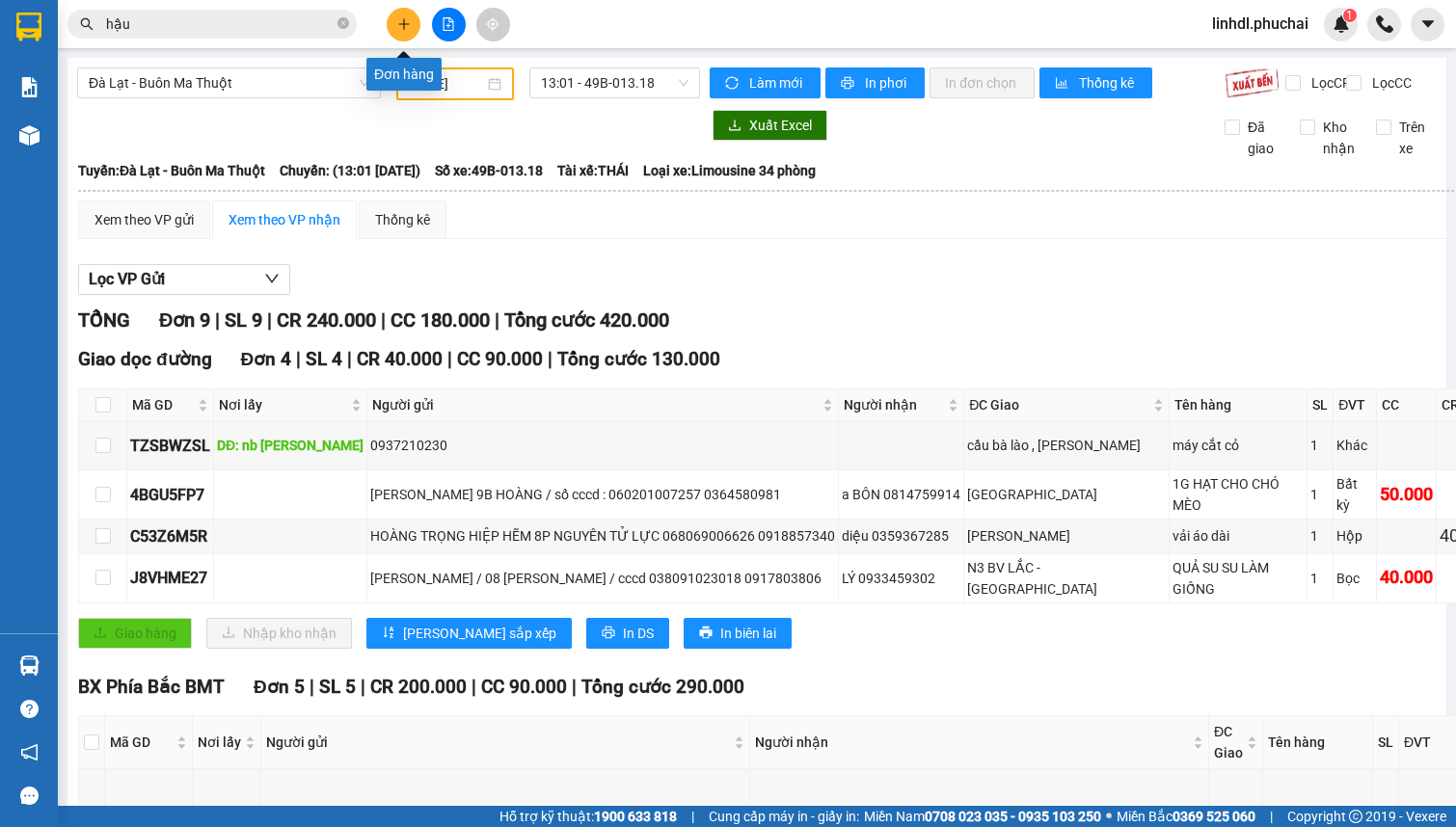
click at [405, 28] on icon "plus" at bounding box center [404, 24] width 14 height 14
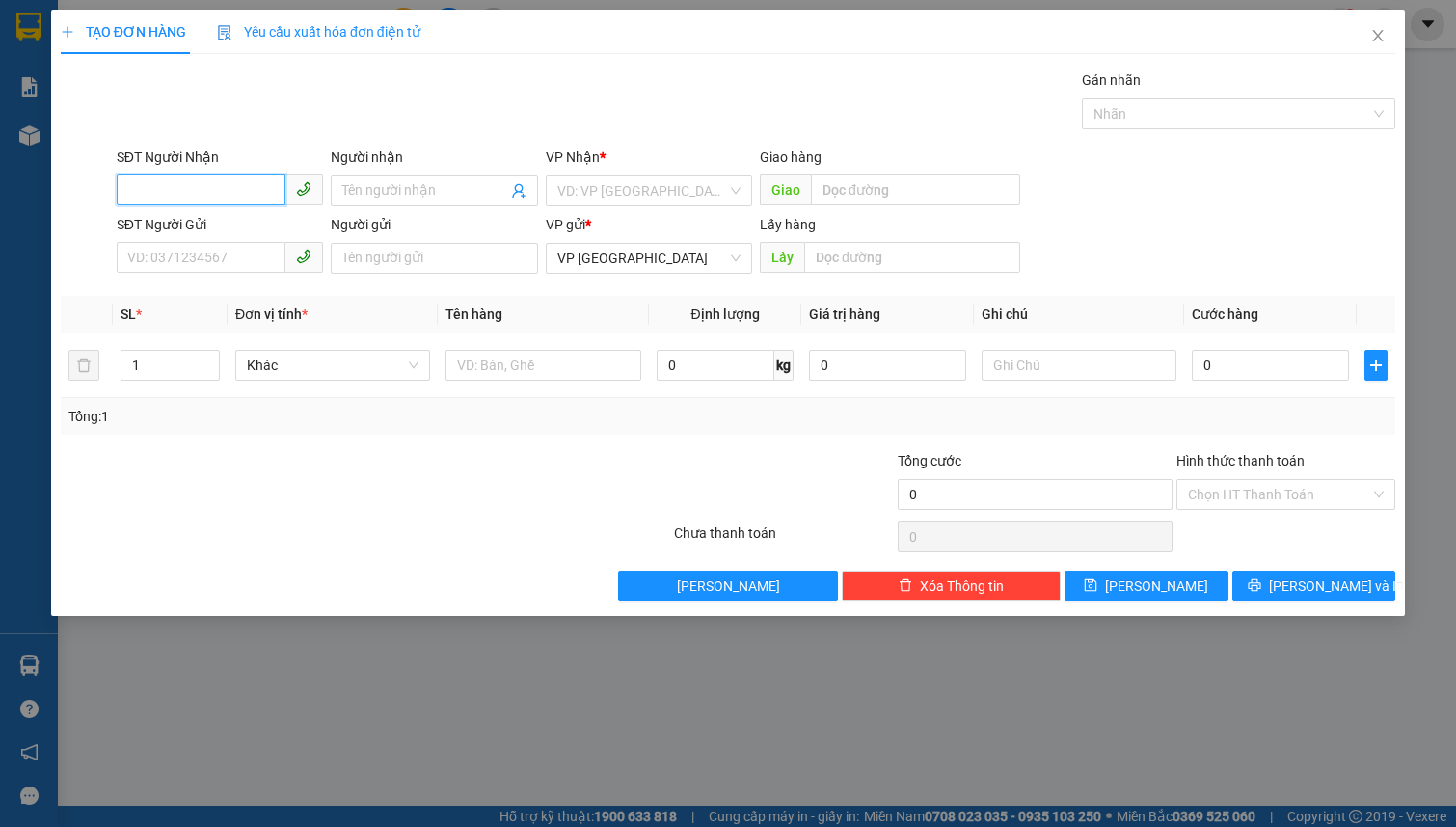
click at [216, 193] on input "SĐT Người Nhận" at bounding box center [200, 190] width 169 height 31
type input "0976791234"
click at [158, 235] on div "0976791234 - NGHĨA" at bounding box center [219, 230] width 183 height 22
type input "NGHĨA"
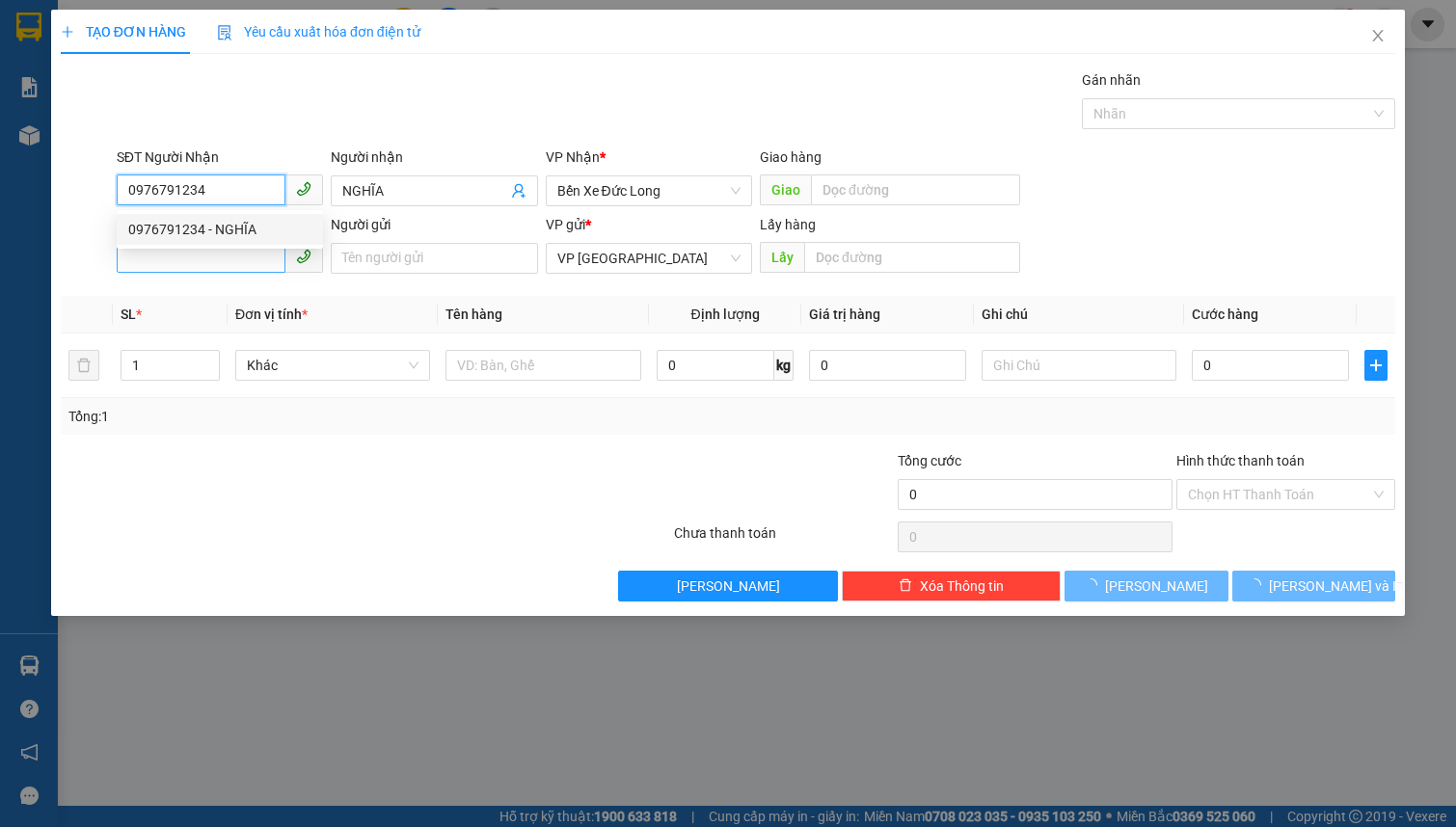
type input "100.000"
type input "0976791234"
click at [165, 255] on input "SĐT Người Gửi" at bounding box center [200, 257] width 169 height 31
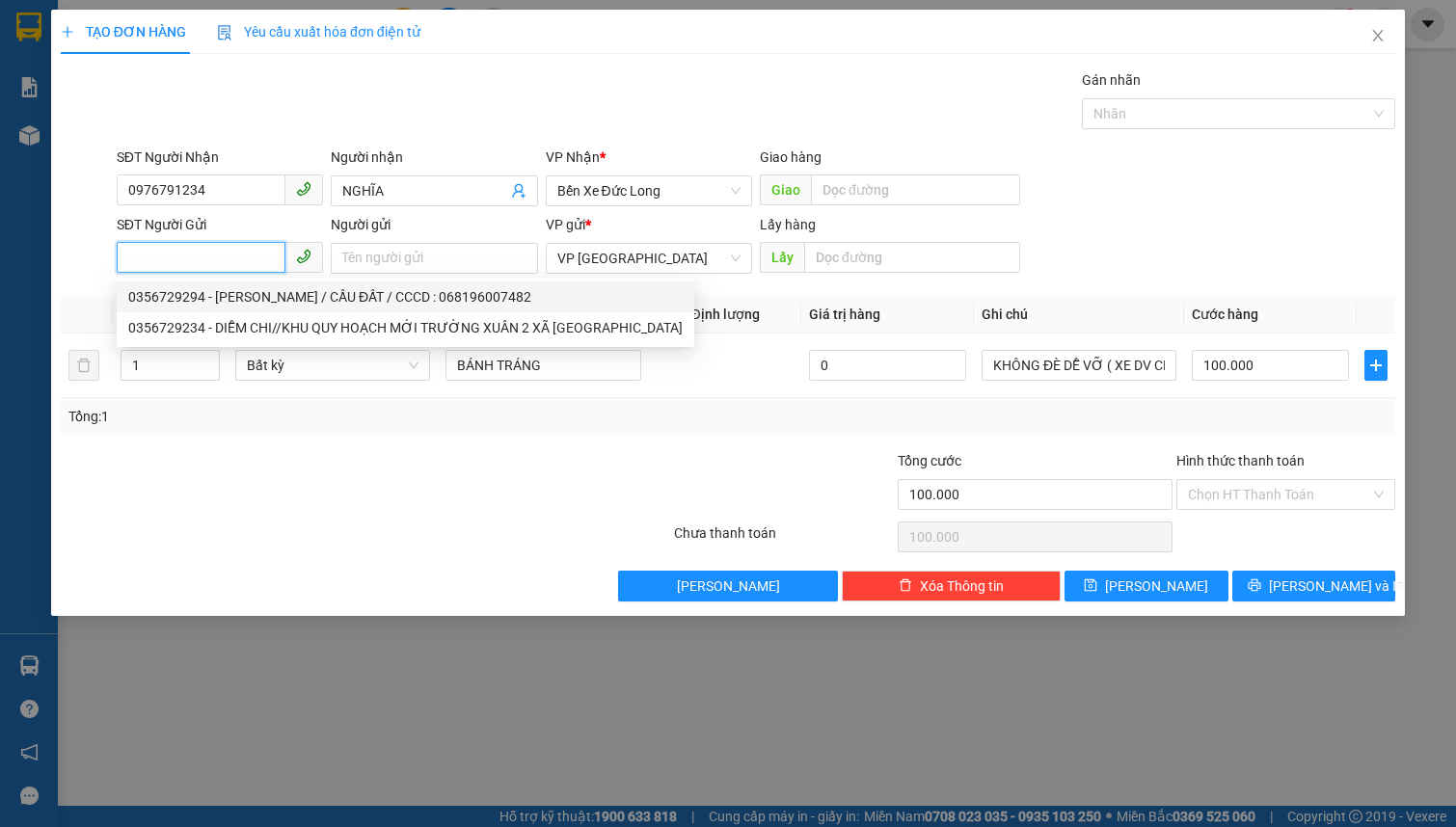
click at [296, 295] on div "0356729294 - [PERSON_NAME] / CẦU ĐẤT / CCCD : 068196007482" at bounding box center [405, 297] width 554 height 22
type input "0356729294"
type input "[PERSON_NAME] / CẦU ĐẤT / CCCD : 068196007482"
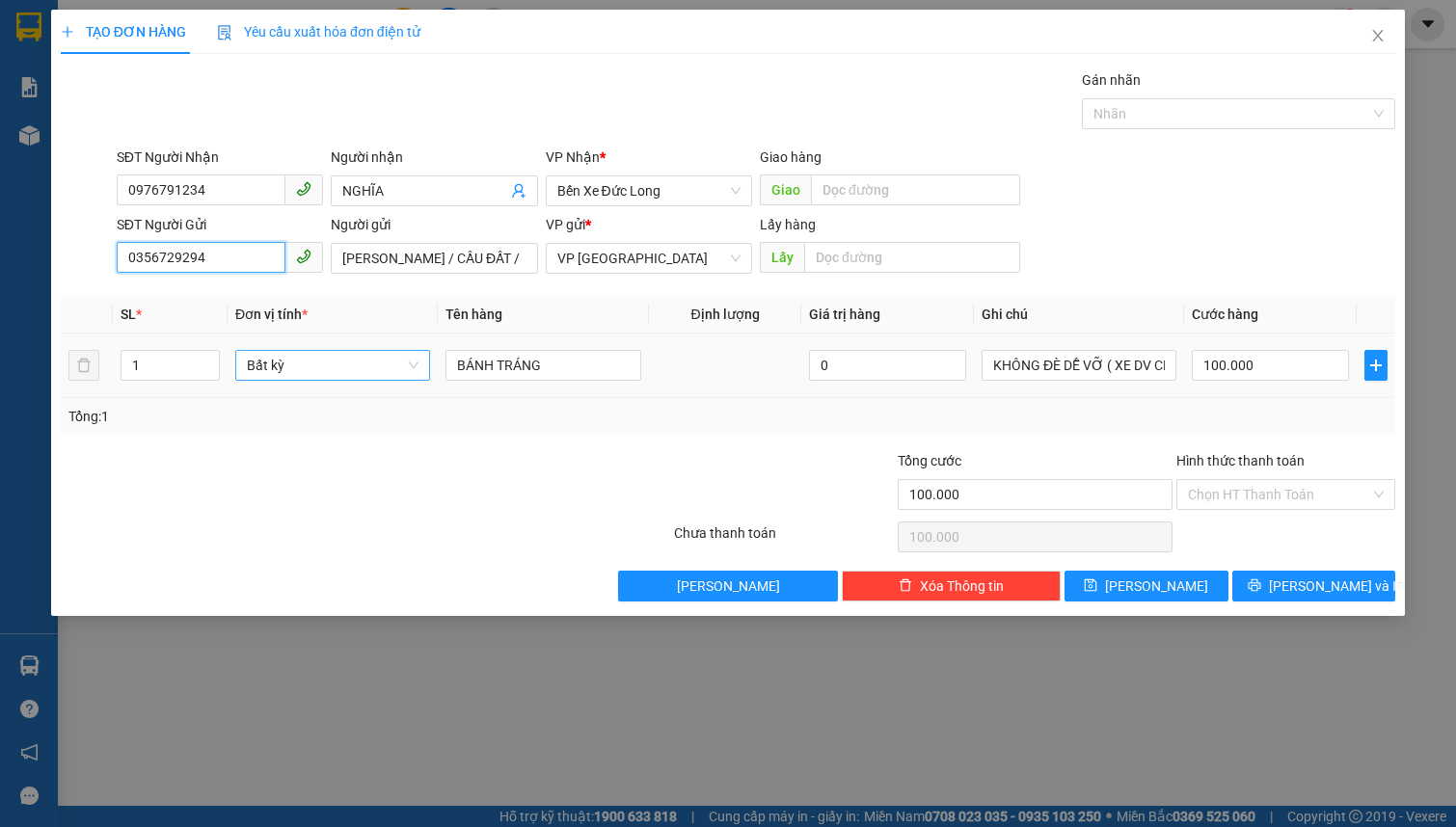
click at [310, 359] on span "Bất kỳ" at bounding box center [331, 366] width 171 height 29
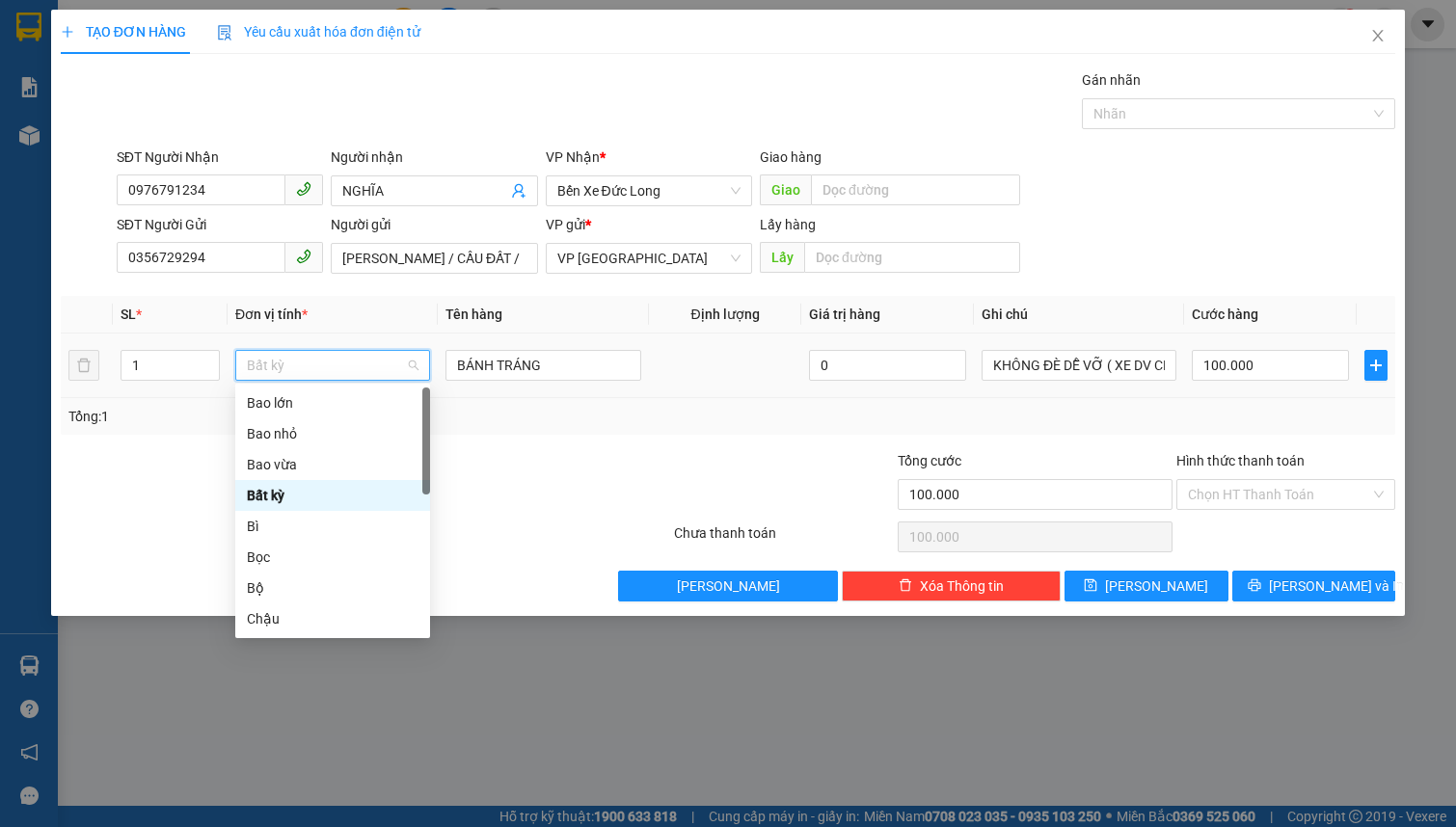
type input "t"
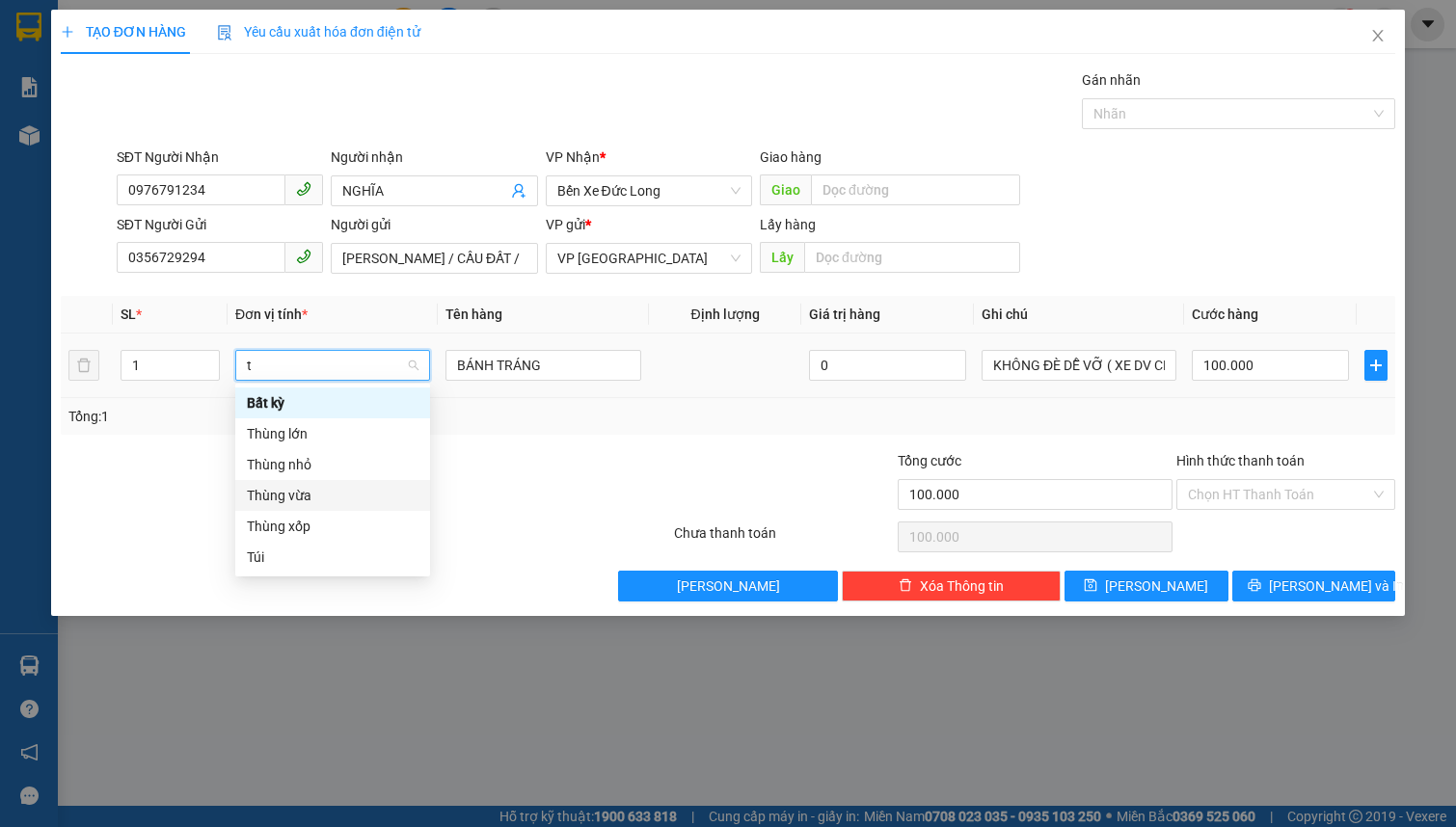
click at [328, 500] on div "Thùng vừa" at bounding box center [331, 496] width 171 height 22
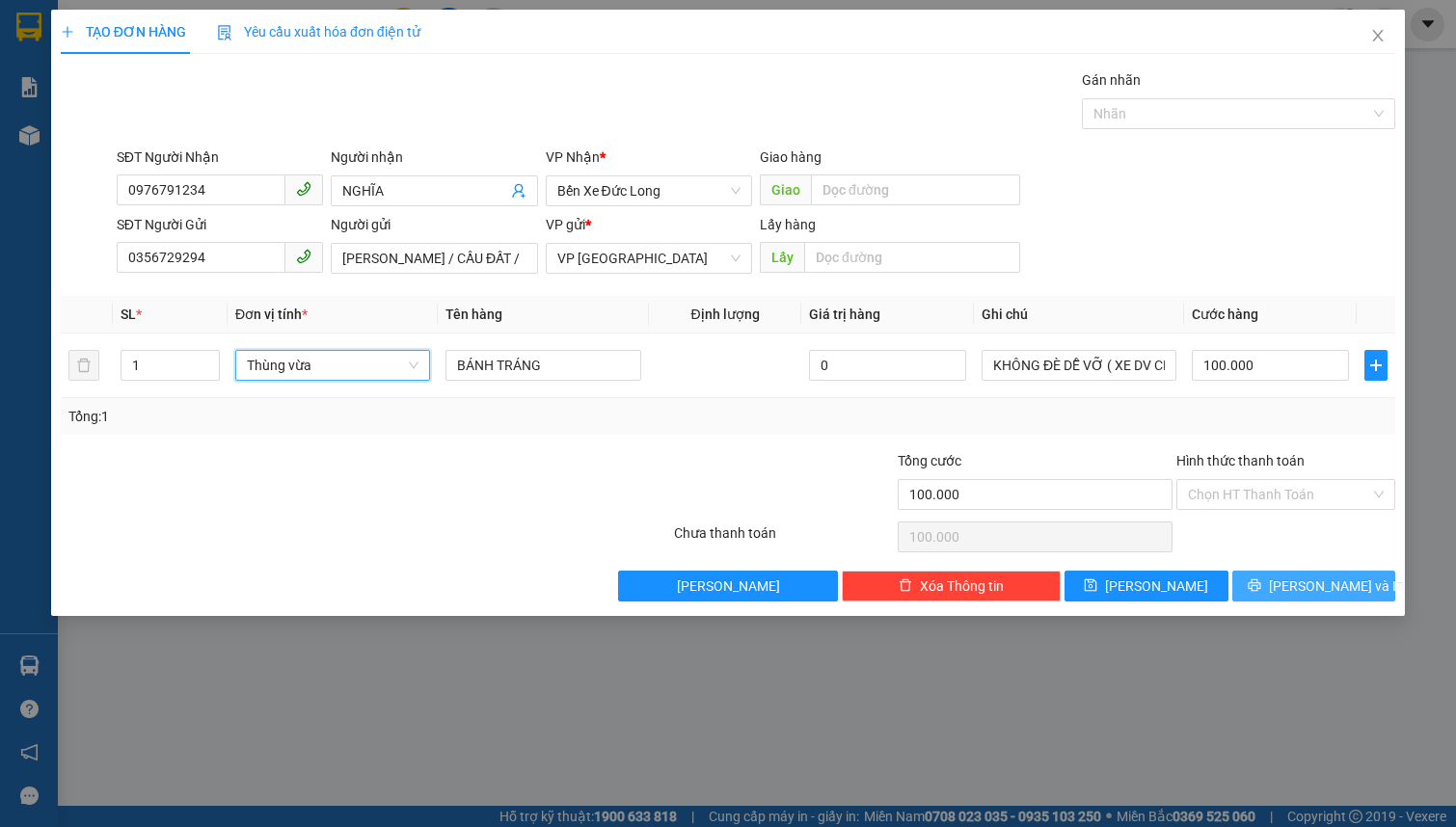
type input "0"
click at [1254, 357] on input "0" at bounding box center [1270, 366] width 157 height 31
type input "1"
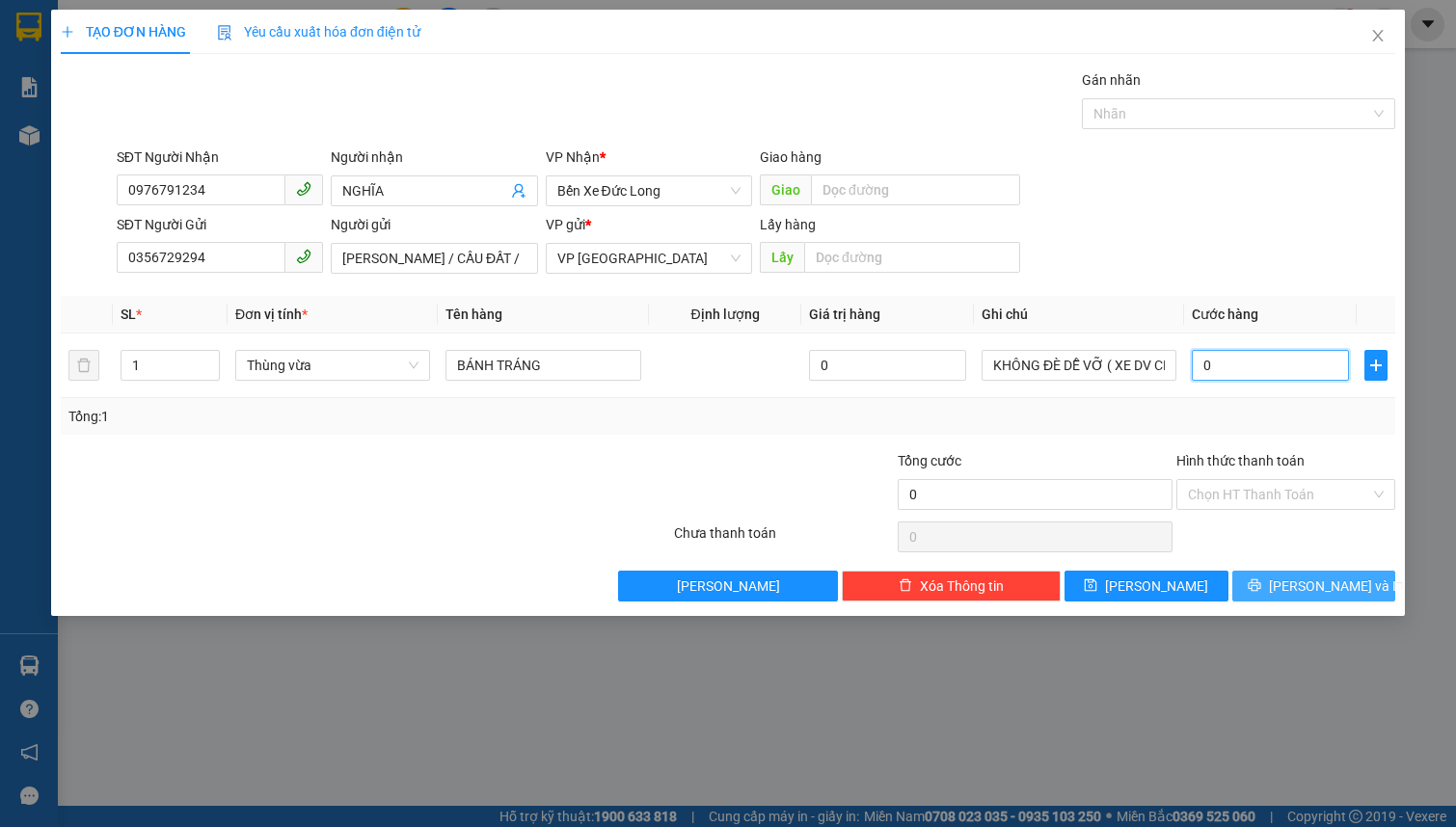
type input "1"
type input "10"
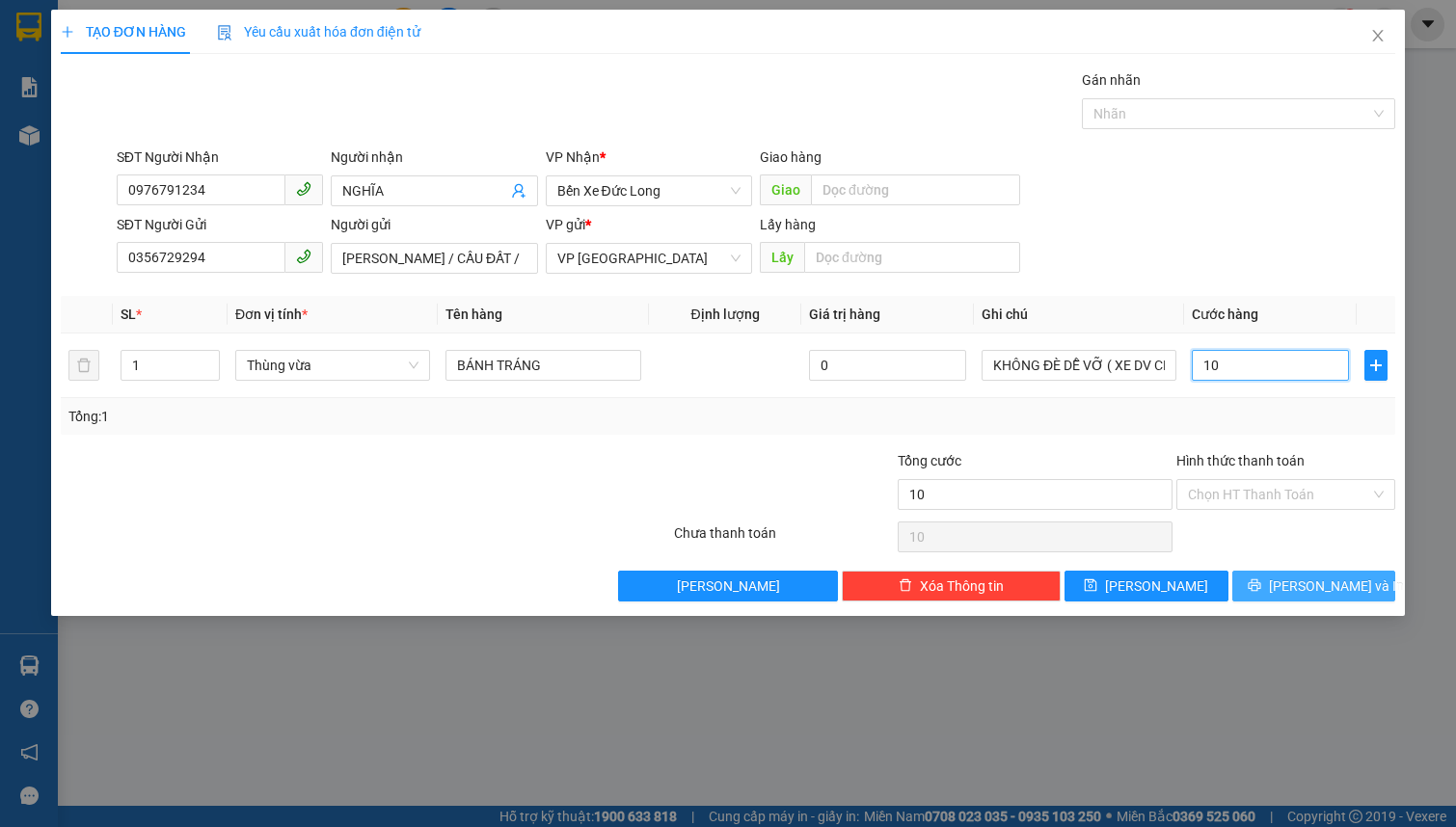
type input "100"
type input "1.000"
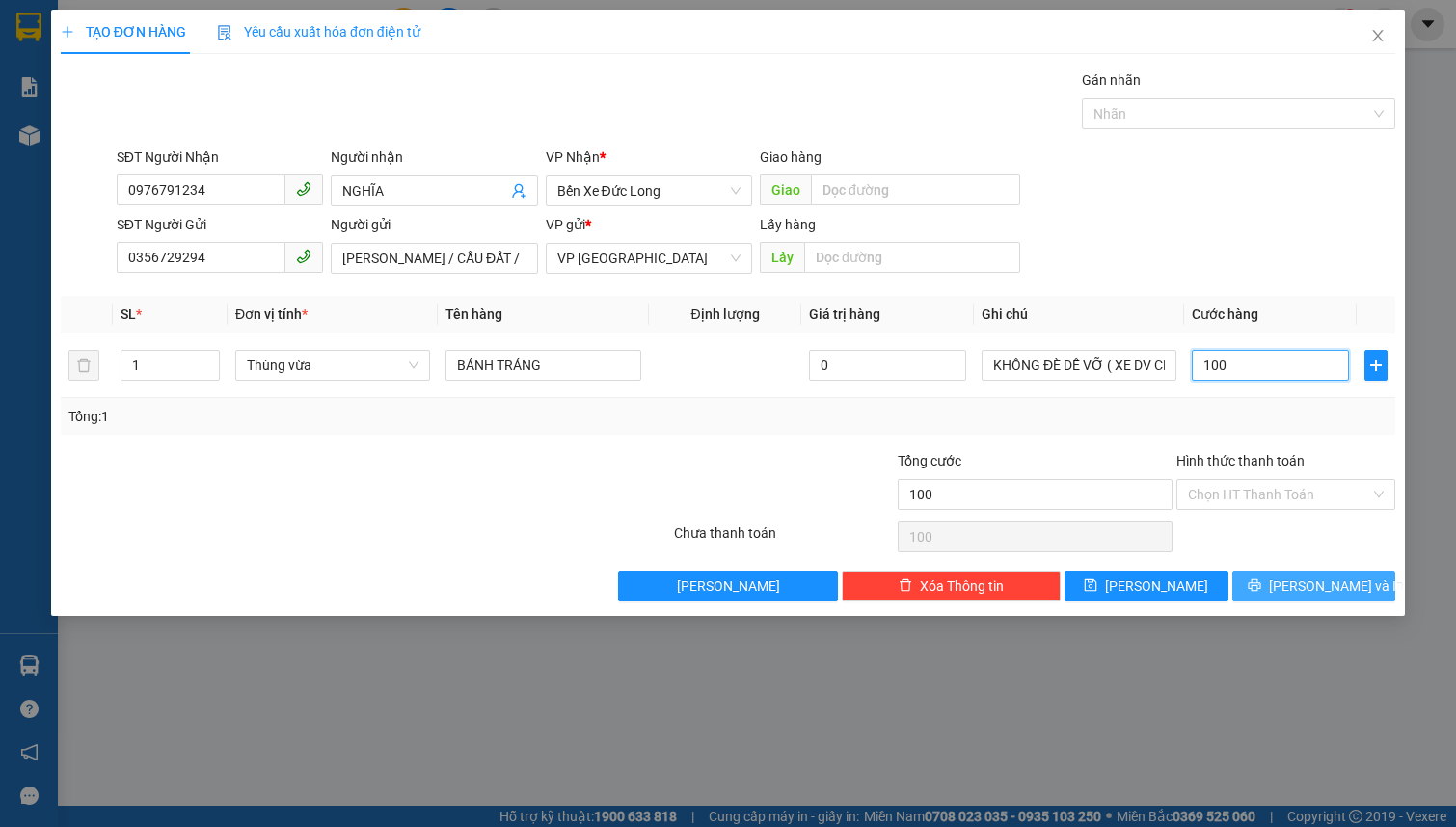
type input "1.000"
type input "10.000"
type input "100.000"
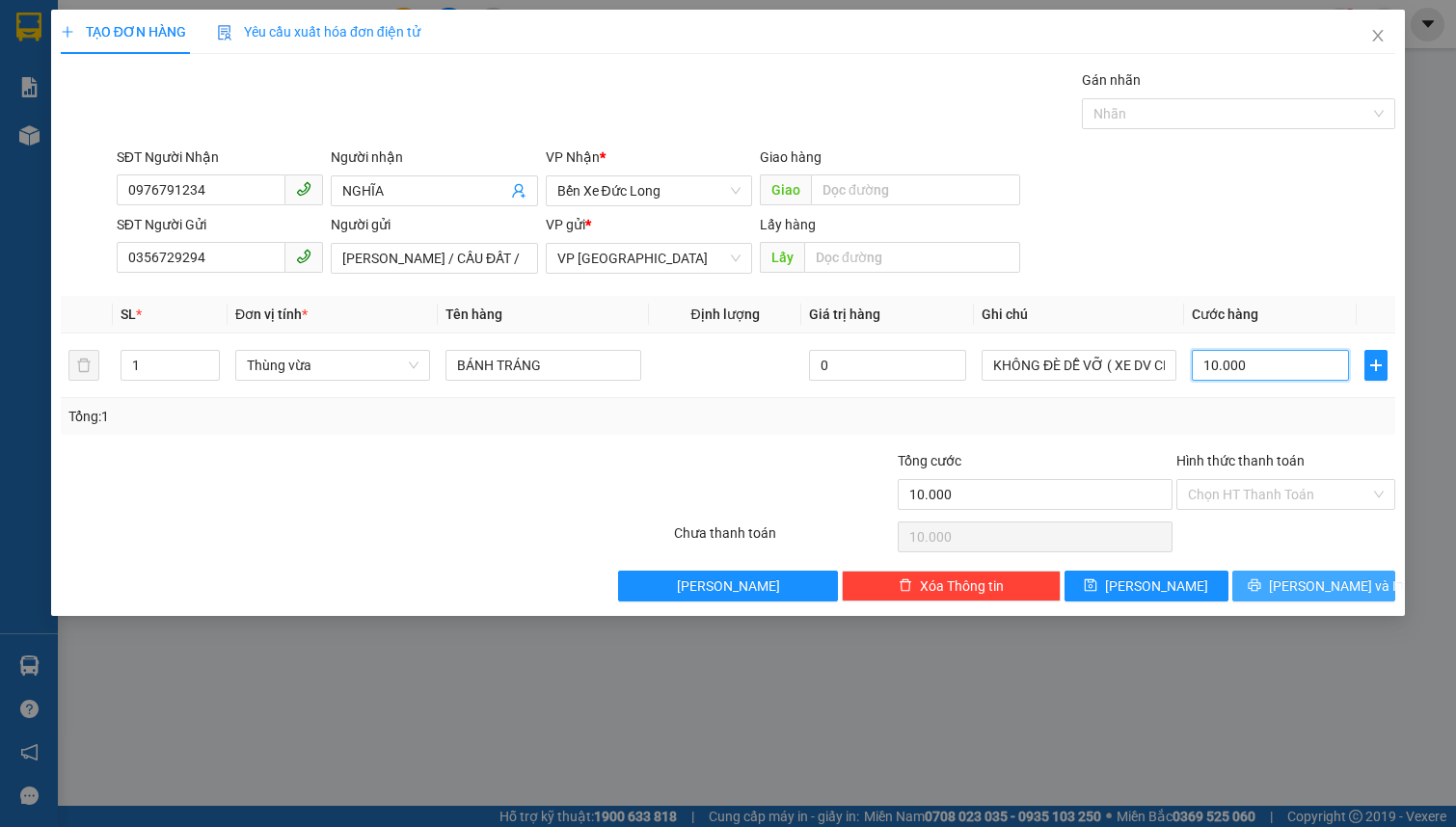
type input "100.000"
click at [1317, 579] on span "[PERSON_NAME] và In" at bounding box center [1336, 587] width 135 height 22
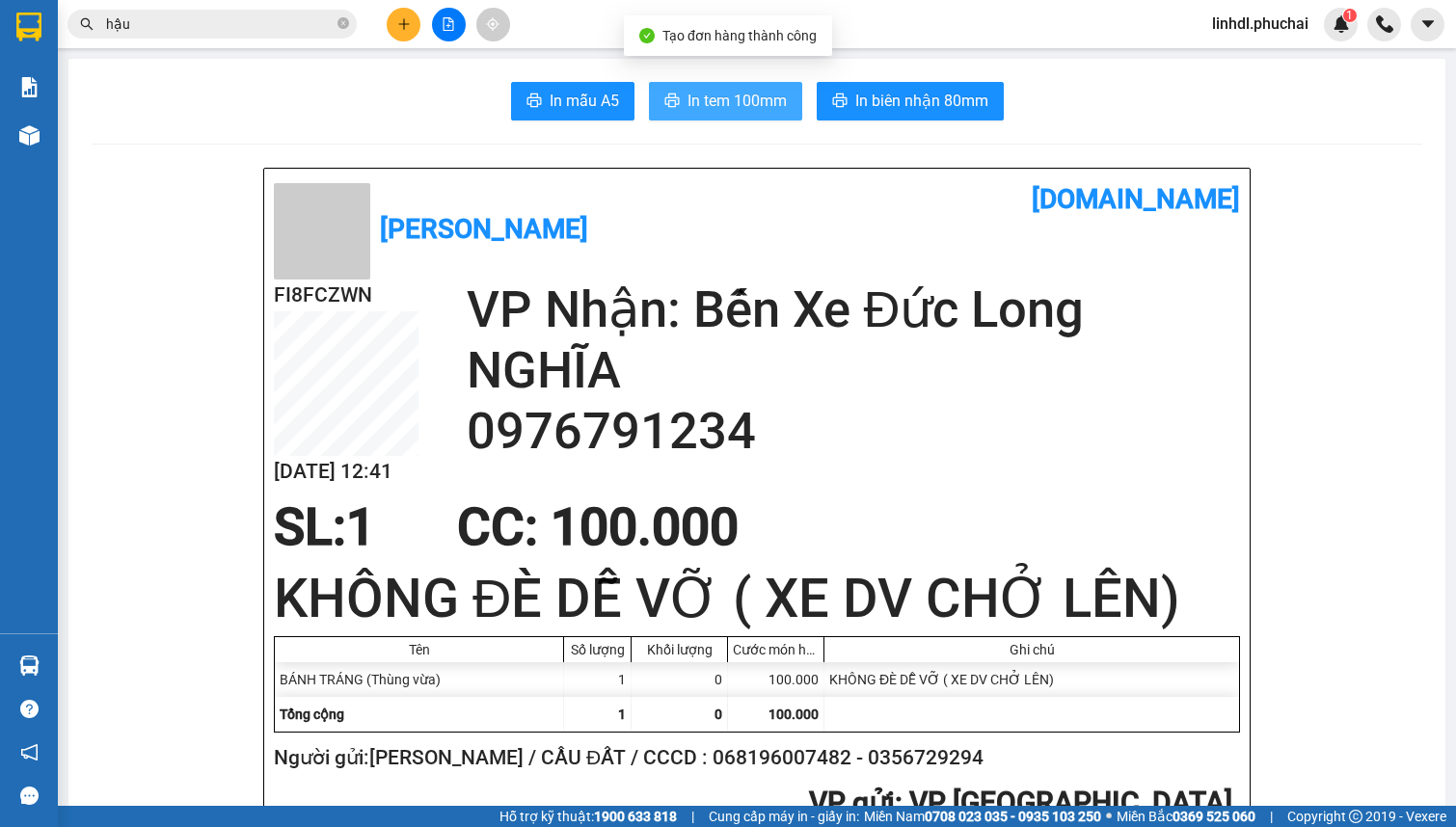
click at [677, 108] on button "In tem 100mm" at bounding box center [726, 101] width 154 height 38
click at [448, 28] on icon "file-add" at bounding box center [449, 24] width 14 height 14
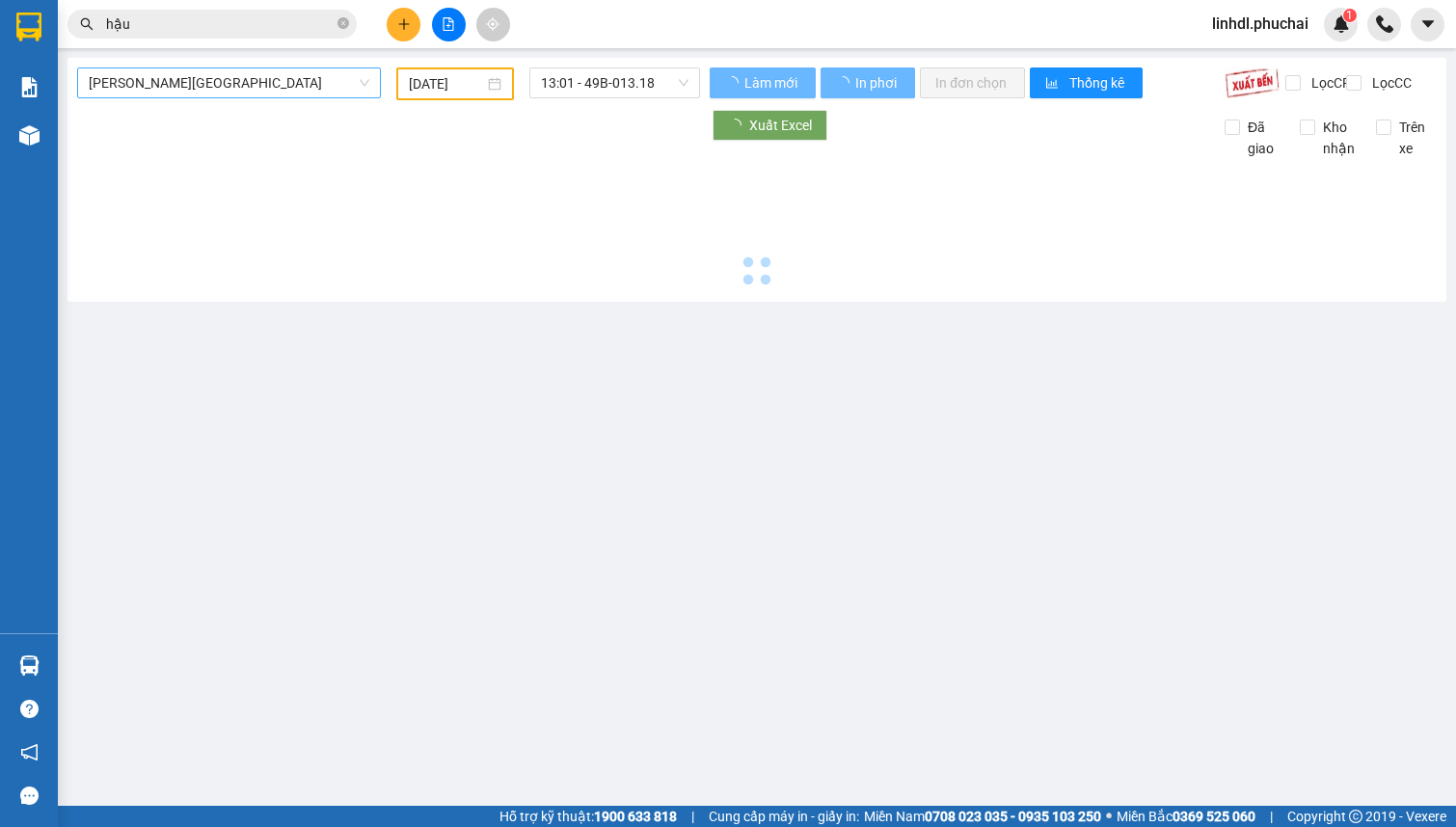
click at [247, 97] on span "[PERSON_NAME][GEOGRAPHIC_DATA]" at bounding box center [229, 83] width 281 height 29
type input "[DATE]"
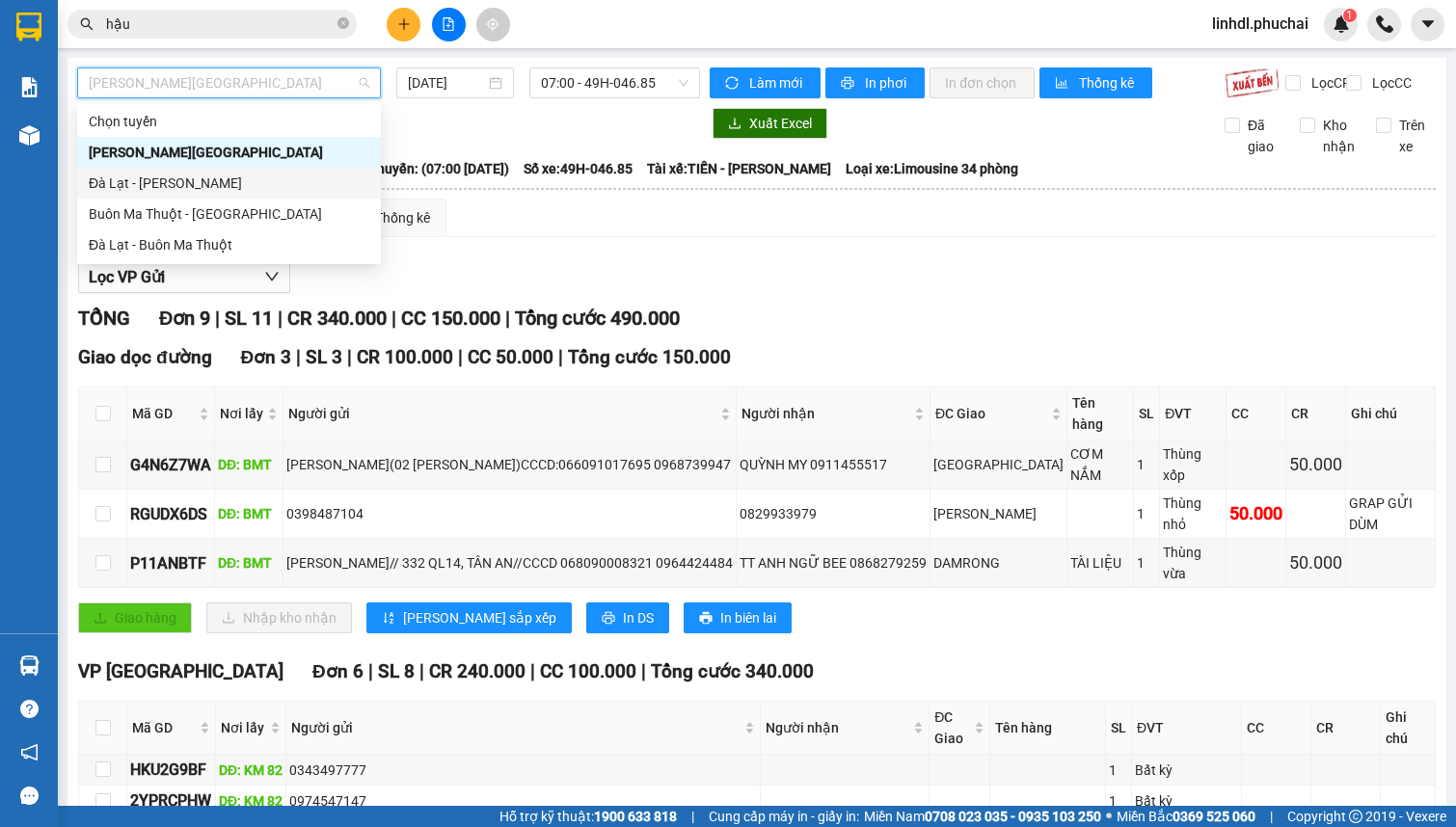
click at [163, 191] on div "Đà Lạt - [PERSON_NAME]" at bounding box center [229, 183] width 281 height 22
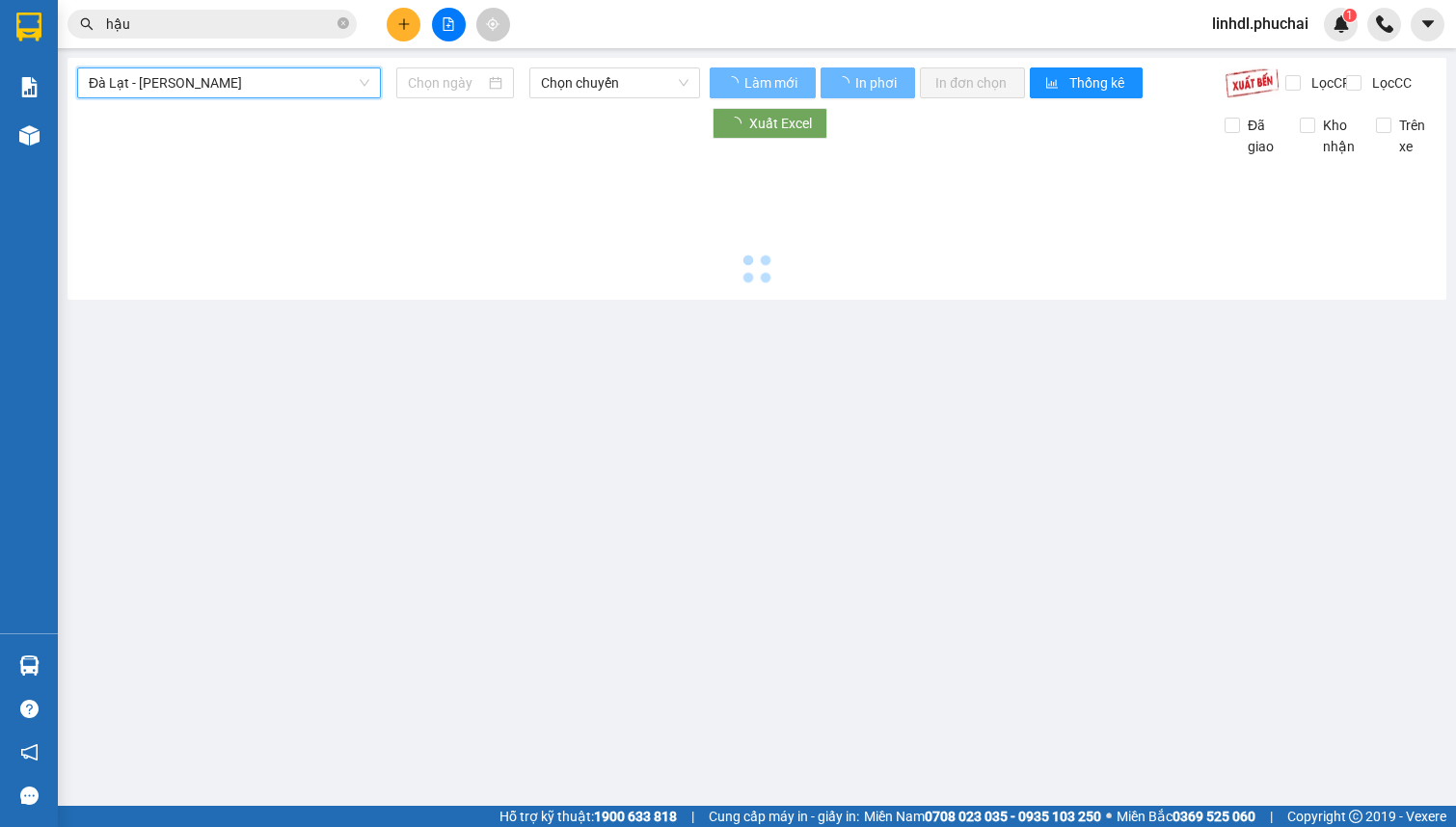
type input "[DATE]"
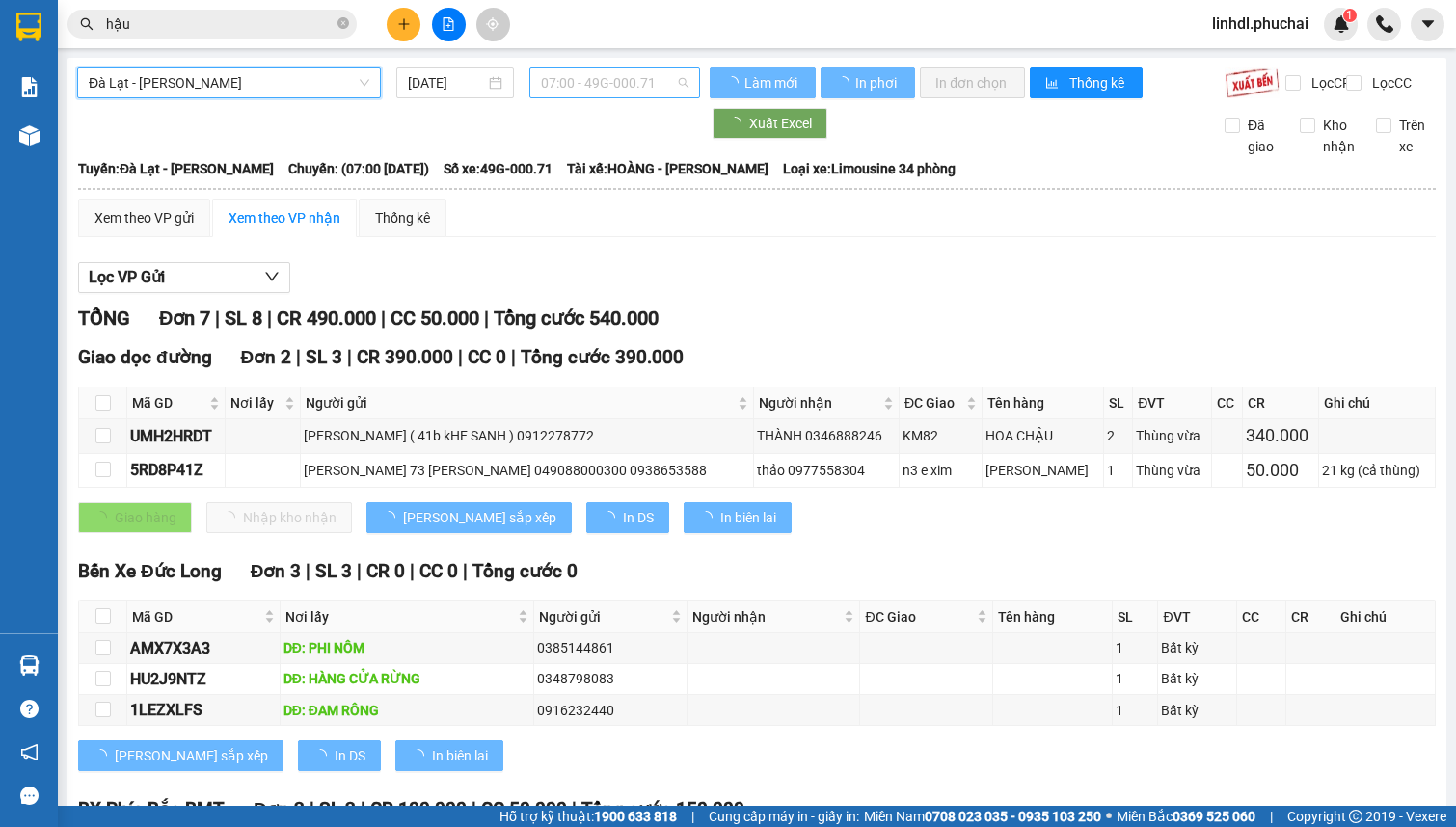
click at [638, 93] on span "07:00 - 49G-000.71" at bounding box center [614, 83] width 148 height 29
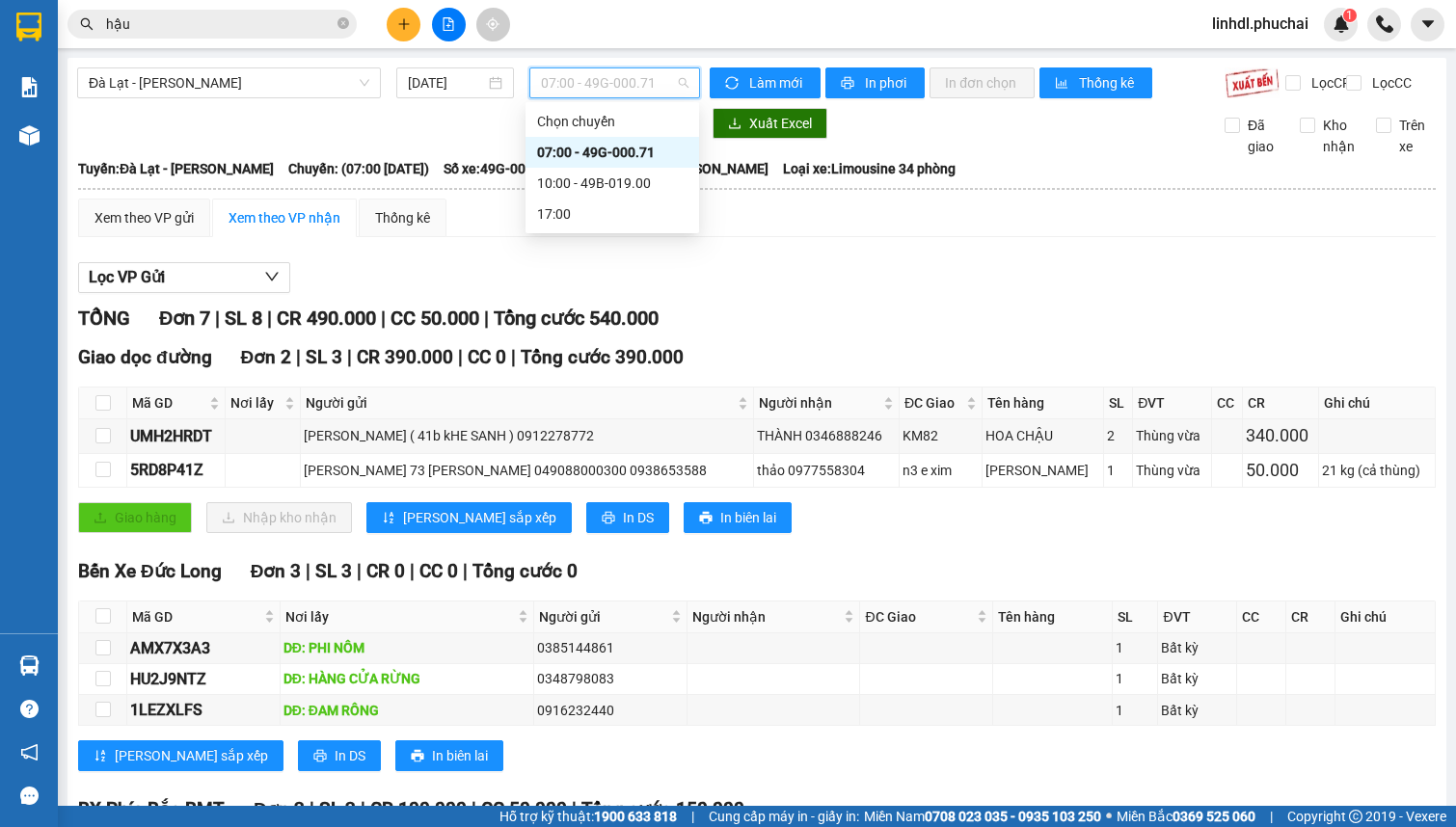
click at [597, 148] on div "07:00 - 49G-000.71" at bounding box center [612, 152] width 151 height 22
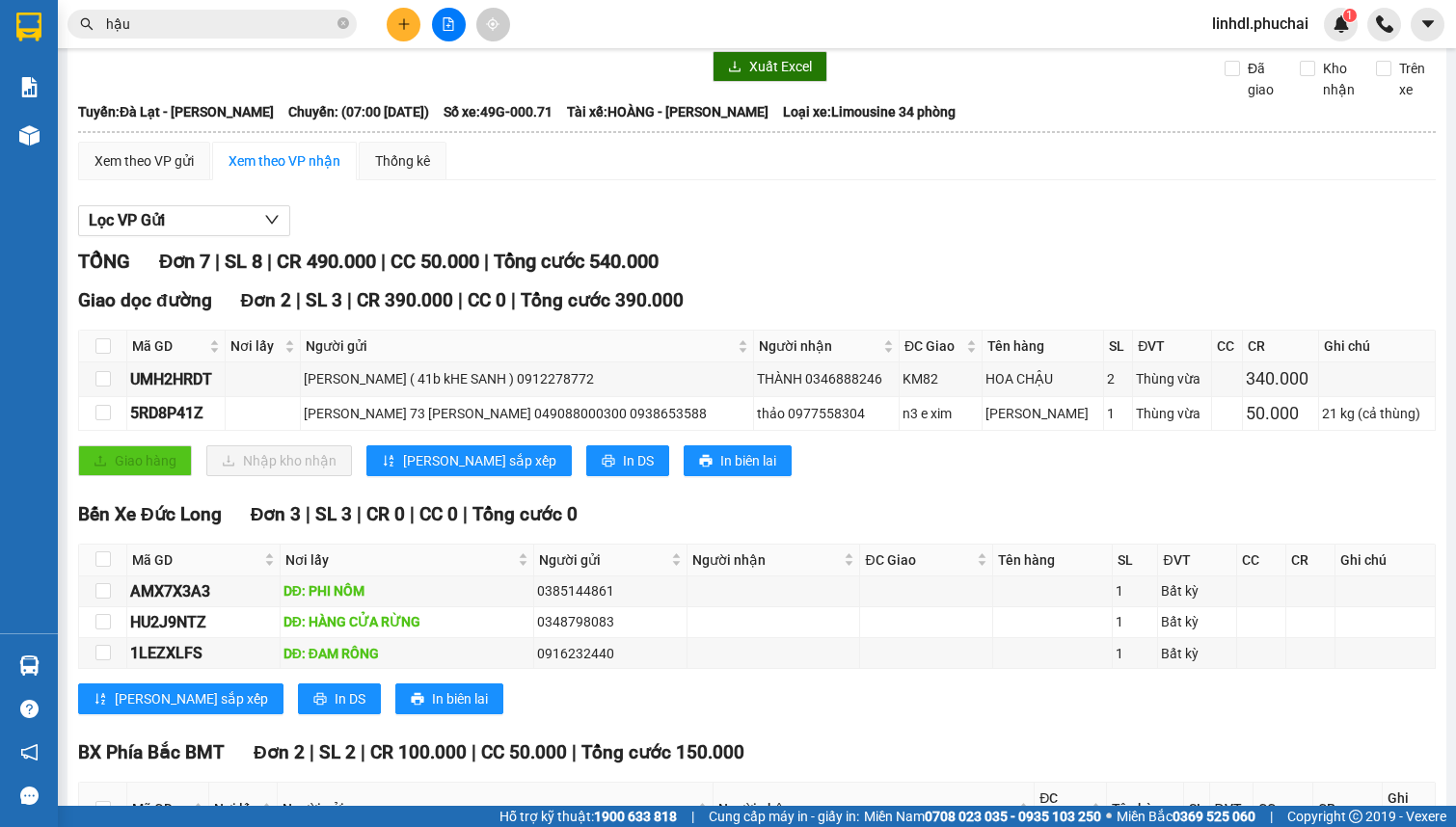
scroll to position [87, 0]
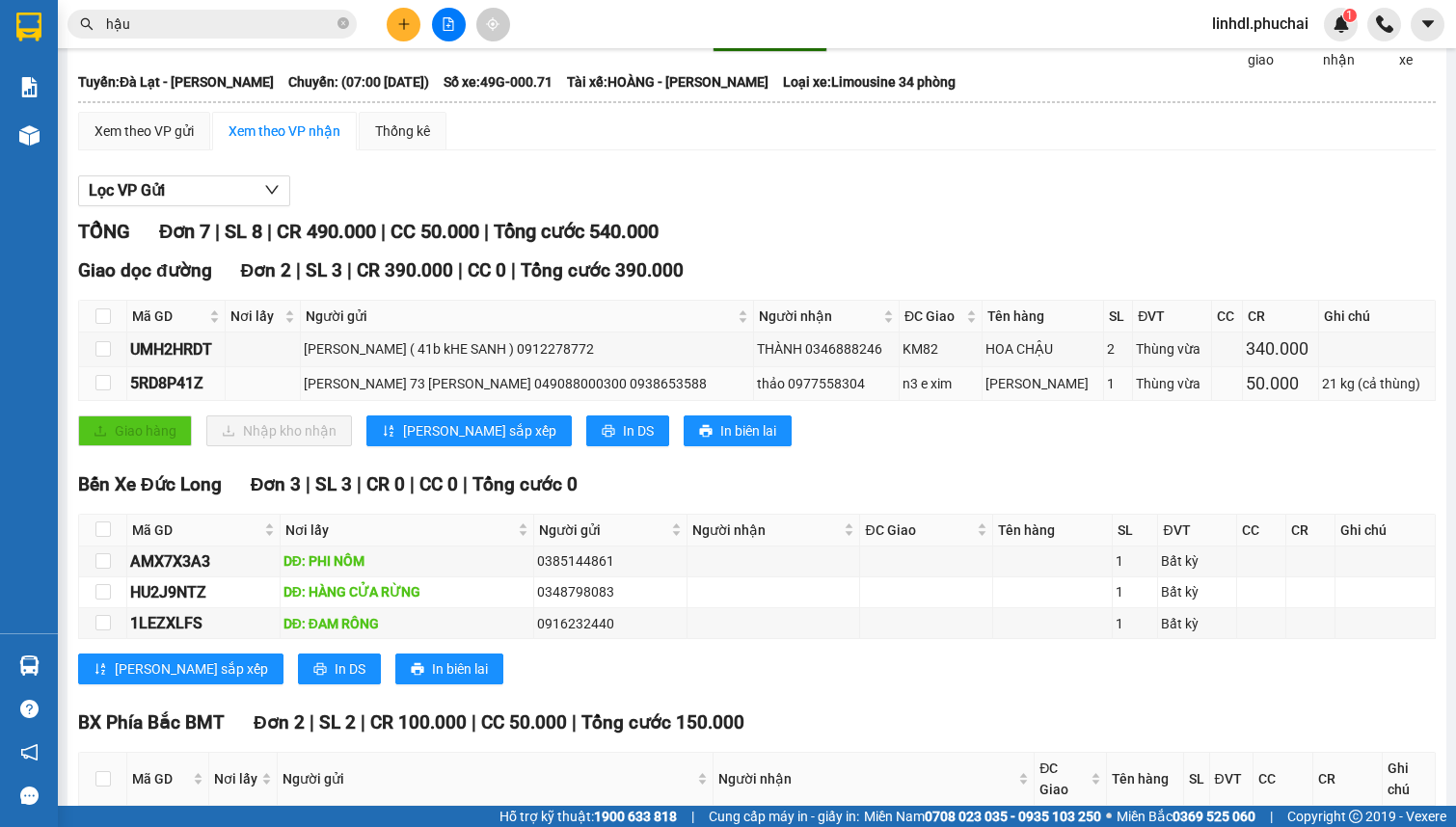
click at [469, 393] on div "[PERSON_NAME] 73 [PERSON_NAME] 049088000300 0938653588" at bounding box center [527, 384] width 446 height 22
copy div "[PERSON_NAME] 73 [PERSON_NAME] 049088000300 0938653588"
click at [393, 11] on button at bounding box center [403, 24] width 34 height 34
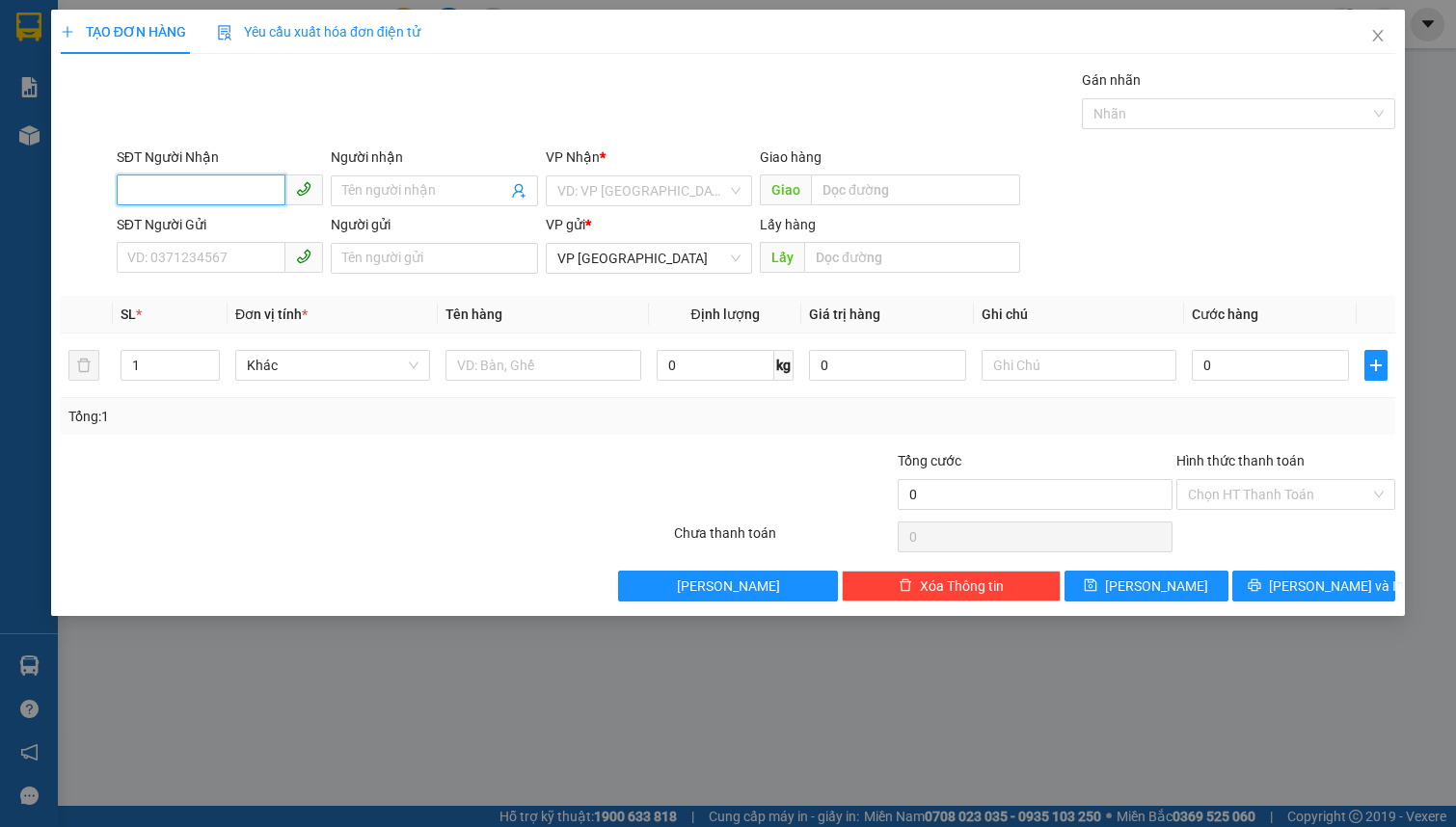
click at [243, 188] on input "SĐT Người Nhận" at bounding box center [200, 190] width 169 height 31
click at [175, 229] on div "0942356585 - [GEOGRAPHIC_DATA]" at bounding box center [237, 230] width 217 height 22
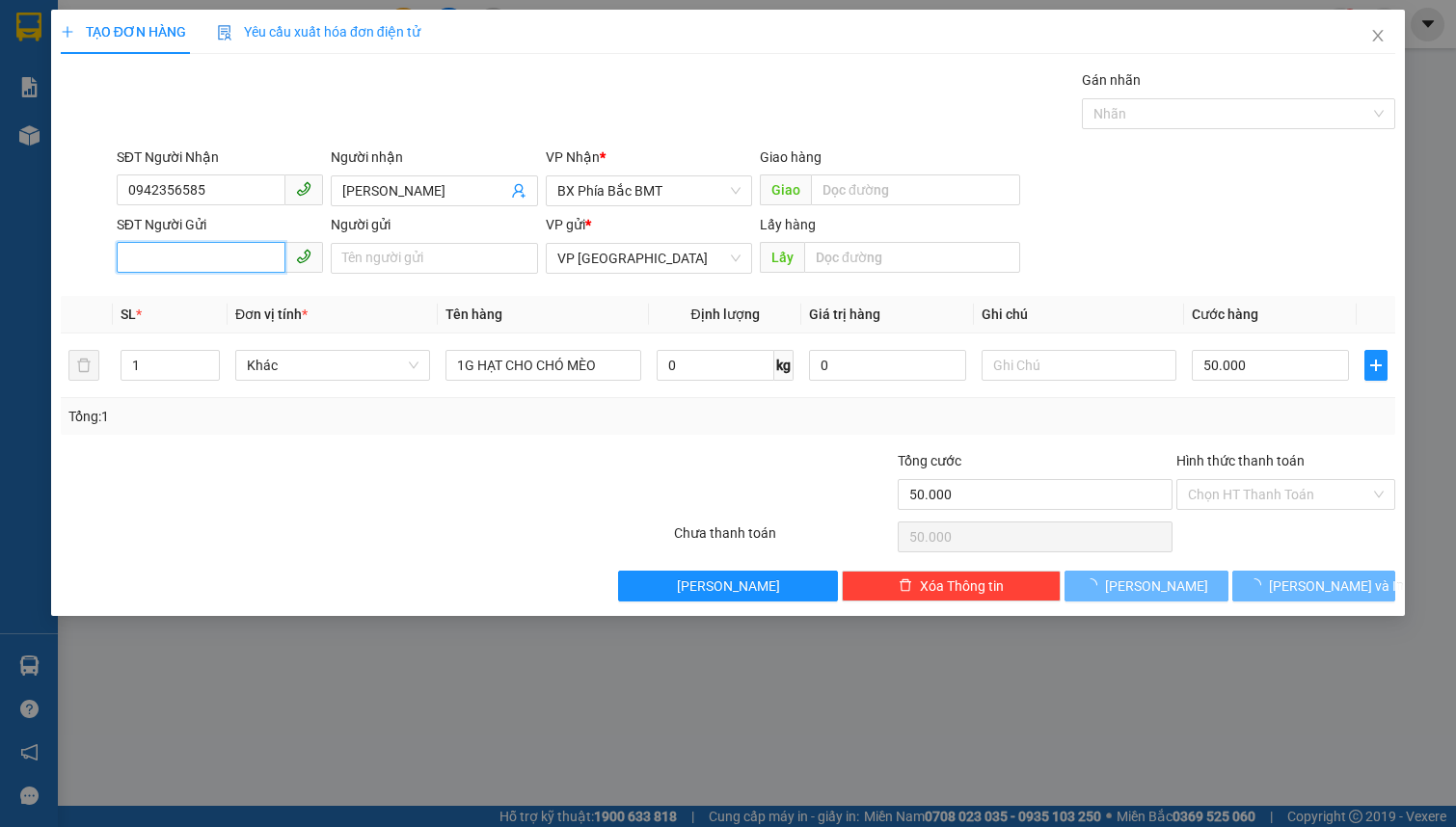
click at [182, 258] on input "SĐT Người Gửi" at bounding box center [200, 257] width 169 height 31
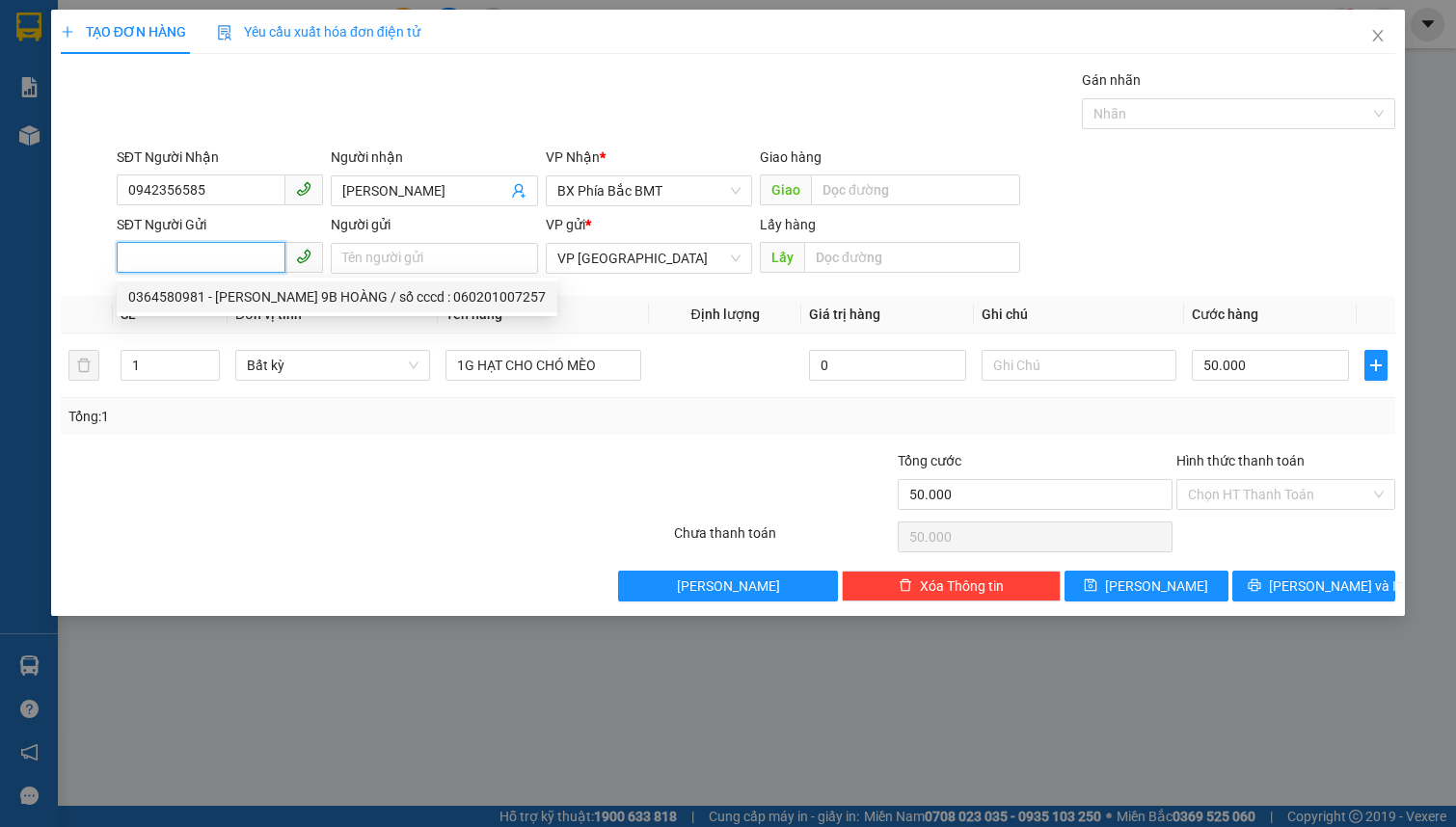
click at [260, 303] on div "0364580981 - [PERSON_NAME] 9B HOÀNG / số cccd : 060201007257" at bounding box center [336, 297] width 418 height 22
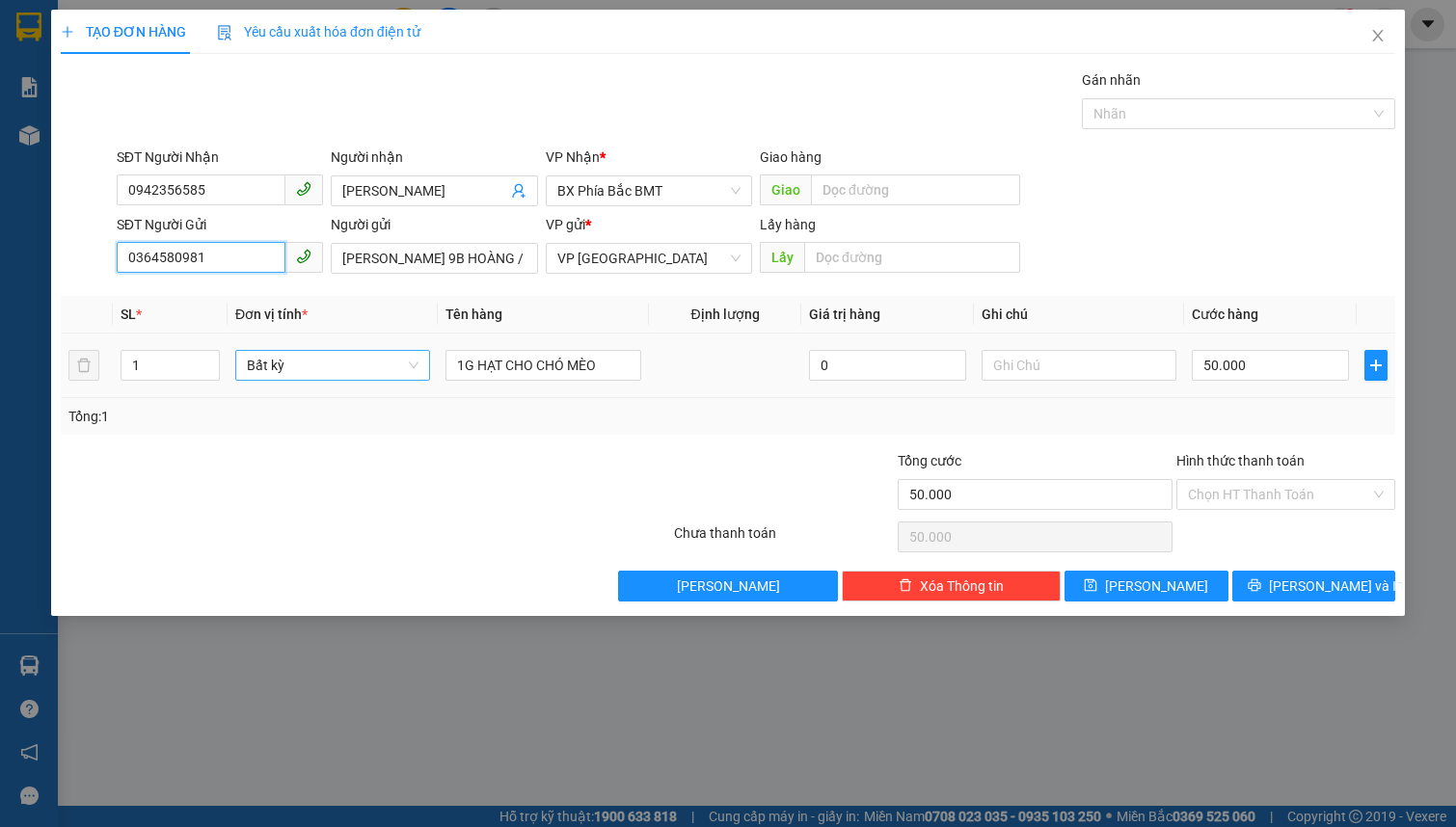
click at [272, 376] on span "Bất kỳ" at bounding box center [331, 366] width 171 height 29
click at [283, 459] on div "Cục" at bounding box center [331, 464] width 171 height 22
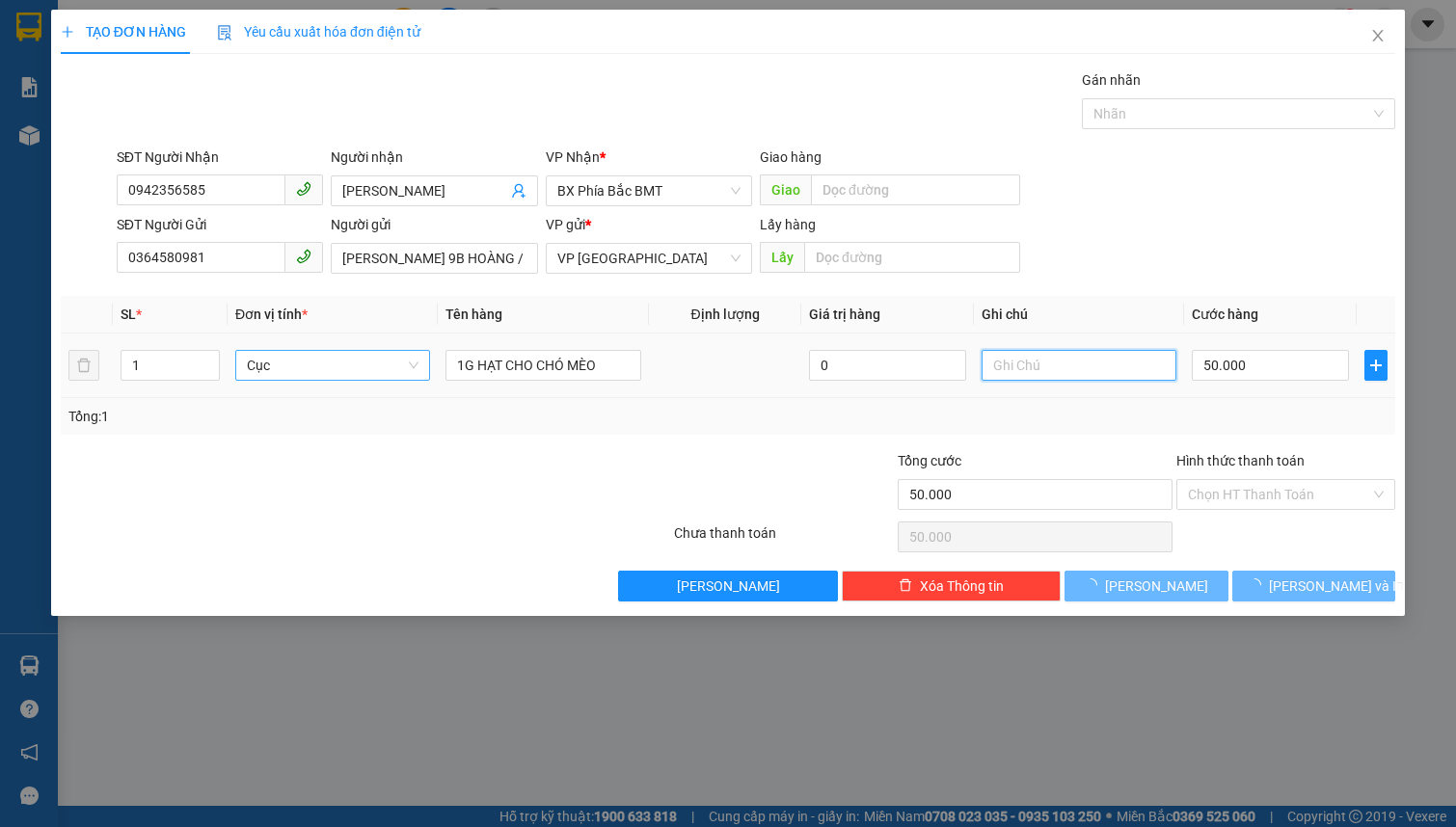
click at [1041, 367] on input "text" at bounding box center [1079, 366] width 195 height 31
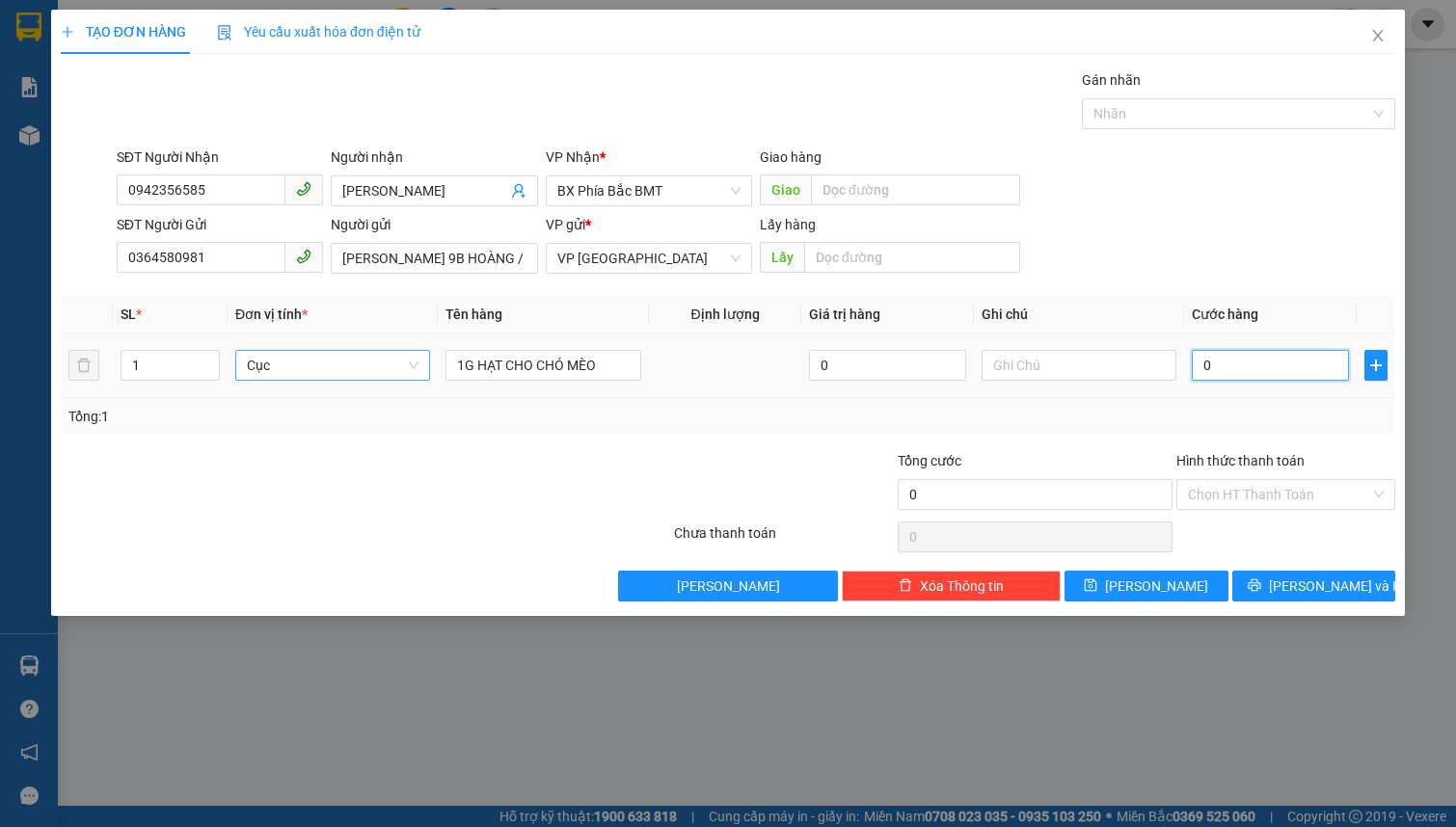
click at [1250, 376] on input "0" at bounding box center [1270, 366] width 157 height 31
click at [1303, 589] on span "[PERSON_NAME] và In" at bounding box center [1336, 587] width 135 height 22
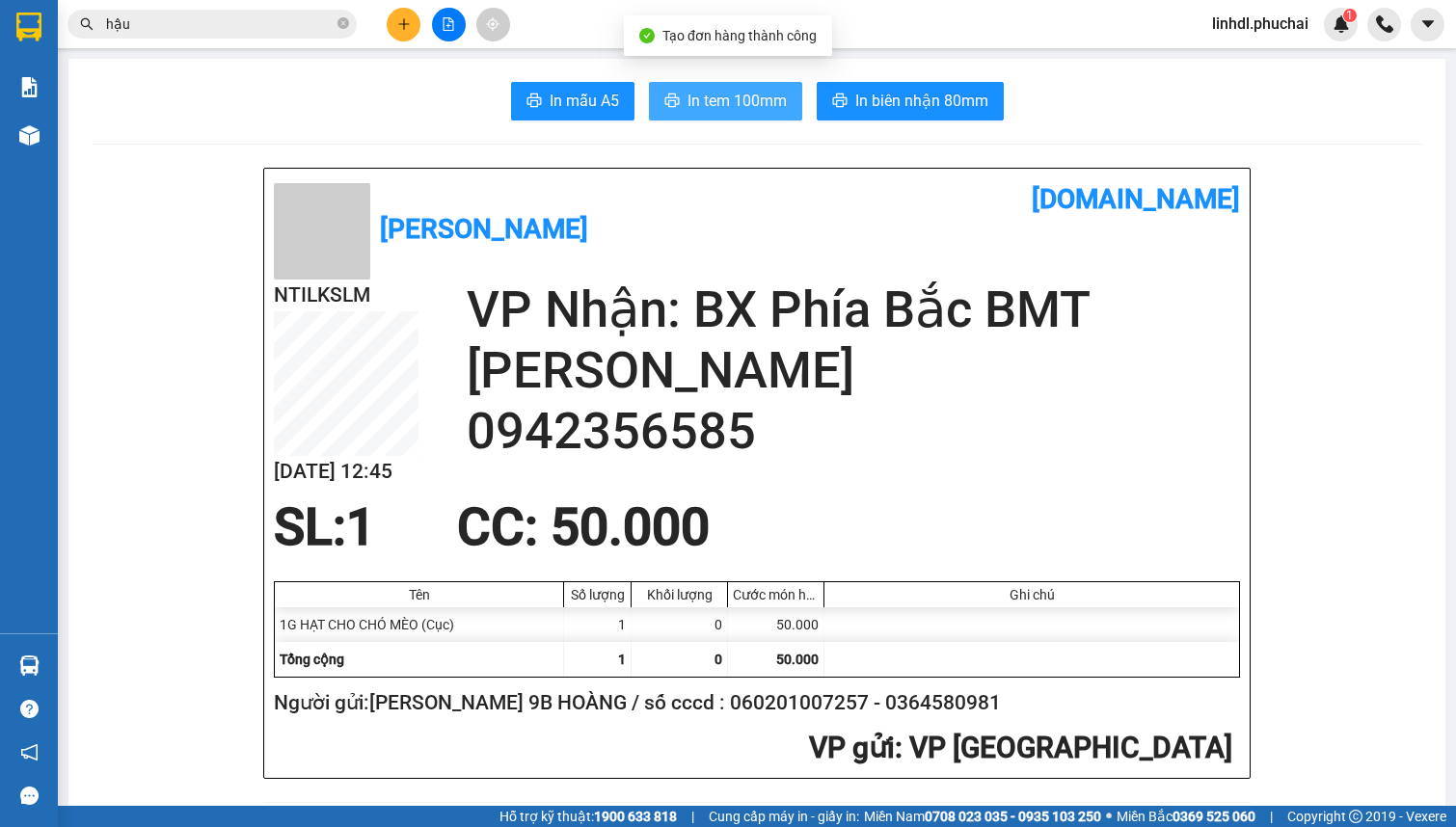
click at [754, 105] on span "In tem 100mm" at bounding box center [737, 101] width 100 height 24
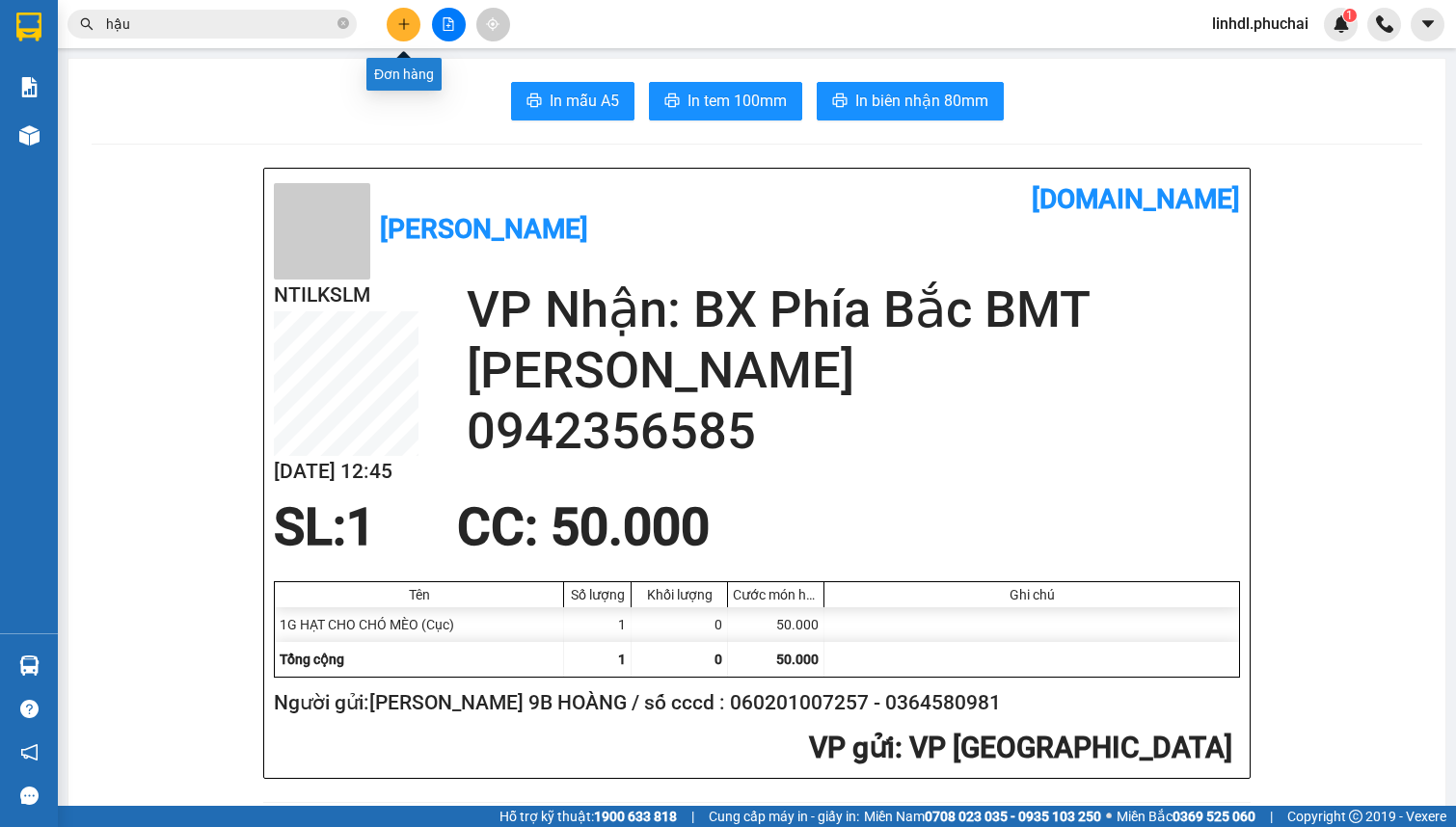
click at [403, 28] on icon "plus" at bounding box center [403, 23] width 1 height 11
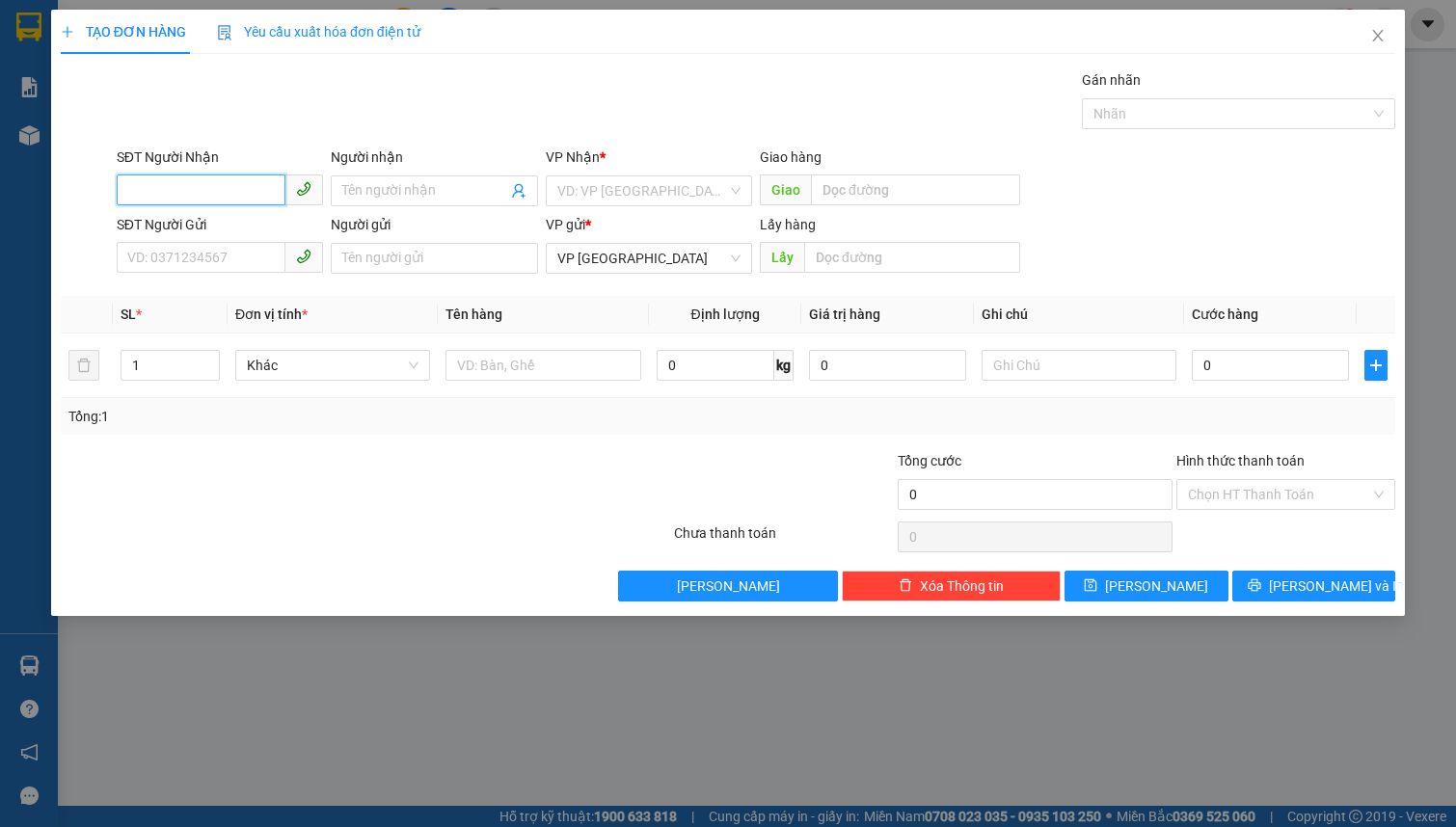
click at [153, 178] on input "SĐT Người Nhận" at bounding box center [200, 190] width 169 height 31
click at [223, 188] on input "0329661203" at bounding box center [200, 190] width 169 height 31
click at [380, 180] on input "Người nhận" at bounding box center [424, 191] width 164 height 22
click at [186, 238] on div "SĐT Người Gửi" at bounding box center [219, 229] width 206 height 29
click at [179, 256] on input "SĐT Người Gửi" at bounding box center [200, 257] width 169 height 31
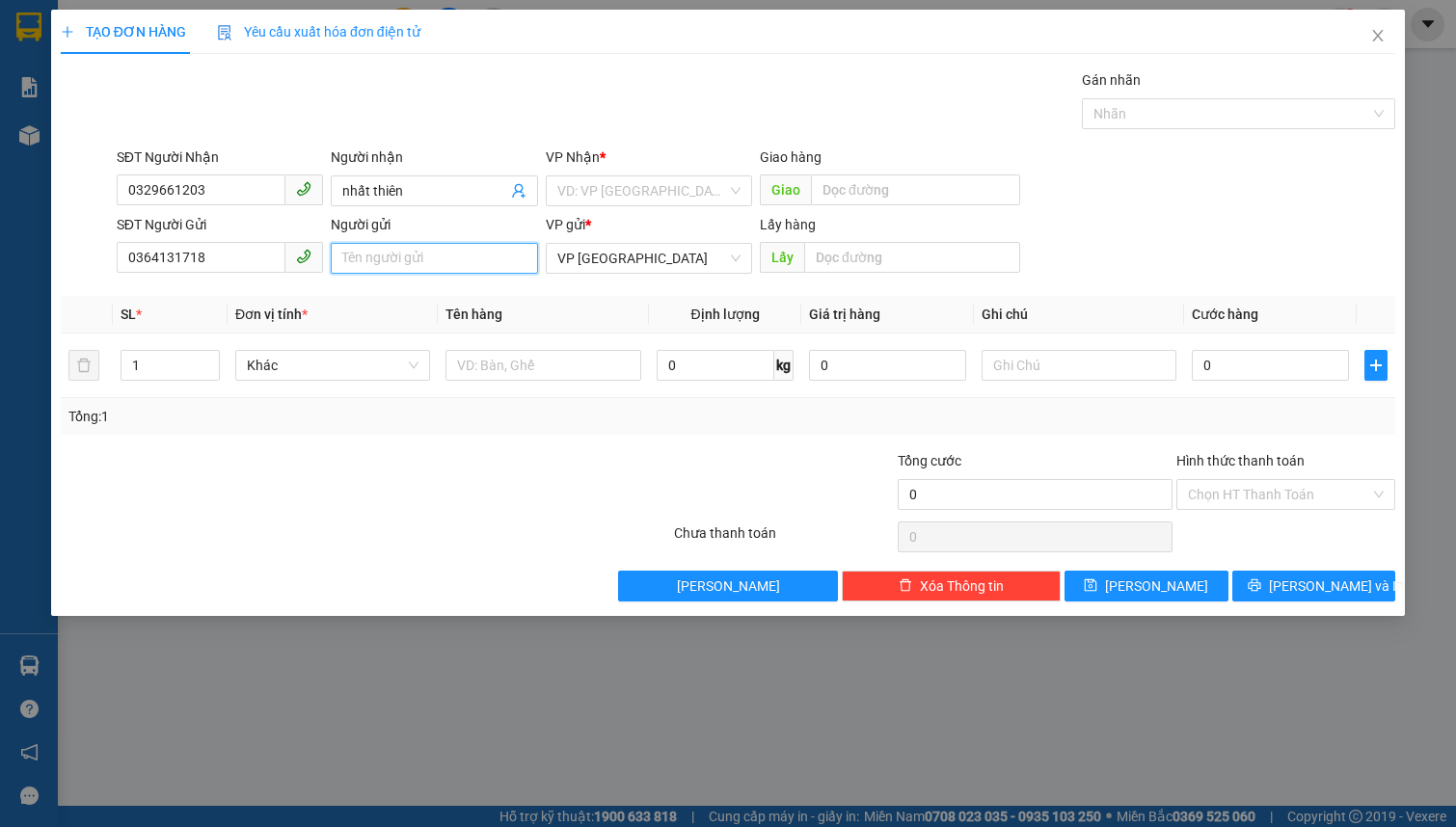
click at [361, 253] on input "Người gửi" at bounding box center [433, 258] width 206 height 31
click at [648, 183] on input "search" at bounding box center [642, 191] width 170 height 29
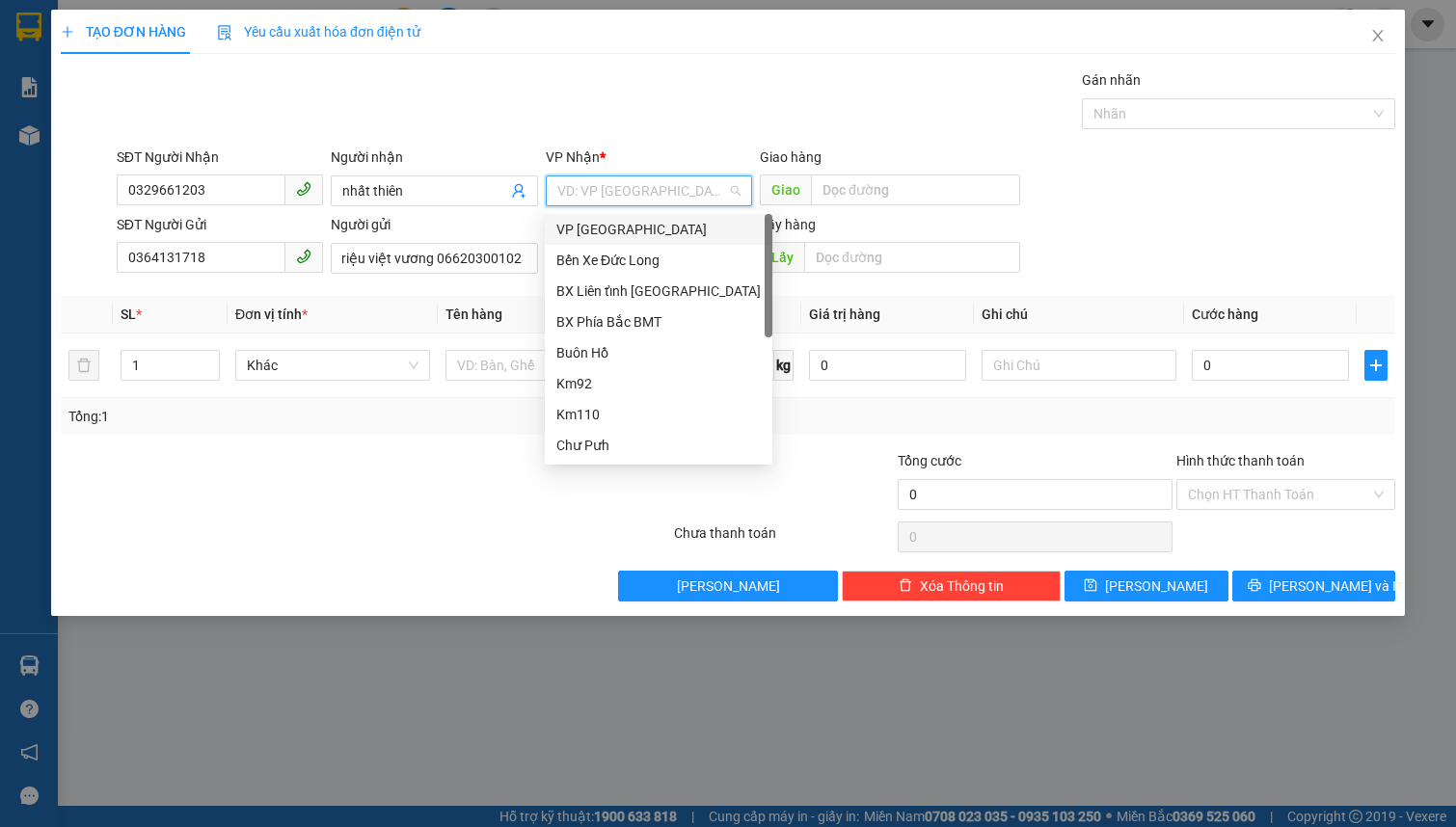
scroll to position [0, 0]
click at [673, 321] on div "BX Phía Bắc BMT" at bounding box center [658, 322] width 204 height 22
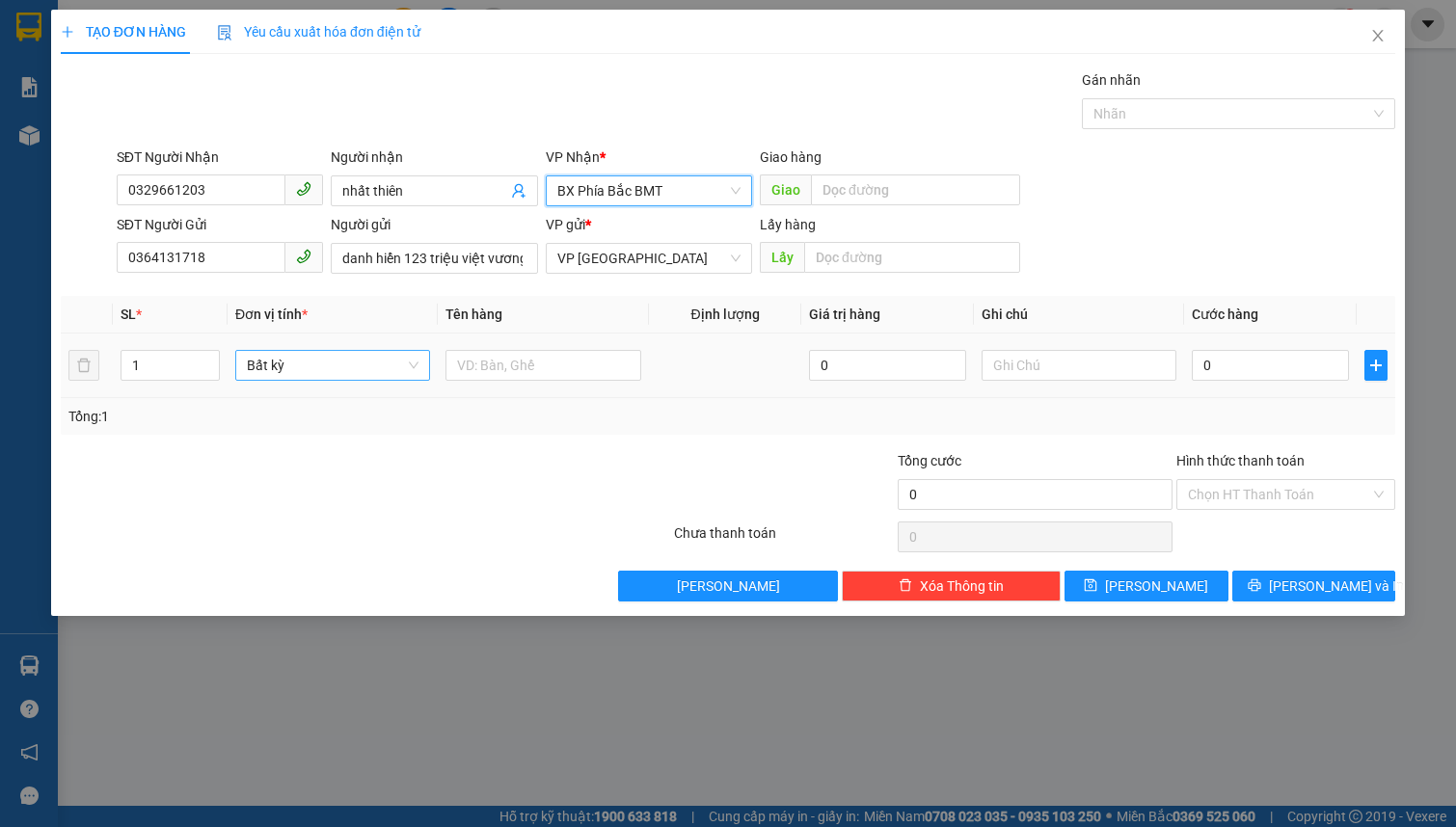
click at [341, 363] on span "Bất kỳ" at bounding box center [331, 366] width 171 height 29
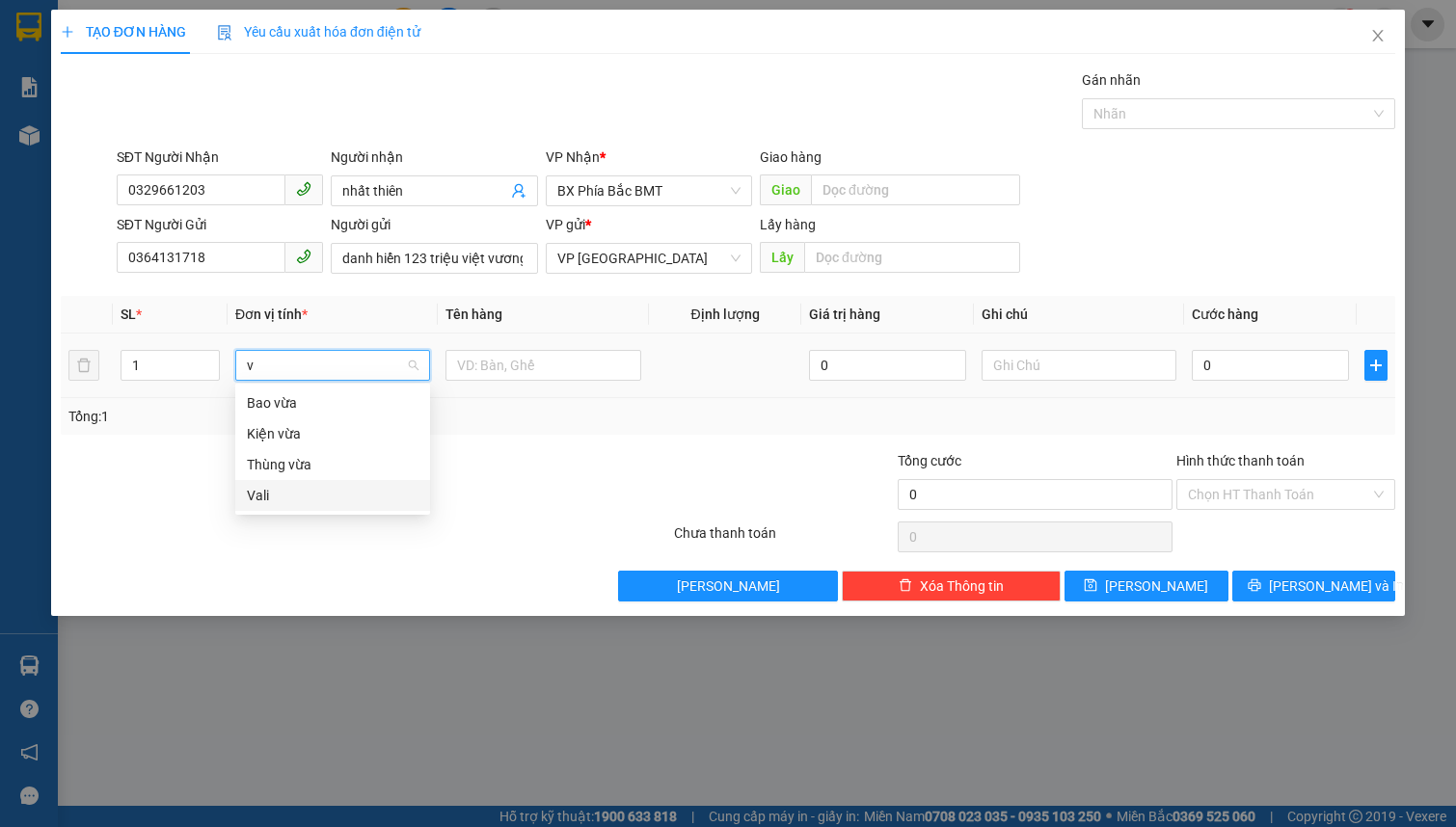
click at [300, 487] on div "Vali" at bounding box center [331, 496] width 171 height 22
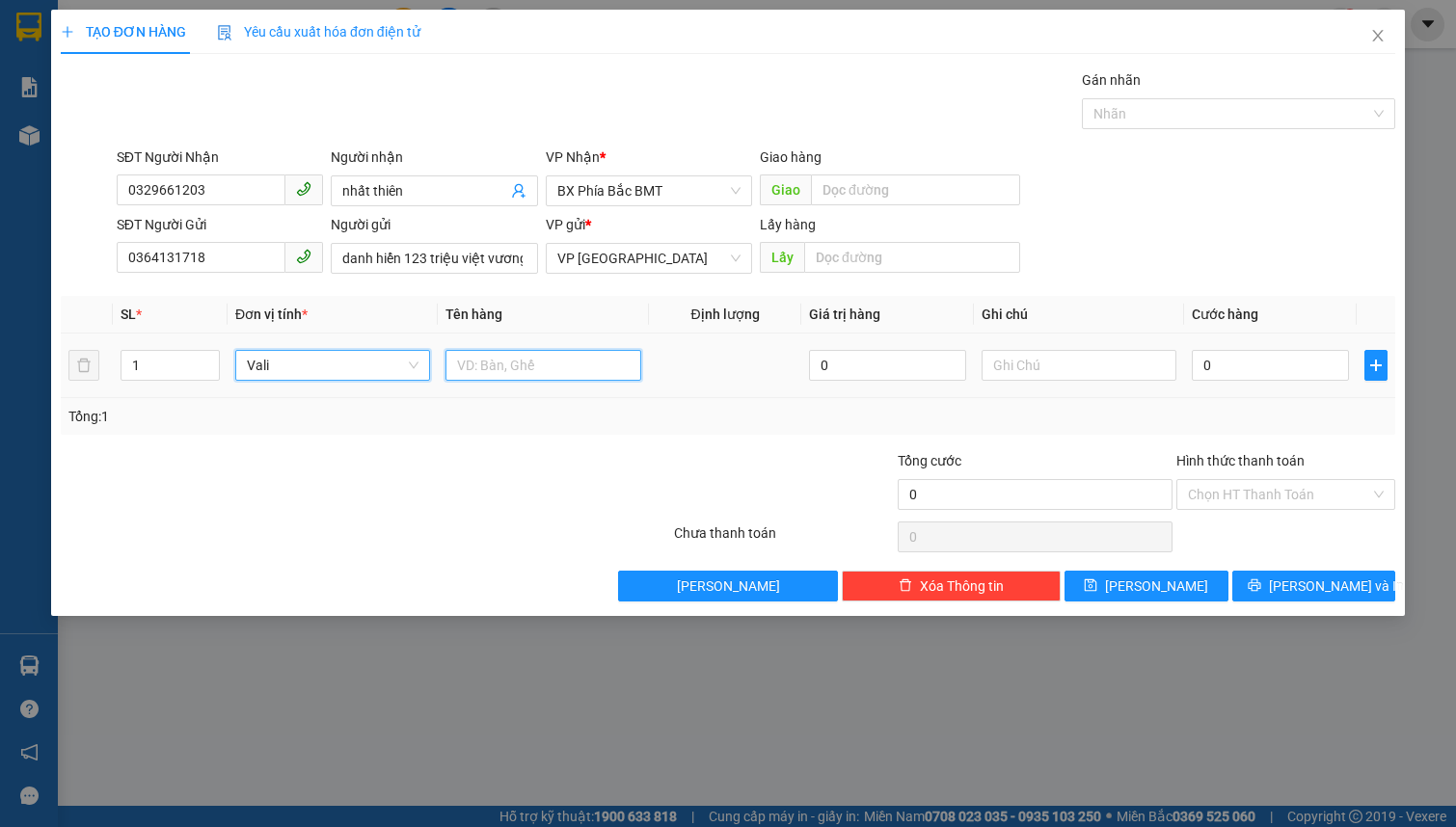
click at [493, 370] on input "text" at bounding box center [542, 366] width 195 height 31
click at [493, 370] on input "qu" at bounding box center [542, 366] width 195 height 31
click at [1215, 363] on input "0" at bounding box center [1270, 366] width 157 height 31
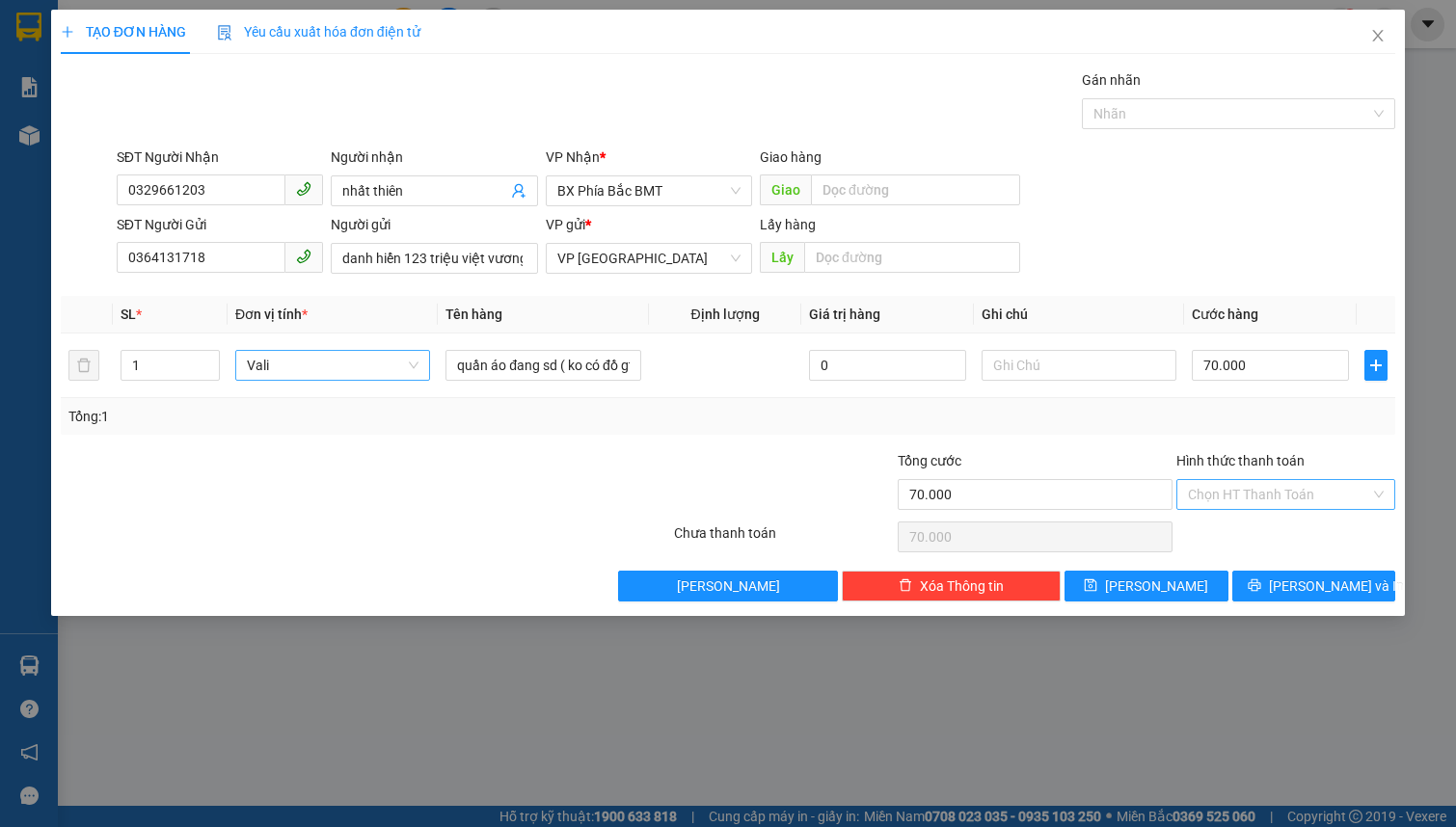
click at [1282, 491] on input "Hình thức thanh toán" at bounding box center [1279, 495] width 182 height 29
click at [1268, 530] on div "Tại văn phòng" at bounding box center [1286, 532] width 196 height 22
click at [1269, 581] on button "[PERSON_NAME] và In" at bounding box center [1314, 587] width 164 height 31
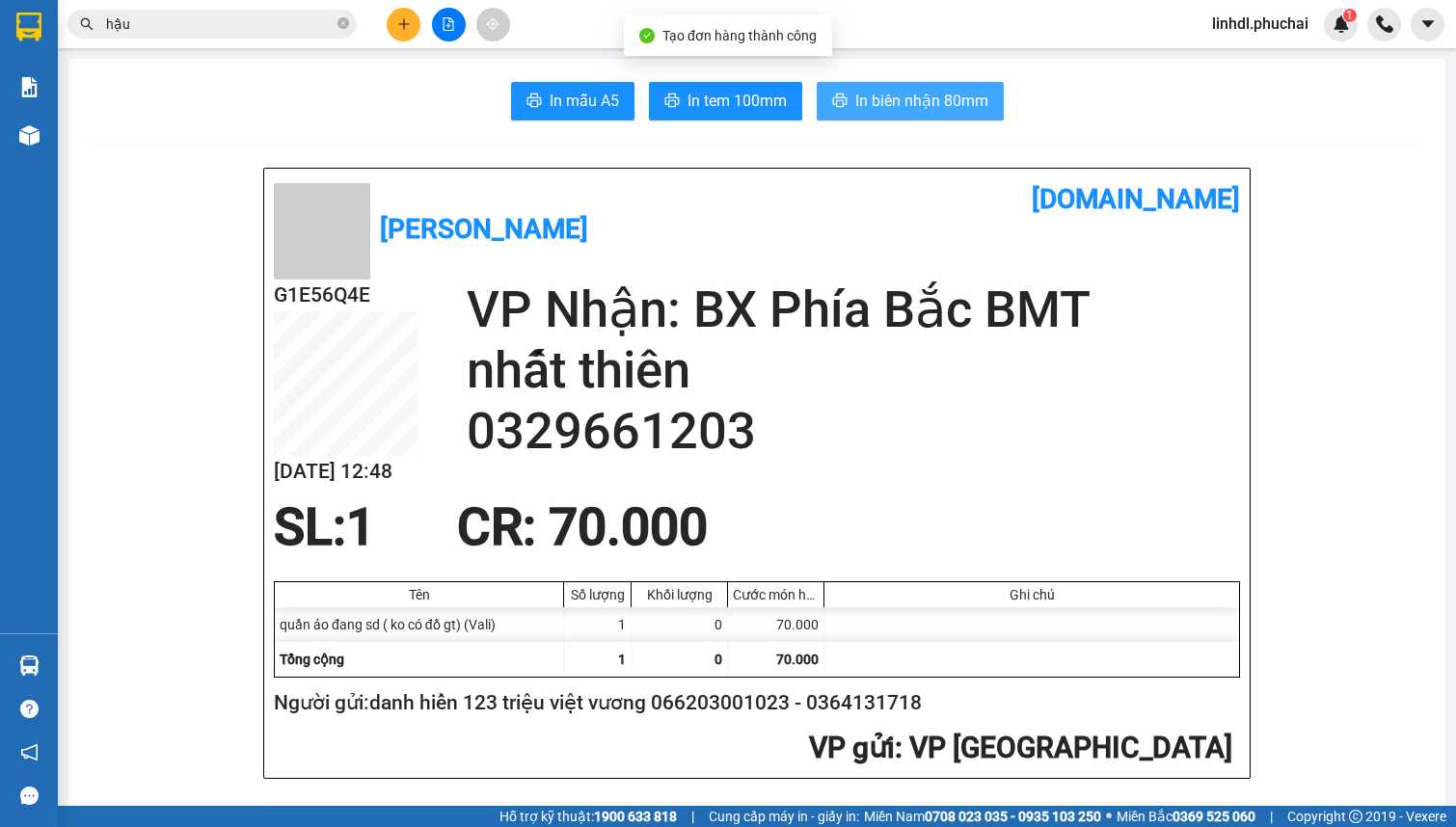
click at [935, 98] on span "In biên nhận 80mm" at bounding box center [921, 101] width 133 height 24
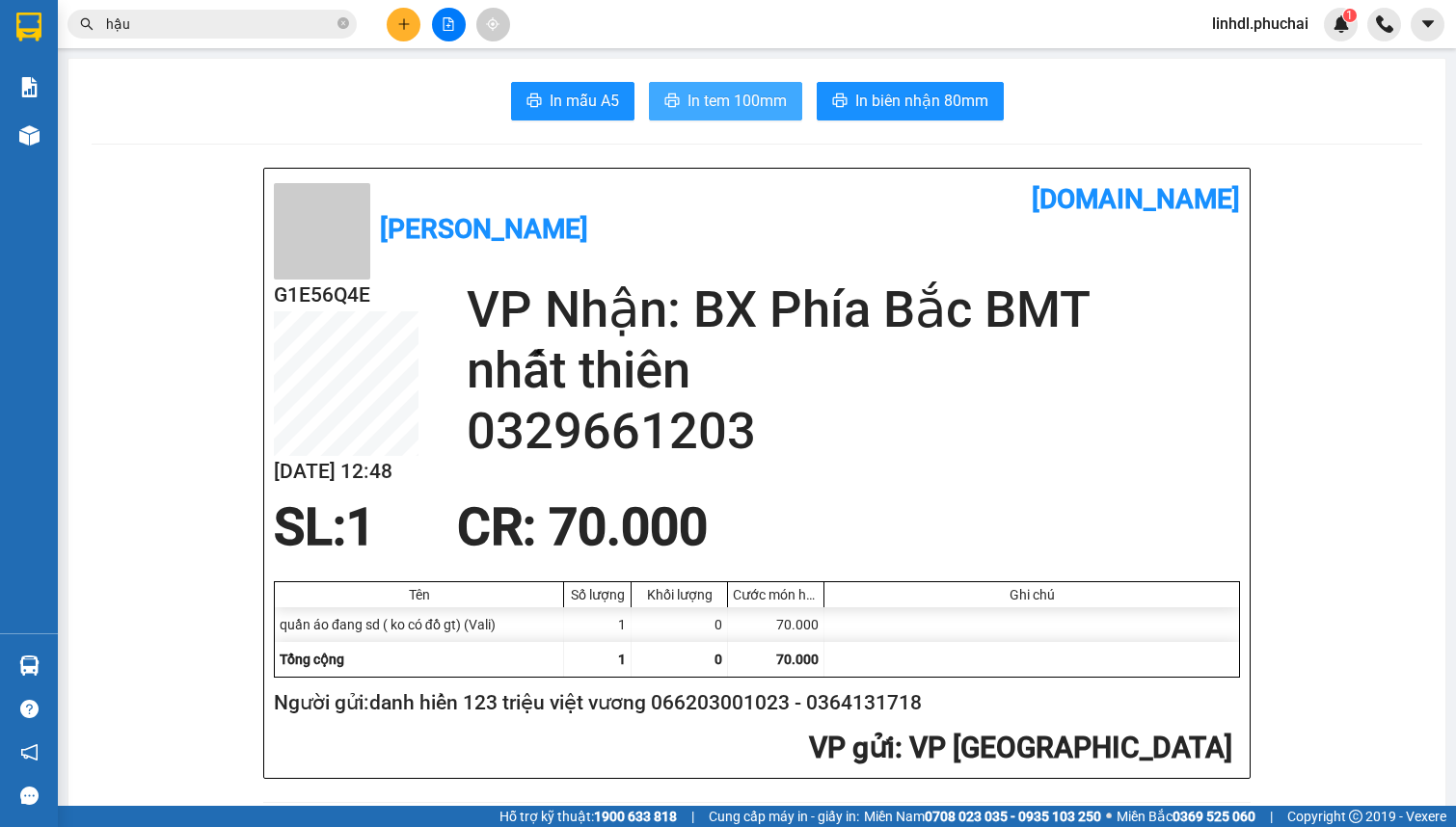
click at [687, 91] on span "In tem 100mm" at bounding box center [737, 101] width 100 height 24
click at [411, 22] on button at bounding box center [403, 24] width 34 height 34
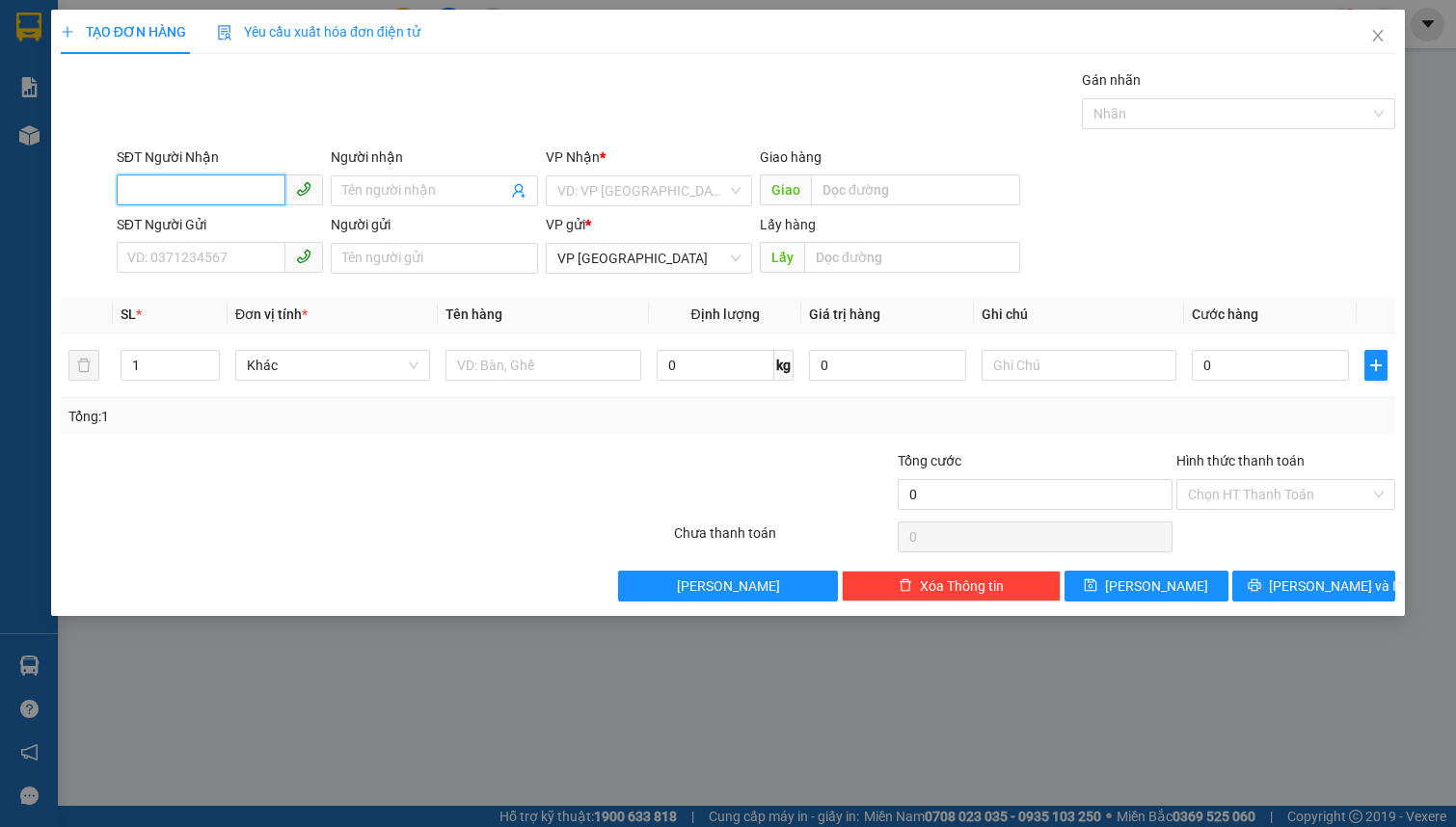
click at [249, 178] on input "SĐT Người Nhận" at bounding box center [200, 190] width 169 height 31
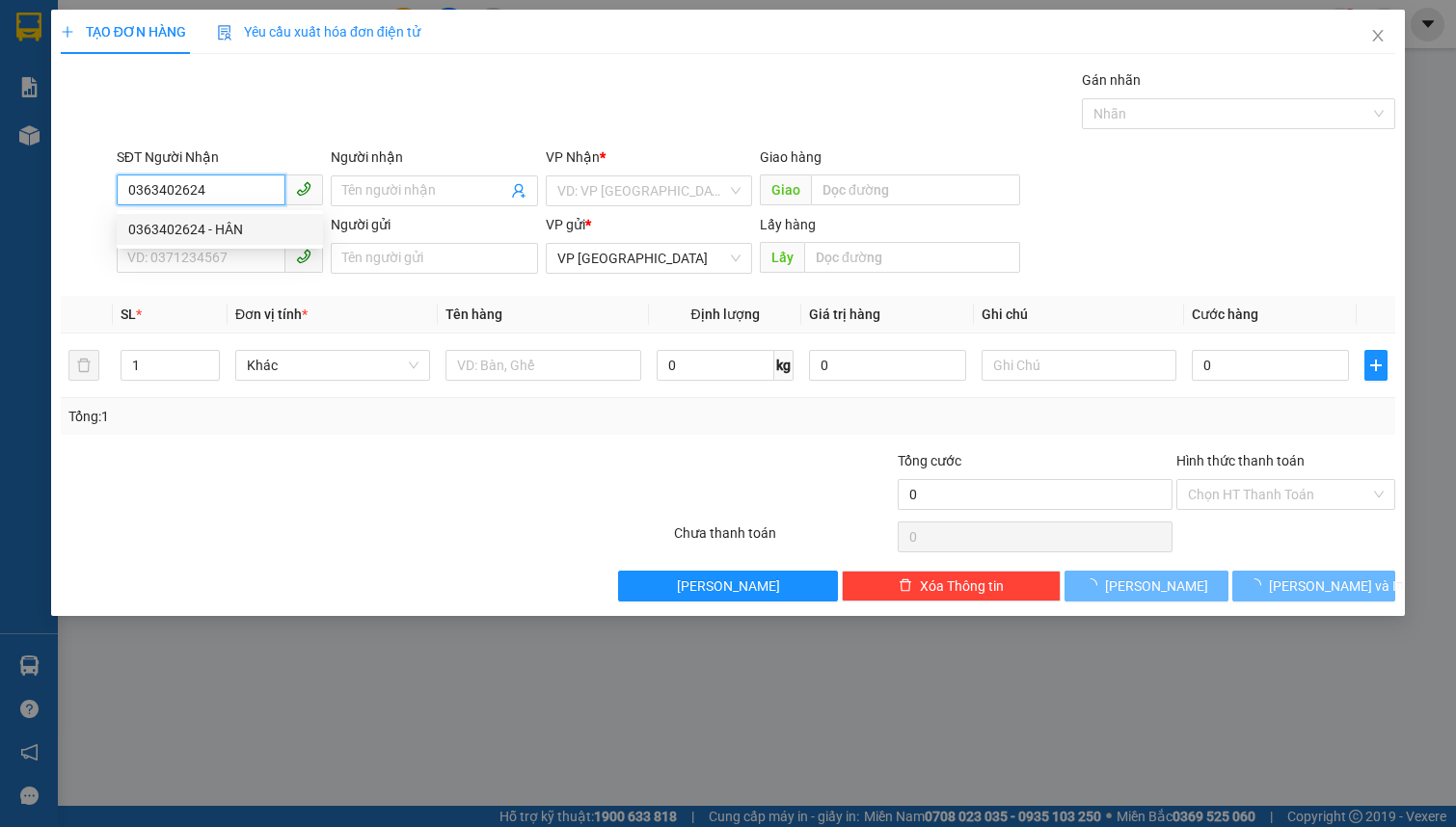
click at [250, 227] on div "0363402624 - HÂN" at bounding box center [219, 230] width 183 height 22
click at [229, 261] on input "SĐT Người Gửi" at bounding box center [200, 257] width 169 height 31
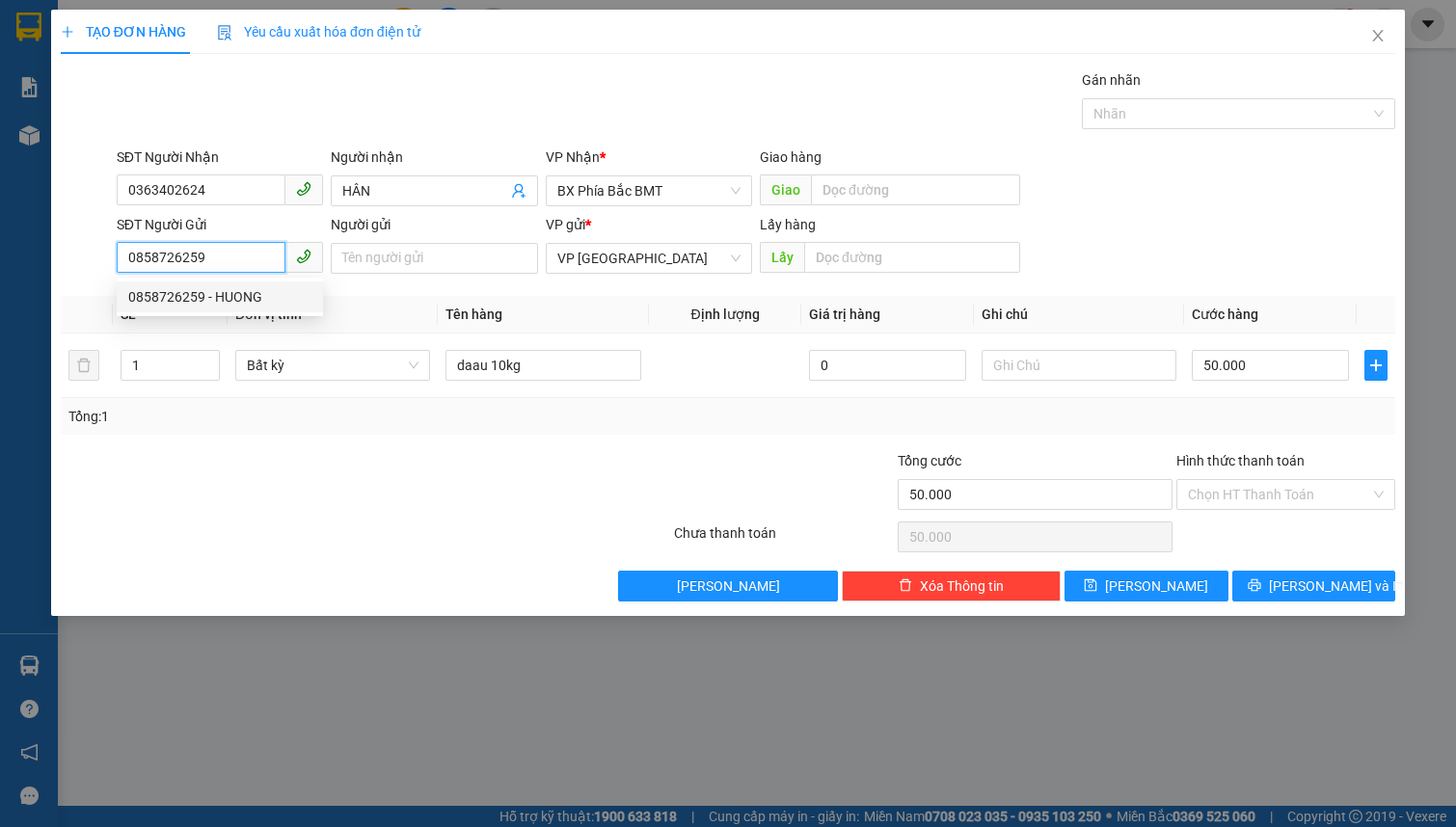
click at [246, 307] on div "0858726259 - HUONG" at bounding box center [219, 297] width 206 height 31
click at [396, 260] on input "HUONG" at bounding box center [433, 258] width 206 height 31
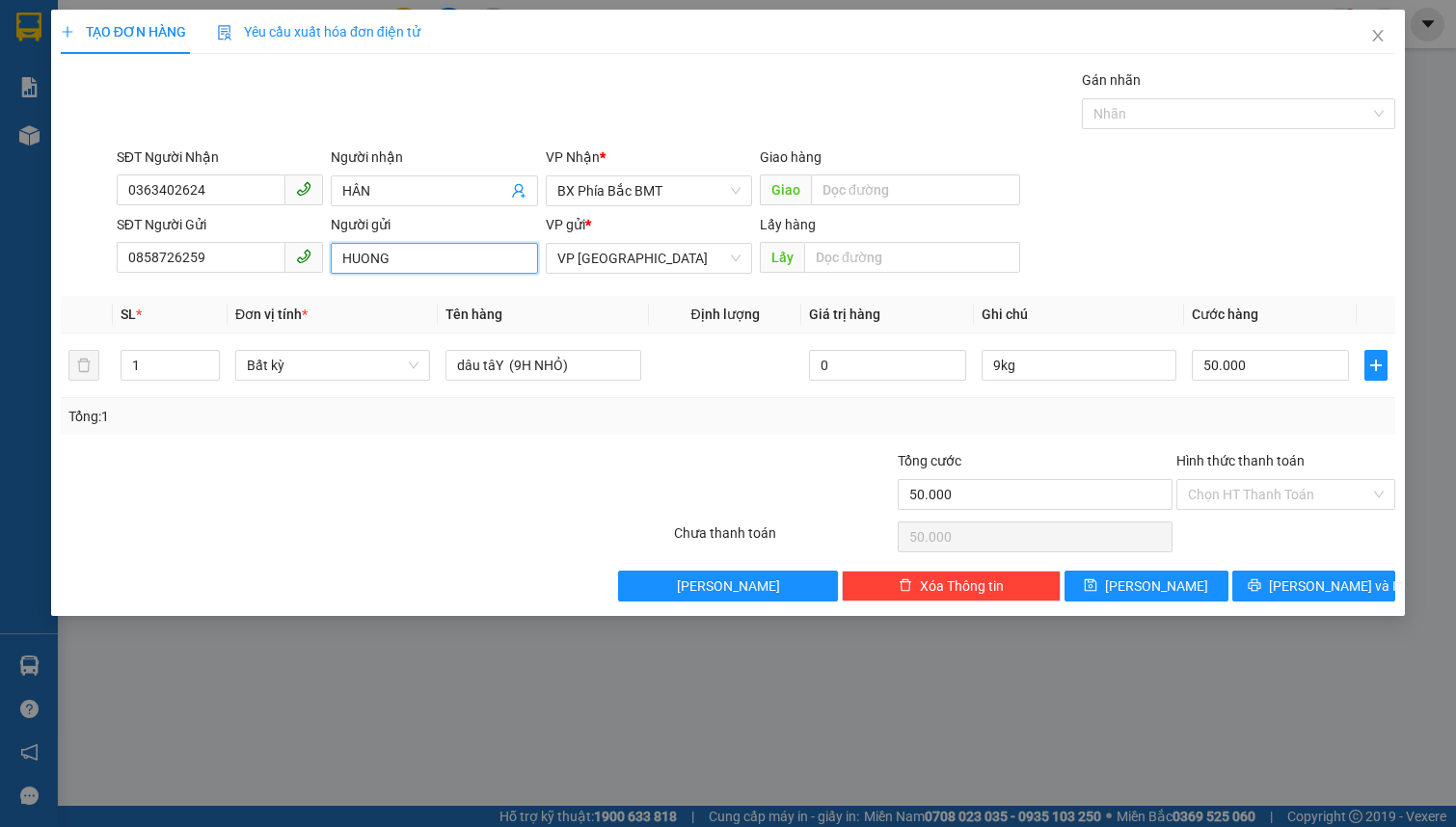
click at [396, 260] on input "HUONG" at bounding box center [433, 258] width 206 height 31
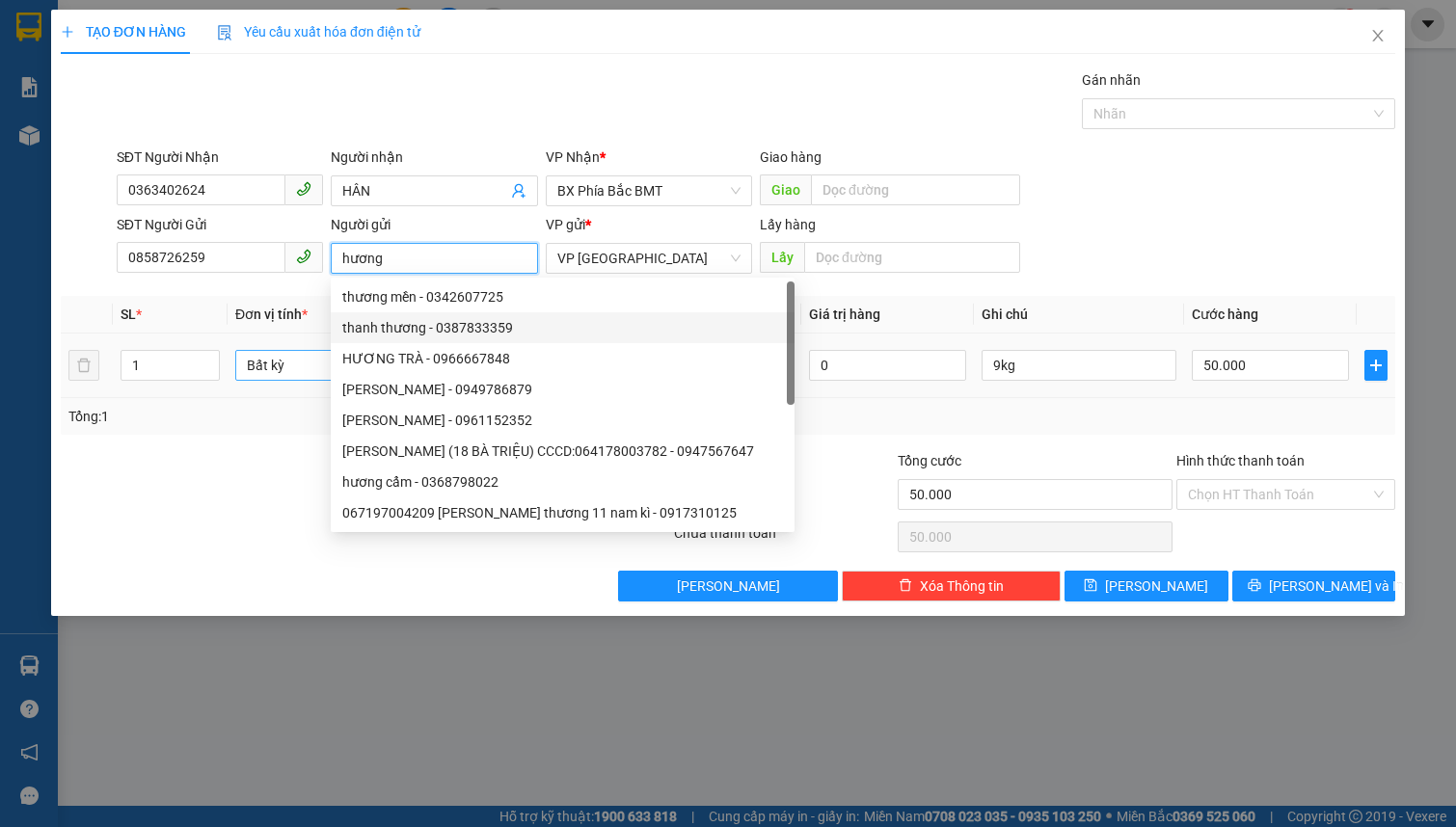
click at [289, 366] on span "Bất kỳ" at bounding box center [331, 366] width 171 height 29
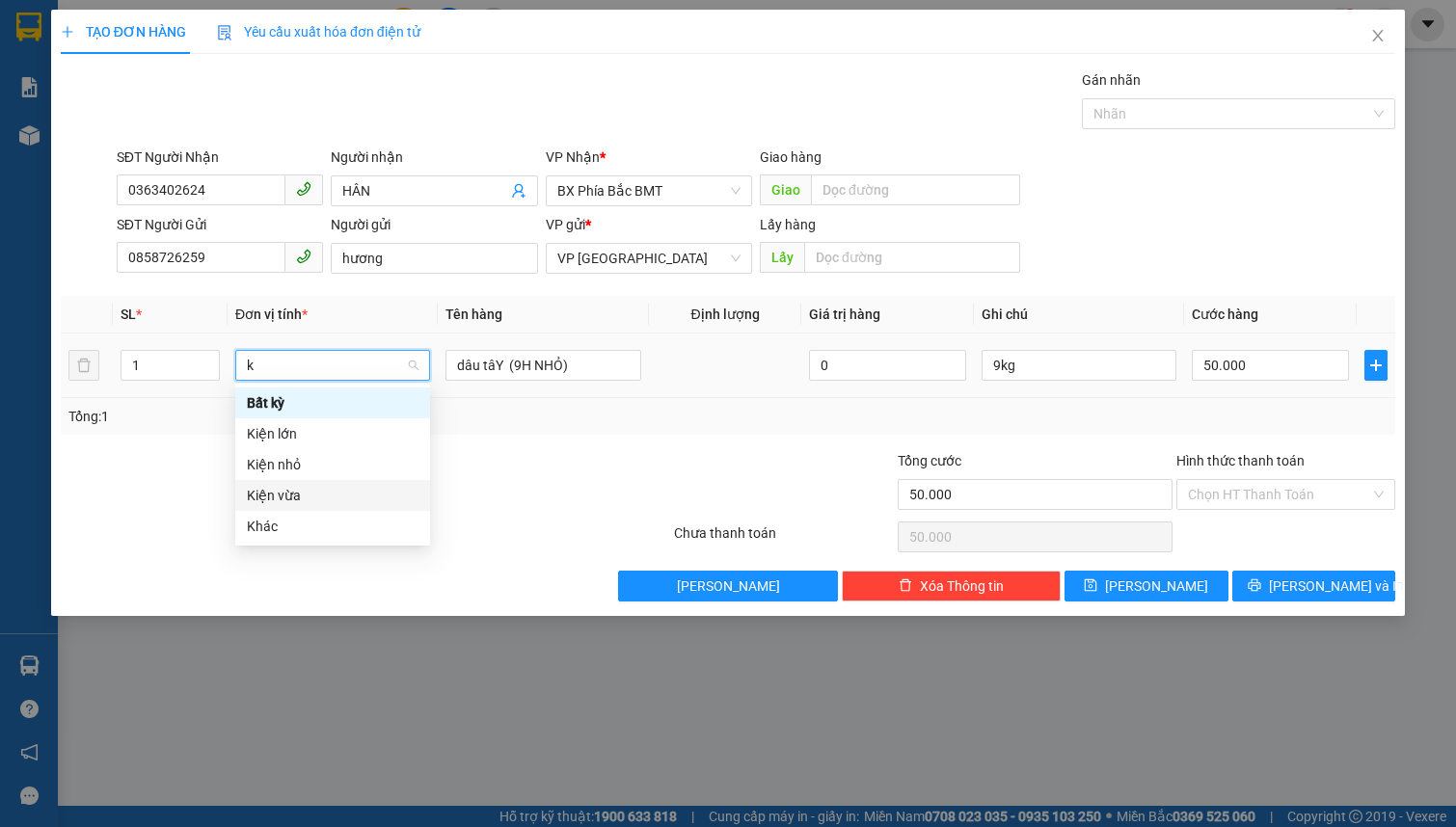
click at [316, 505] on div "Kiện vừa" at bounding box center [331, 496] width 171 height 22
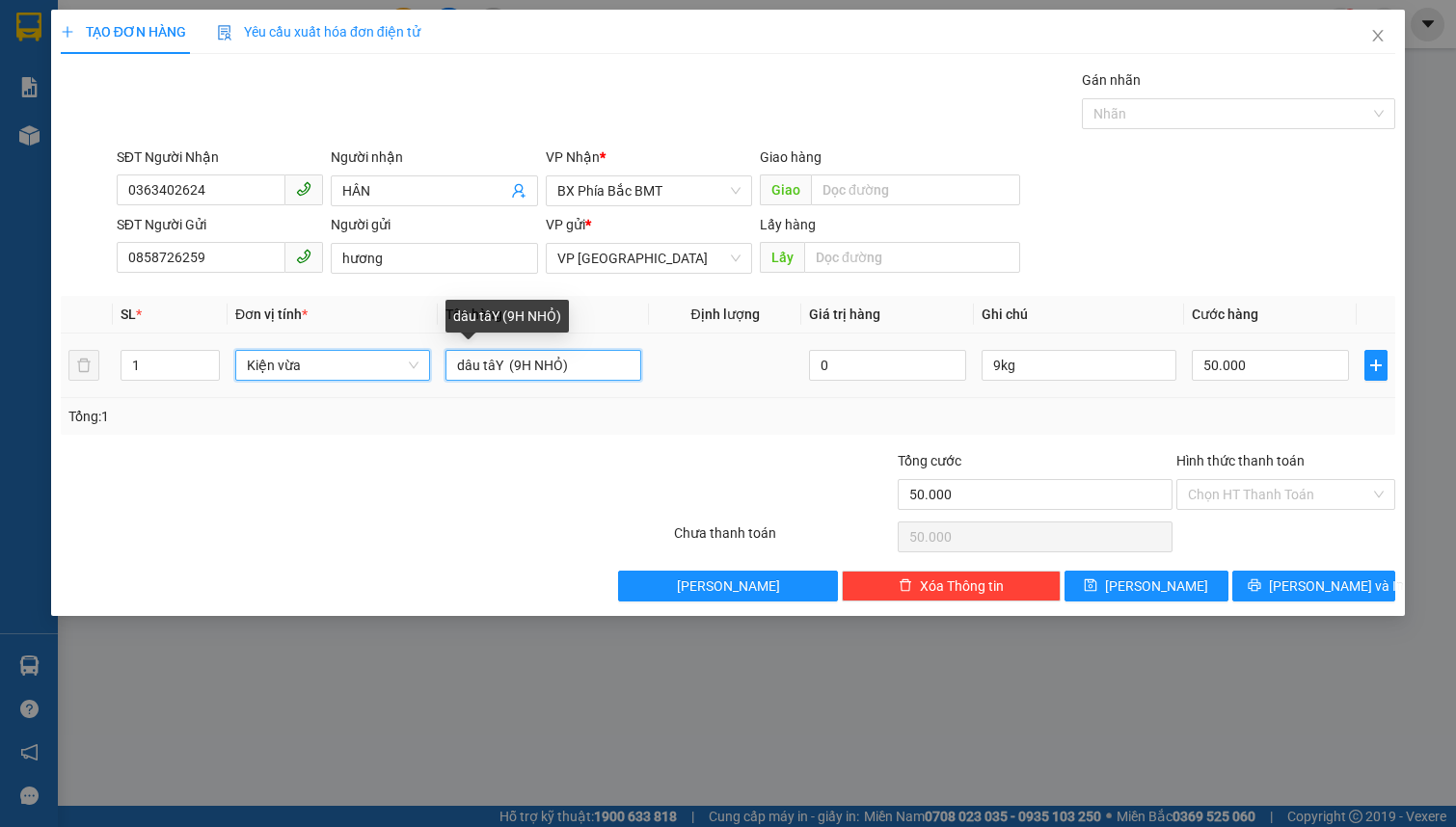
drag, startPoint x: 521, startPoint y: 363, endPoint x: 617, endPoint y: 371, distance: 96.3
click at [527, 363] on input "dâu tâY (9H NHỎ)" at bounding box center [542, 366] width 195 height 31
click at [617, 371] on input "dâu tâY (10H NHỎ)" at bounding box center [542, 366] width 195 height 31
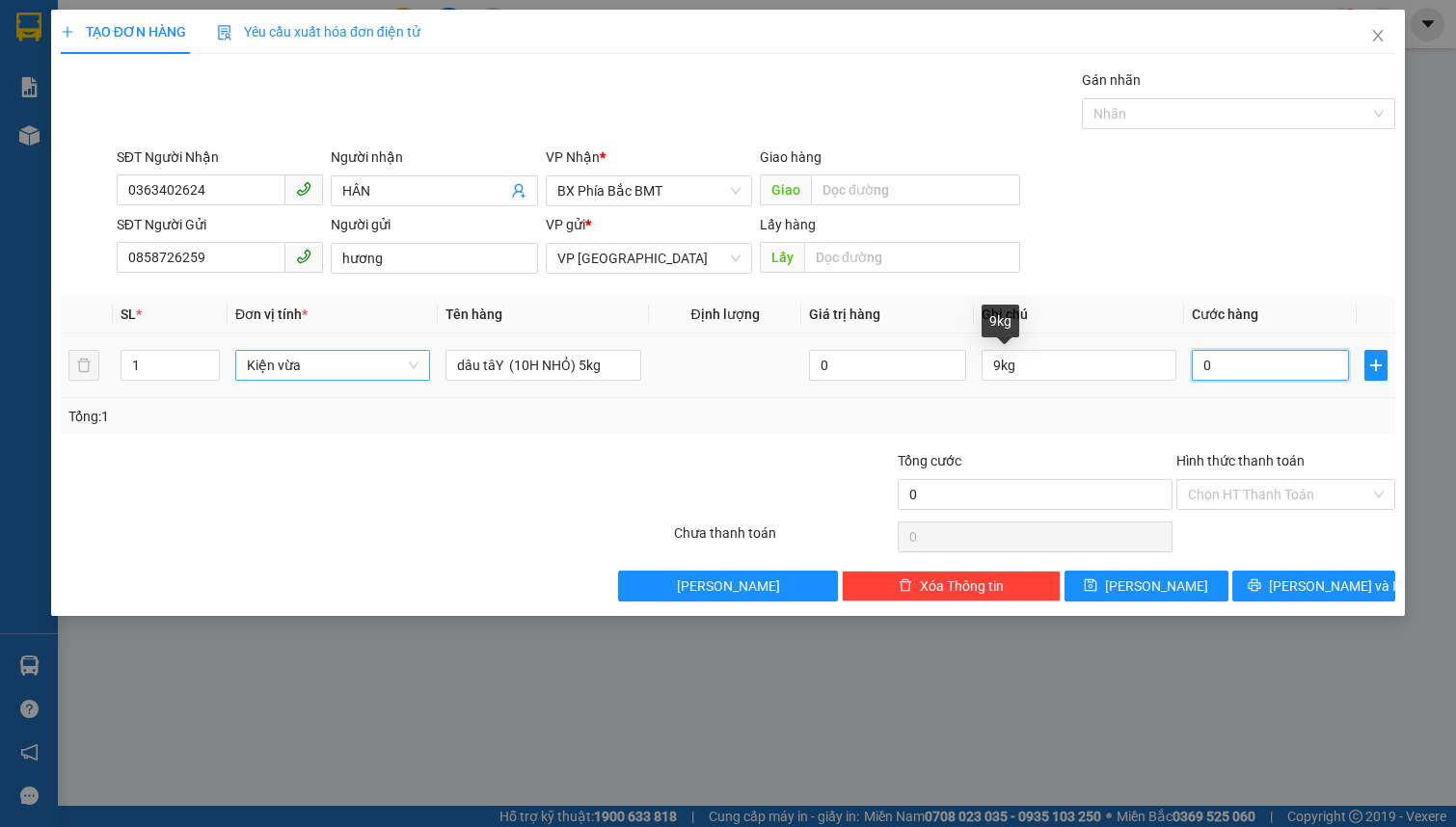
click at [1229, 361] on input "0" at bounding box center [1270, 366] width 157 height 31
click at [1271, 569] on div "Transit Pickup Surcharge Ids Transit Deliver Surcharge Ids Transit Deliver Surc…" at bounding box center [728, 335] width 1334 height 532
click at [1271, 578] on button "[PERSON_NAME] và In" at bounding box center [1314, 587] width 164 height 31
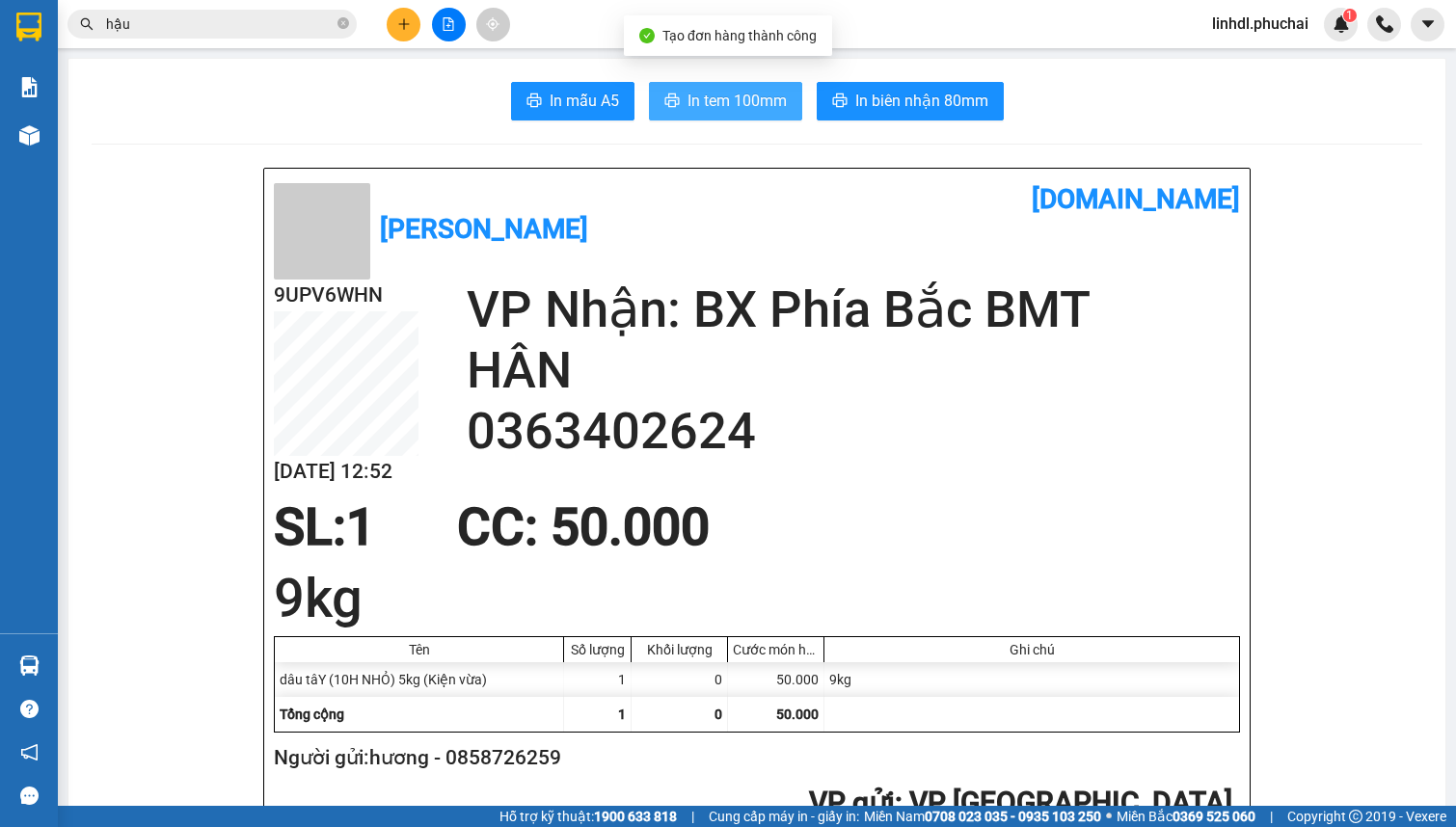
click at [733, 110] on span "In tem 100mm" at bounding box center [737, 101] width 100 height 24
click at [443, 33] on button at bounding box center [449, 24] width 34 height 34
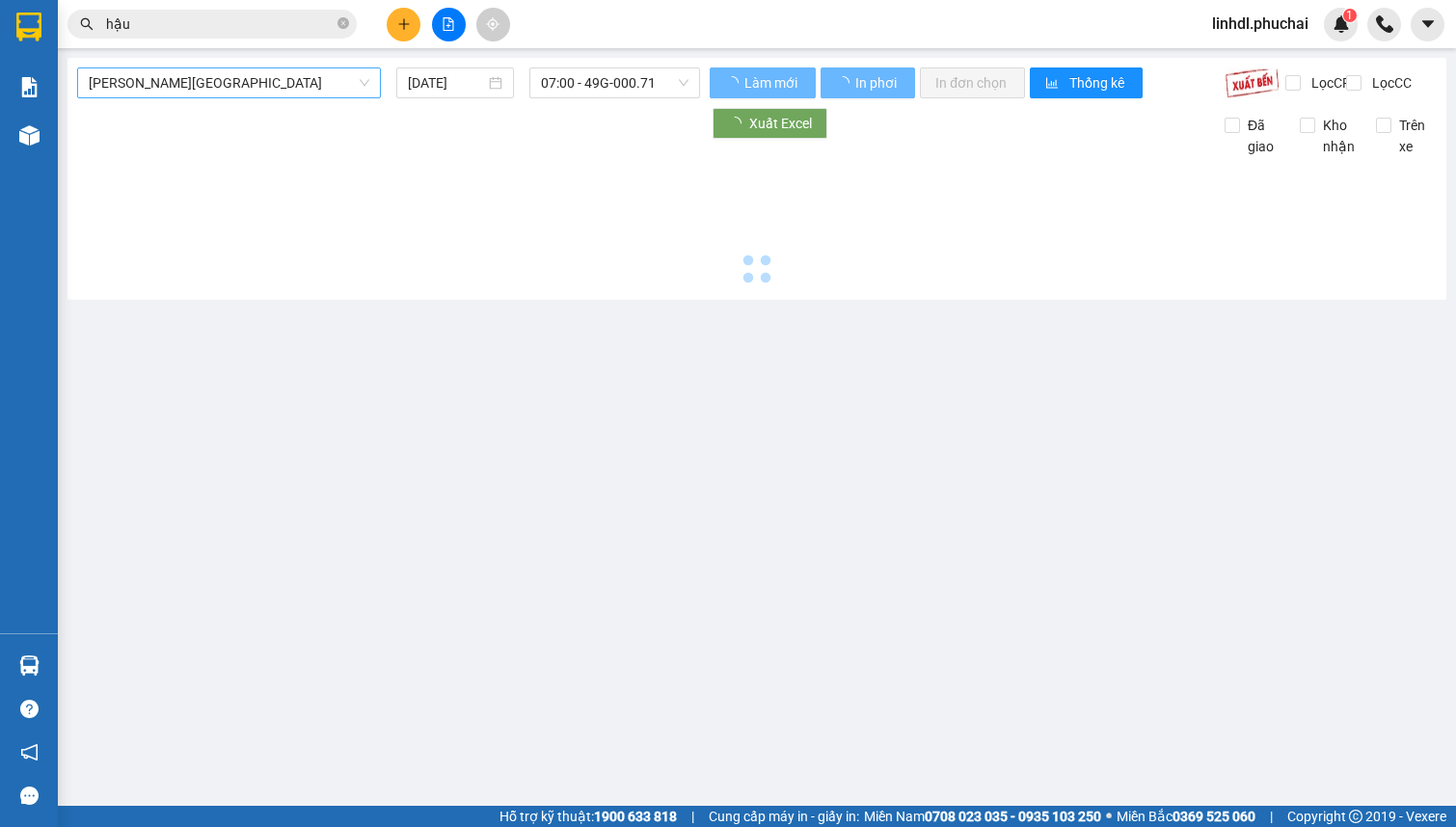
click at [238, 95] on span "[PERSON_NAME][GEOGRAPHIC_DATA]" at bounding box center [229, 83] width 281 height 29
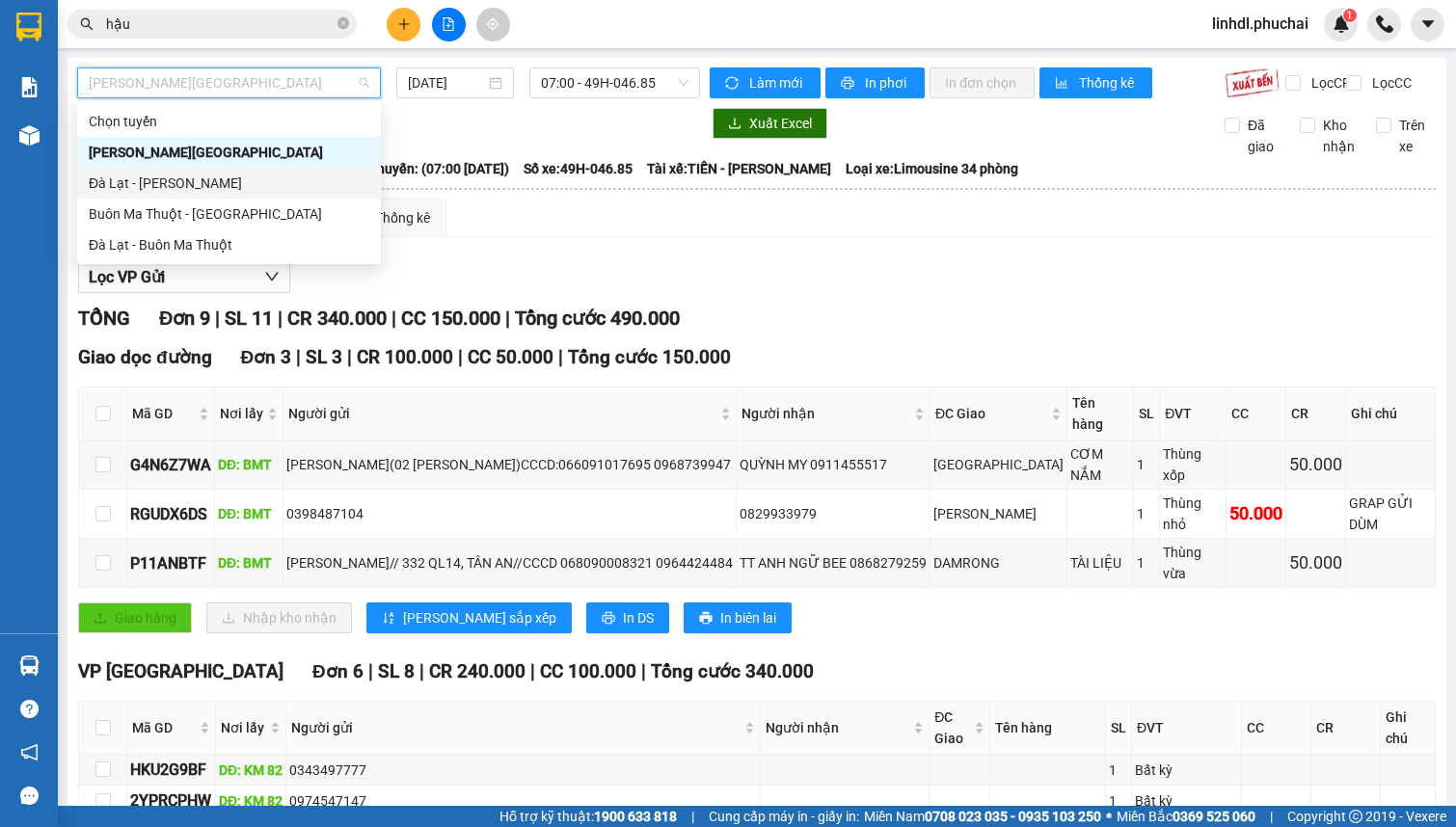
click at [162, 191] on div "Đà Lạt - [PERSON_NAME]" at bounding box center [229, 183] width 281 height 22
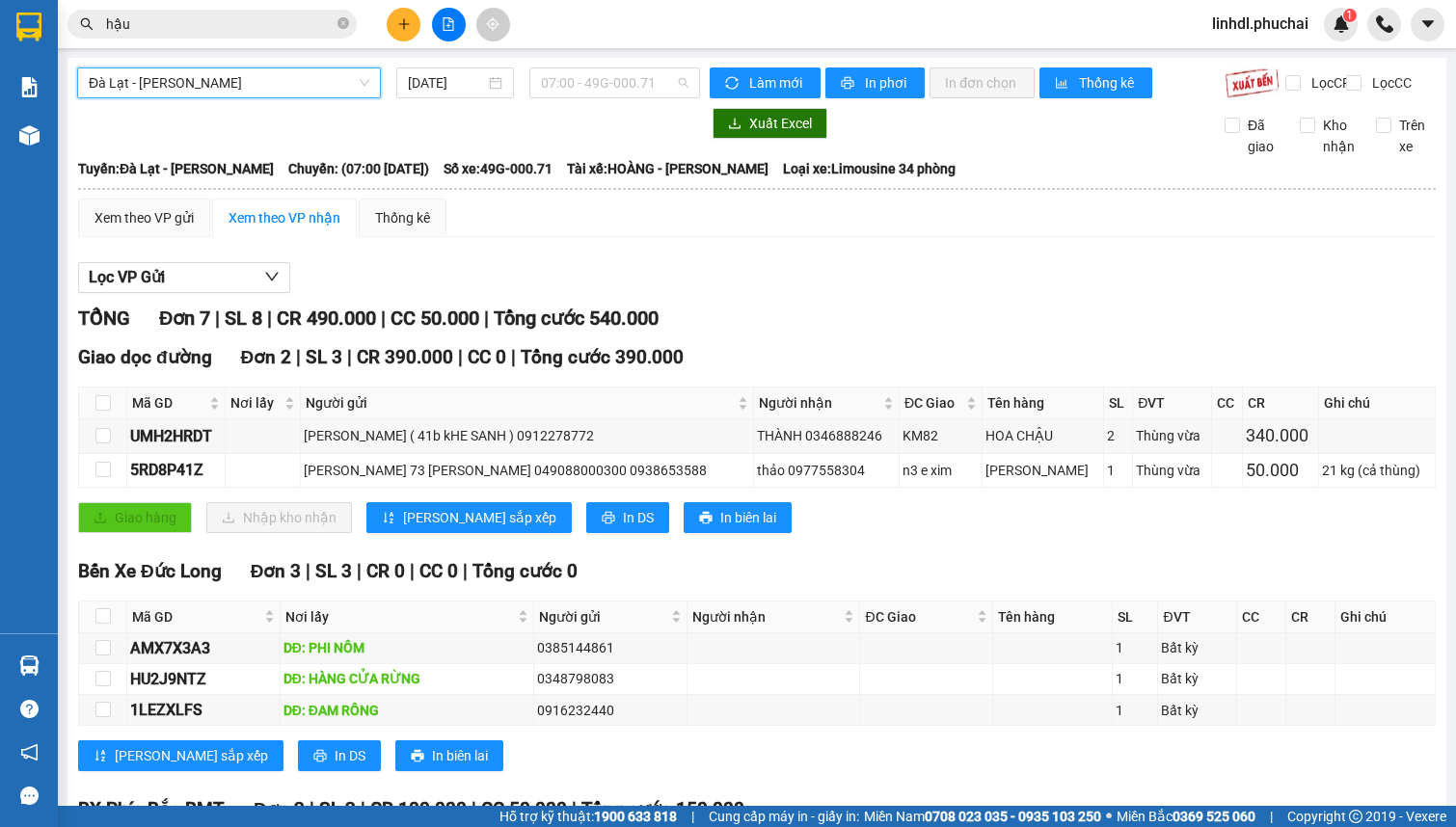
drag, startPoint x: 596, startPoint y: 91, endPoint x: 649, endPoint y: 102, distance: 54.1
click at [597, 91] on span "07:00 - 49G-000.71" at bounding box center [614, 83] width 148 height 29
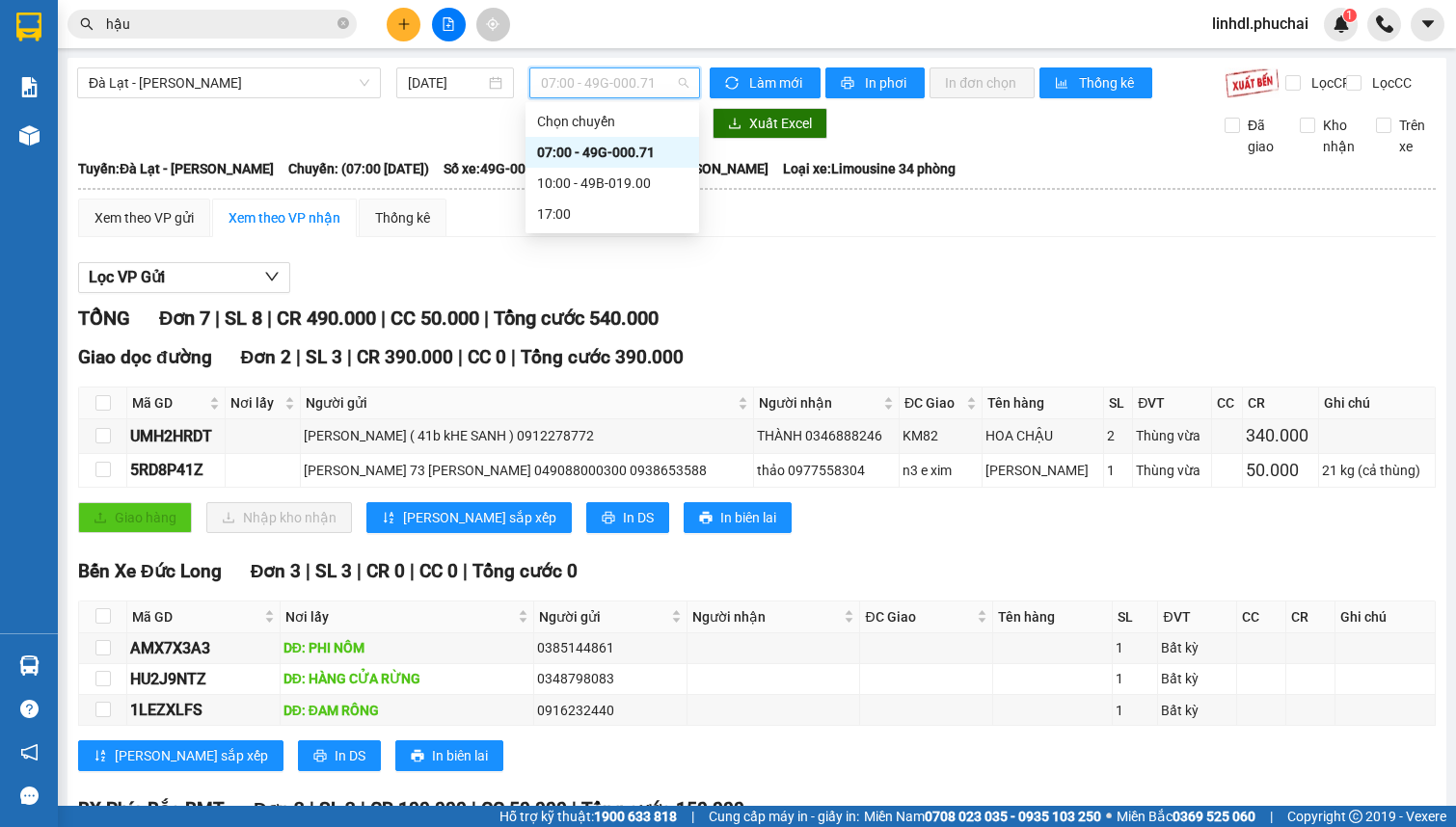
click at [665, 153] on div "07:00 - 49G-000.71" at bounding box center [612, 152] width 151 height 22
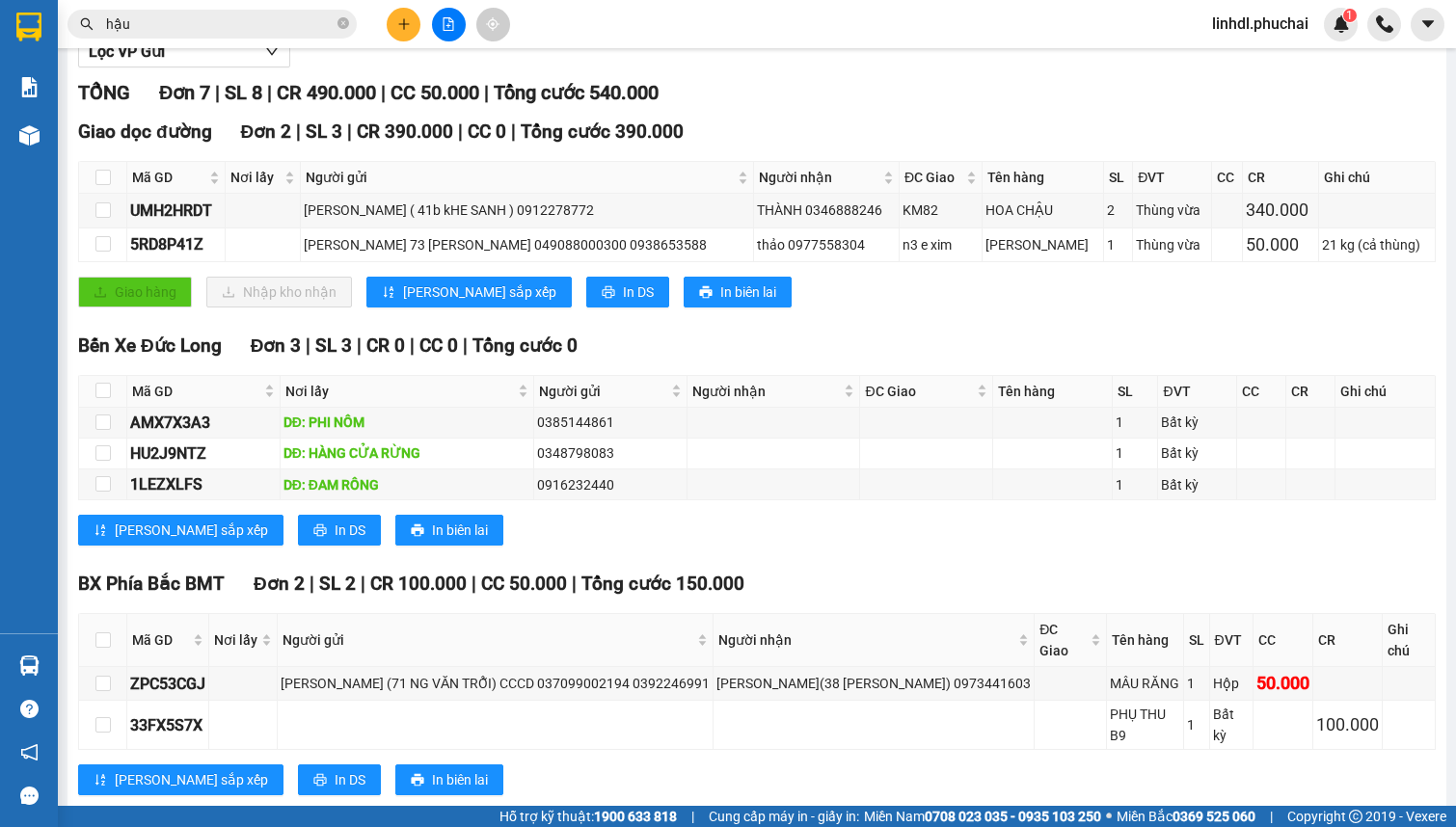
scroll to position [246, 0]
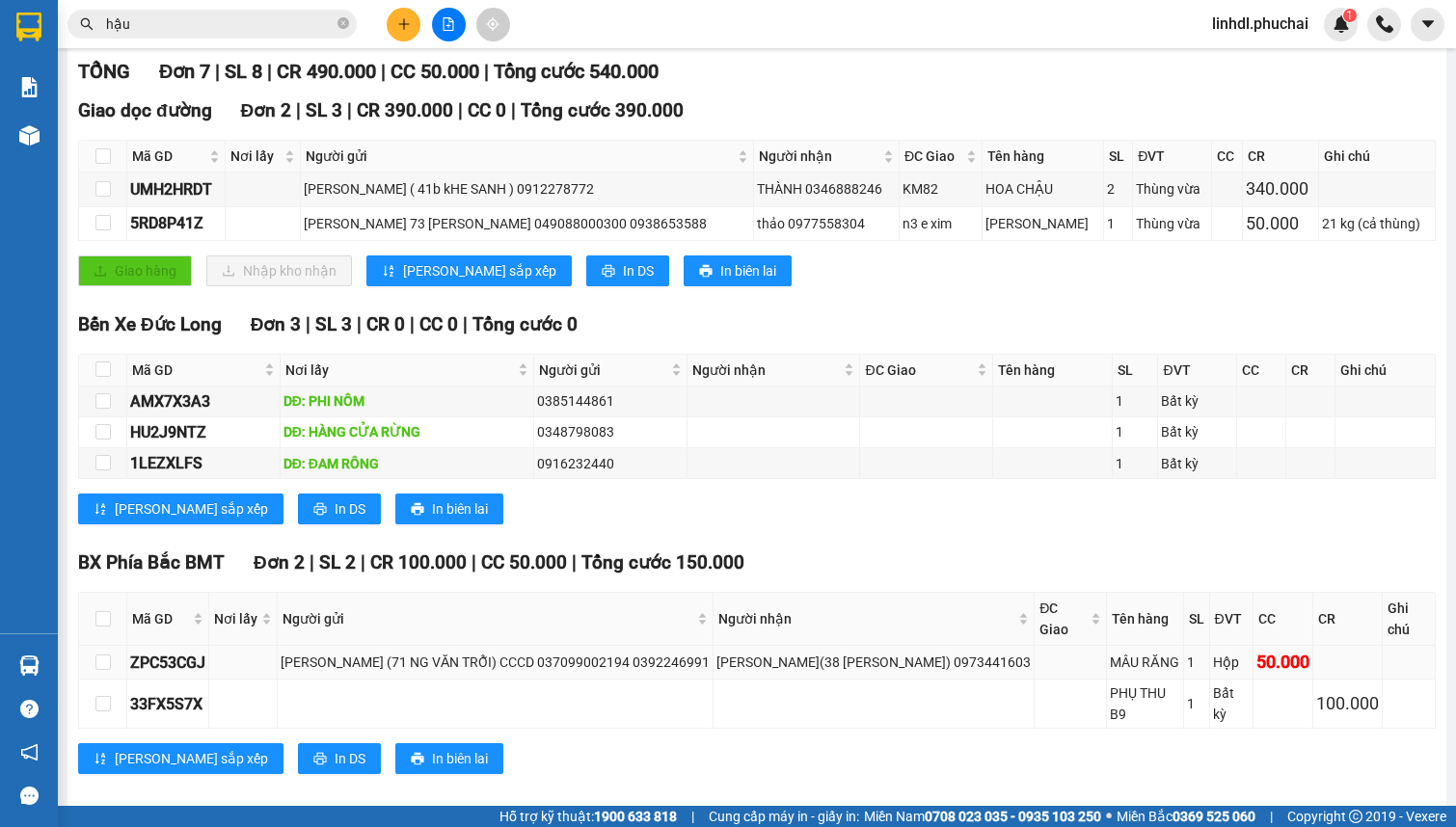
click at [475, 653] on div "[PERSON_NAME] (71 NG VĂN TRỖI) CCCD 037099002194 0392246991" at bounding box center [495, 662] width 429 height 22
copy div "[PERSON_NAME] (71 NG VĂN TRỖI) CCCD 037099002194 0392246991"
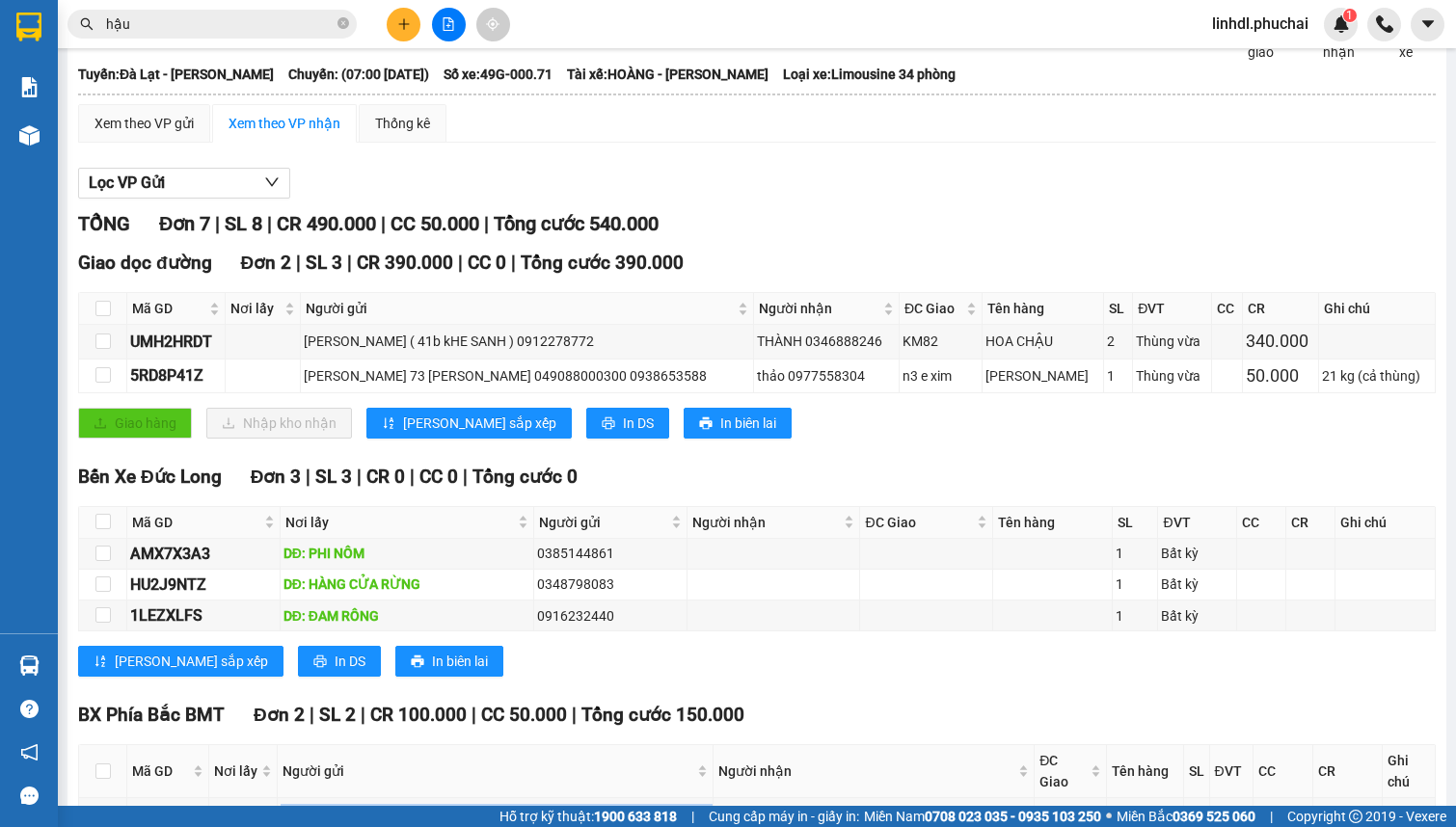
scroll to position [0, 0]
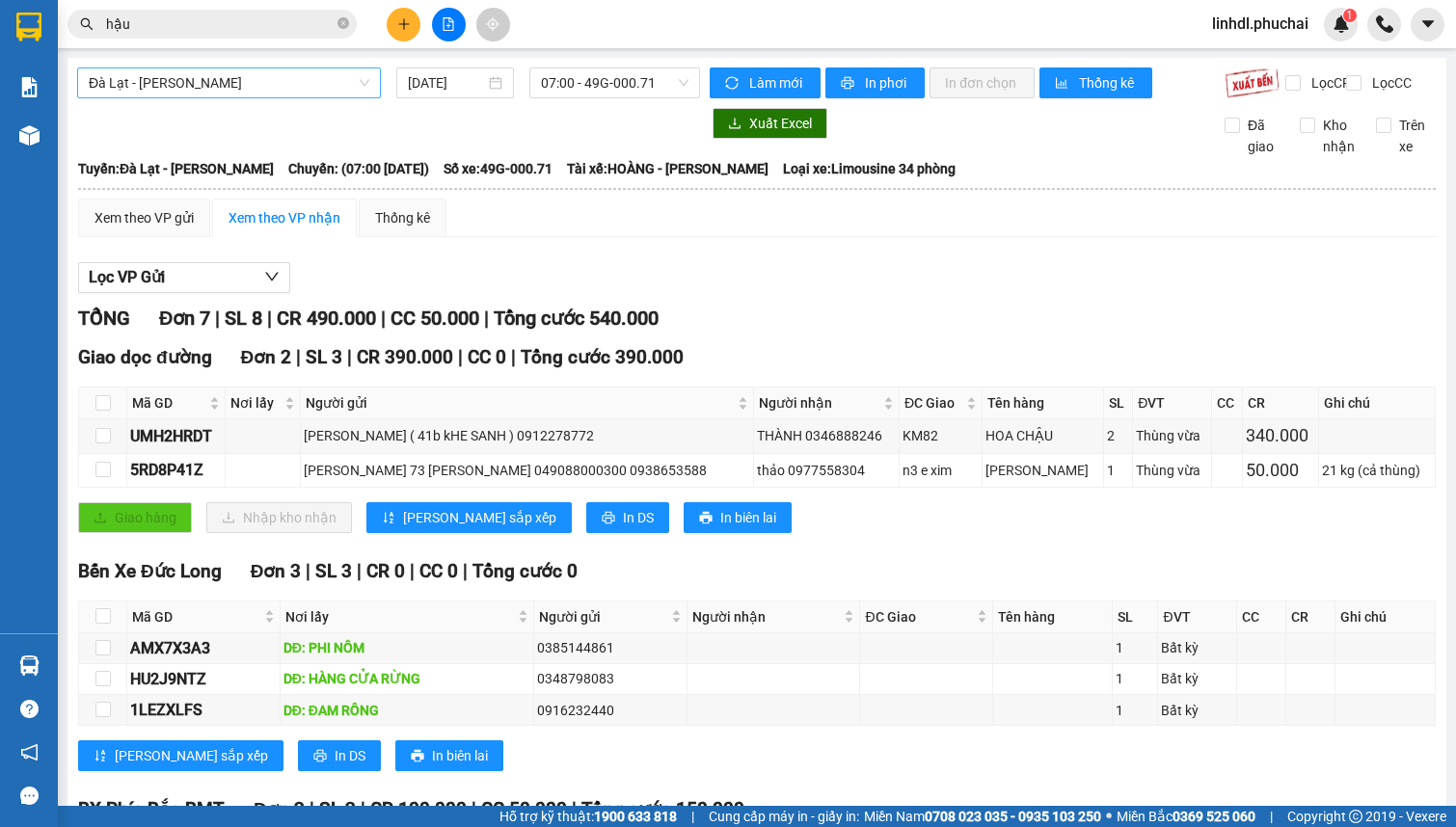
click at [287, 89] on span "Đà Lạt - [PERSON_NAME]" at bounding box center [229, 83] width 281 height 29
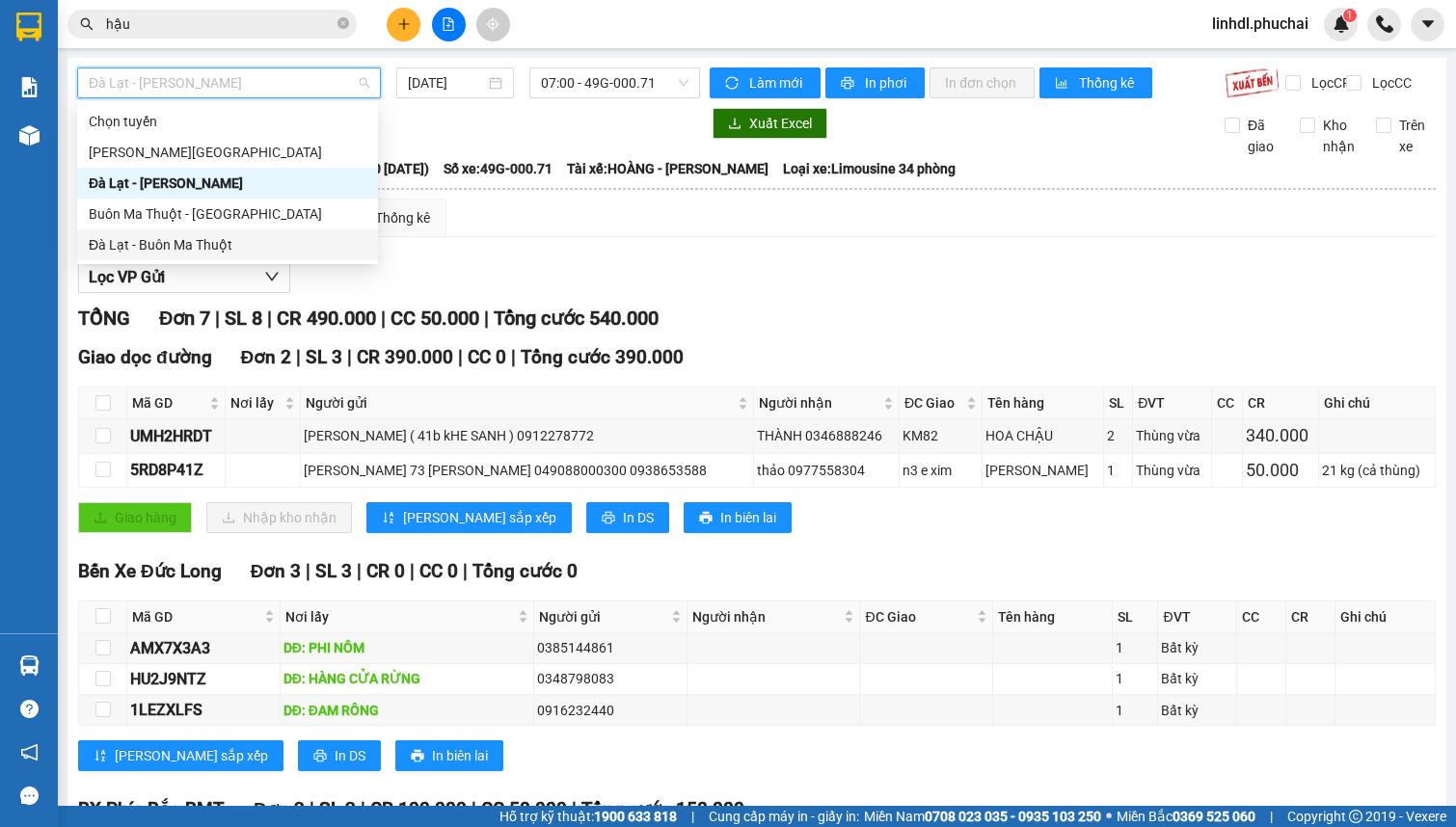
click at [151, 237] on div "Đà Lạt - Buôn Ma Thuột" at bounding box center [228, 245] width 278 height 22
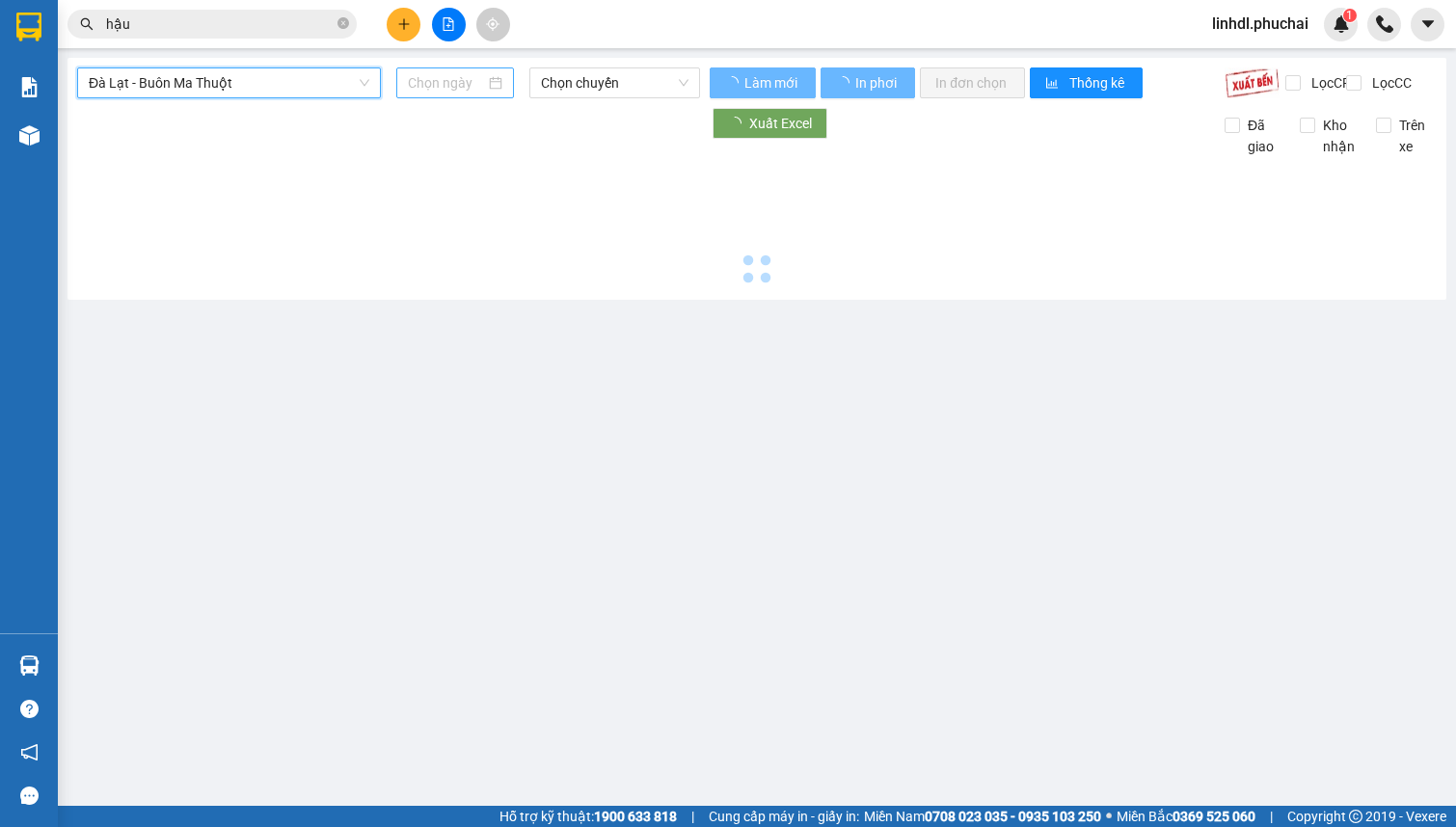
click at [448, 87] on input at bounding box center [446, 83] width 77 height 22
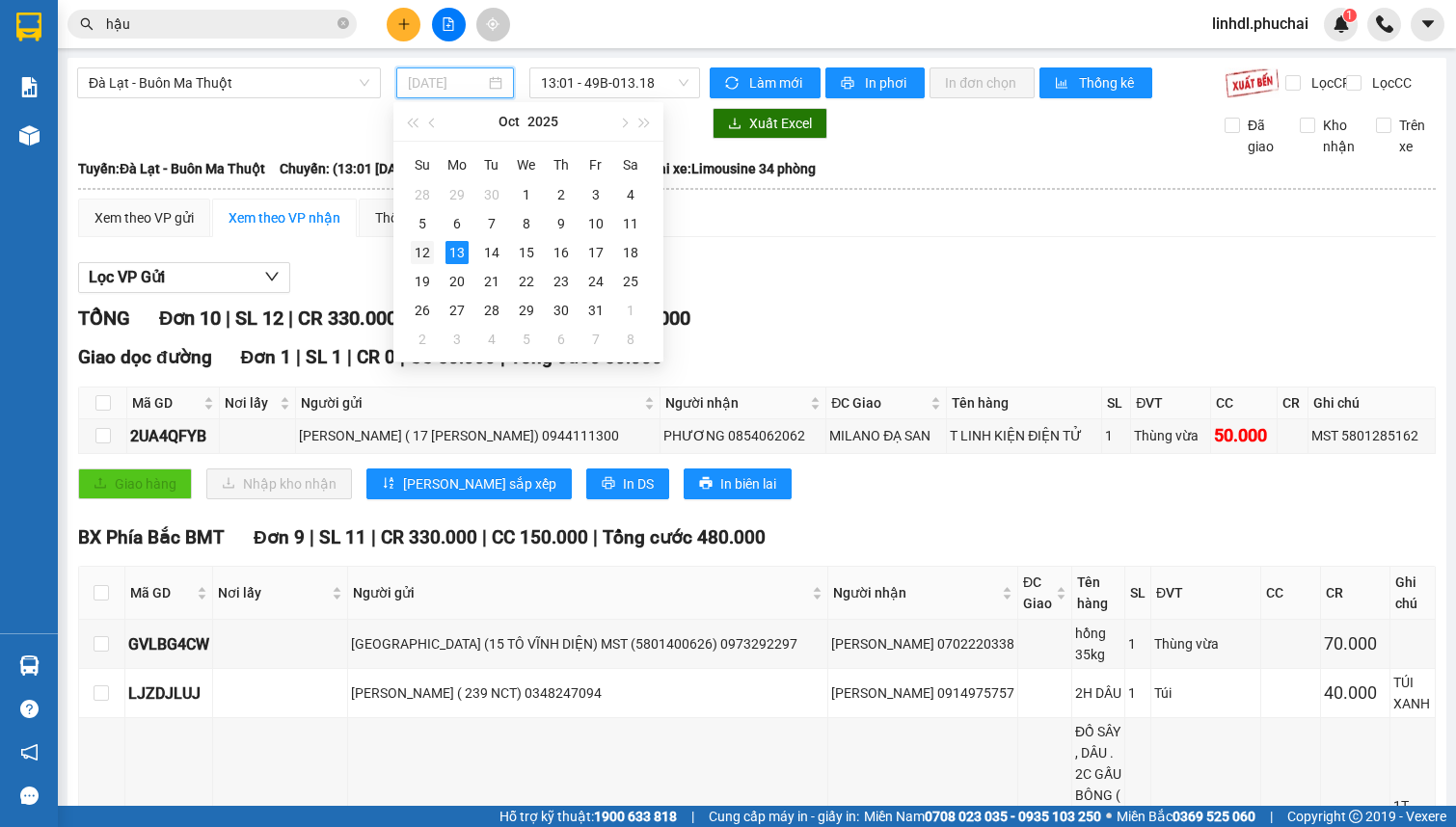
click at [424, 258] on div "12" at bounding box center [422, 252] width 23 height 23
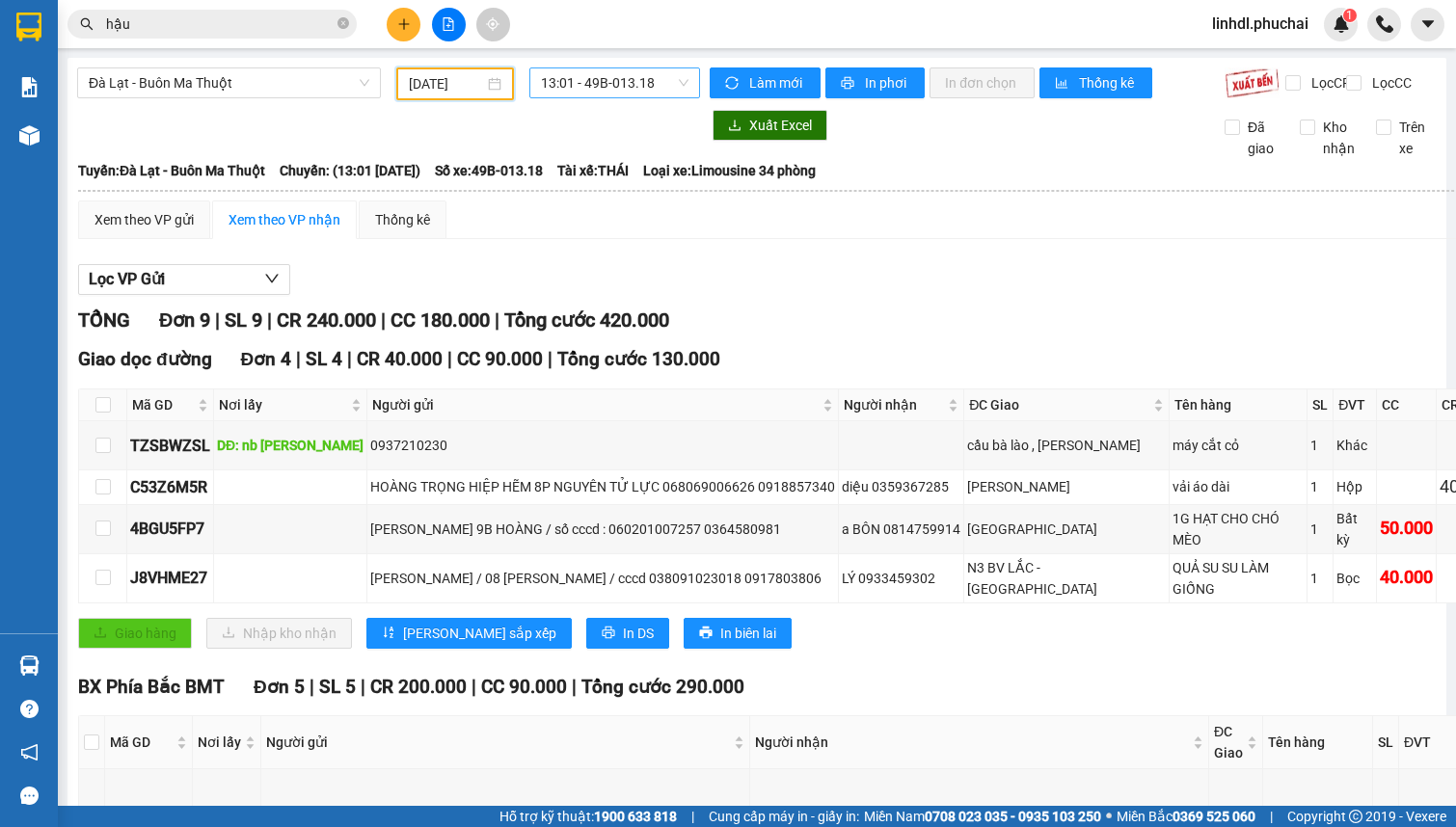
click at [616, 75] on span "13:01 - 49B-013.18" at bounding box center [614, 83] width 148 height 29
click at [617, 151] on div "13:01 - 49B-013.18" at bounding box center [612, 152] width 151 height 22
click at [463, 83] on input "[DATE]" at bounding box center [446, 84] width 75 height 22
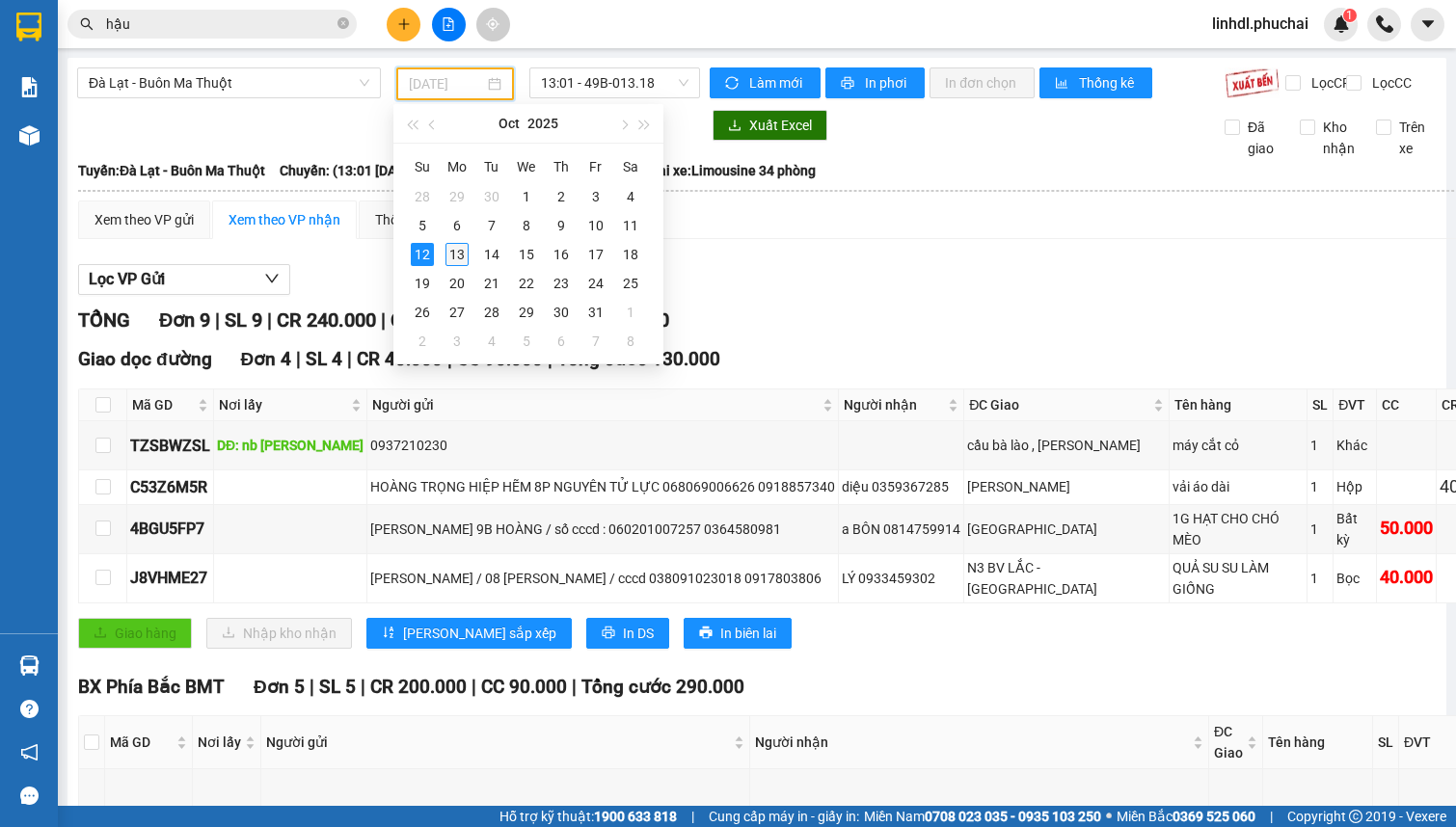
click at [458, 249] on div "13" at bounding box center [457, 254] width 23 height 23
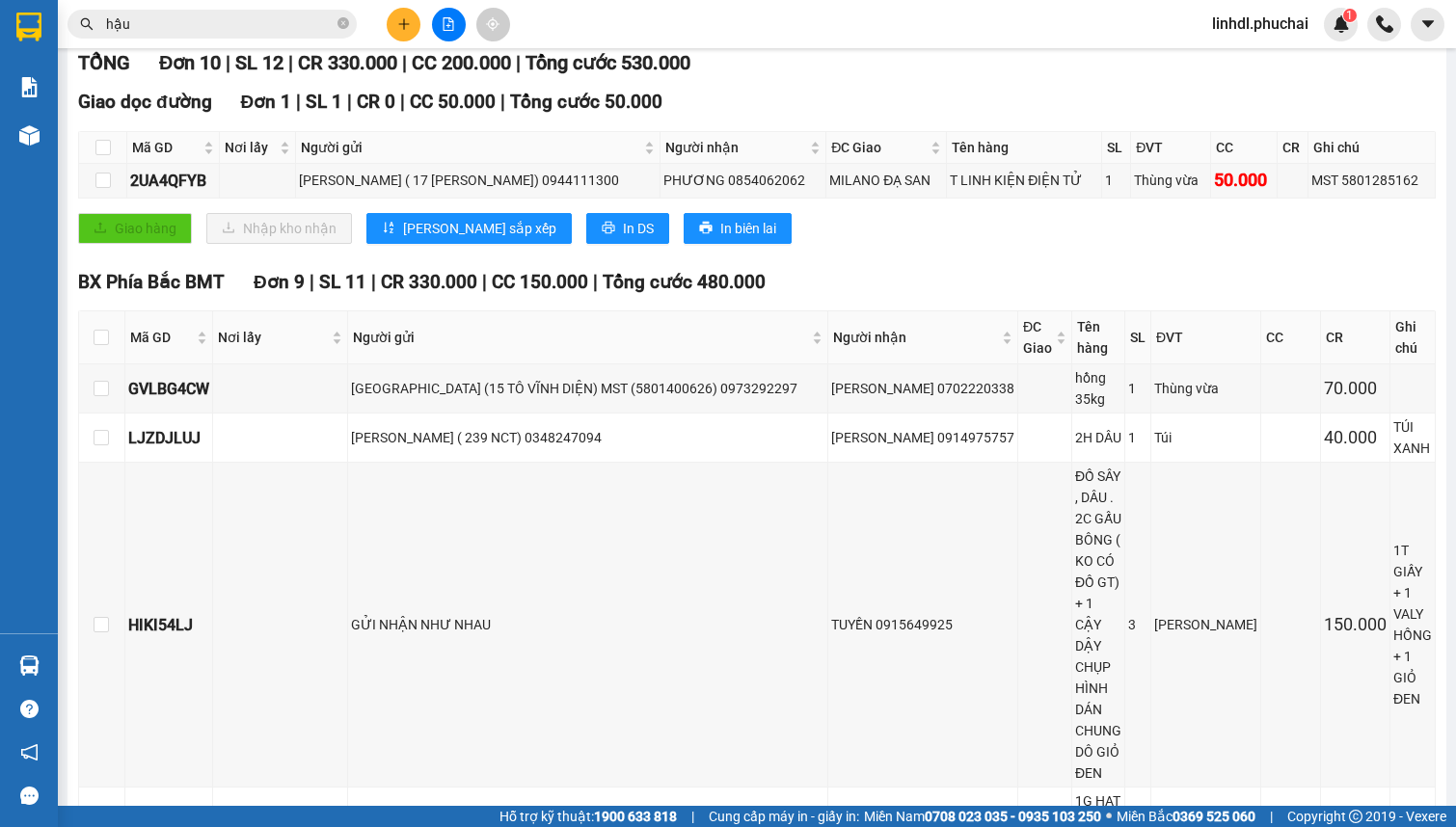
scroll to position [171, 0]
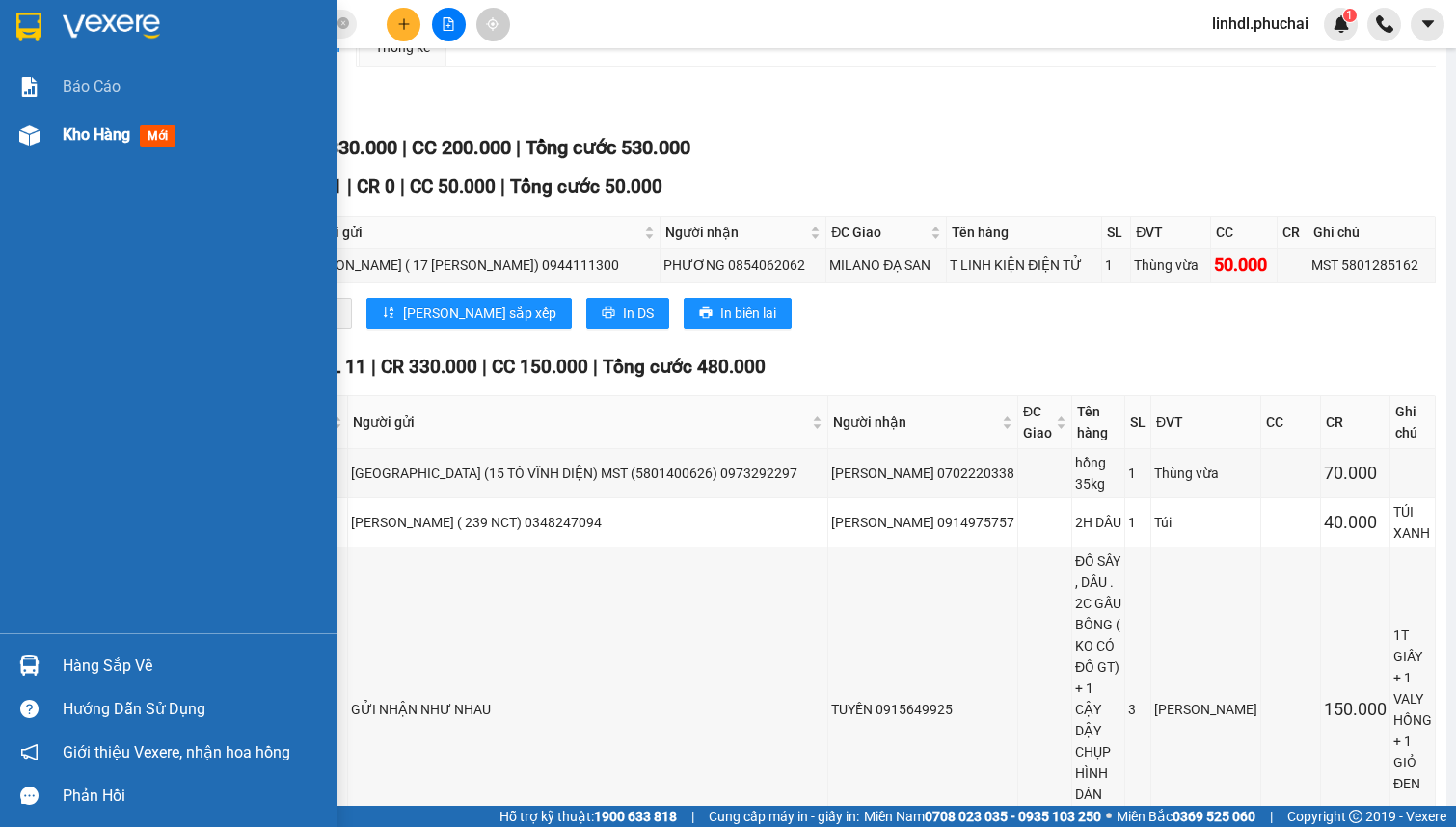
click at [49, 151] on div "Kho hàng mới" at bounding box center [168, 134] width 337 height 48
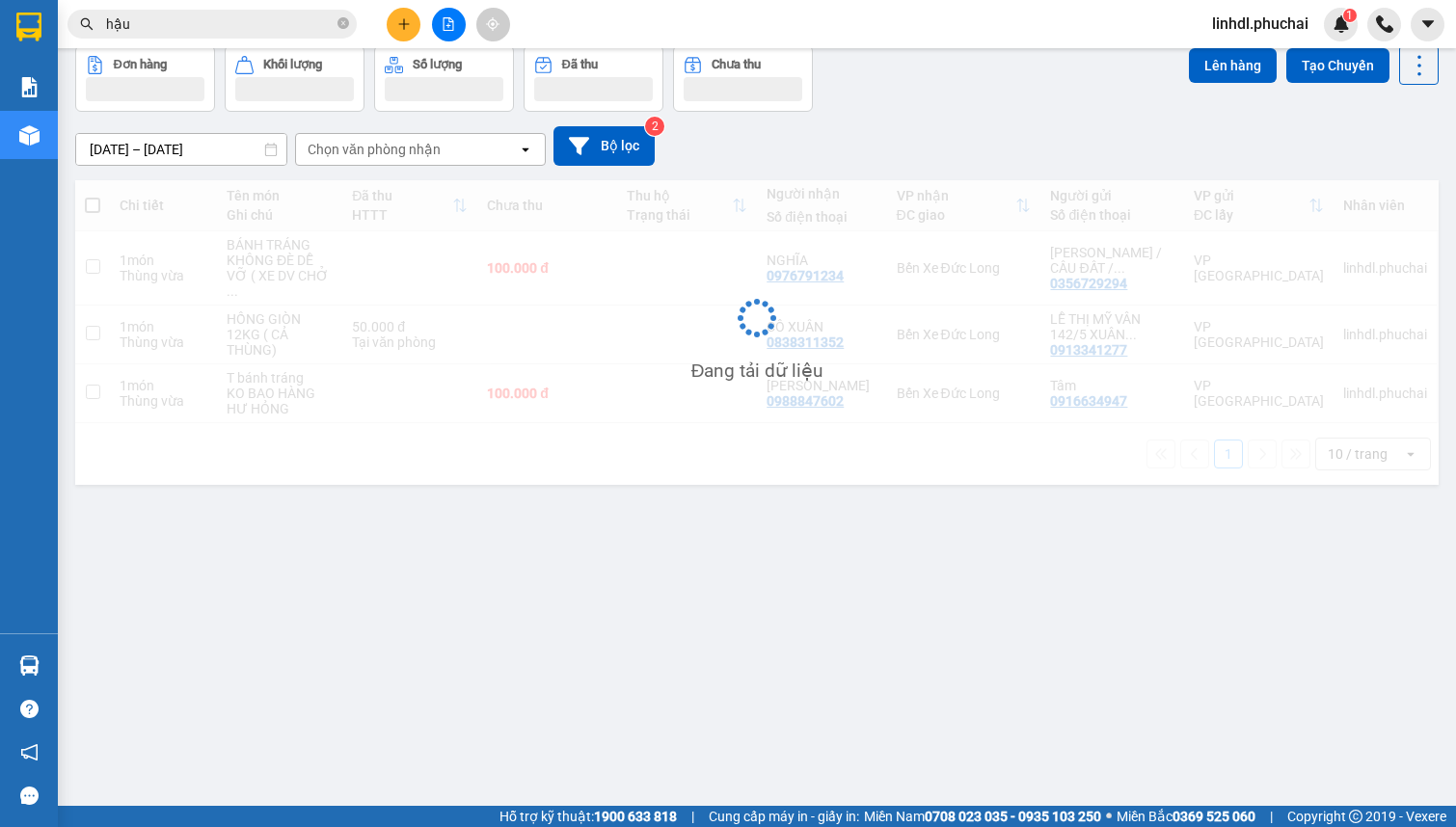
scroll to position [88, 0]
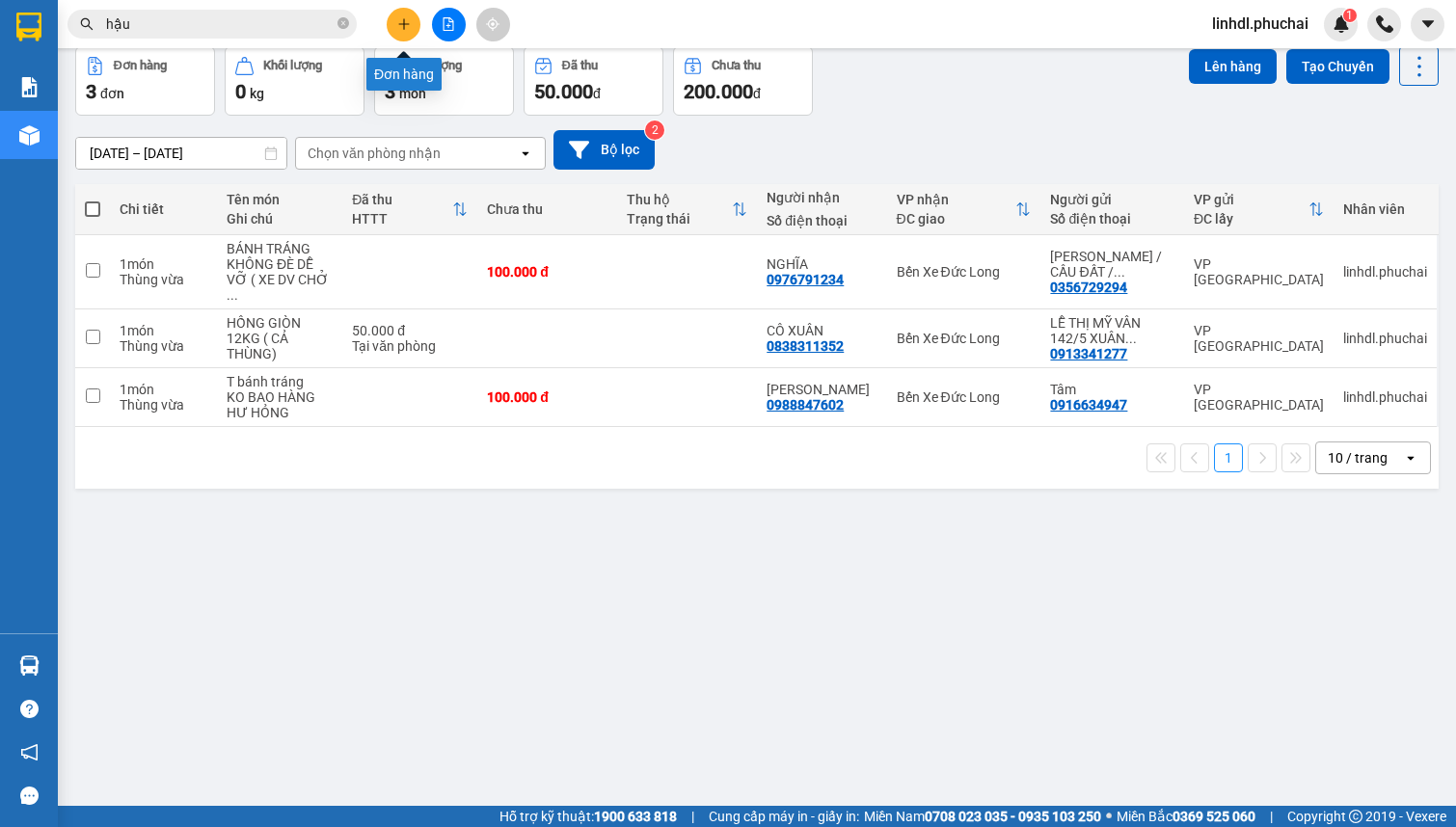
click at [401, 22] on icon "plus" at bounding box center [404, 24] width 14 height 14
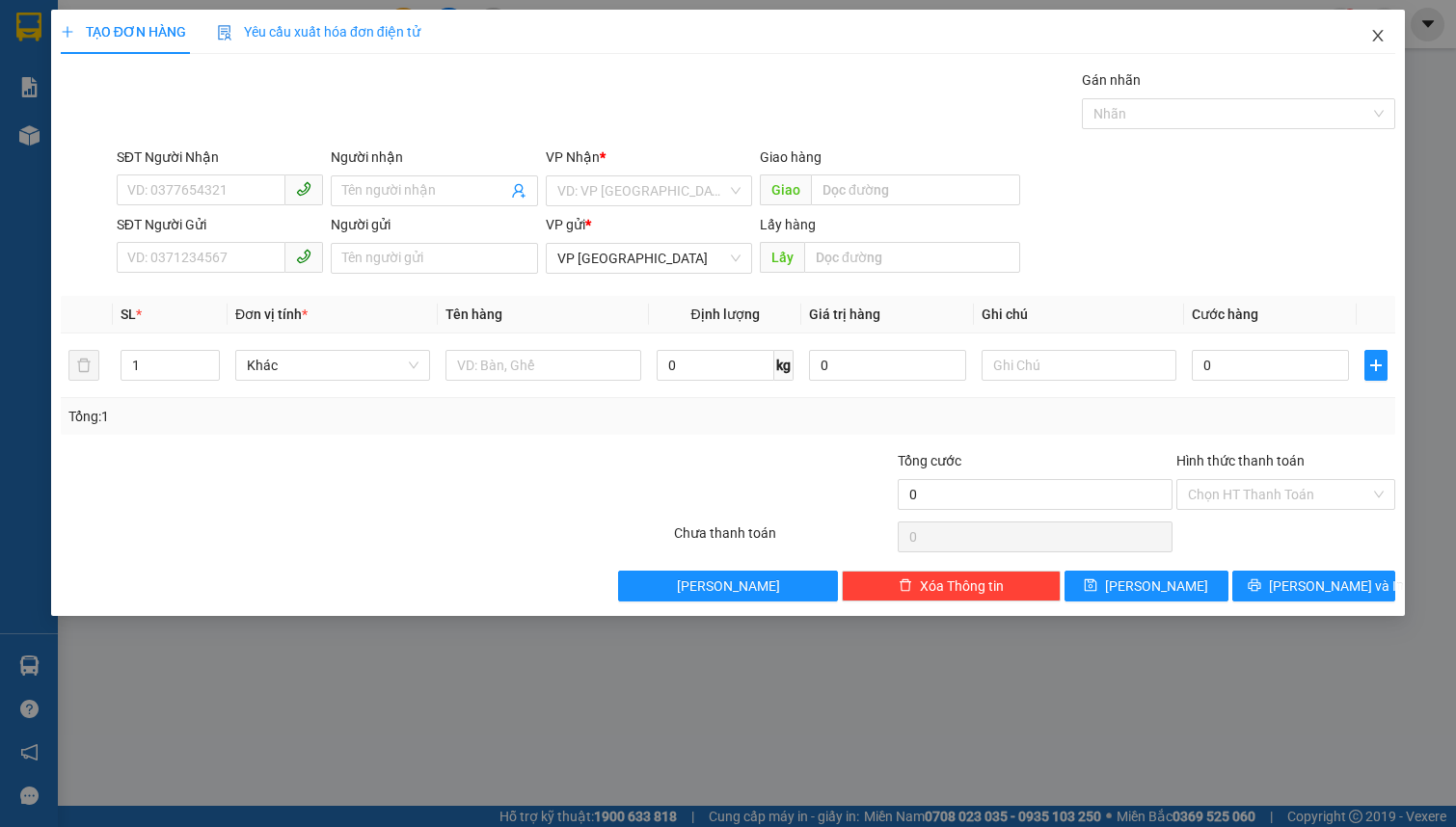
click at [1378, 36] on icon "close" at bounding box center [1377, 36] width 11 height 12
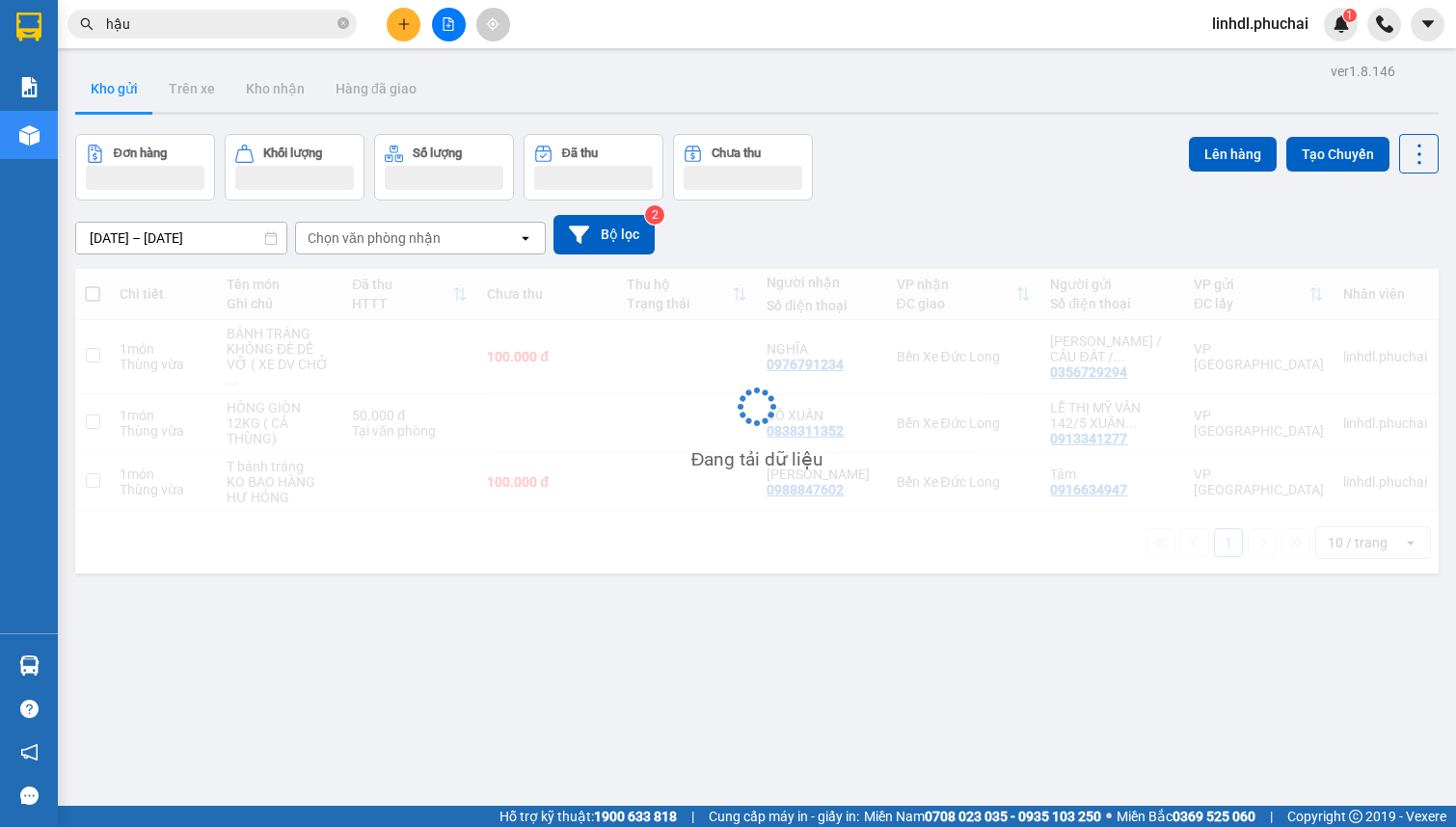
click at [203, 23] on input "hậu" at bounding box center [219, 24] width 228 height 22
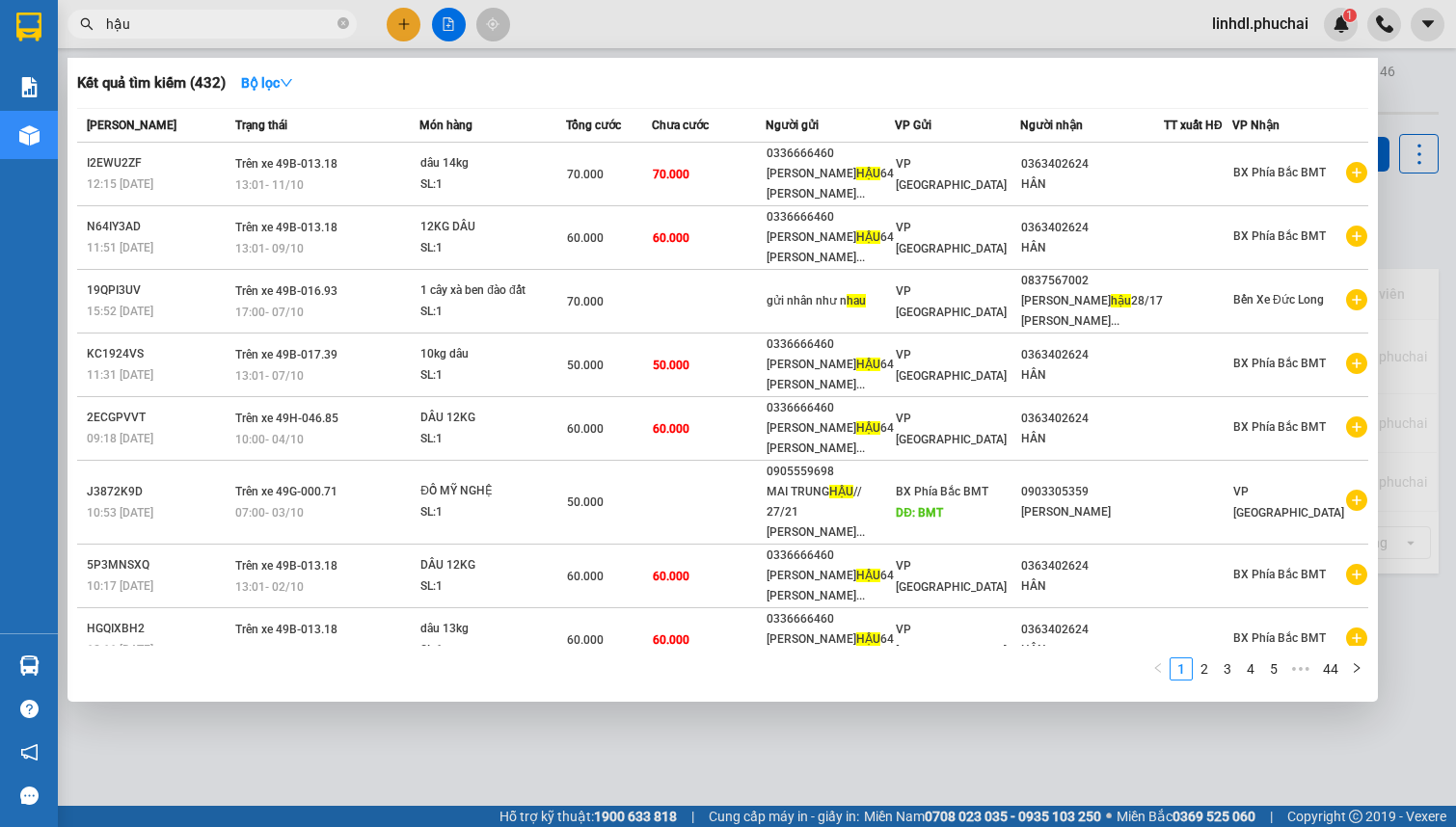
click at [203, 23] on input "hậu" at bounding box center [219, 24] width 228 height 22
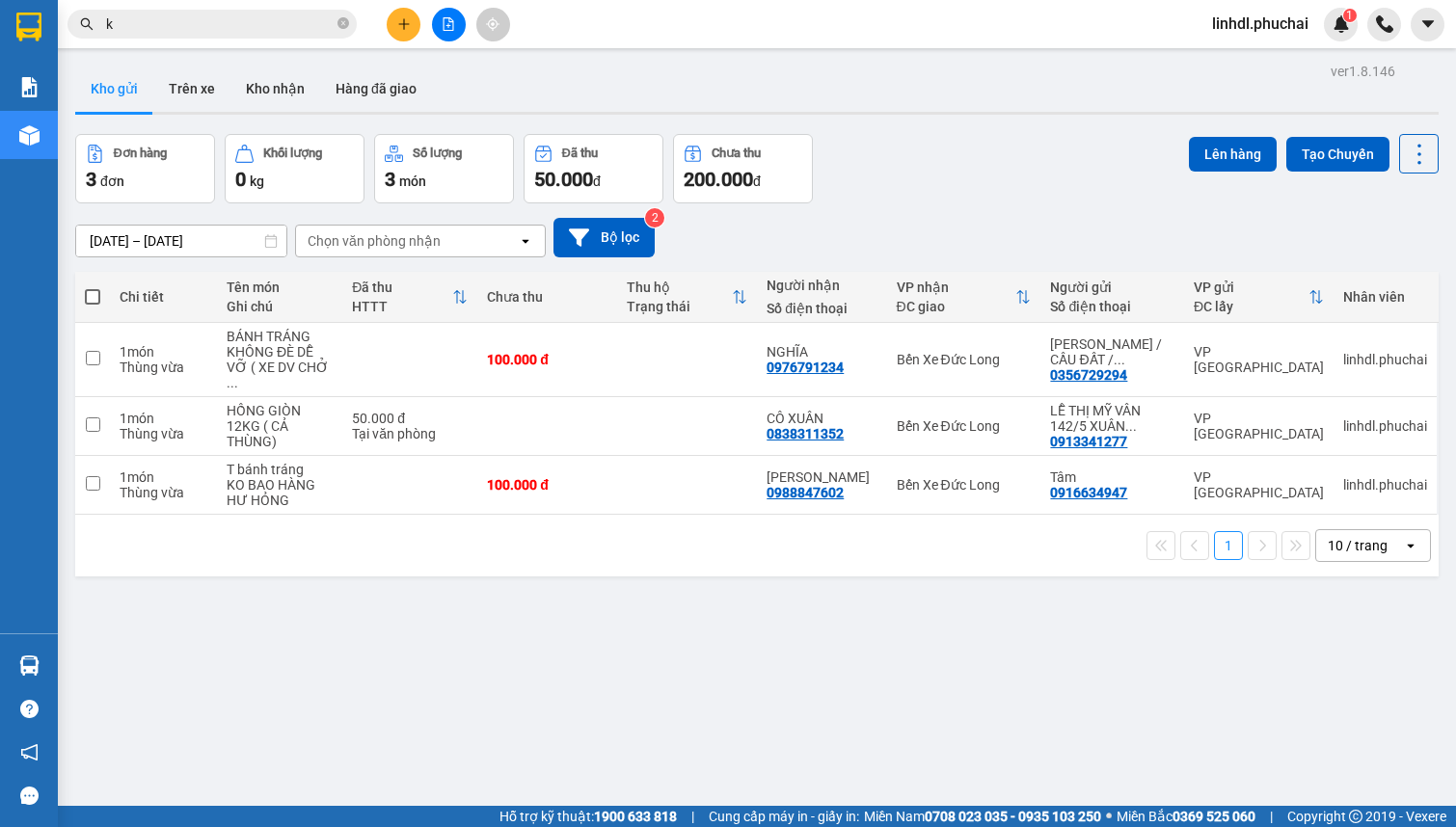
click at [203, 23] on input "k" at bounding box center [219, 24] width 228 height 22
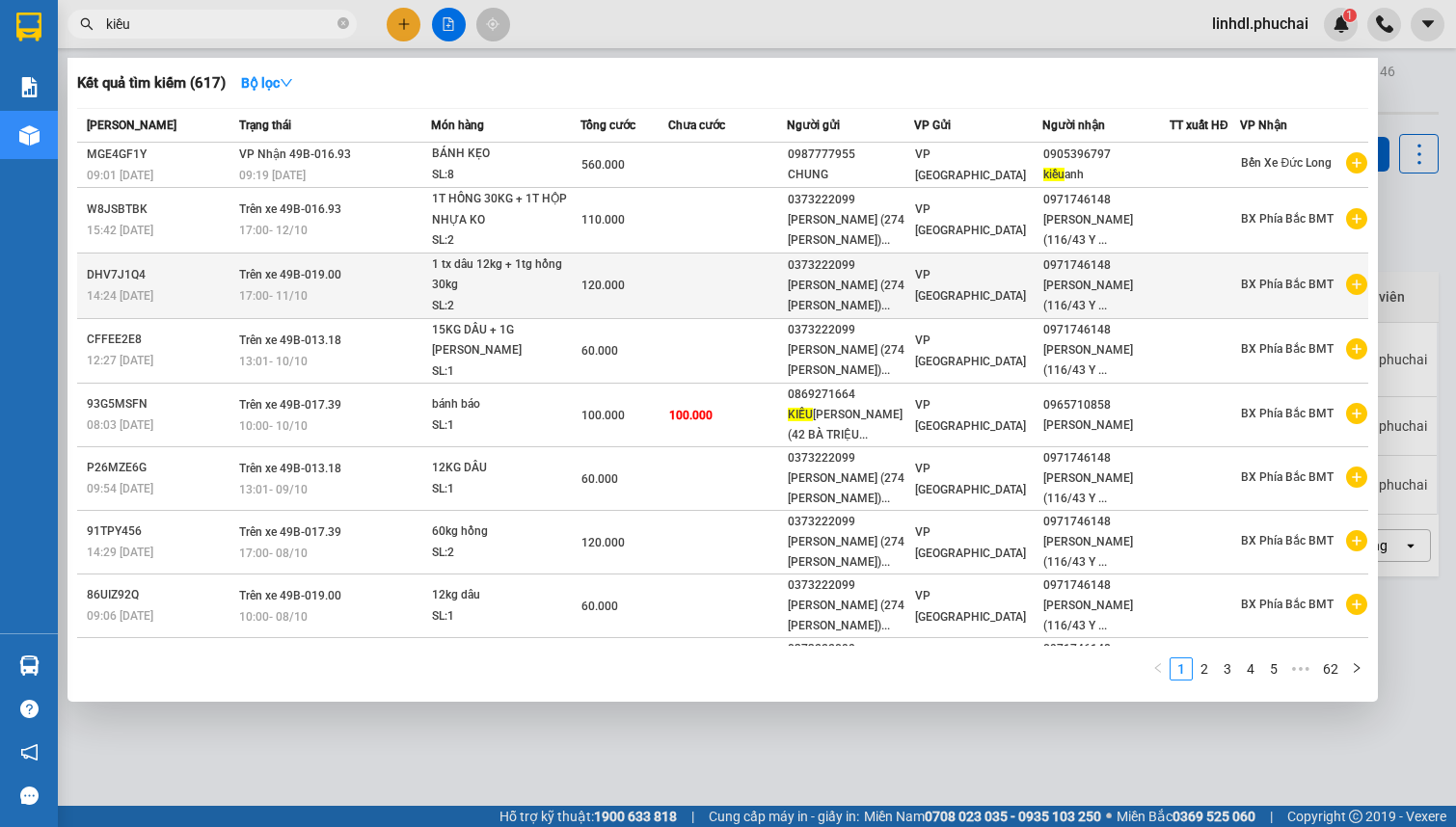
click at [755, 277] on td at bounding box center [727, 284] width 117 height 65
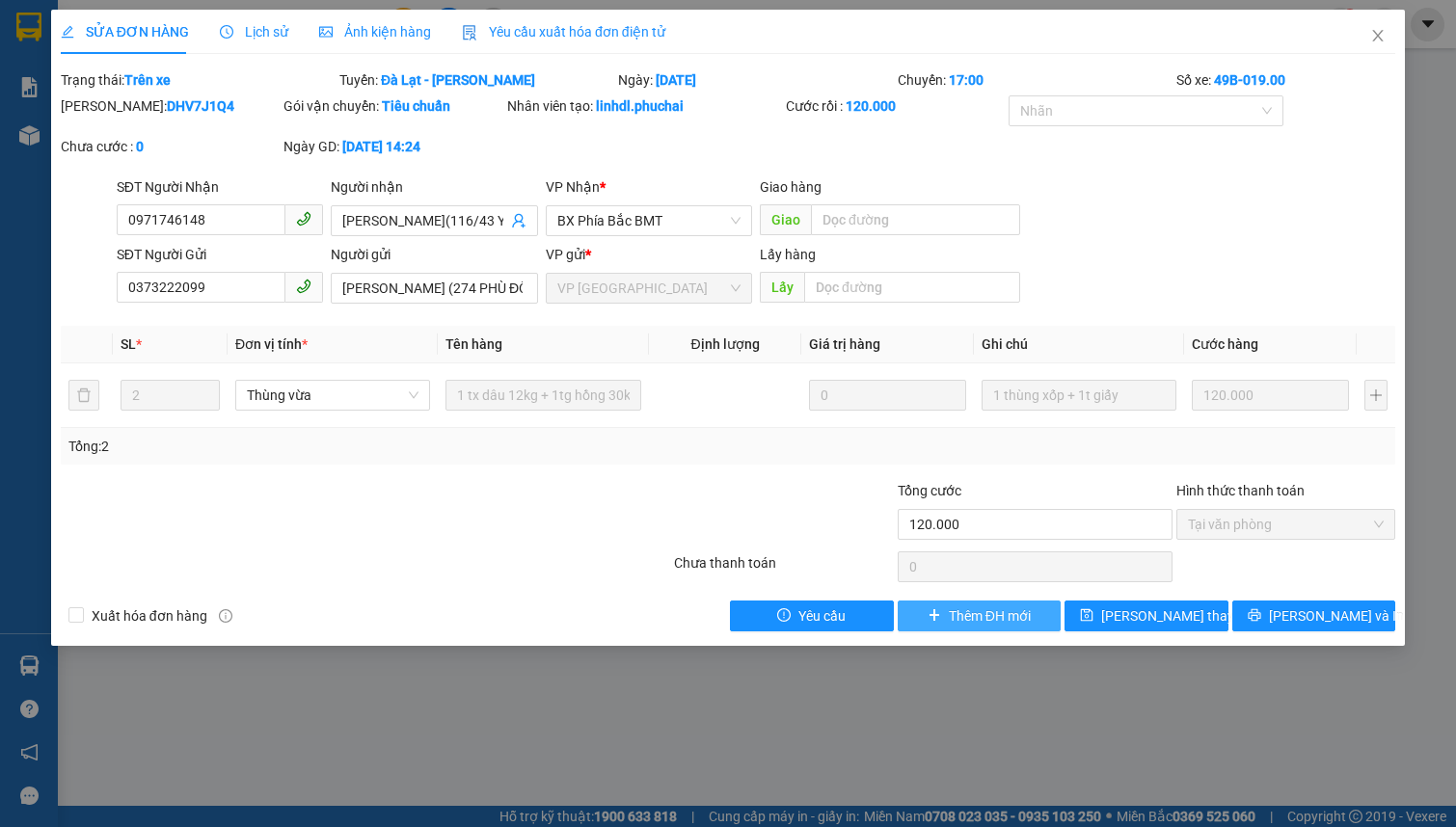
click at [971, 626] on span "Thêm ĐH mới" at bounding box center [990, 616] width 82 height 22
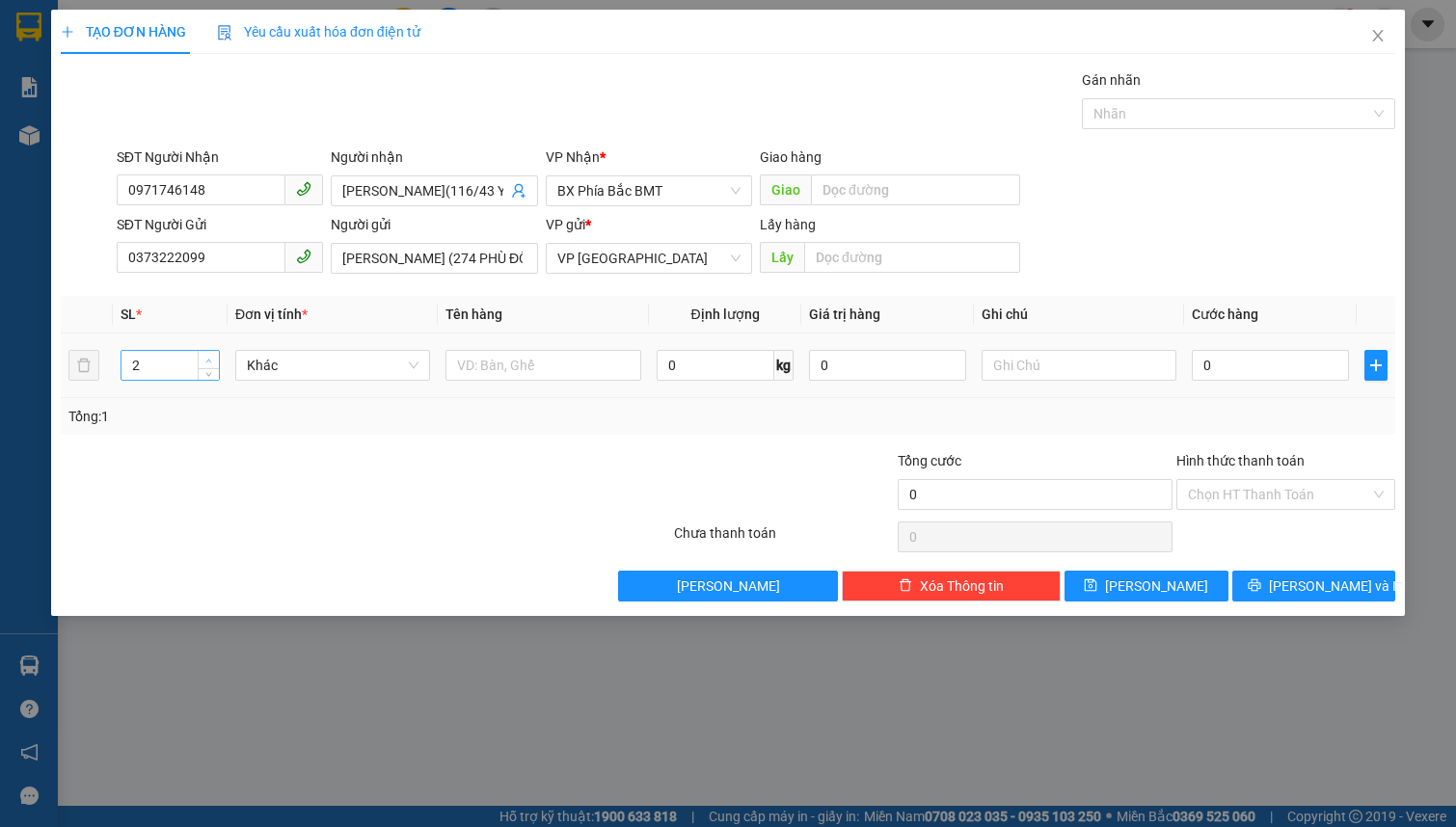
click at [203, 360] on span "up" at bounding box center [209, 361] width 12 height 12
click at [331, 371] on span "Khác" at bounding box center [331, 366] width 171 height 29
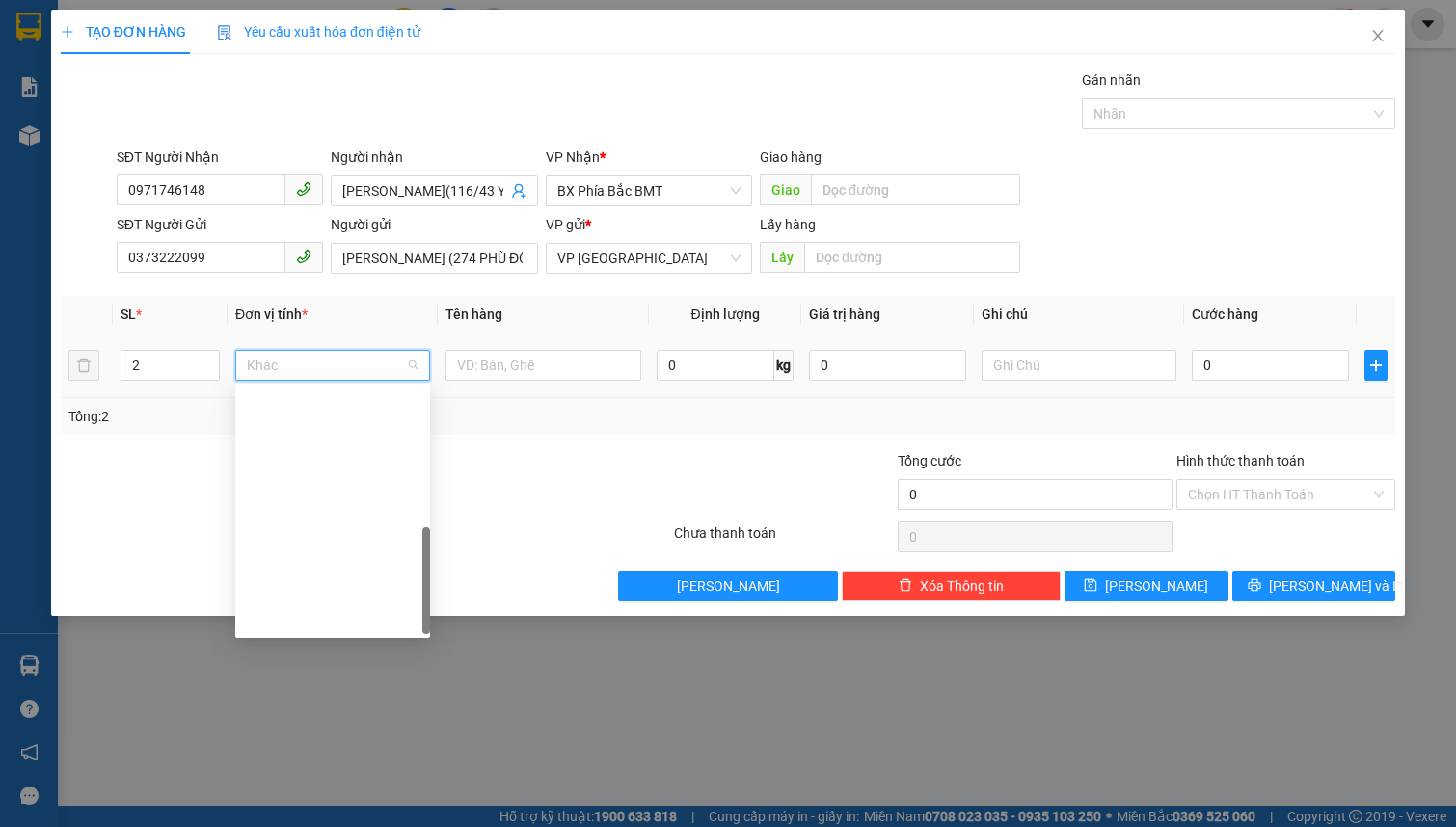
scroll to position [462, 0]
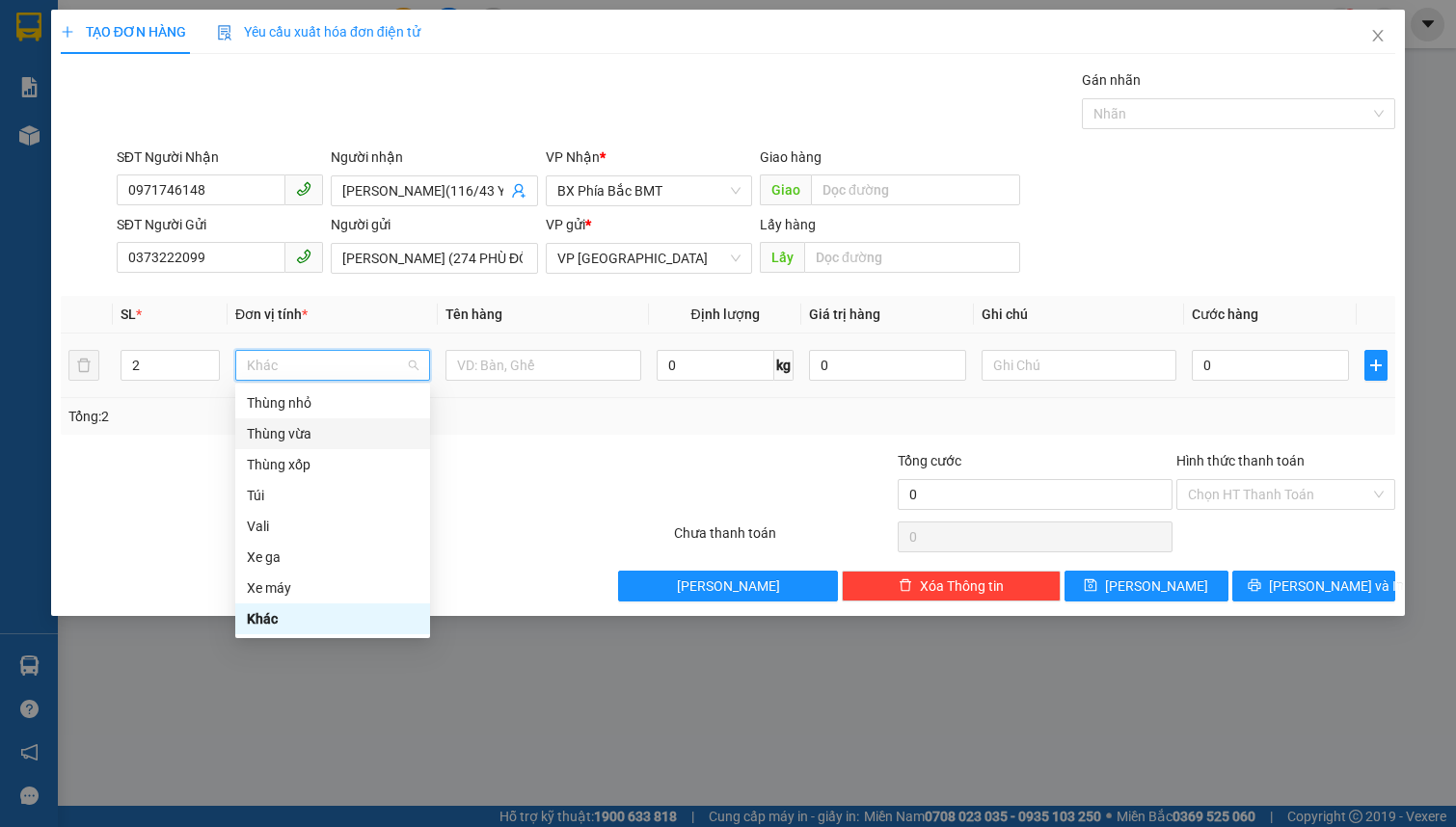
click at [332, 429] on div "Thùng vừa" at bounding box center [331, 434] width 171 height 22
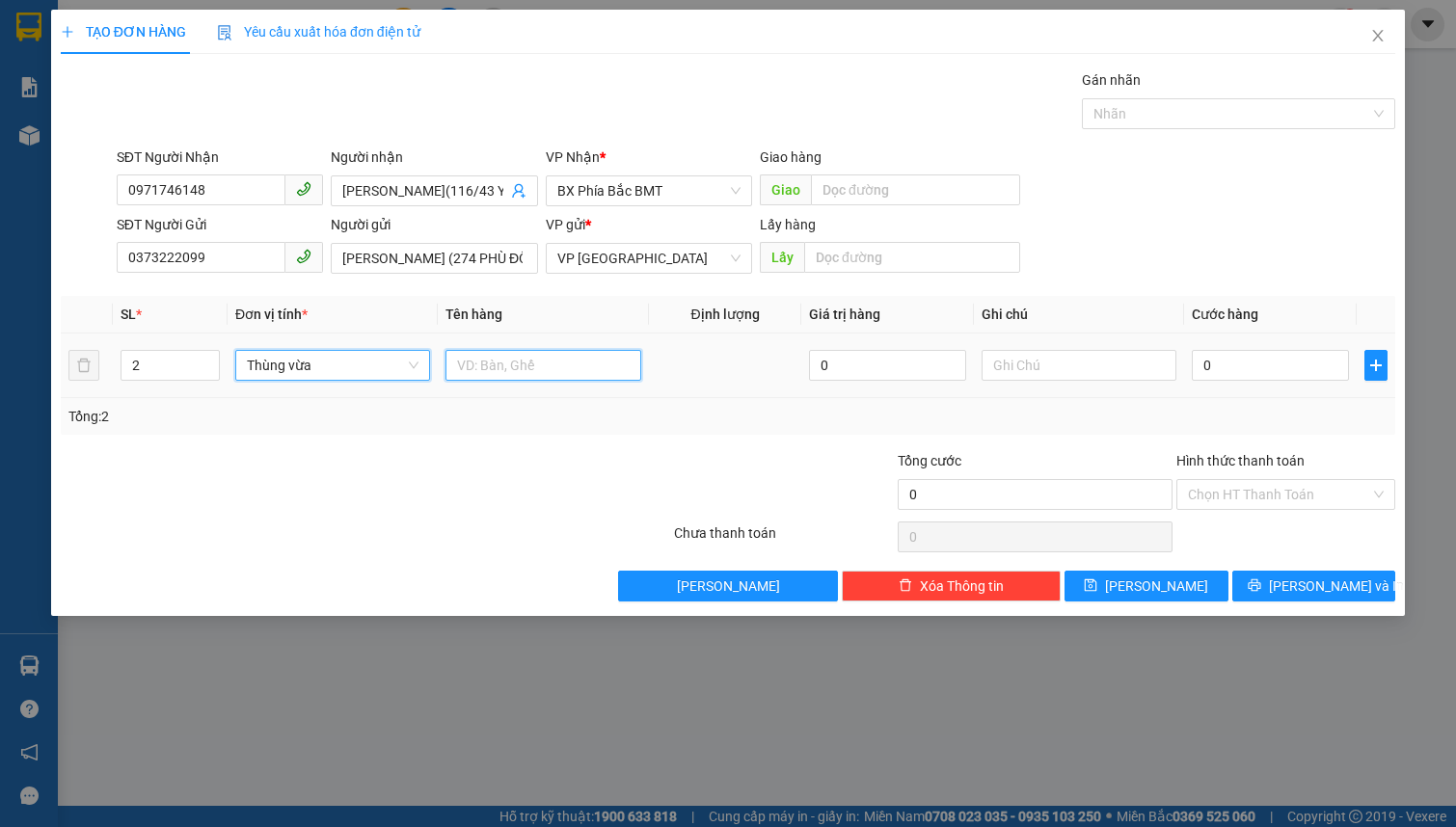
click at [467, 374] on input "text" at bounding box center [542, 366] width 195 height 31
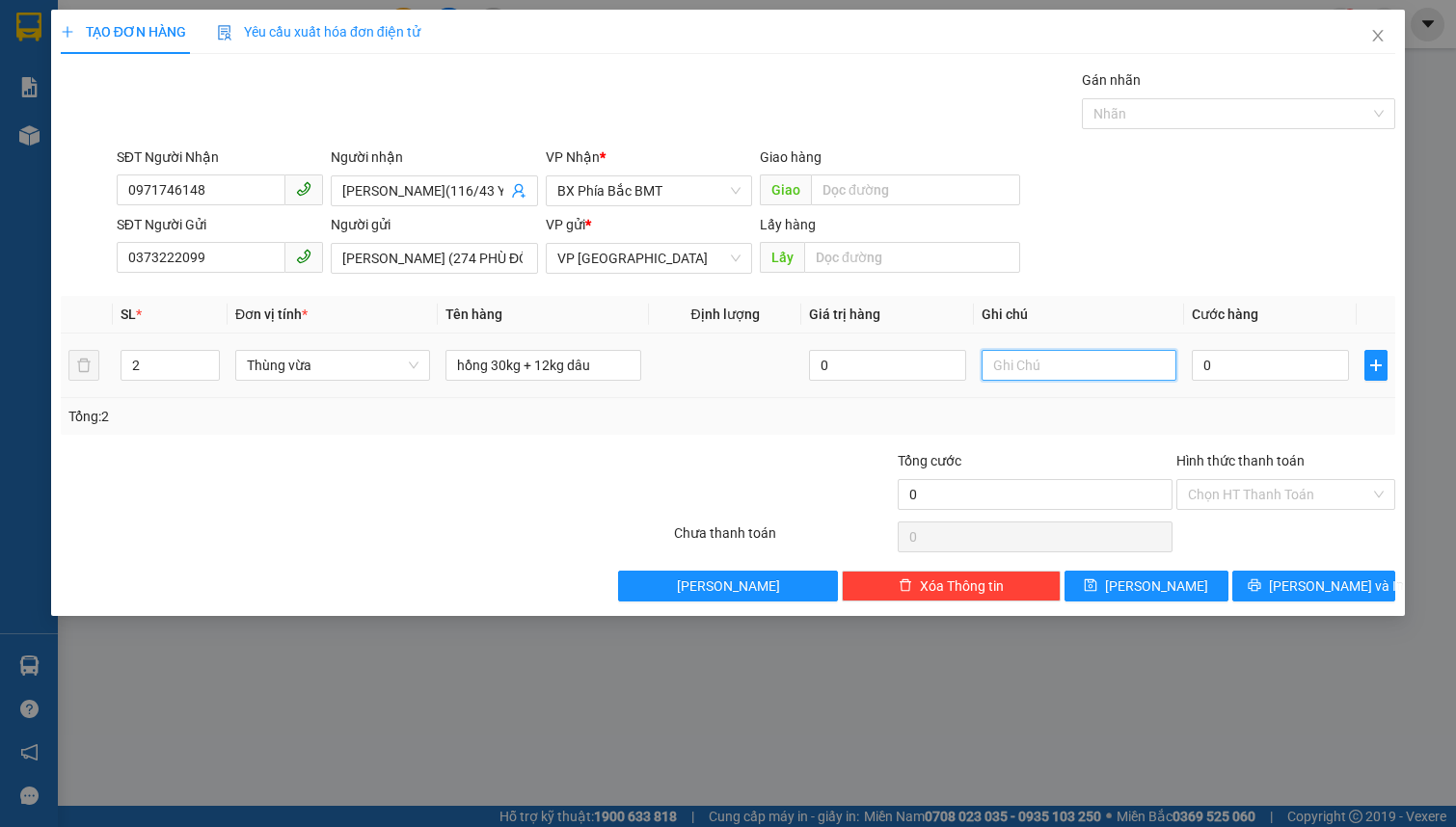
click at [1048, 374] on input "text" at bounding box center [1079, 366] width 195 height 31
click at [1221, 374] on input "0" at bounding box center [1270, 366] width 157 height 31
click at [1275, 503] on input "Hình thức thanh toán" at bounding box center [1279, 495] width 182 height 29
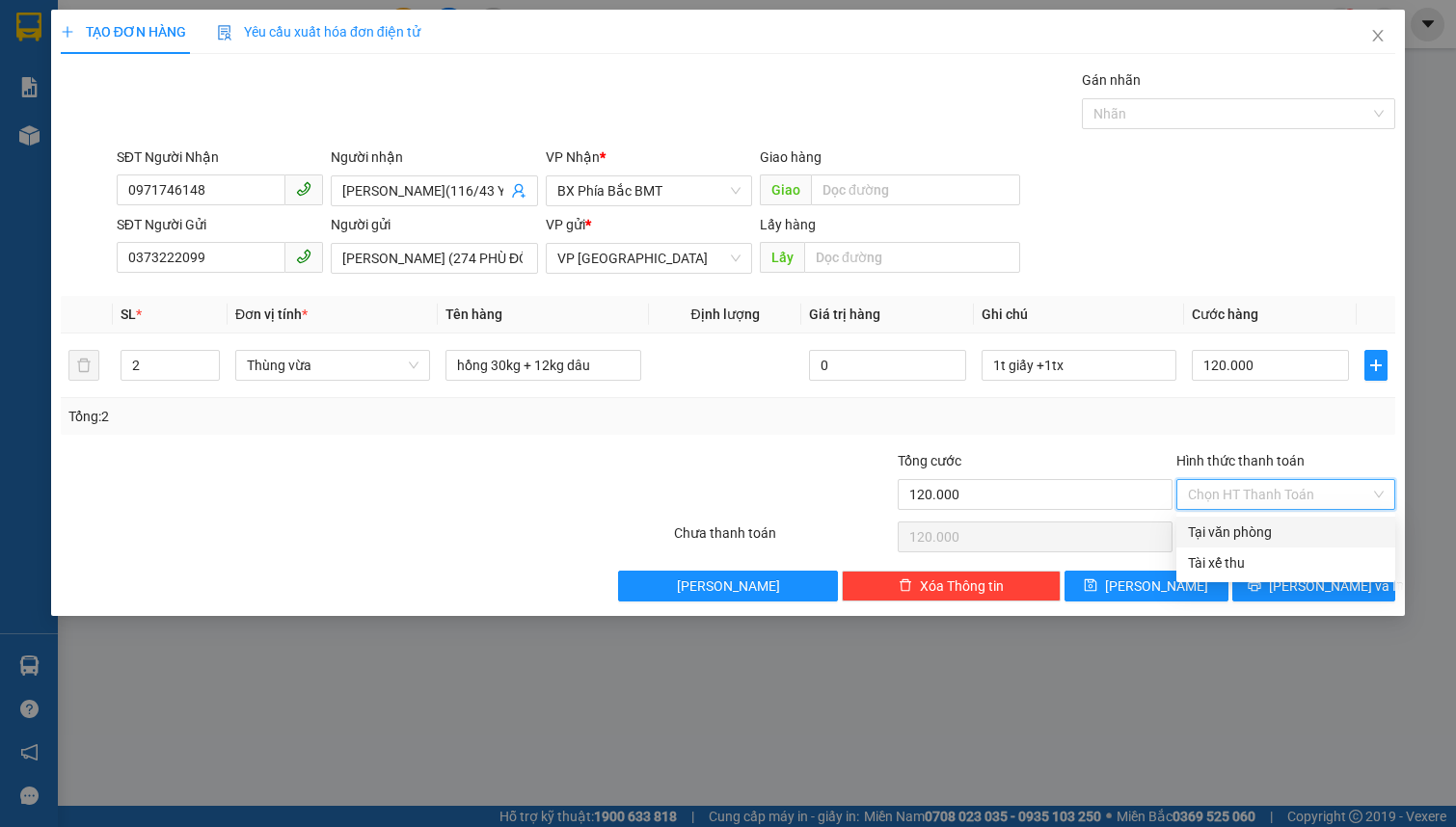
click at [1272, 535] on div "Tại văn phòng" at bounding box center [1286, 532] width 196 height 22
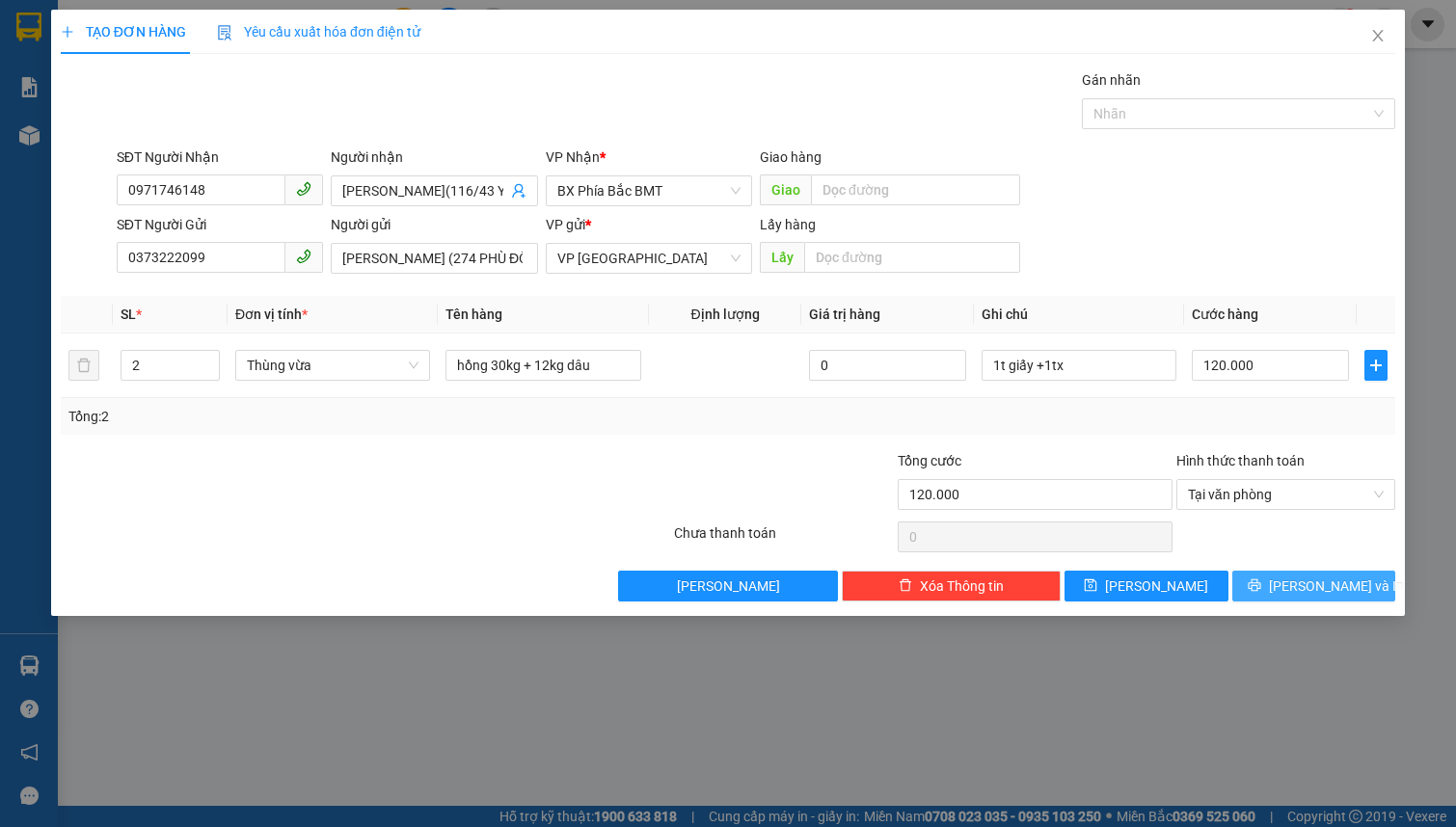
click at [1262, 582] on button "[PERSON_NAME] và In" at bounding box center [1314, 587] width 164 height 31
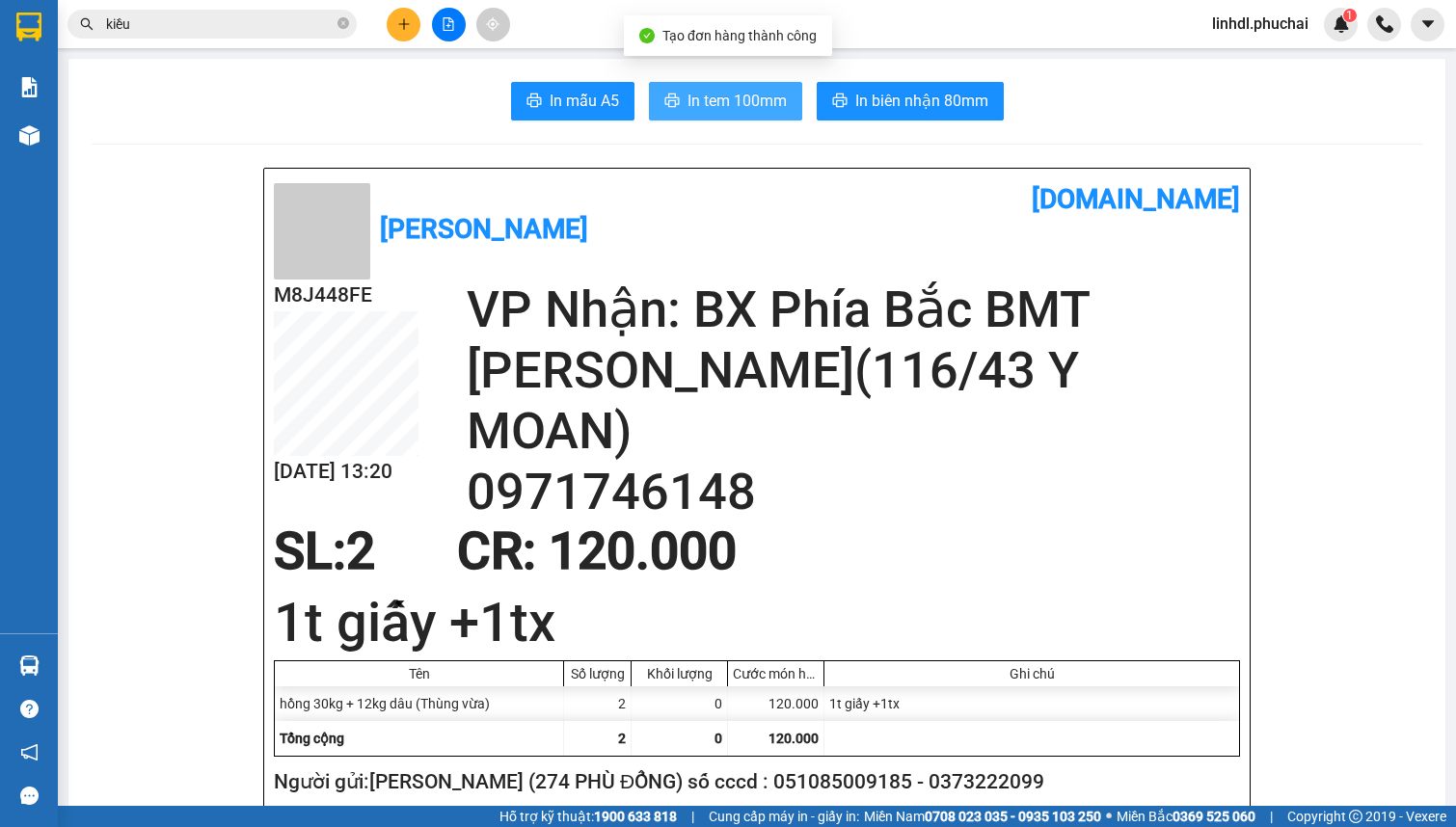
click at [735, 97] on span "In tem 100mm" at bounding box center [737, 101] width 100 height 24
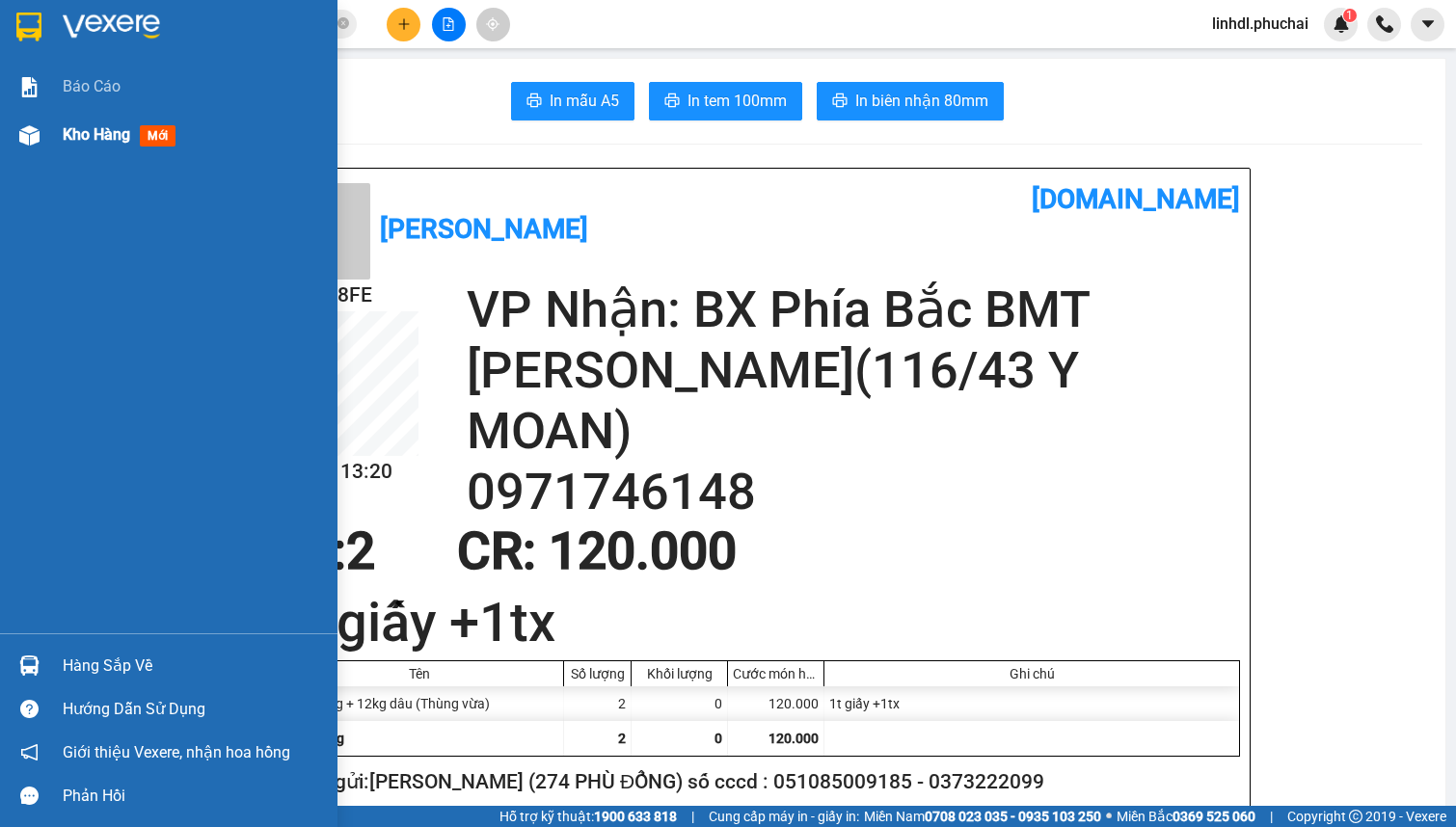
click at [61, 145] on div "Kho hàng mới" at bounding box center [168, 134] width 337 height 48
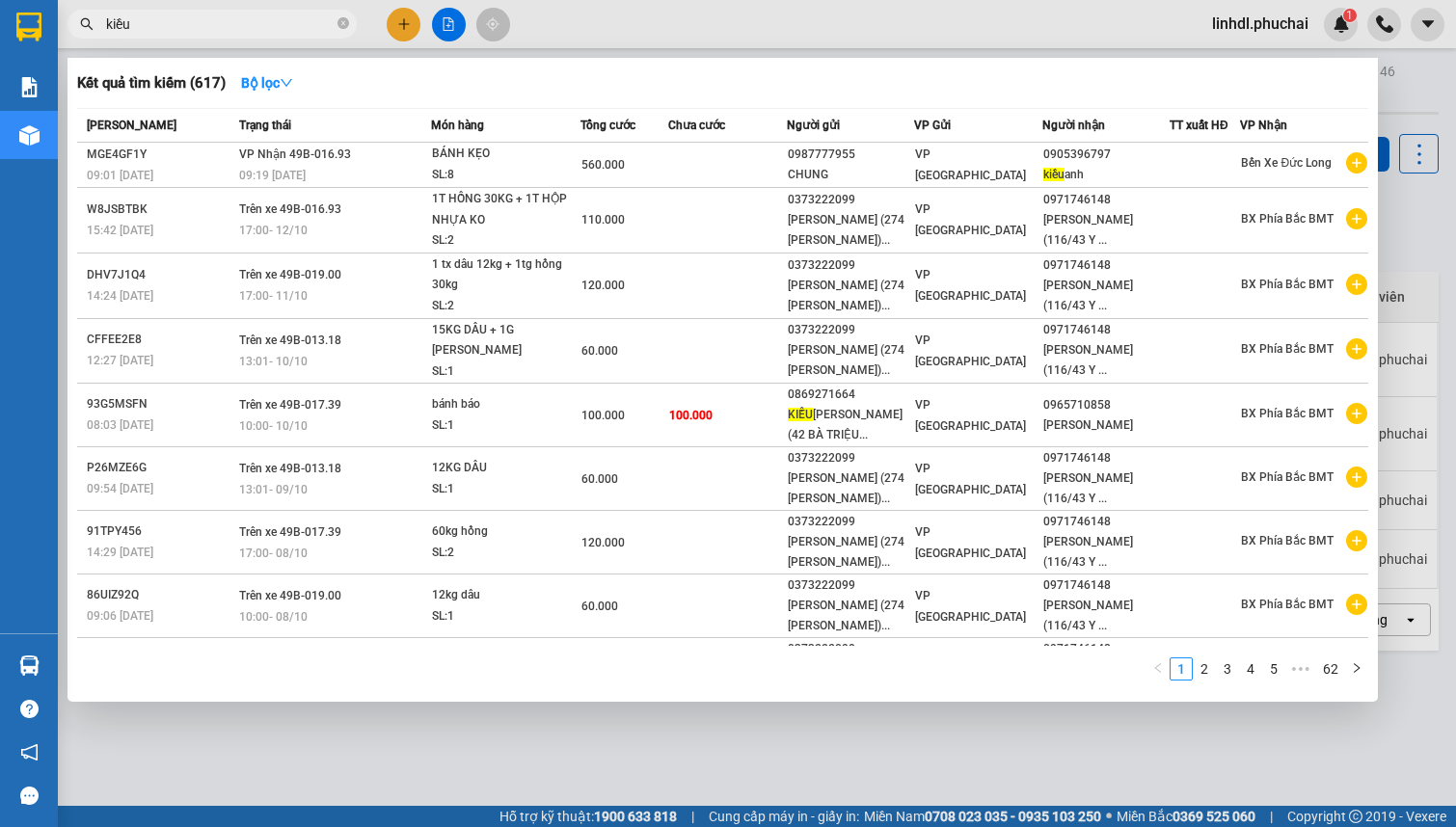
click at [210, 10] on span "kiều" at bounding box center [212, 24] width 289 height 29
click at [183, 23] on input "kiều" at bounding box center [219, 24] width 228 height 22
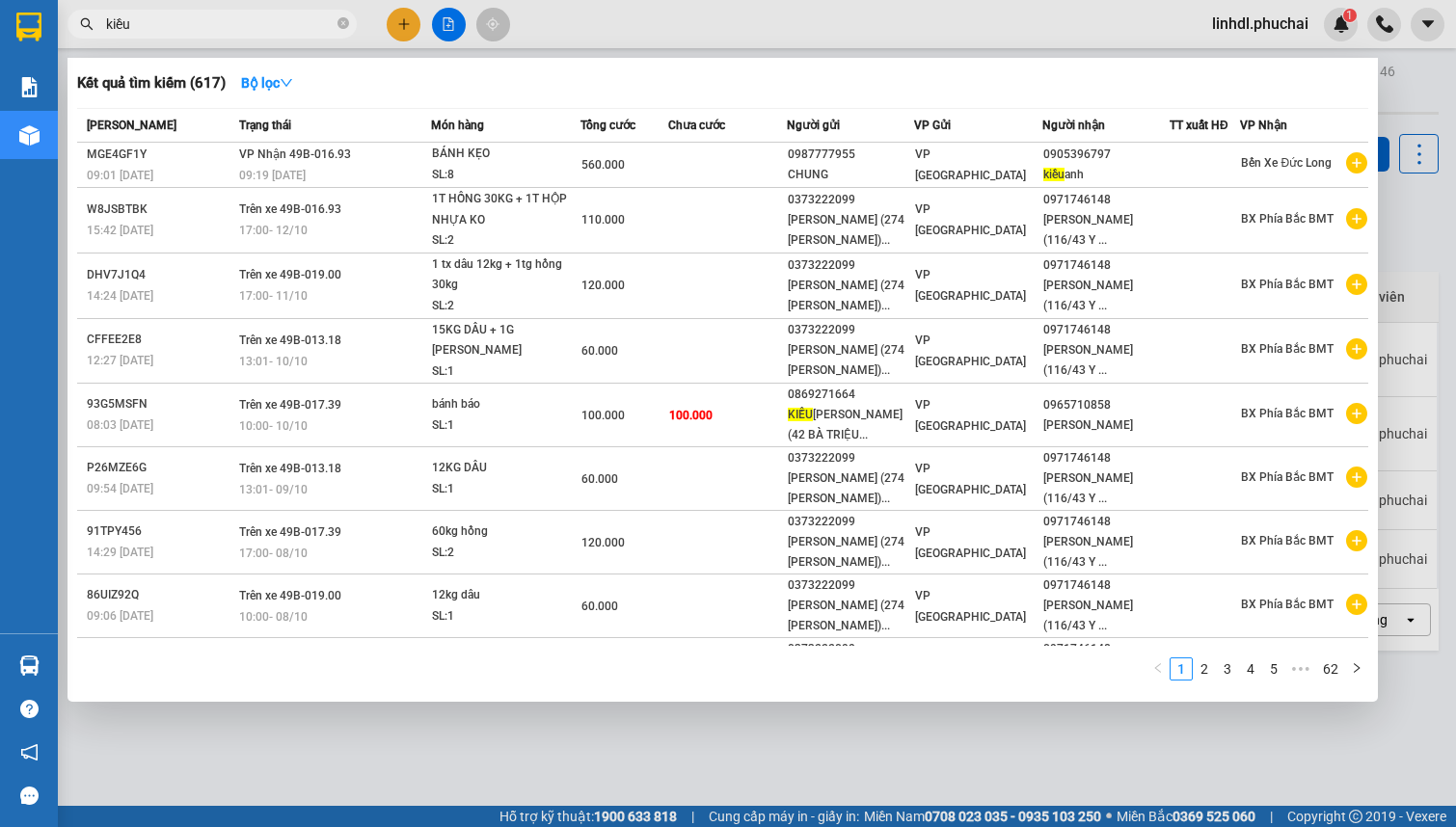
click at [183, 23] on input "kiều" at bounding box center [219, 24] width 228 height 22
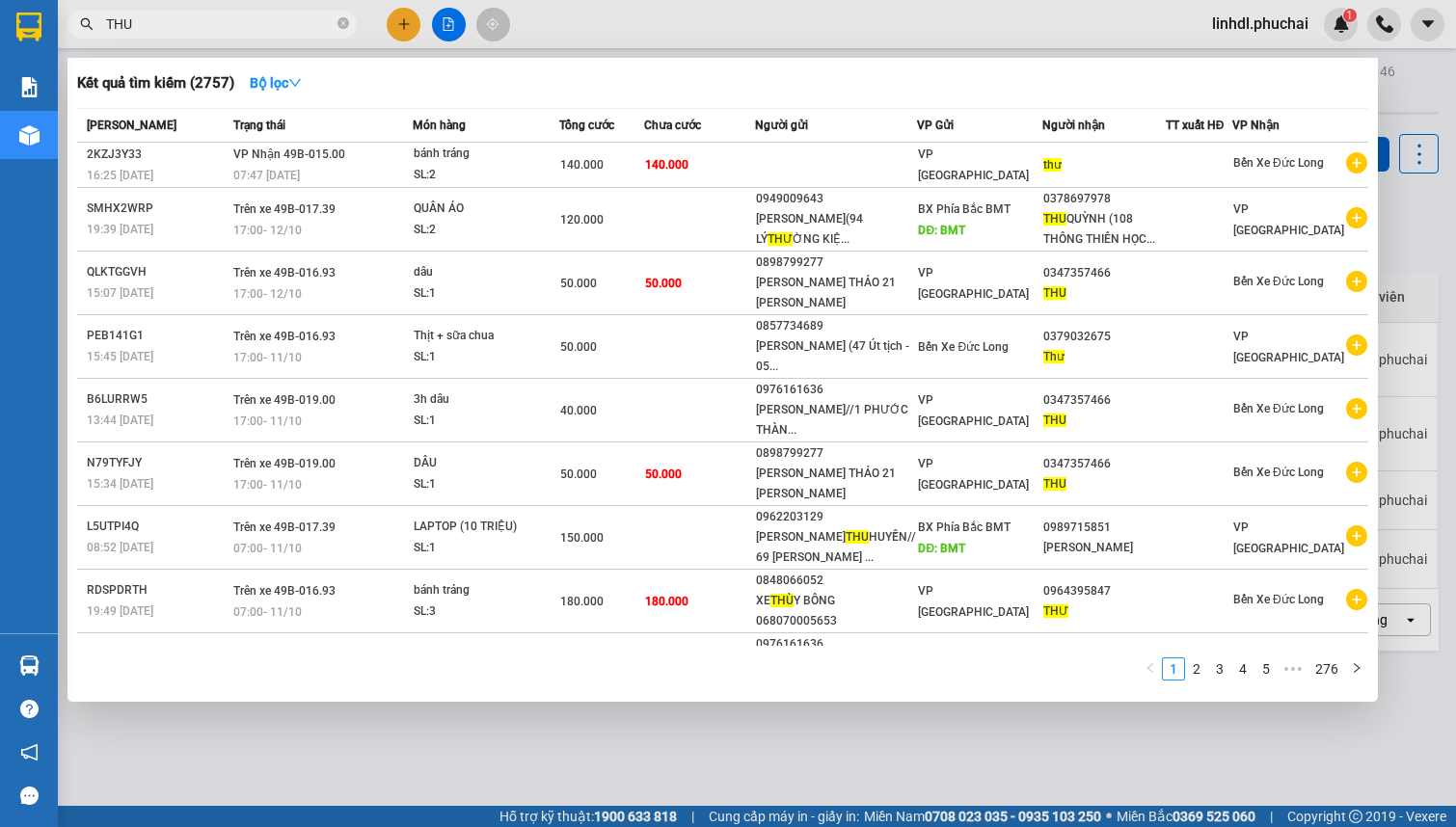
click at [403, 11] on div at bounding box center [728, 414] width 1456 height 827
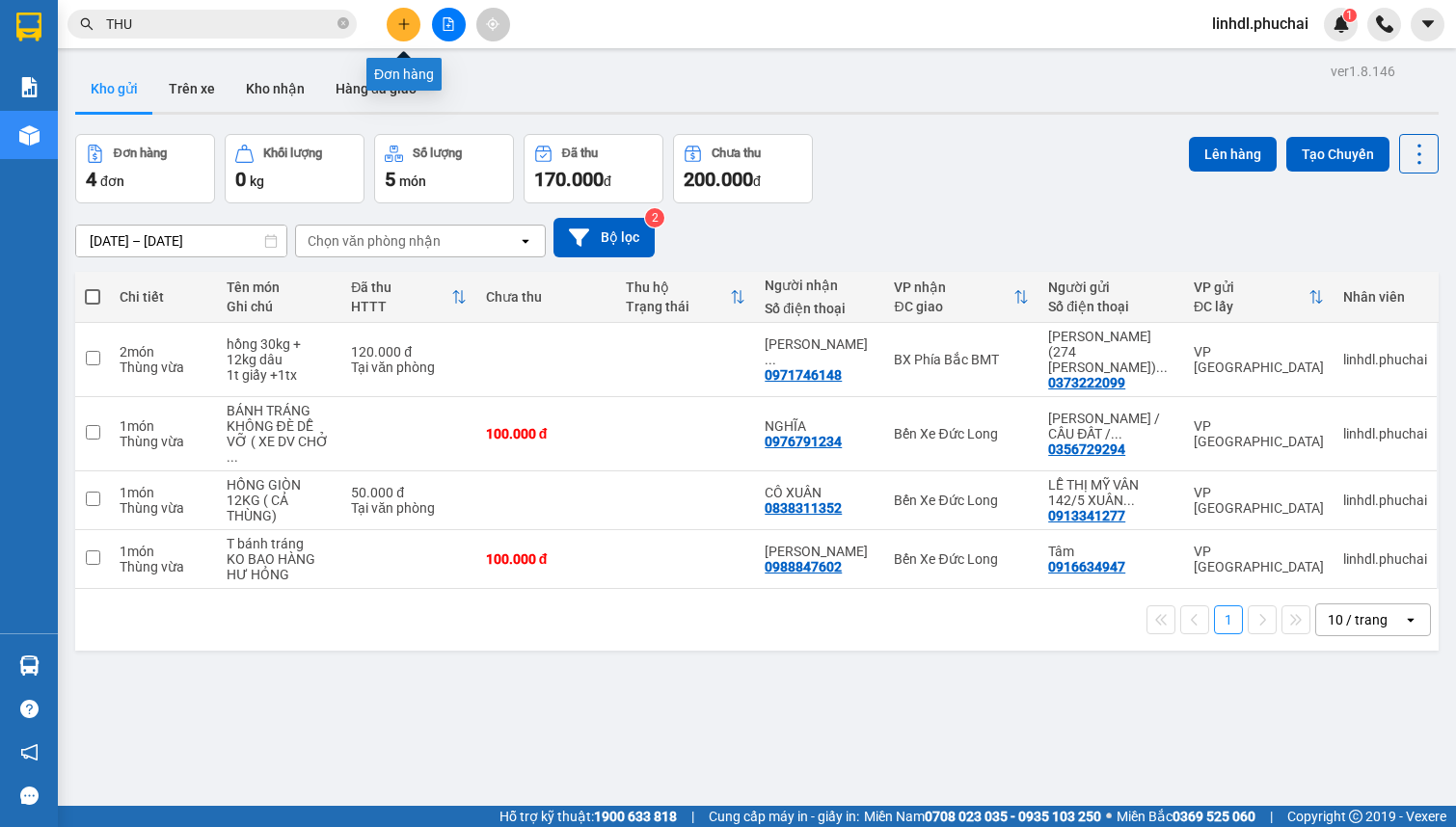
click at [399, 22] on icon "plus" at bounding box center [404, 24] width 14 height 14
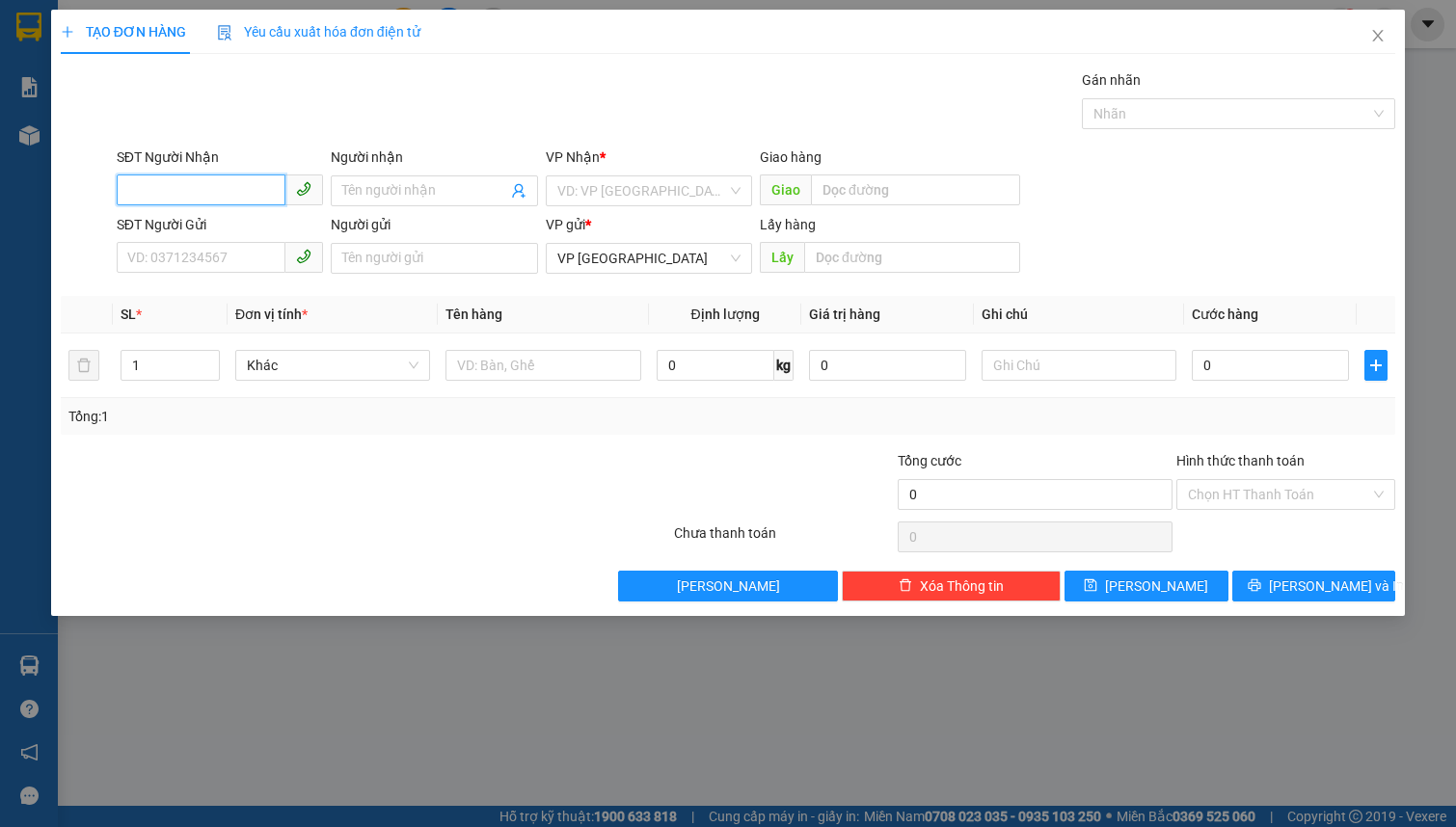
click at [173, 198] on input "SĐT Người Nhận" at bounding box center [200, 190] width 169 height 31
click at [173, 198] on input "0938" at bounding box center [200, 190] width 169 height 31
click at [197, 234] on div "0938568876 - HƯỞNG" at bounding box center [219, 230] width 183 height 22
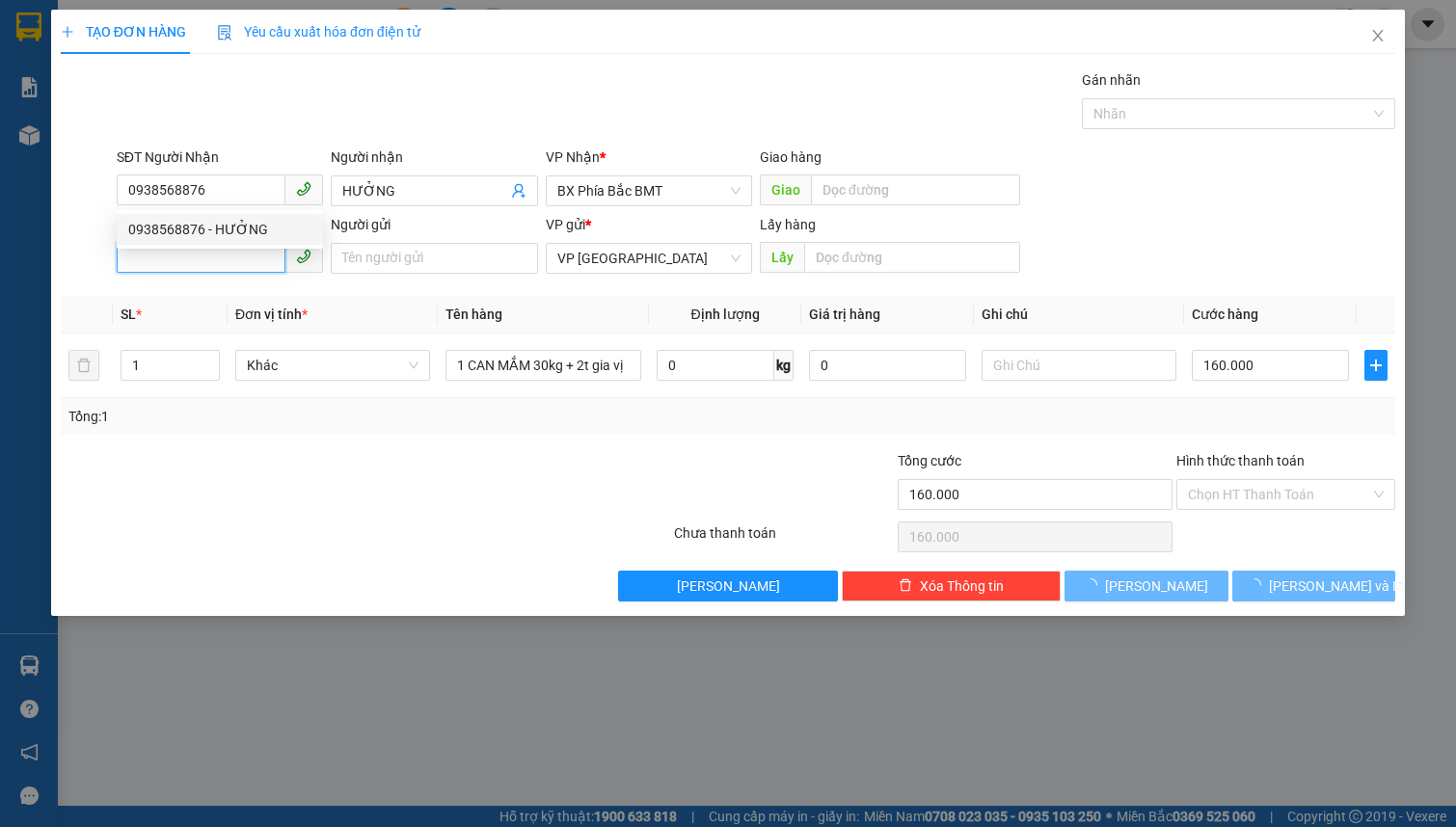
click at [202, 253] on input "SĐT Người Gửi" at bounding box center [200, 257] width 169 height 31
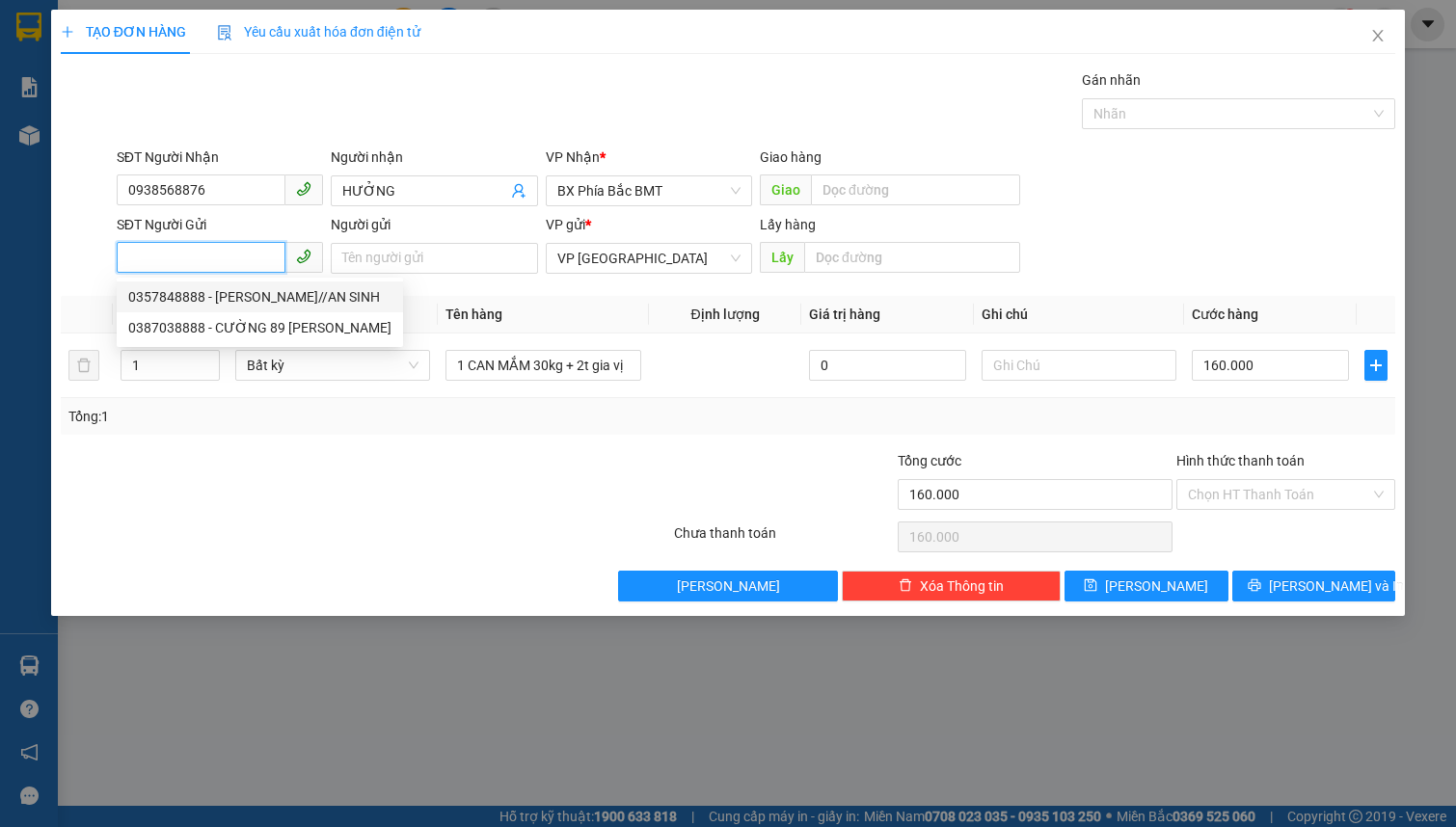
click at [207, 296] on div "0357848888 - [PERSON_NAME]//AN SINH" at bounding box center [259, 297] width 263 height 22
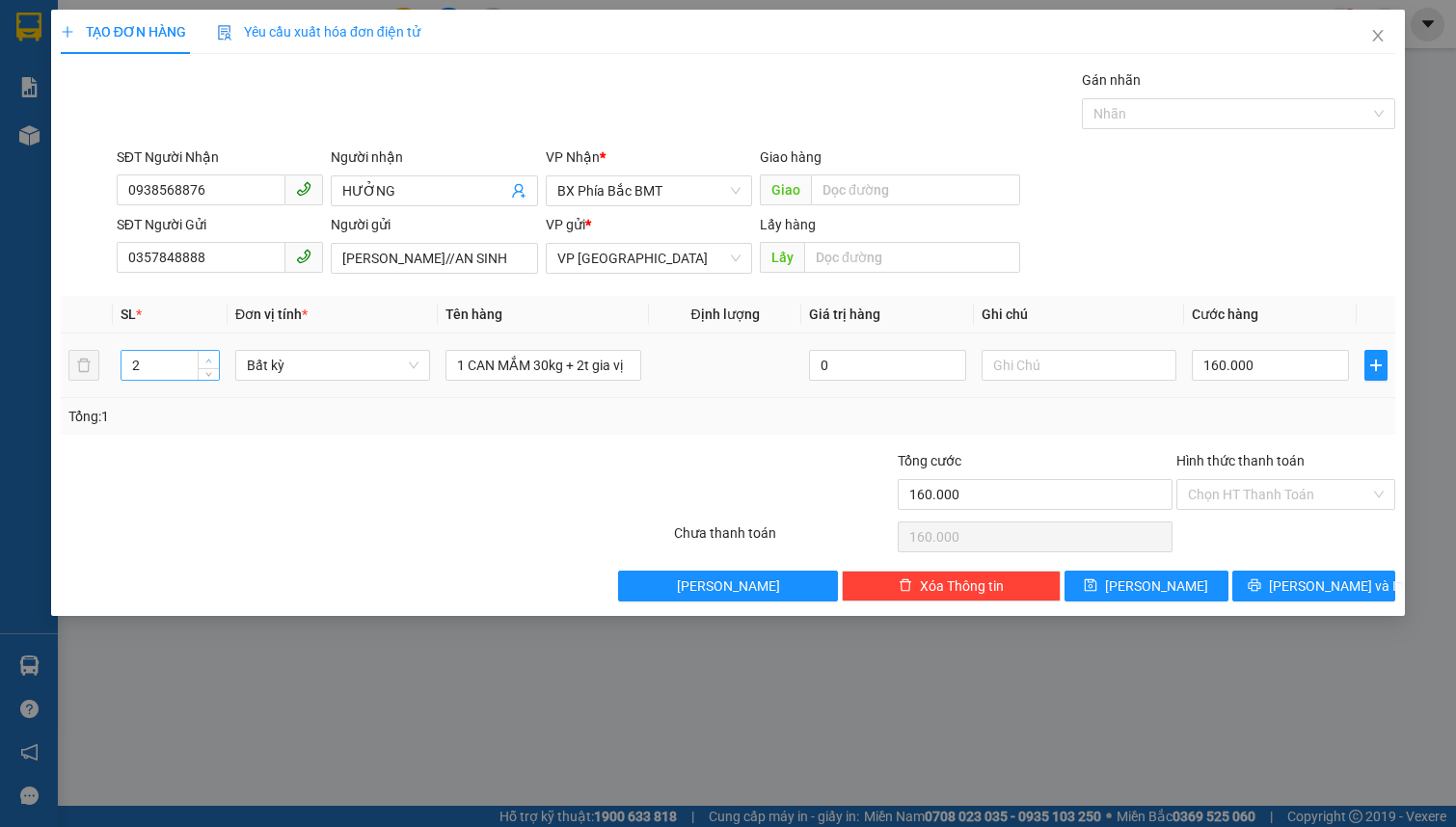
click at [212, 359] on span "up" at bounding box center [209, 361] width 12 height 12
click at [314, 367] on span "Bất kỳ" at bounding box center [331, 366] width 171 height 29
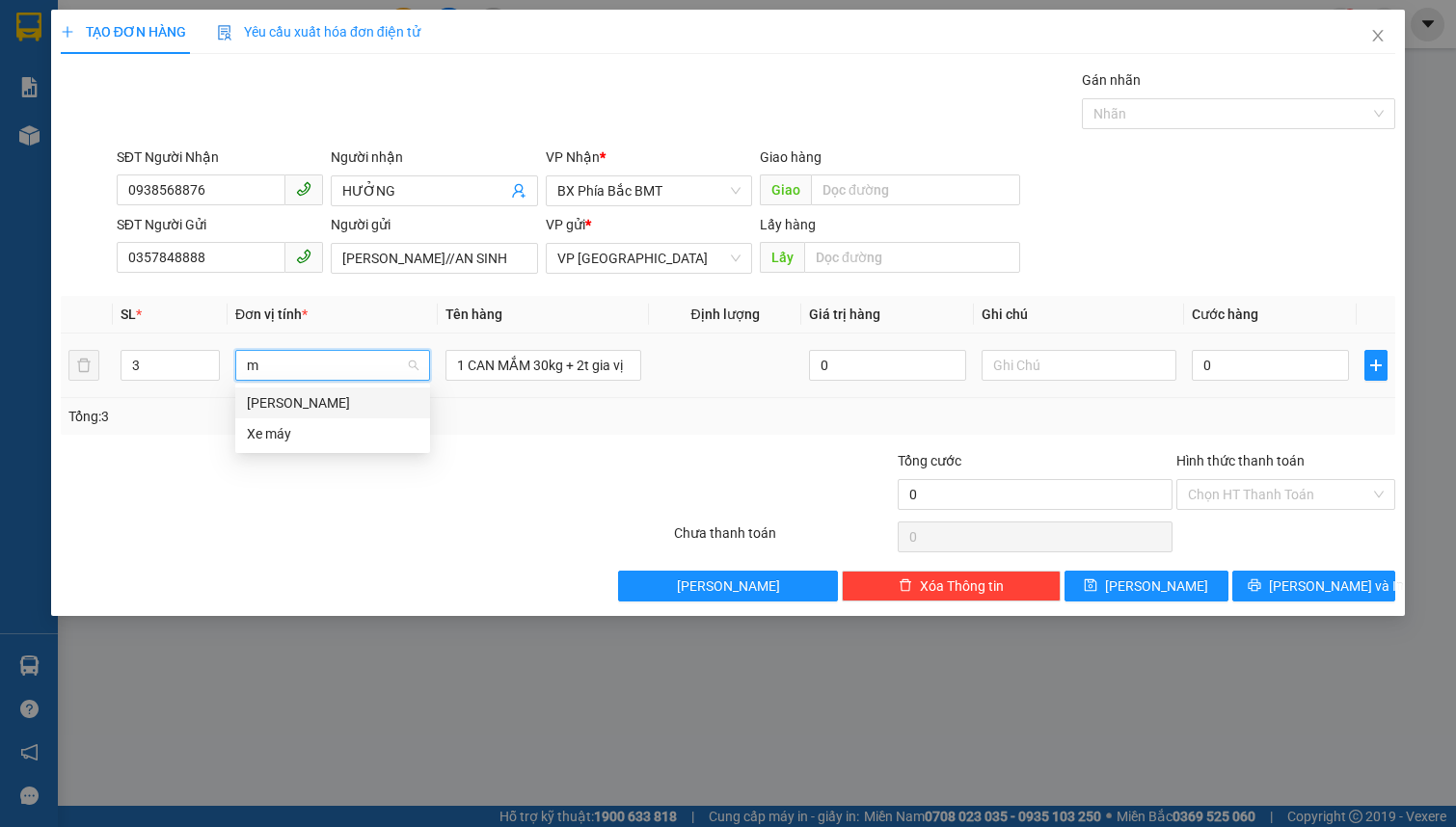
click at [332, 399] on div "[PERSON_NAME]" at bounding box center [331, 403] width 171 height 22
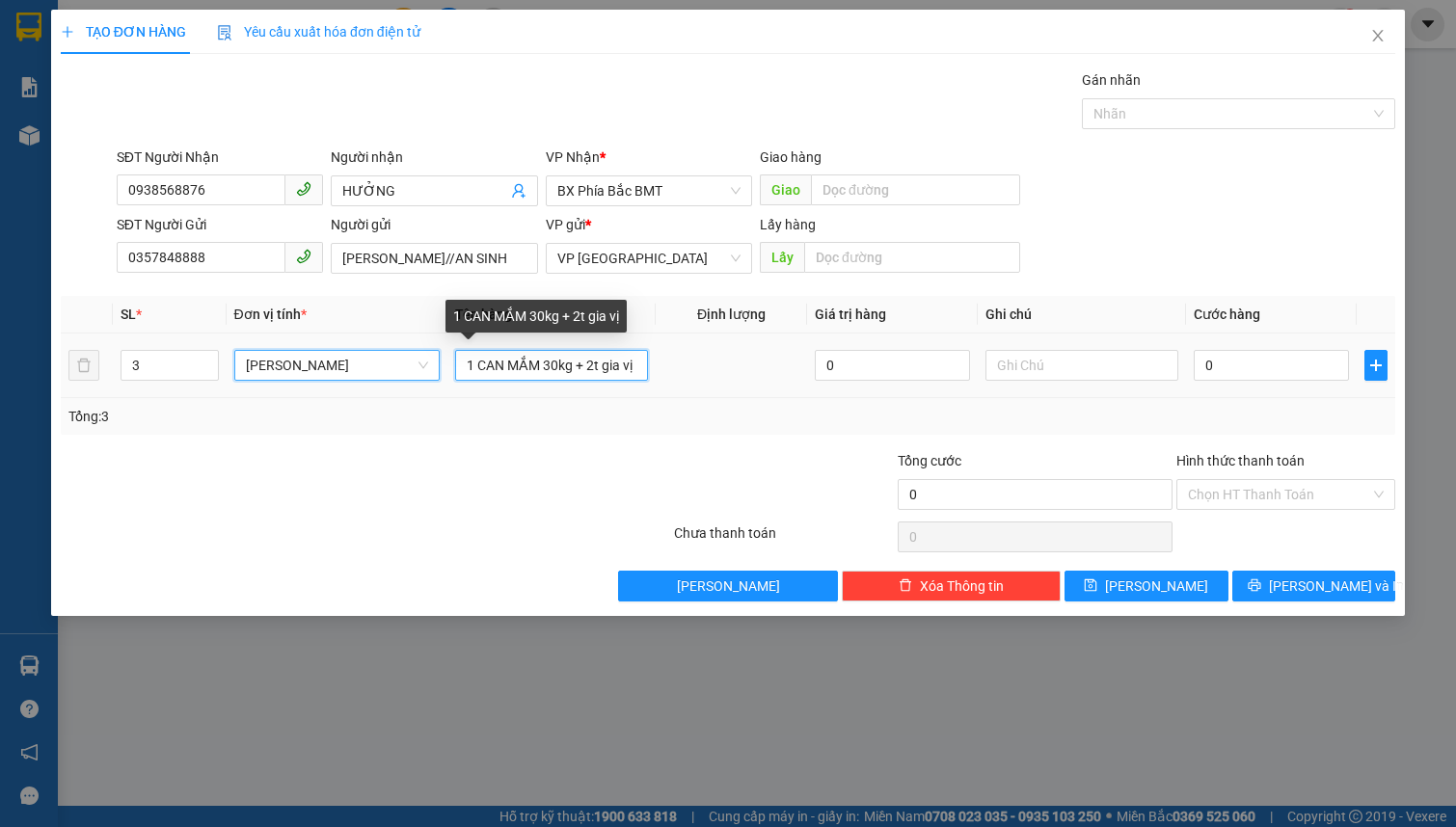
click at [470, 369] on input "1 CAN MẮM 30kg + 2t gia vị" at bounding box center [551, 366] width 193 height 31
click at [564, 358] on input "2 CAN MẮM 30kg + 2t gia vị" at bounding box center [551, 366] width 193 height 31
click at [582, 371] on input "2 CAN MẮM 30kg/ 1 can + 1t gia vị" at bounding box center [551, 366] width 193 height 31
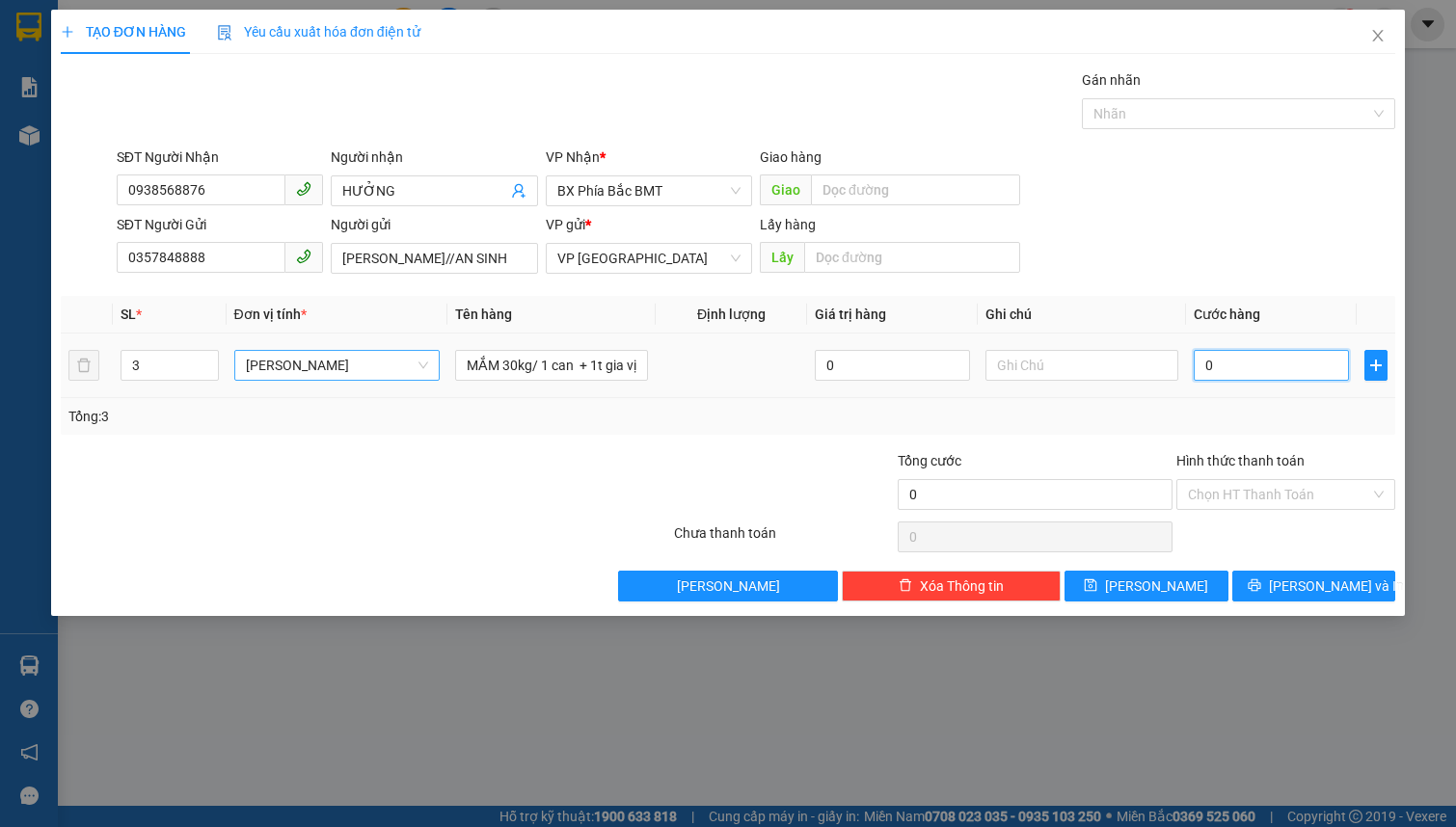
click at [1250, 370] on input "0" at bounding box center [1271, 366] width 155 height 31
click at [1055, 367] on input "text" at bounding box center [1081, 366] width 193 height 31
click at [1244, 498] on input "Hình thức thanh toán" at bounding box center [1279, 495] width 182 height 29
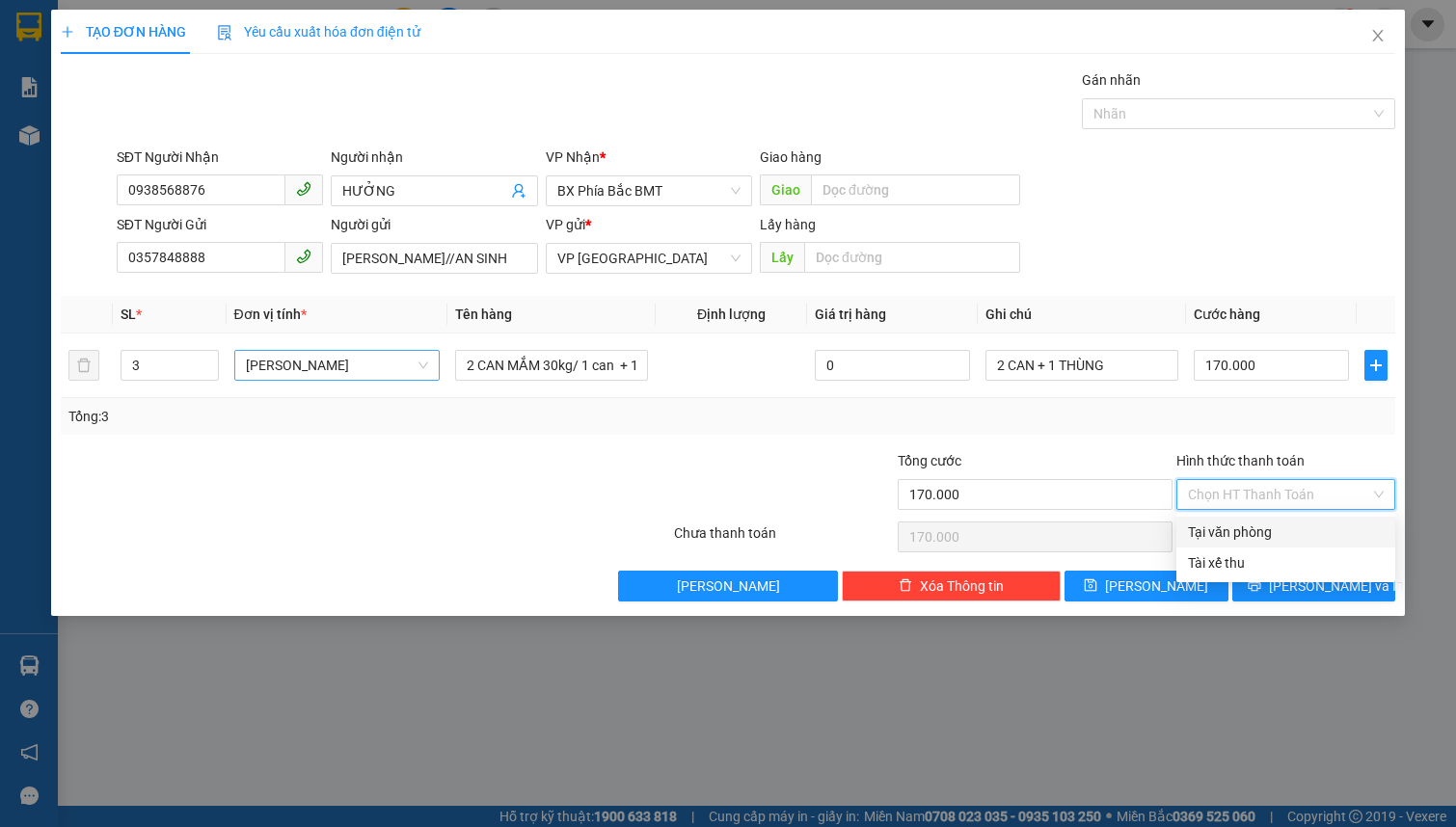
click at [1258, 530] on div "Tại văn phòng" at bounding box center [1286, 532] width 196 height 22
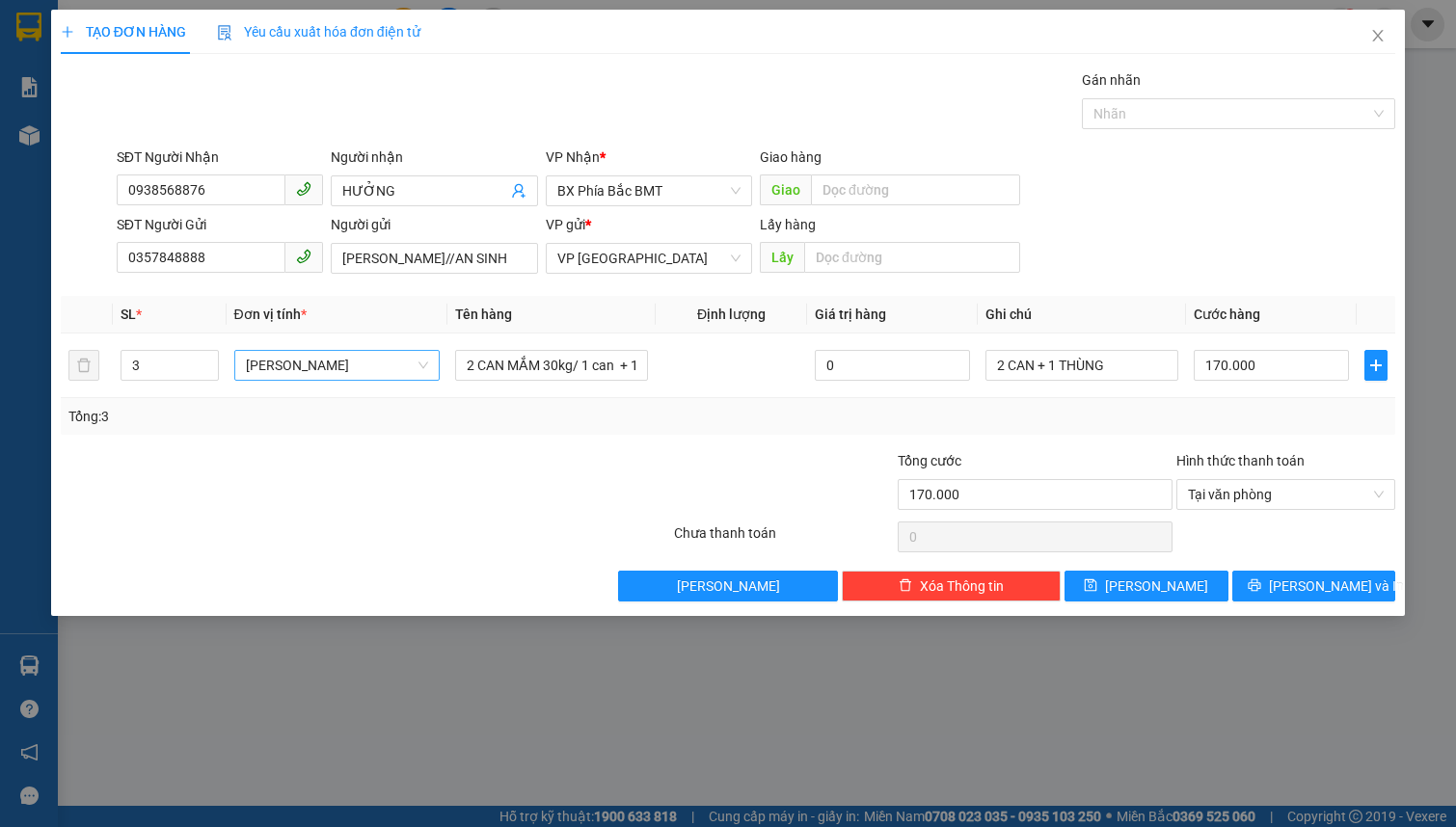
click at [1295, 601] on div "TẠO ĐƠN HÀNG Yêu cầu xuất hóa đơn điện tử Transit Pickup Surcharge Ids Transit …" at bounding box center [728, 313] width 1353 height 606
click at [1302, 571] on button "[PERSON_NAME] và In" at bounding box center [1314, 587] width 164 height 31
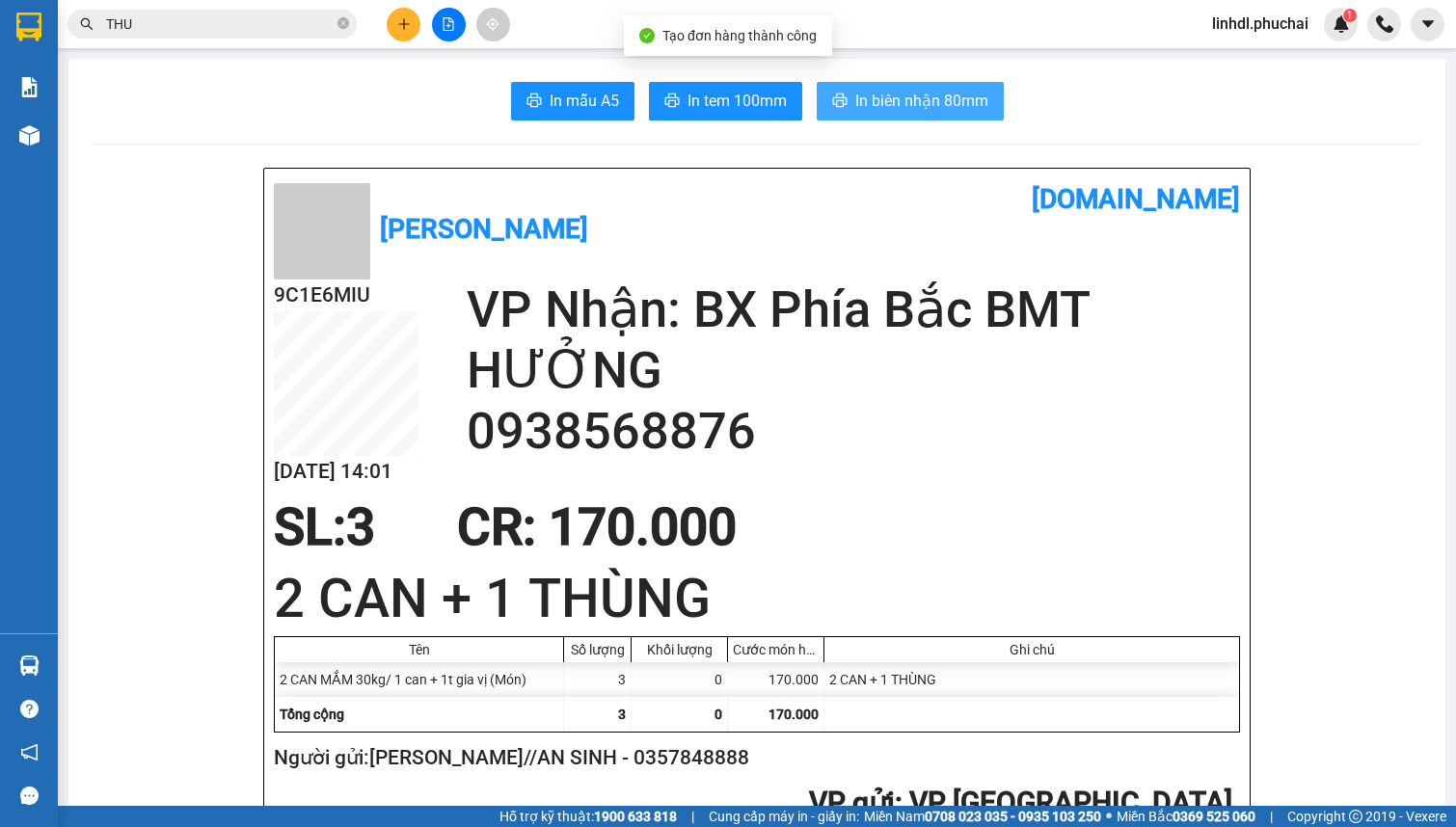
click at [933, 87] on button "In biên nhận 80mm" at bounding box center [909, 101] width 187 height 38
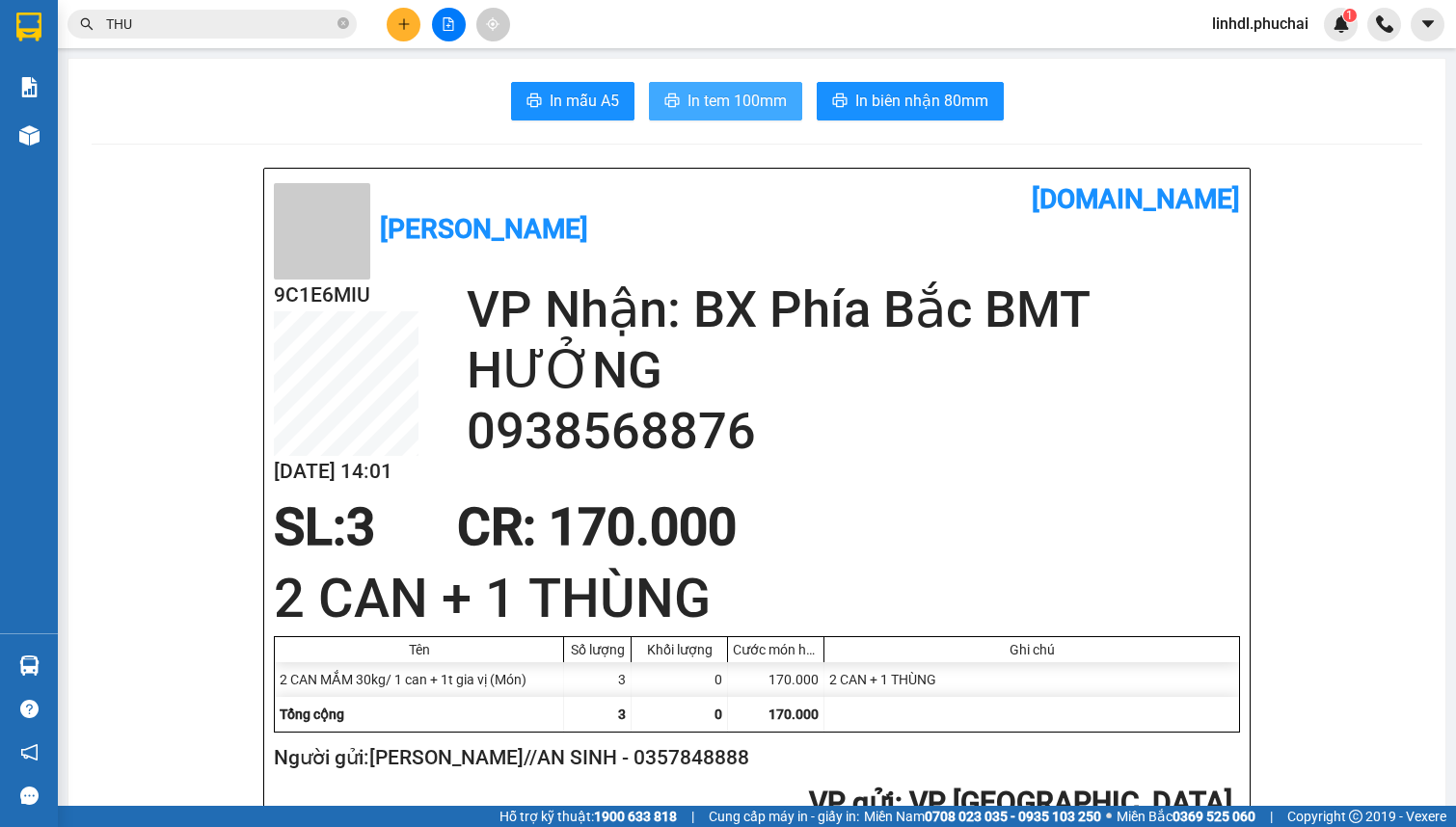
click at [732, 101] on span "In tem 100mm" at bounding box center [737, 101] width 100 height 24
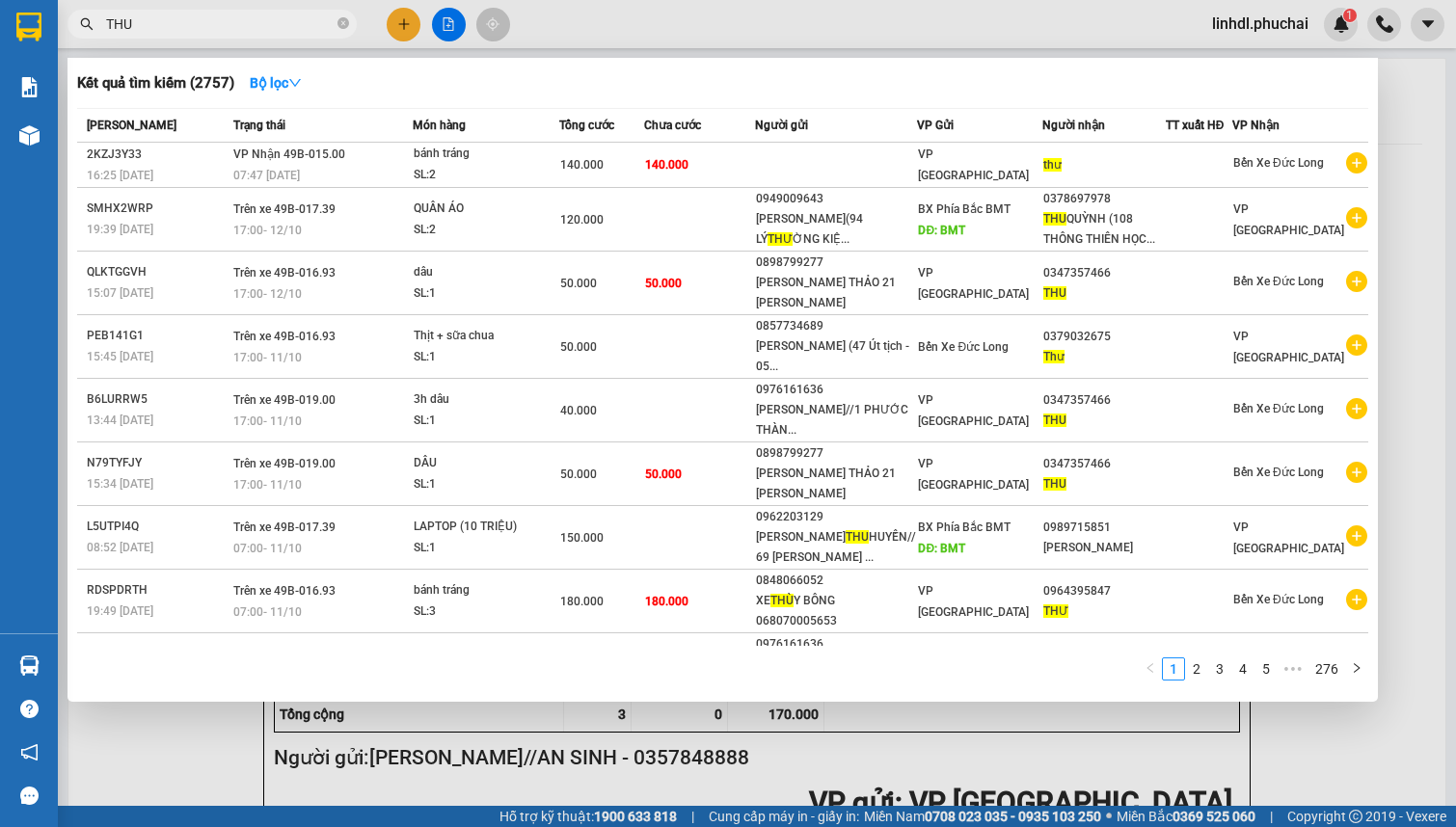
click at [214, 26] on input "THU" at bounding box center [219, 24] width 228 height 22
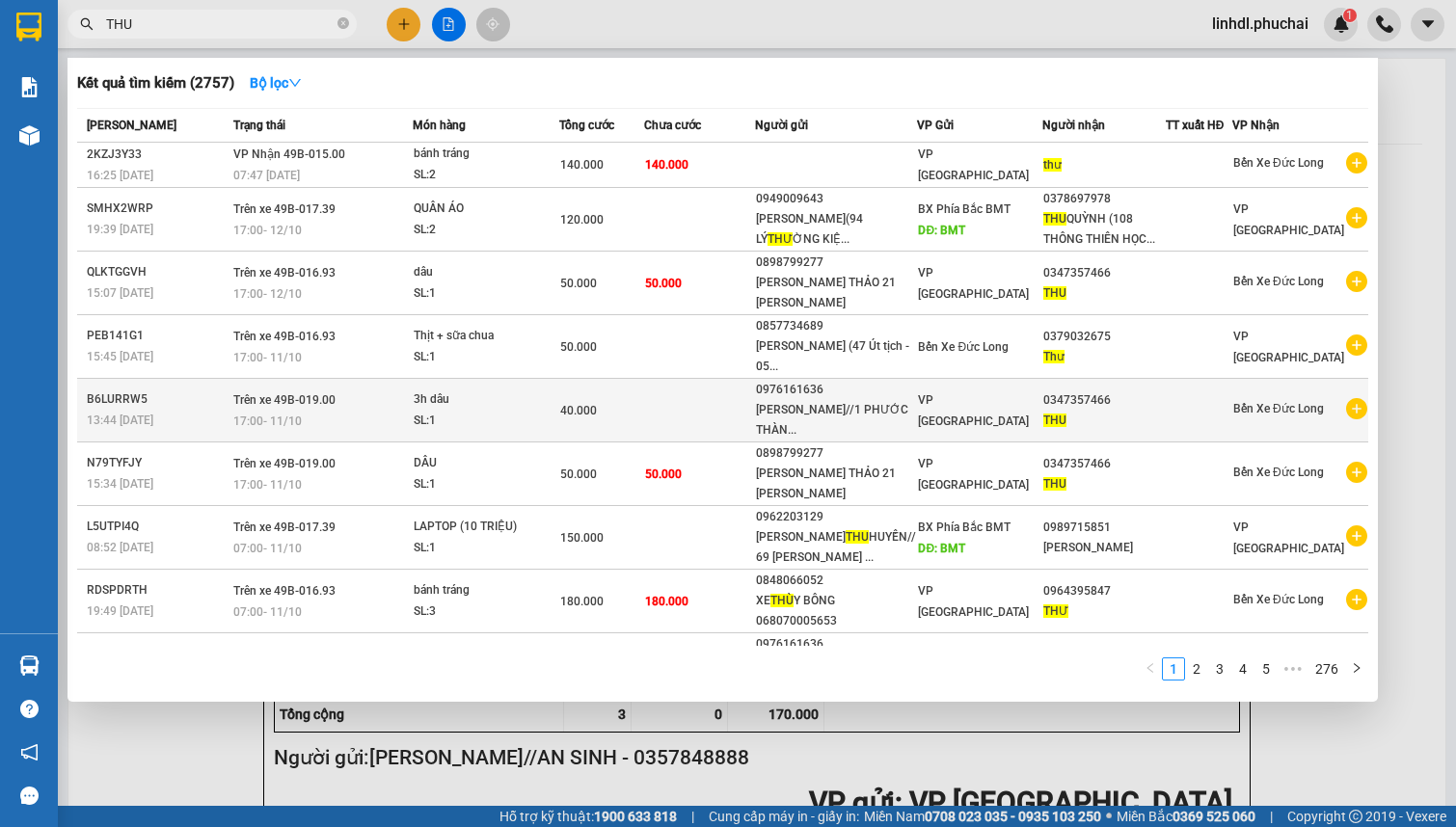
click at [818, 402] on div "[PERSON_NAME]//1 PHƯỚC THÀN..." at bounding box center [836, 419] width 160 height 40
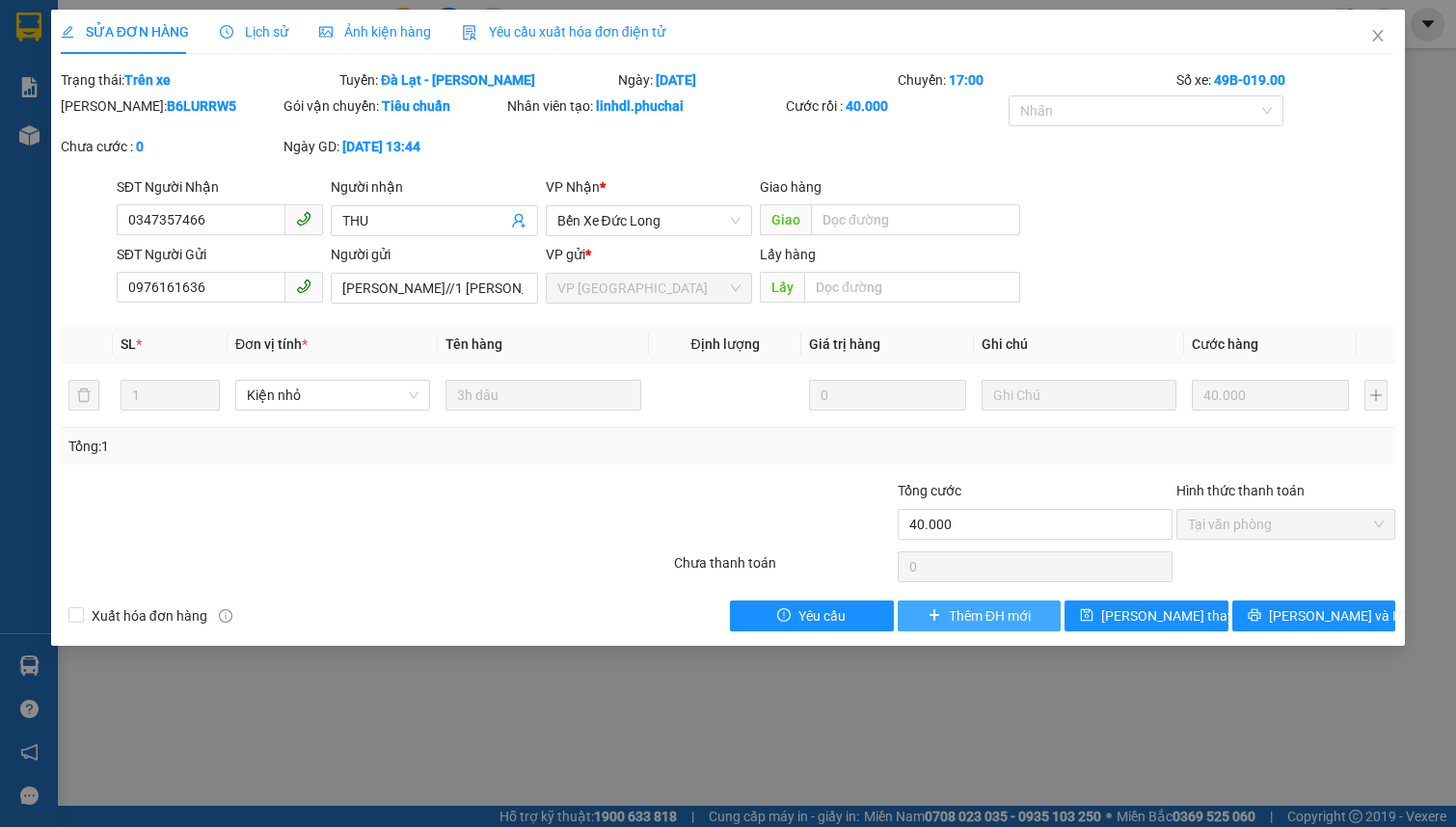
click at [990, 626] on span "Thêm ĐH mới" at bounding box center [990, 616] width 82 height 22
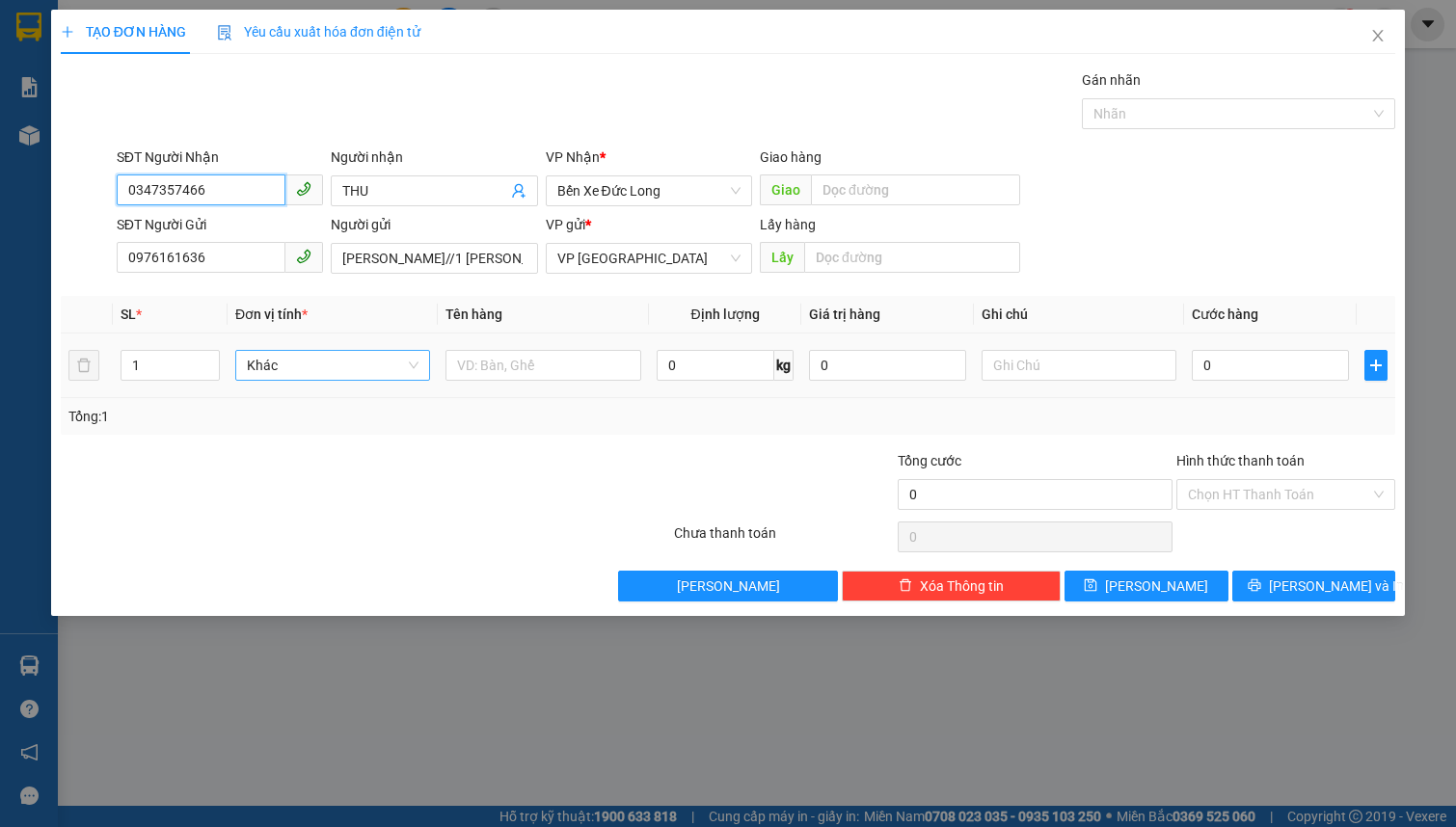
click at [310, 376] on span "Khác" at bounding box center [331, 366] width 171 height 29
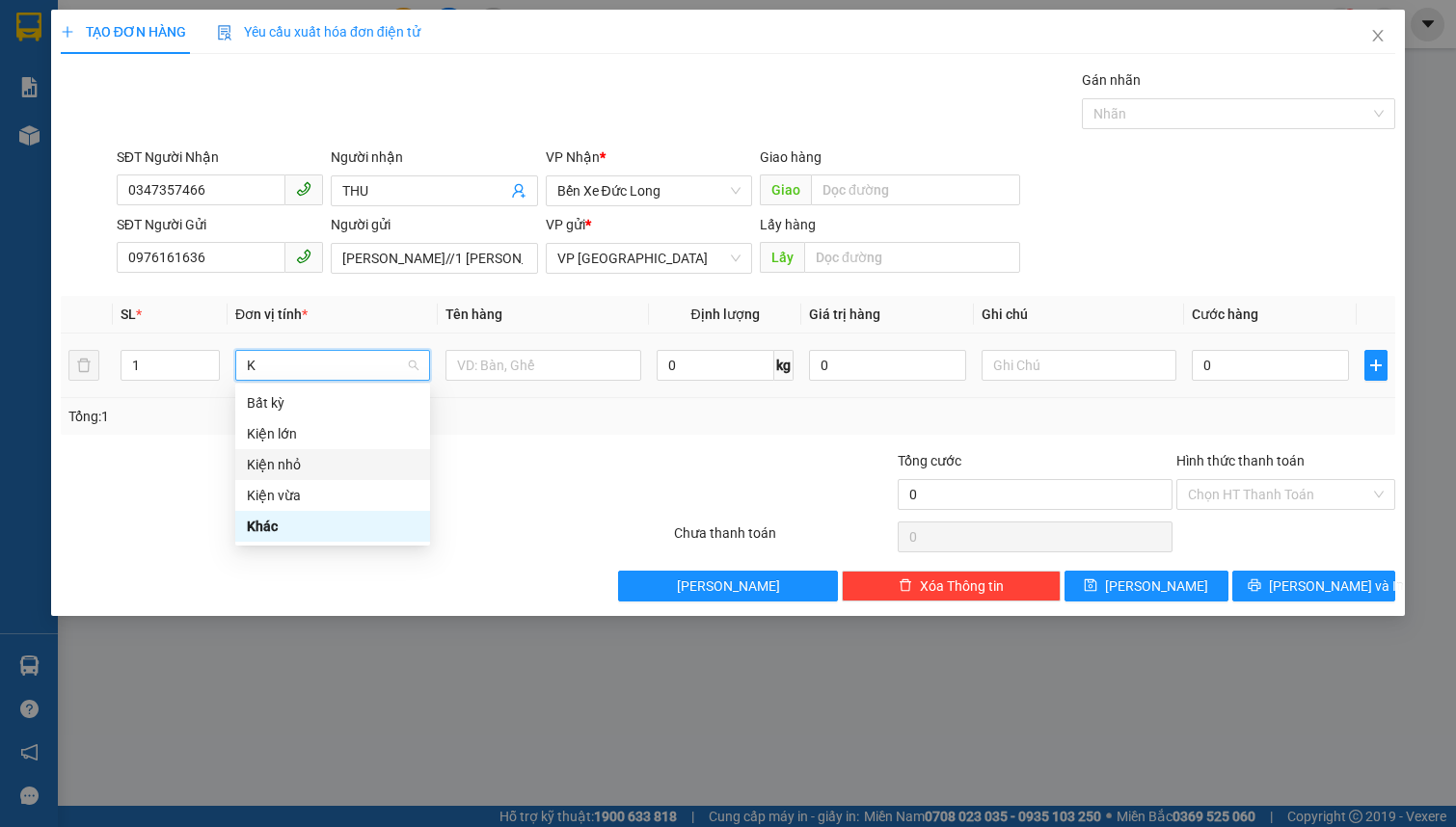
click at [315, 458] on div "Kiện nhỏ" at bounding box center [331, 464] width 171 height 22
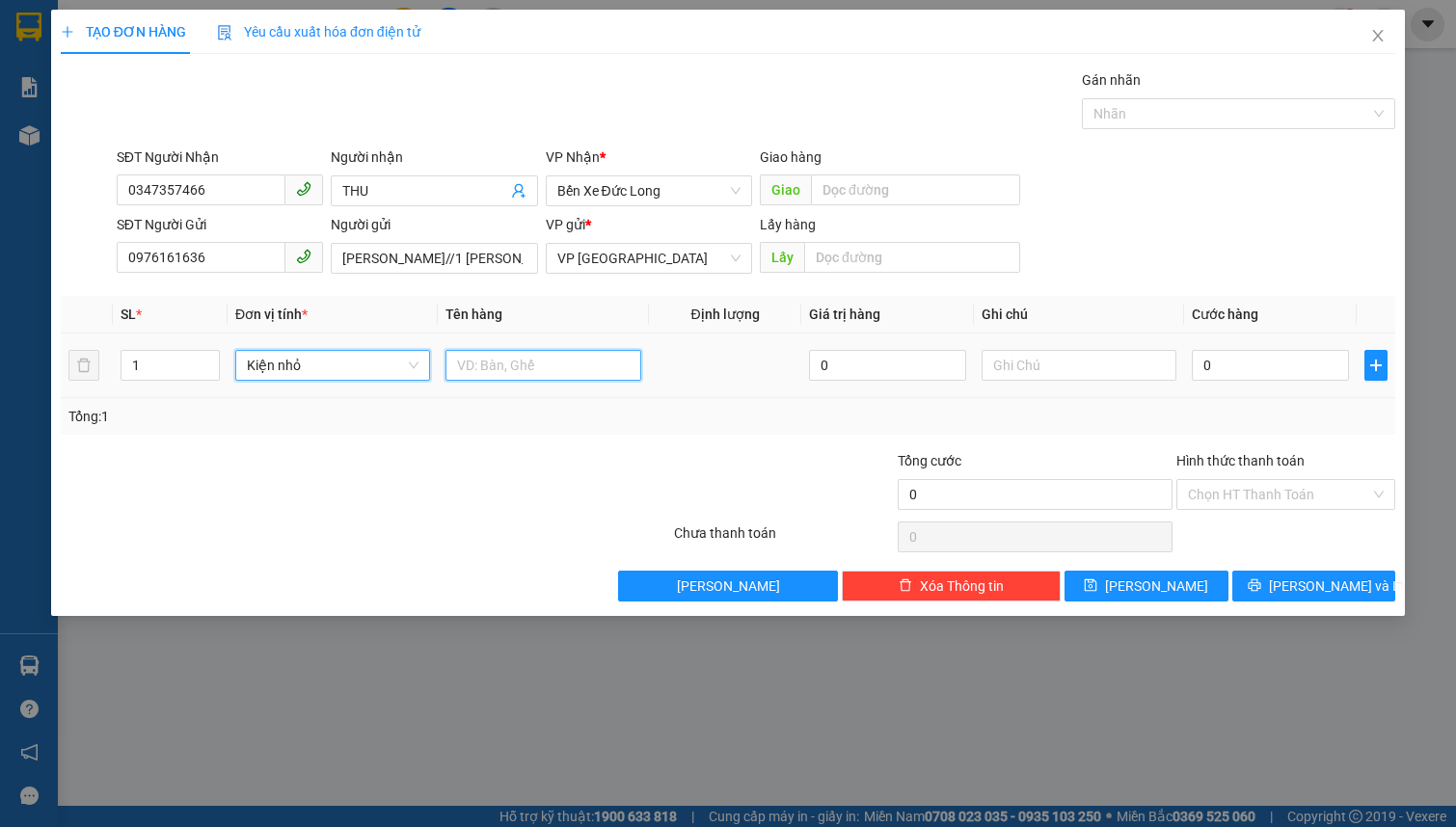
click at [491, 367] on input "text" at bounding box center [542, 366] width 195 height 31
click at [1224, 367] on input "0" at bounding box center [1270, 366] width 157 height 31
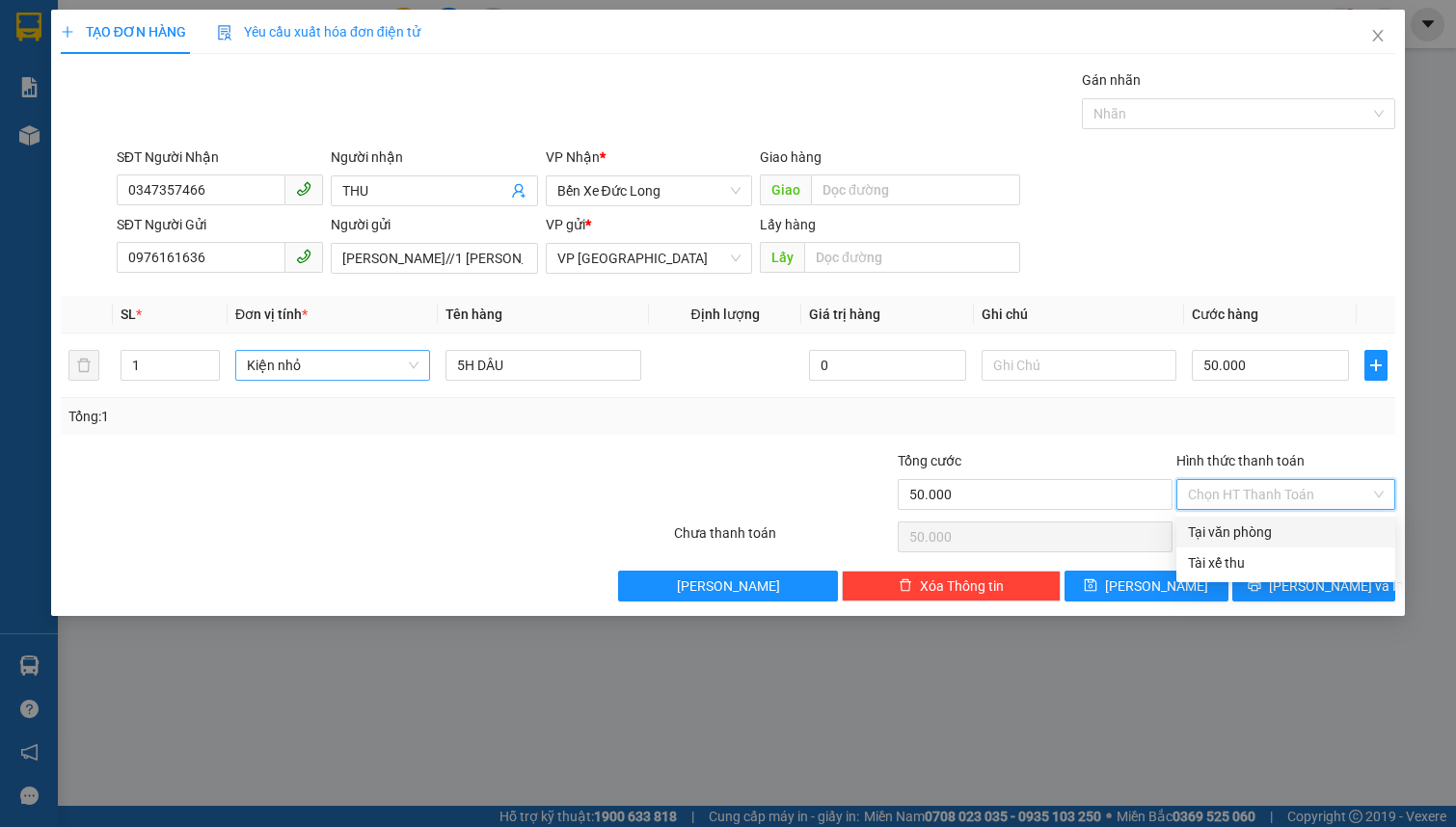
click at [1284, 495] on input "Hình thức thanh toán" at bounding box center [1279, 495] width 182 height 29
click at [1242, 534] on div "Tại văn phòng" at bounding box center [1286, 532] width 196 height 22
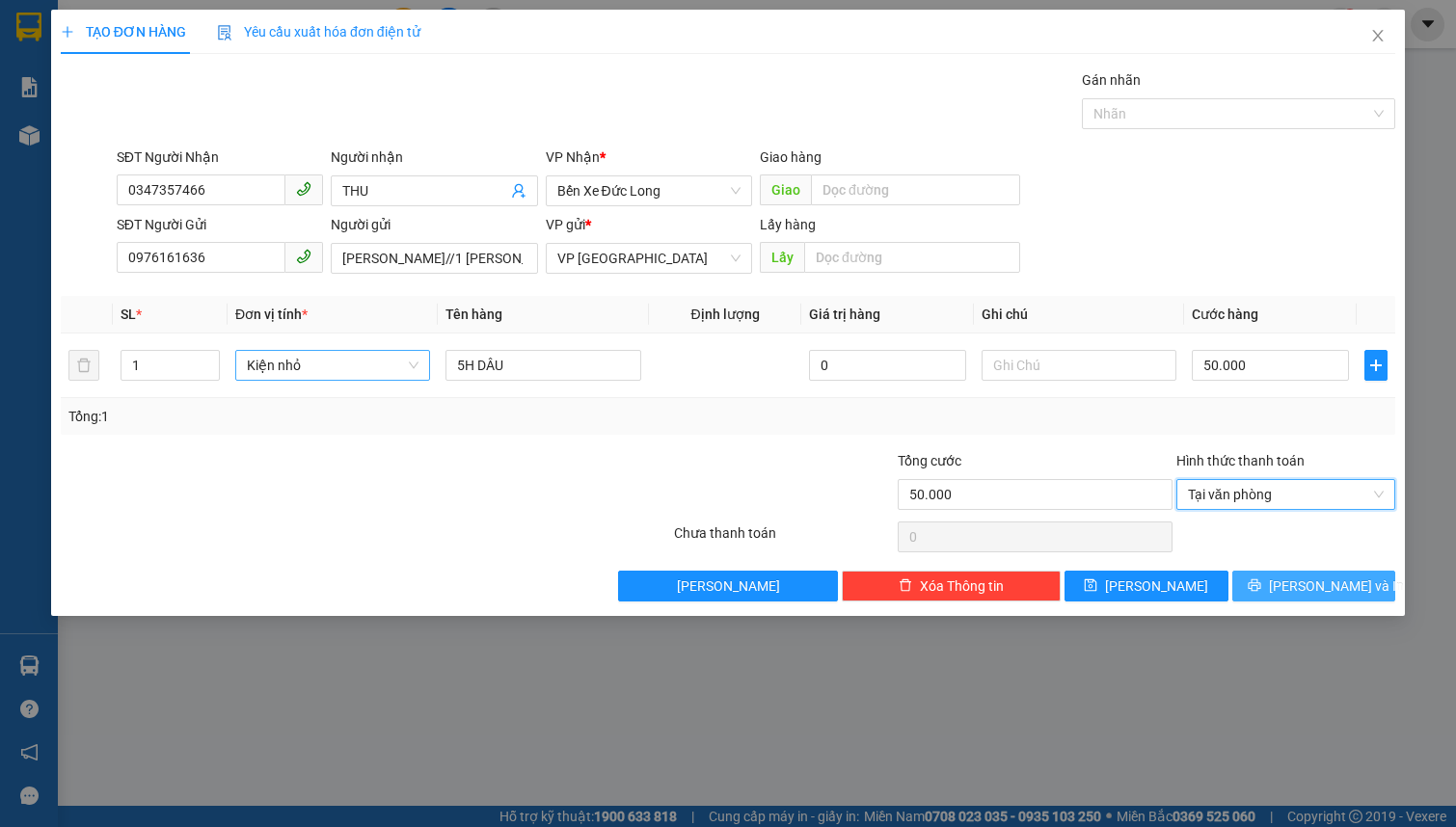
click at [1272, 581] on button "[PERSON_NAME] và In" at bounding box center [1314, 587] width 164 height 31
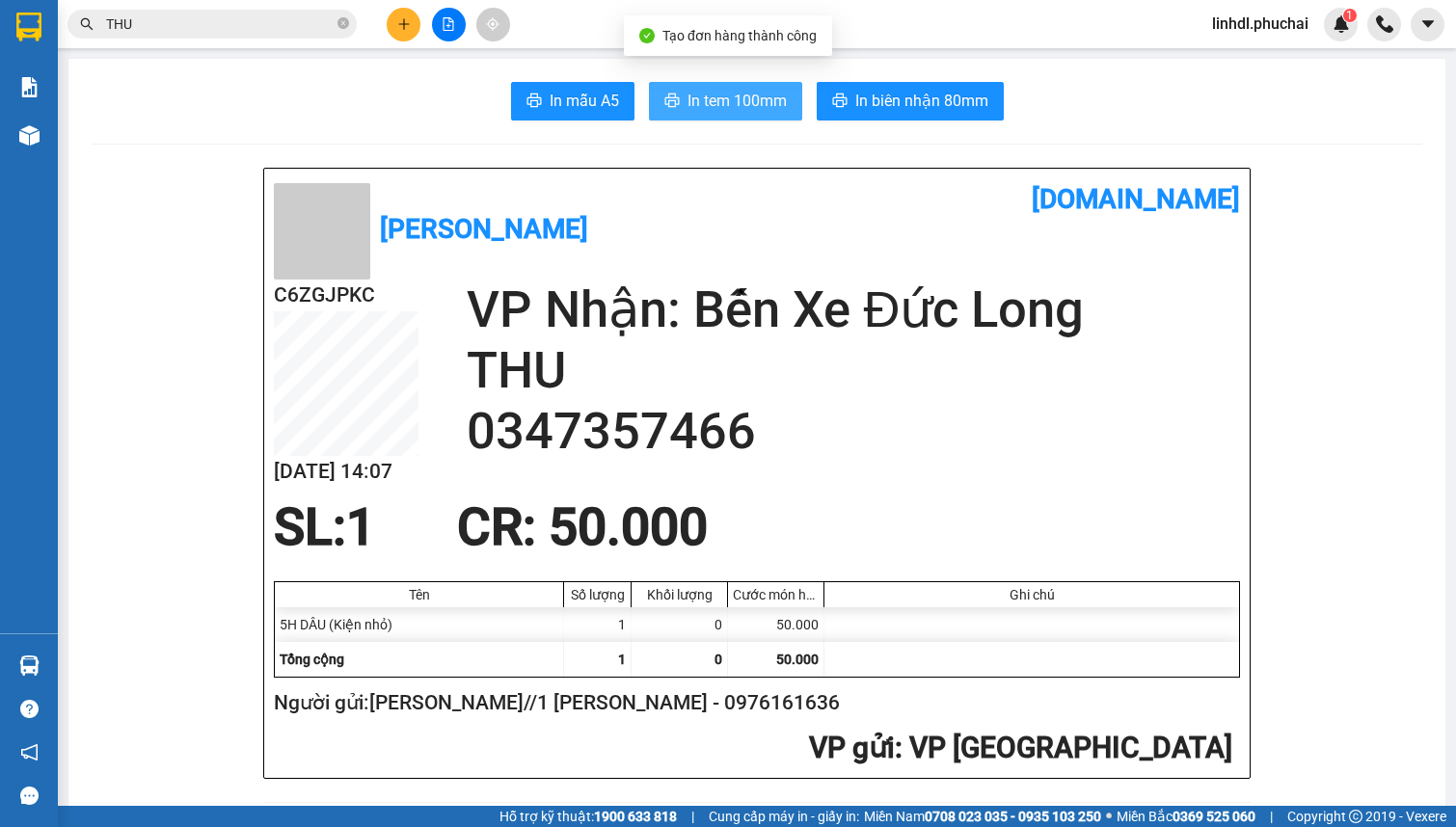
click at [769, 109] on span "In tem 100mm" at bounding box center [737, 101] width 100 height 24
click at [181, 27] on input "THU" at bounding box center [219, 24] width 228 height 22
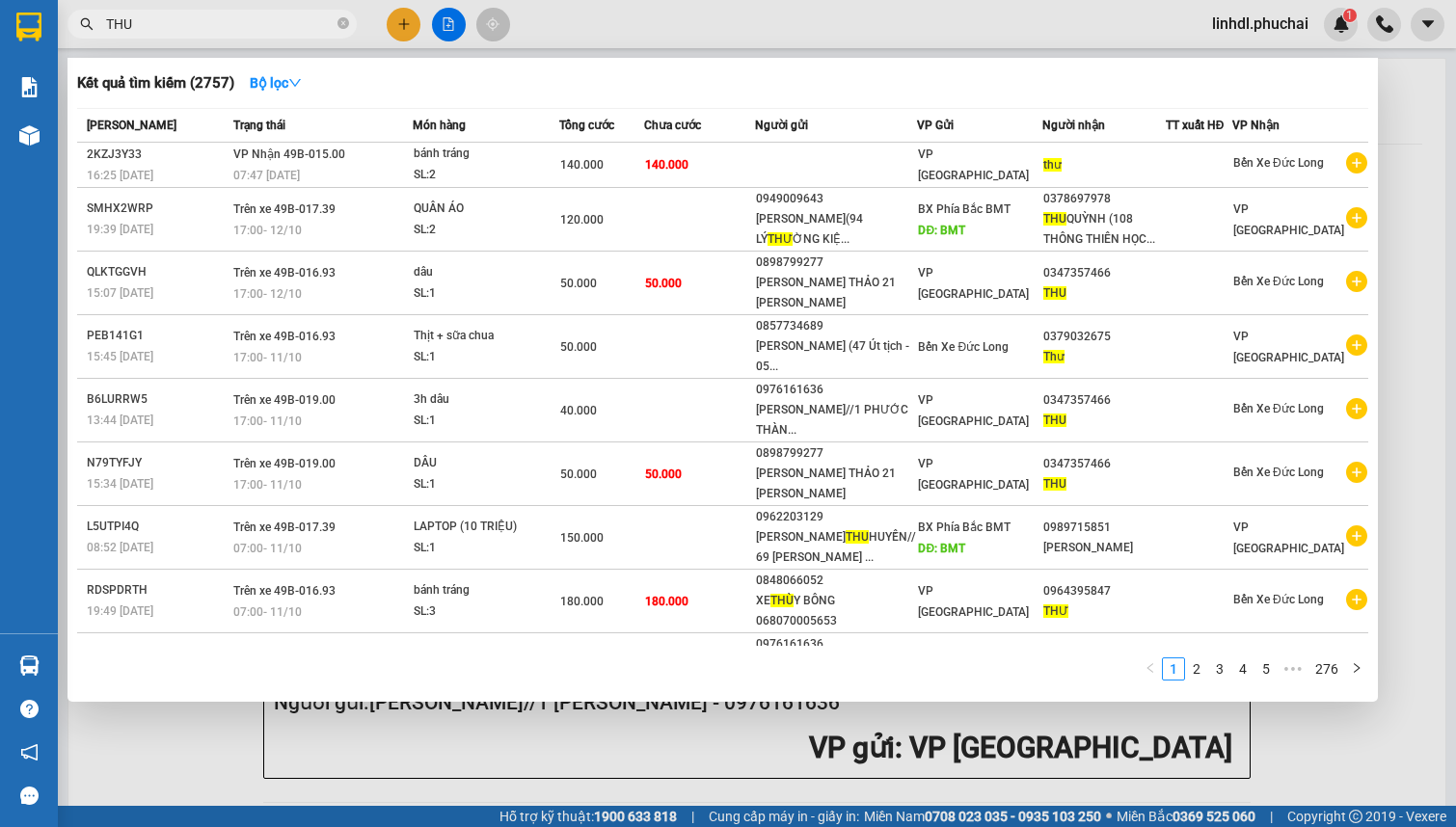
click at [181, 27] on input "THU" at bounding box center [219, 24] width 228 height 22
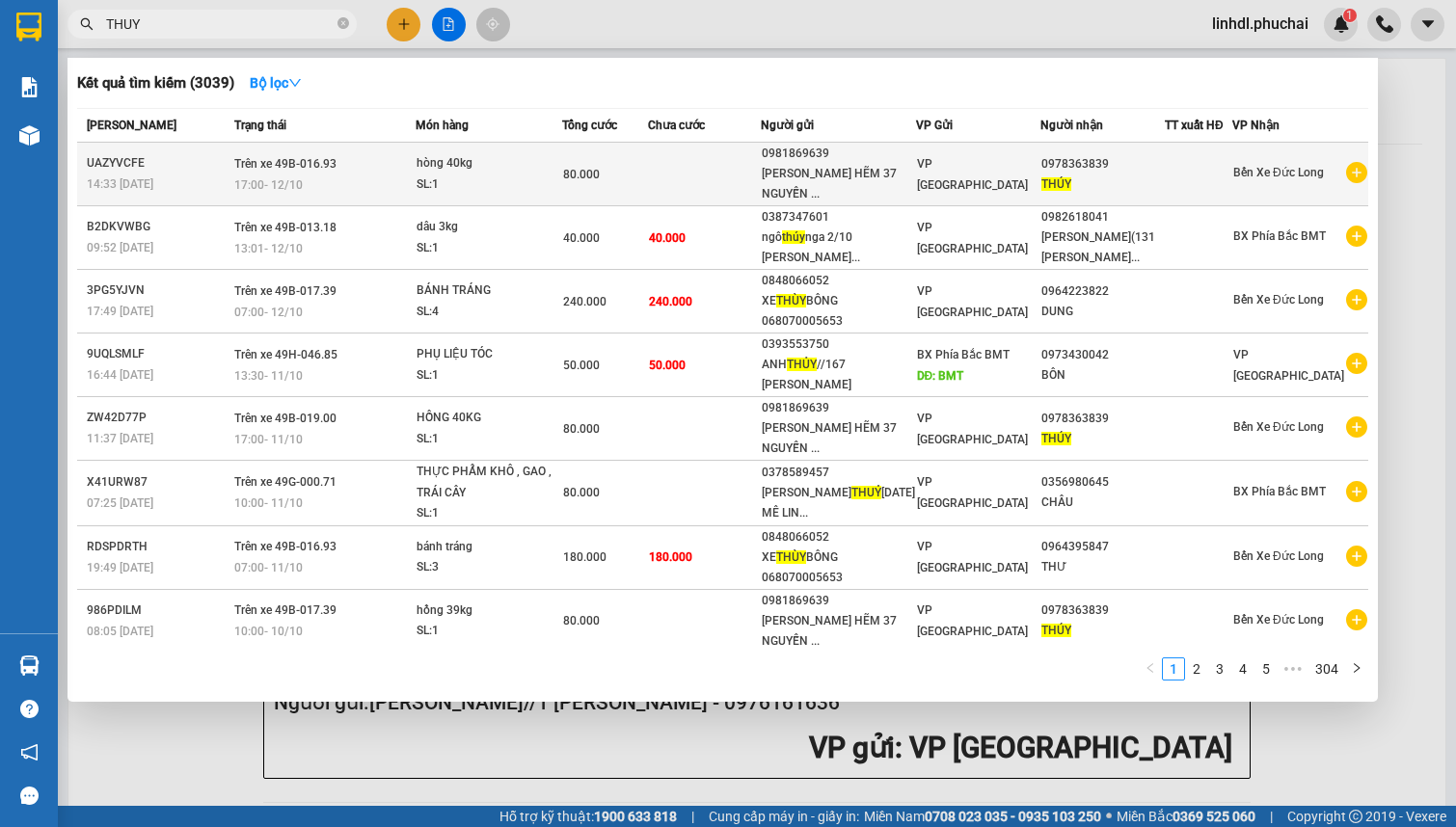
click at [496, 166] on div "hòng 40kg" at bounding box center [489, 164] width 145 height 22
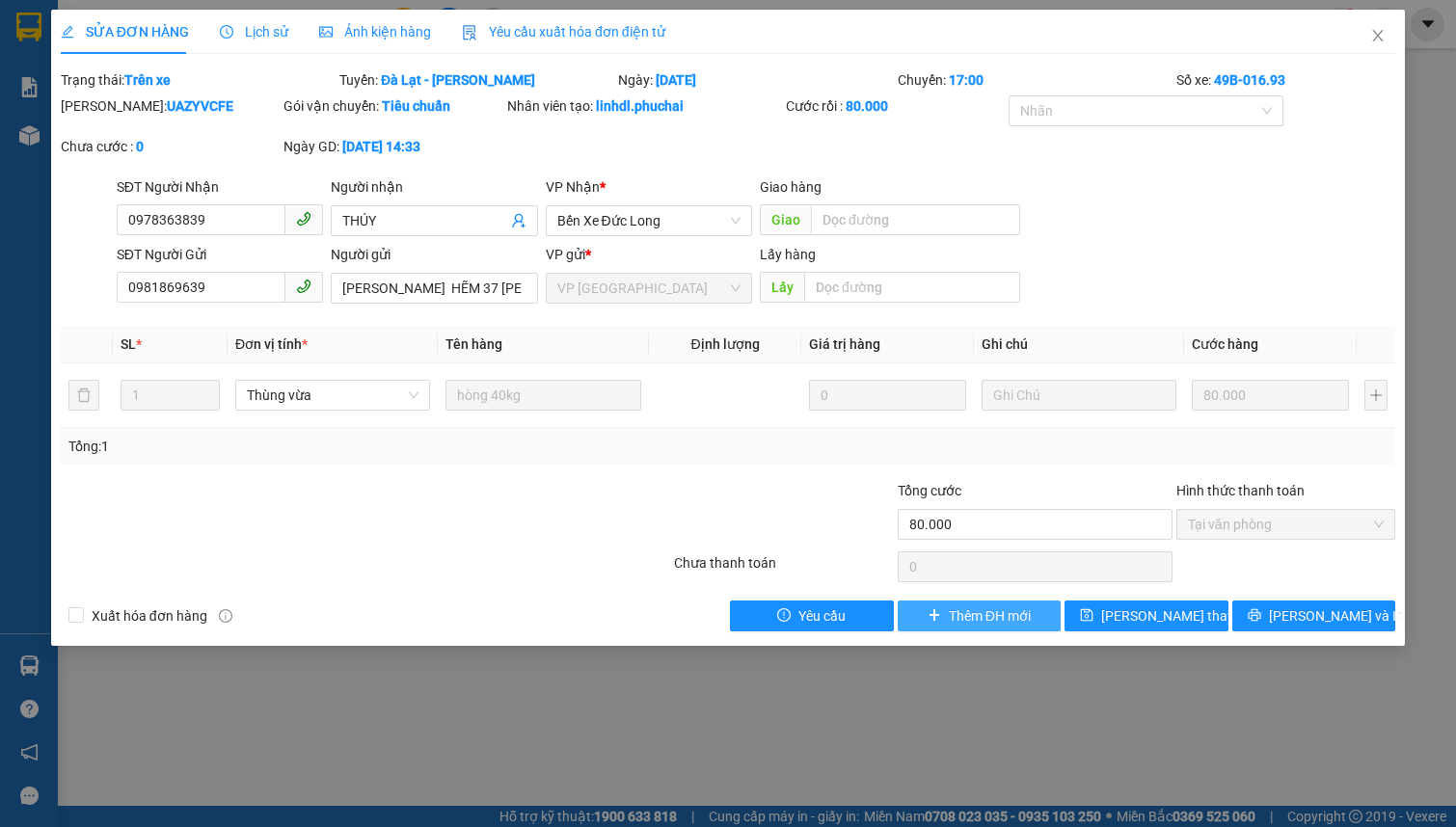
click at [980, 619] on span "Thêm ĐH mới" at bounding box center [990, 616] width 82 height 22
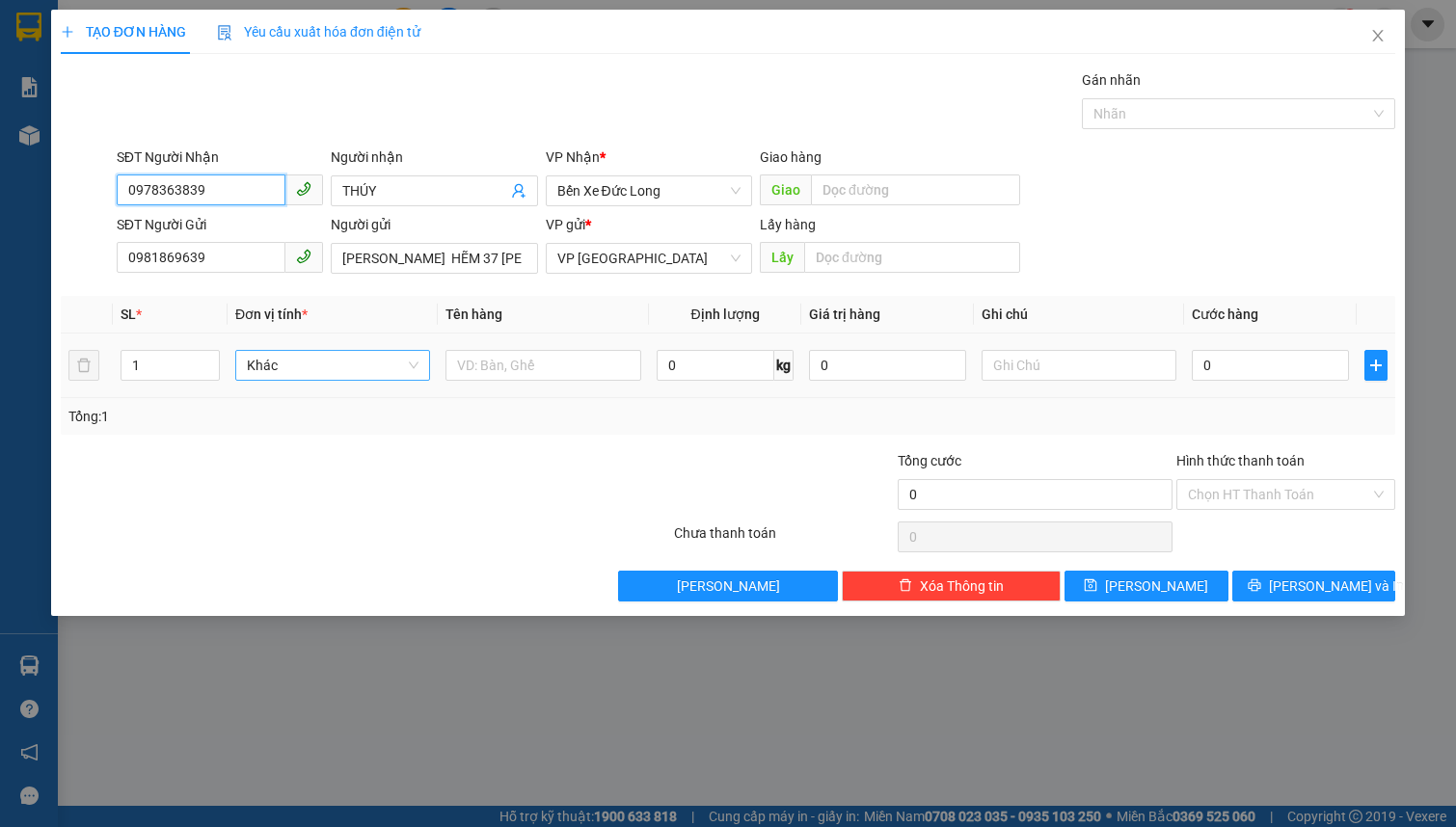
click at [321, 364] on span "Khác" at bounding box center [331, 366] width 171 height 29
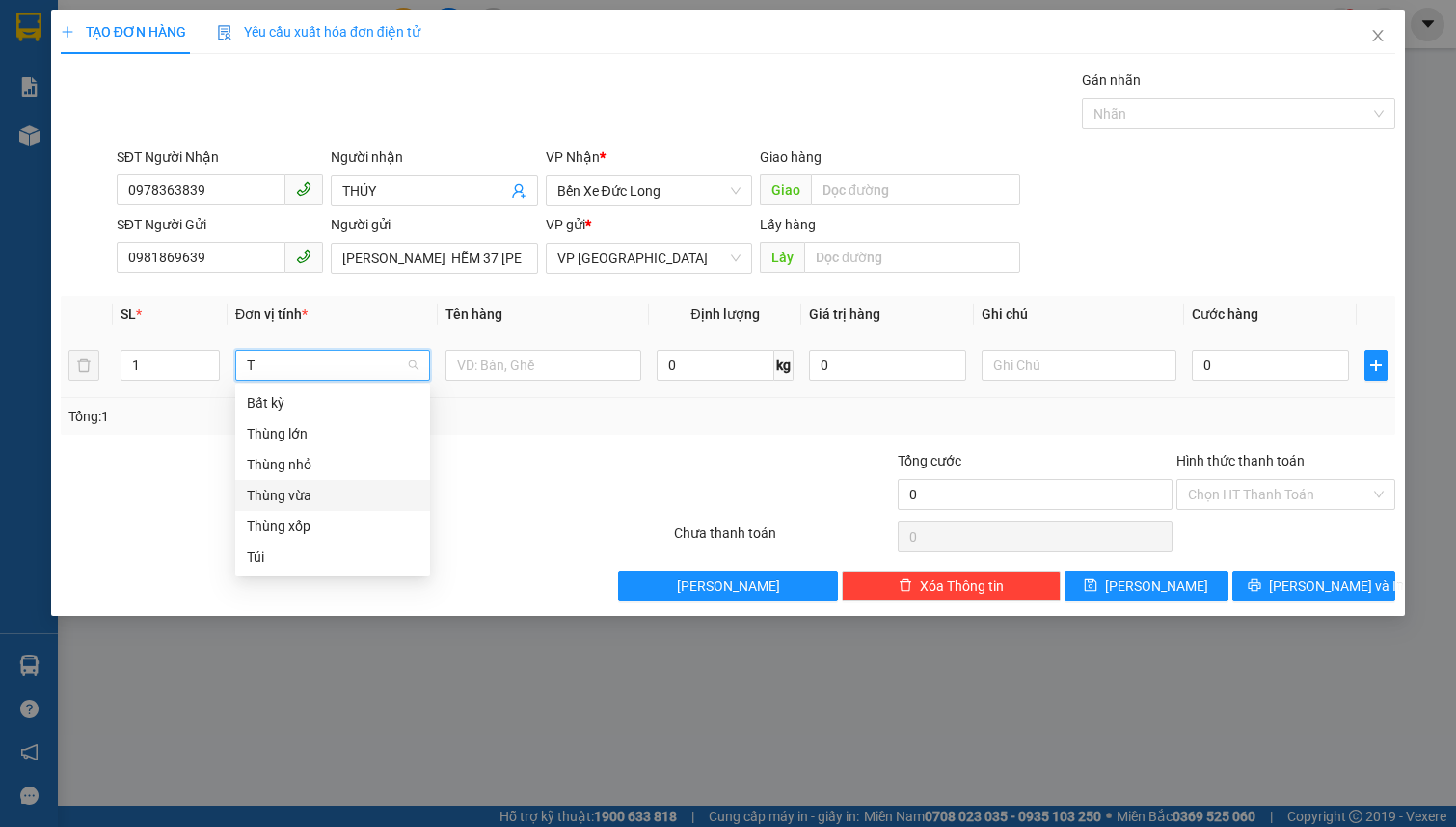
drag, startPoint x: 327, startPoint y: 498, endPoint x: 376, endPoint y: 465, distance: 59.1
click at [327, 499] on div "Thùng vừa" at bounding box center [331, 496] width 171 height 22
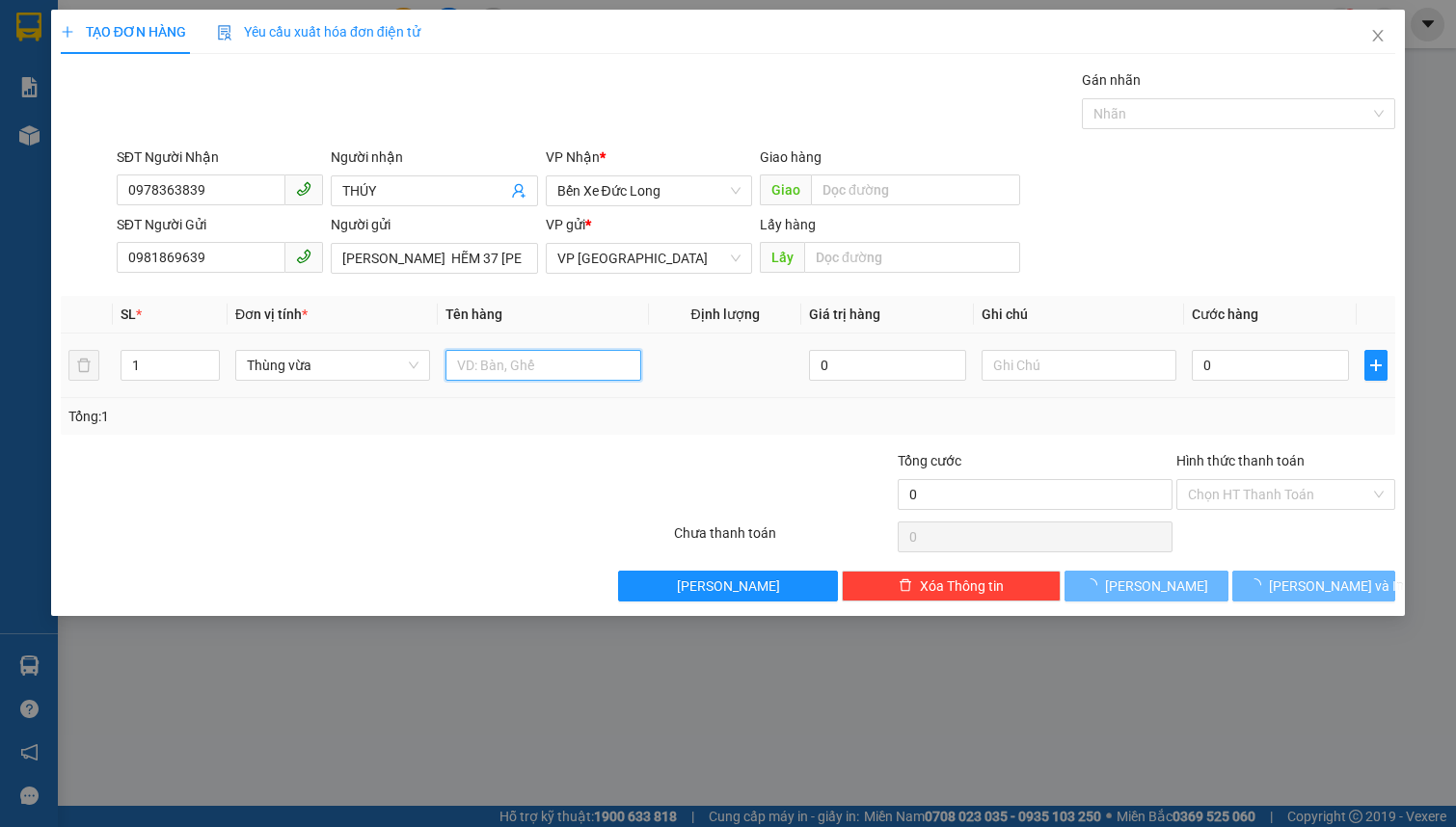
click at [530, 364] on input "text" at bounding box center [542, 366] width 195 height 31
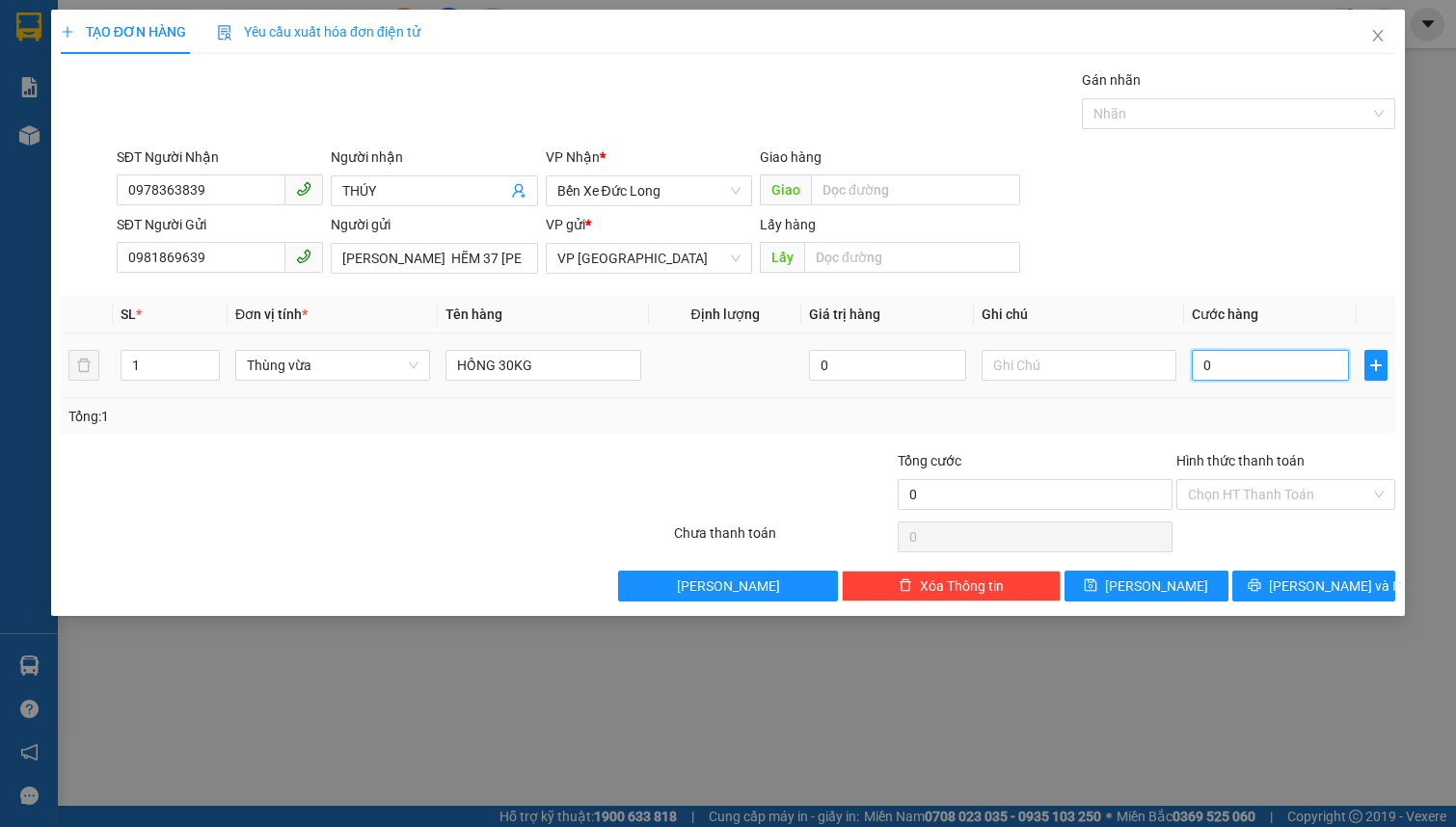
click at [1198, 368] on input "0" at bounding box center [1270, 366] width 157 height 31
drag, startPoint x: 1220, startPoint y: 500, endPoint x: 1248, endPoint y: 501, distance: 28.0
click at [1222, 500] on input "Hình thức thanh toán" at bounding box center [1279, 495] width 182 height 29
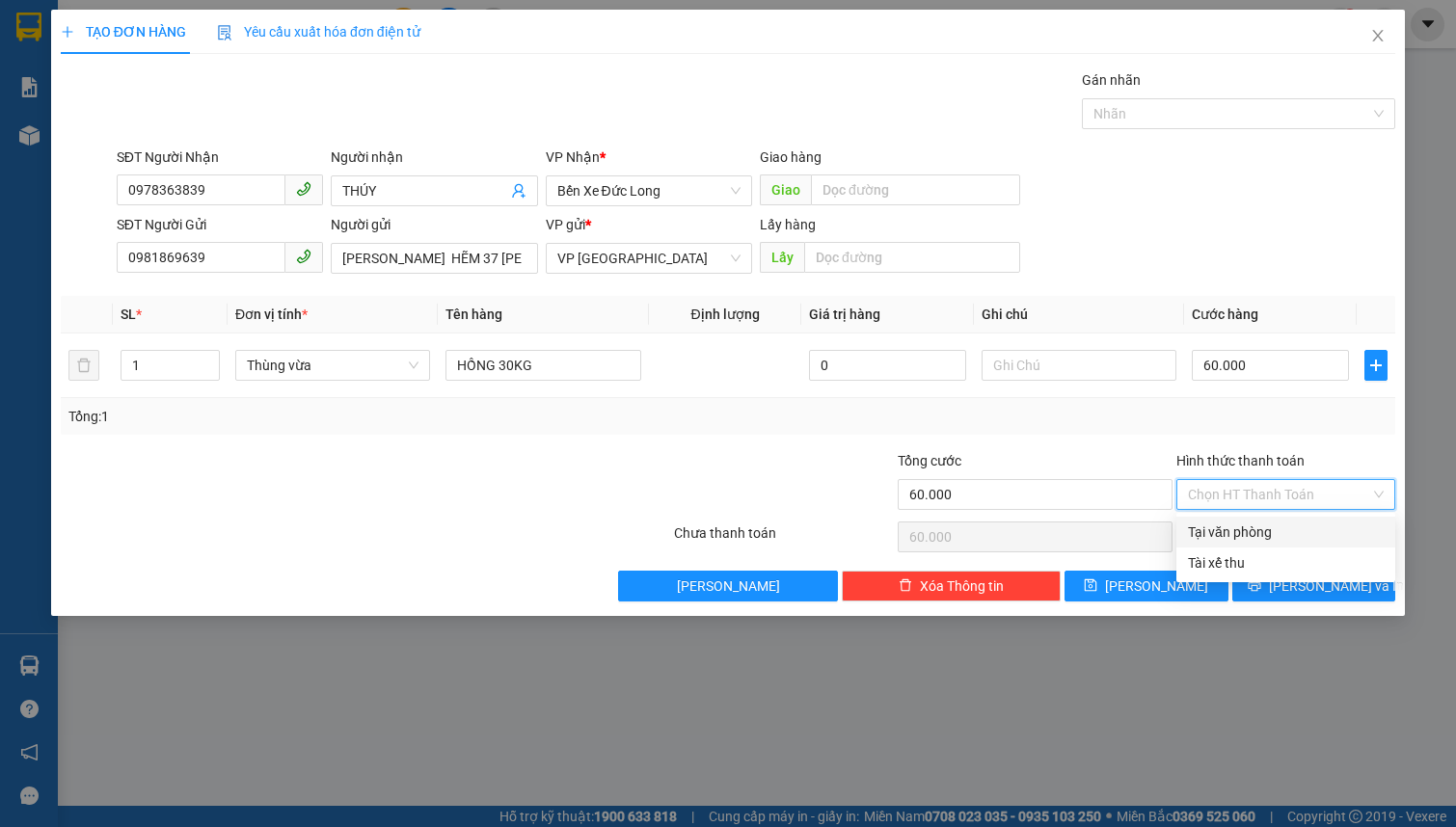
click at [1262, 536] on div "Tại văn phòng" at bounding box center [1286, 532] width 196 height 22
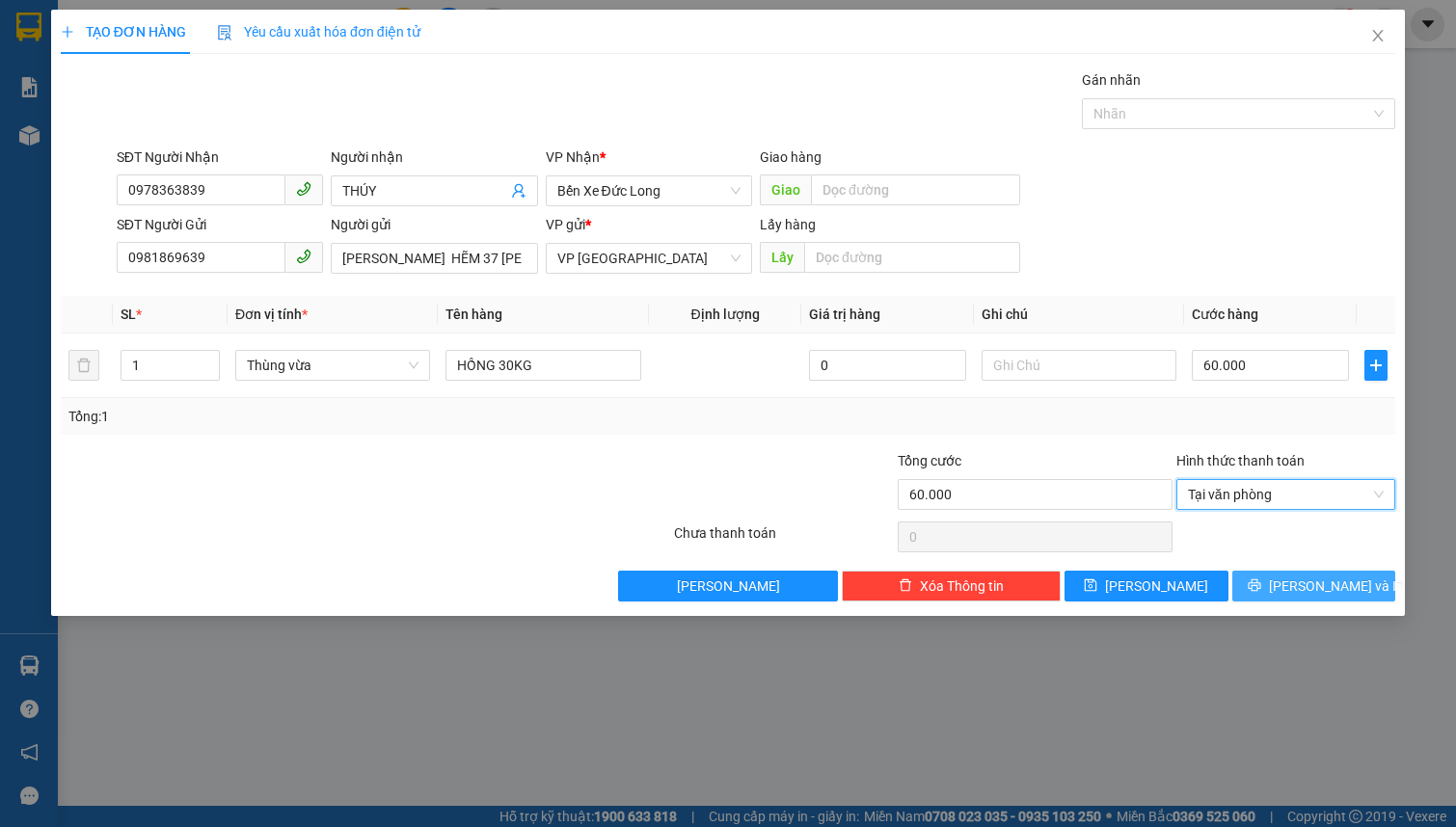
click at [1311, 586] on span "[PERSON_NAME] và In" at bounding box center [1336, 587] width 135 height 22
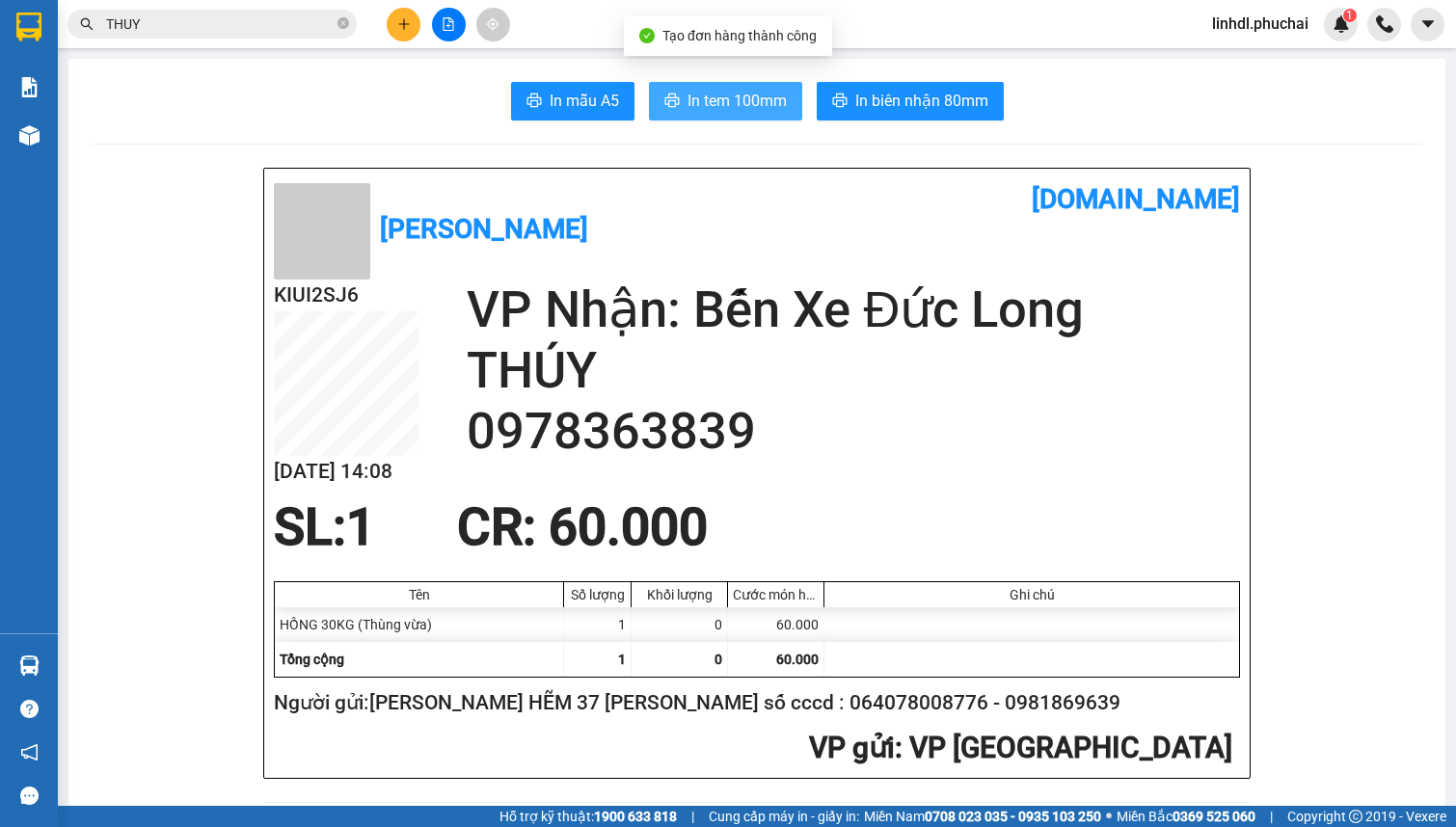
click at [720, 103] on span "In tem 100mm" at bounding box center [737, 101] width 100 height 24
